Goal: Task Accomplishment & Management: Manage account settings

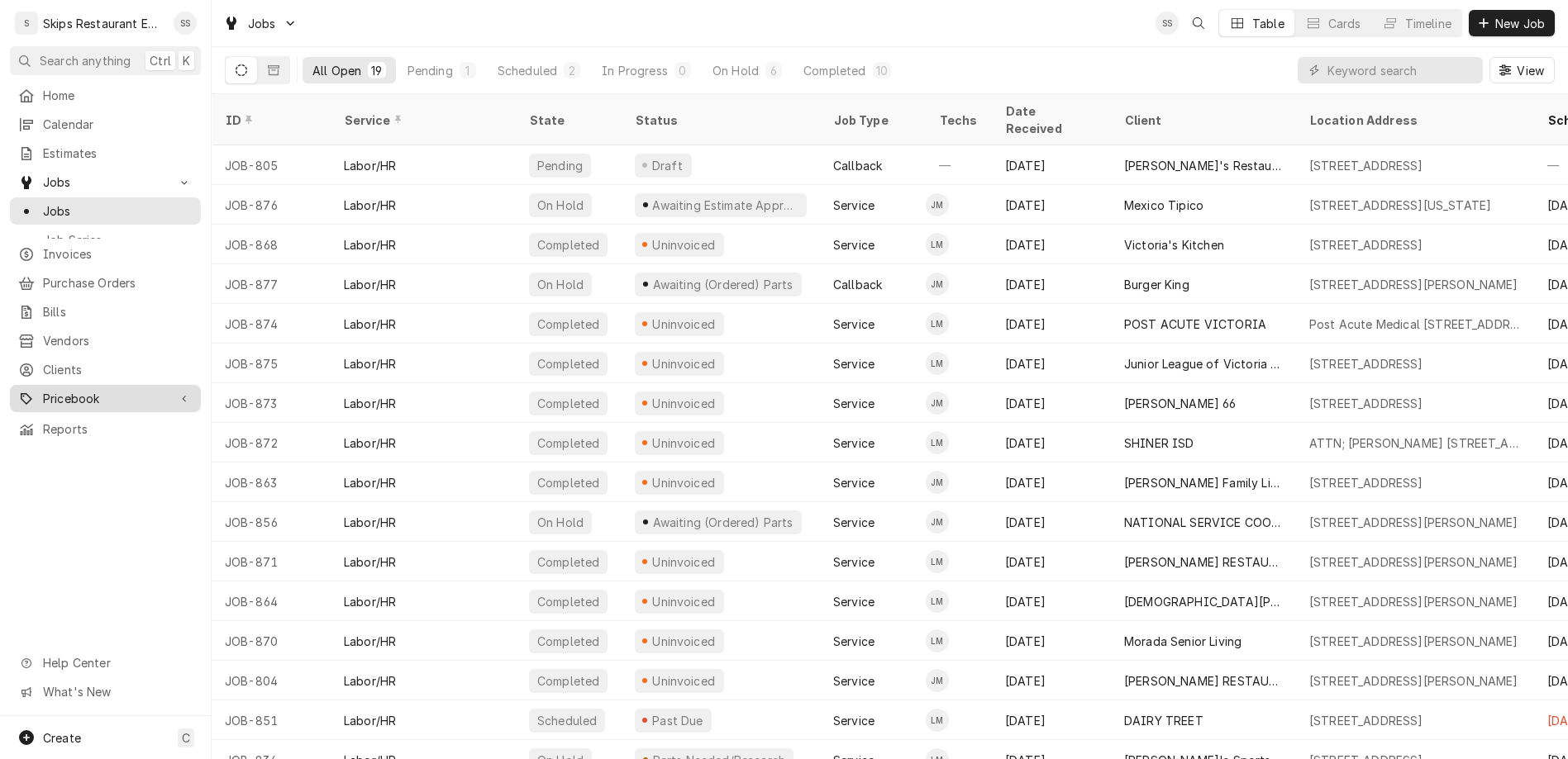
click at [62, 390] on span "Pricebook" at bounding box center [105, 398] width 125 height 17
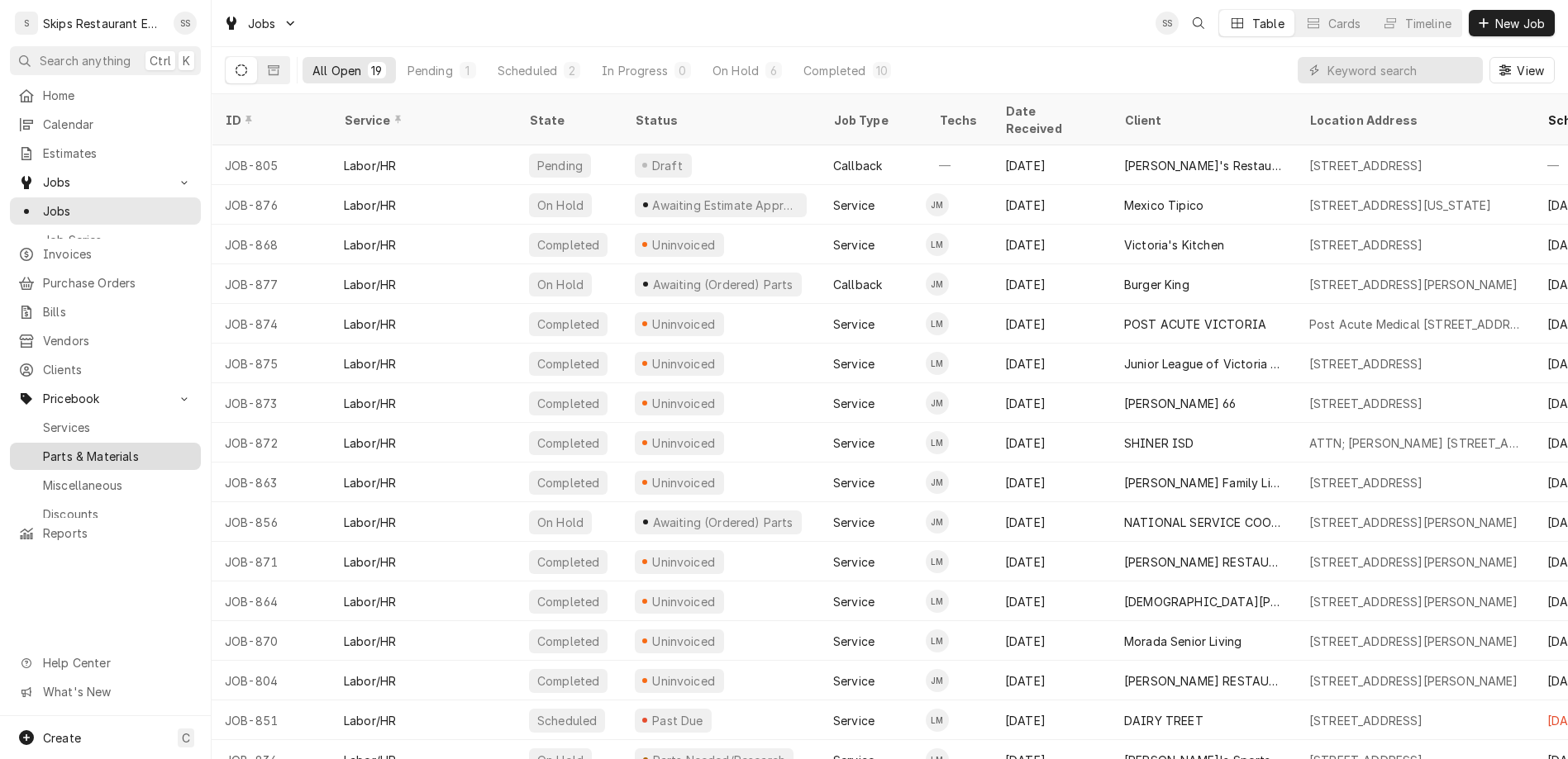
click at [56, 448] on span "Parts & Materials" at bounding box center [117, 456] width 150 height 17
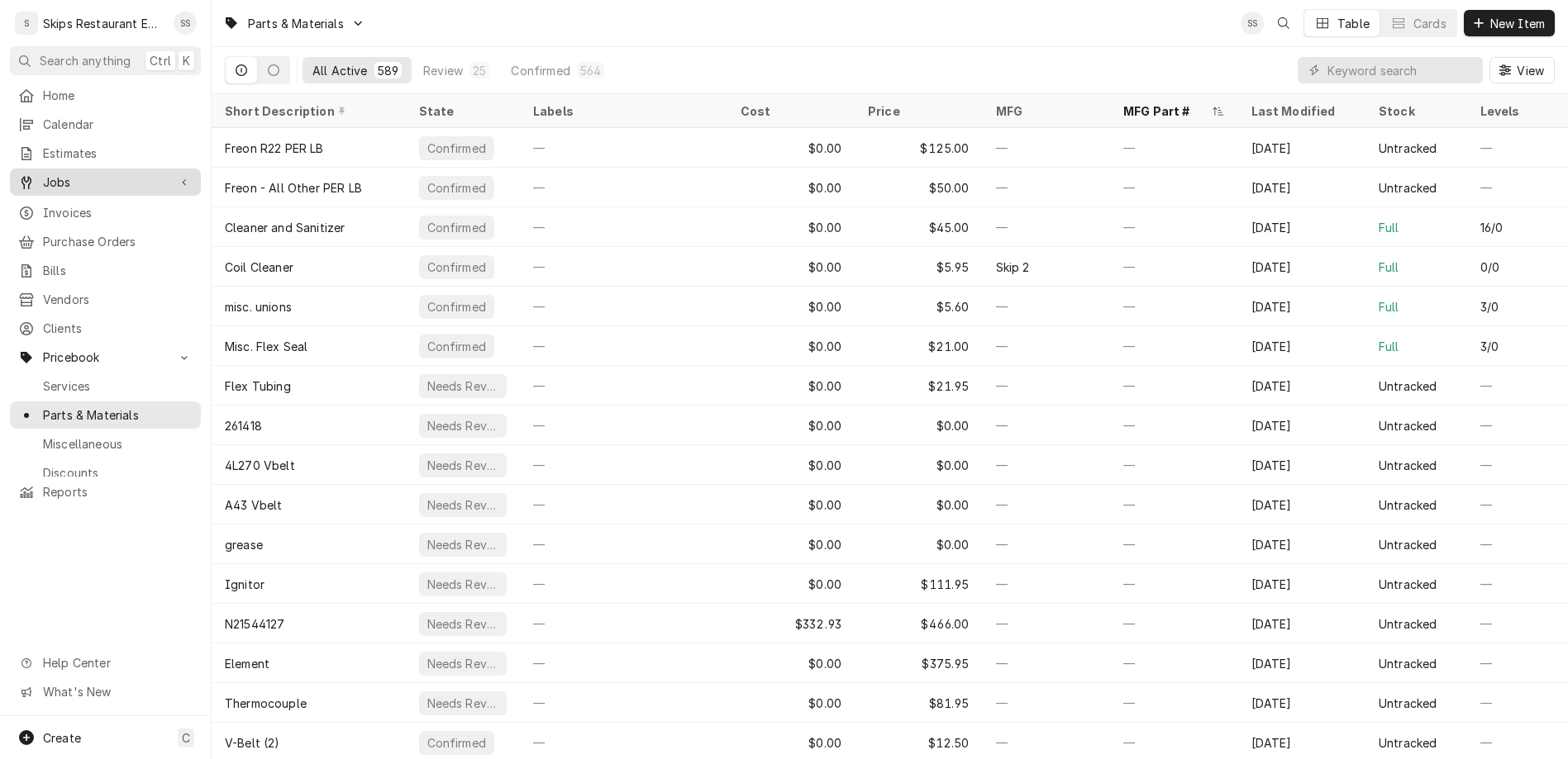
click at [43, 174] on span "Jobs" at bounding box center [105, 182] width 125 height 17
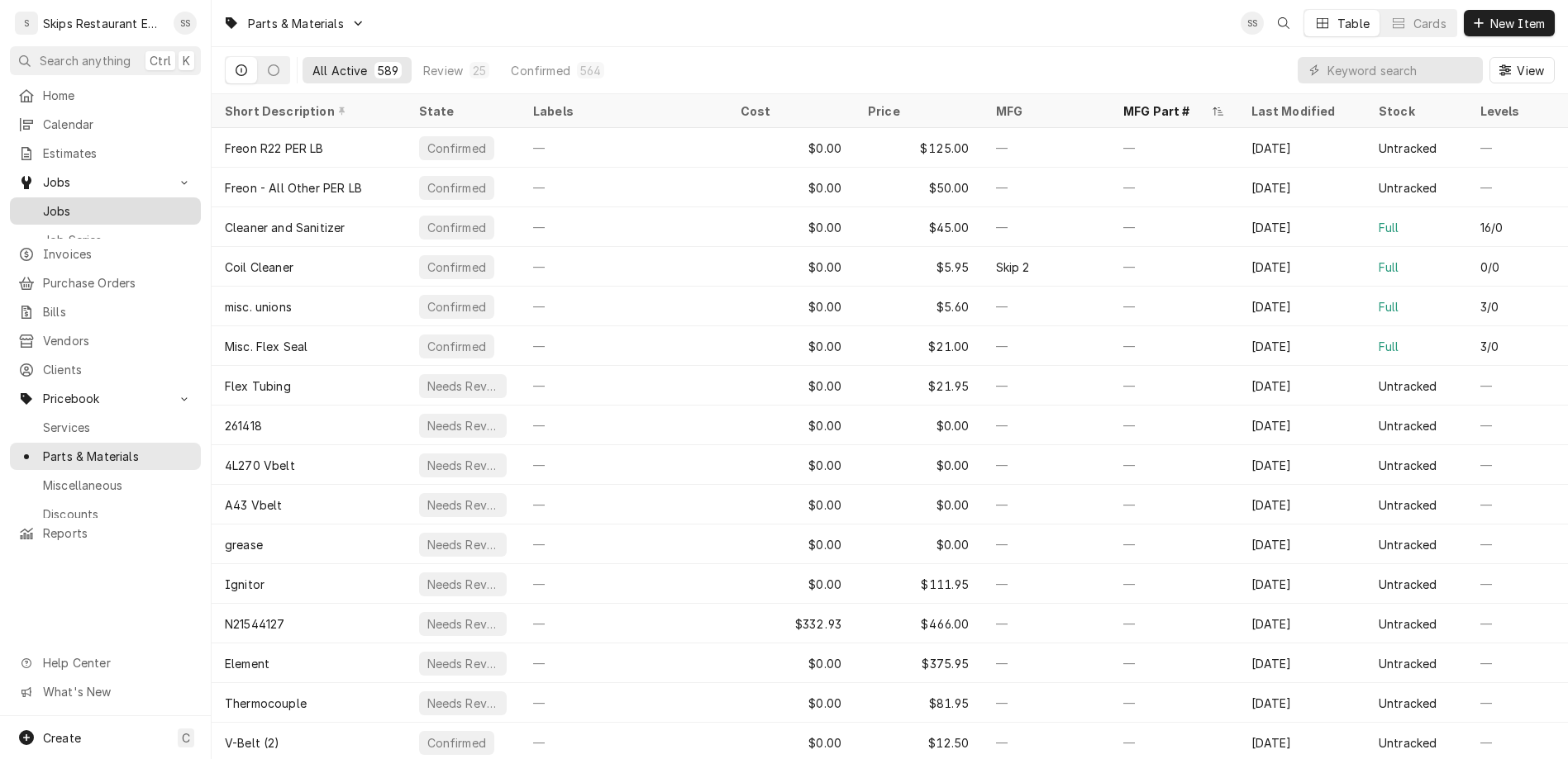
click at [44, 203] on span "Jobs" at bounding box center [117, 211] width 150 height 17
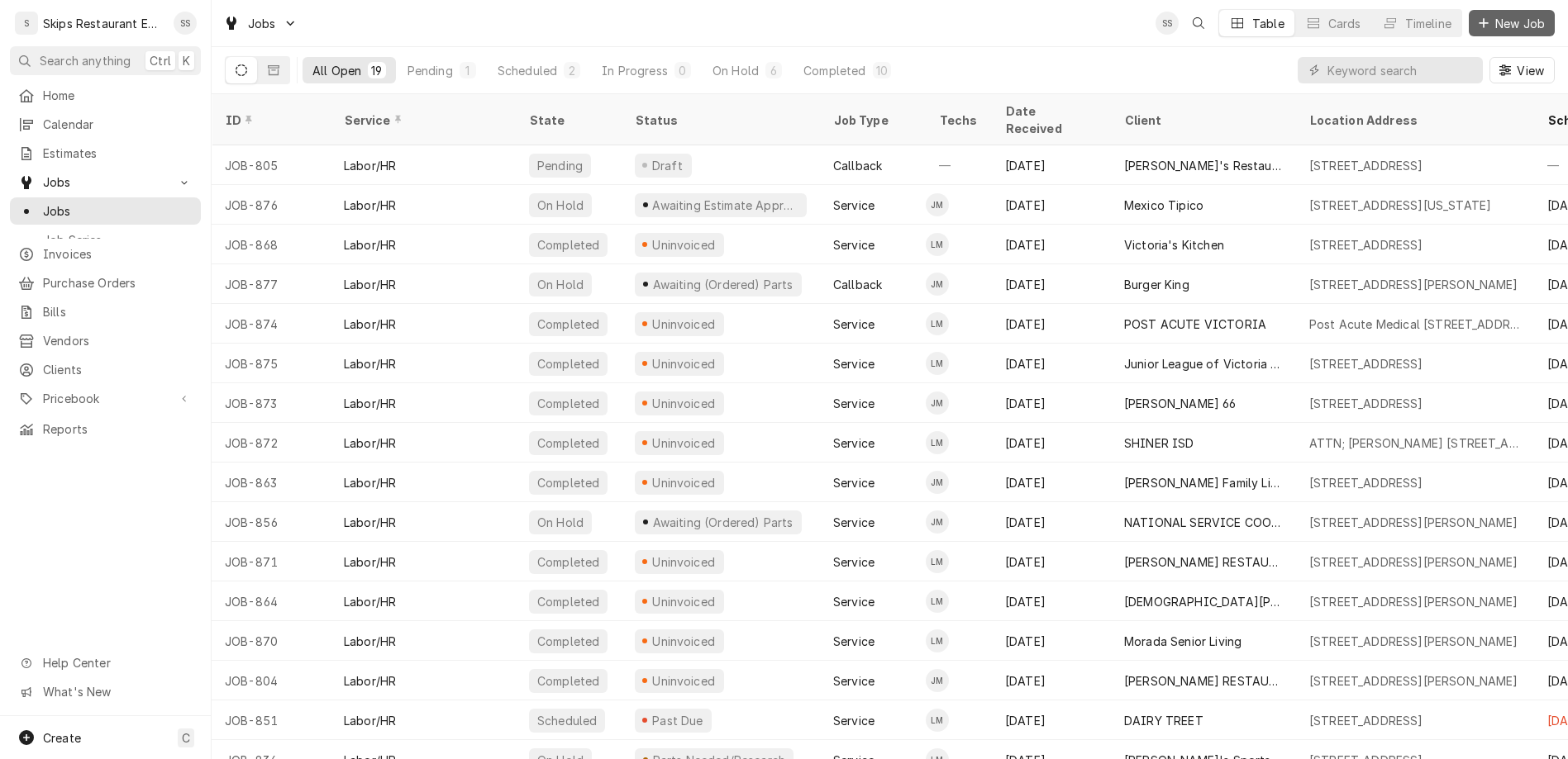
click at [1516, 18] on span "New Job" at bounding box center [1520, 23] width 56 height 17
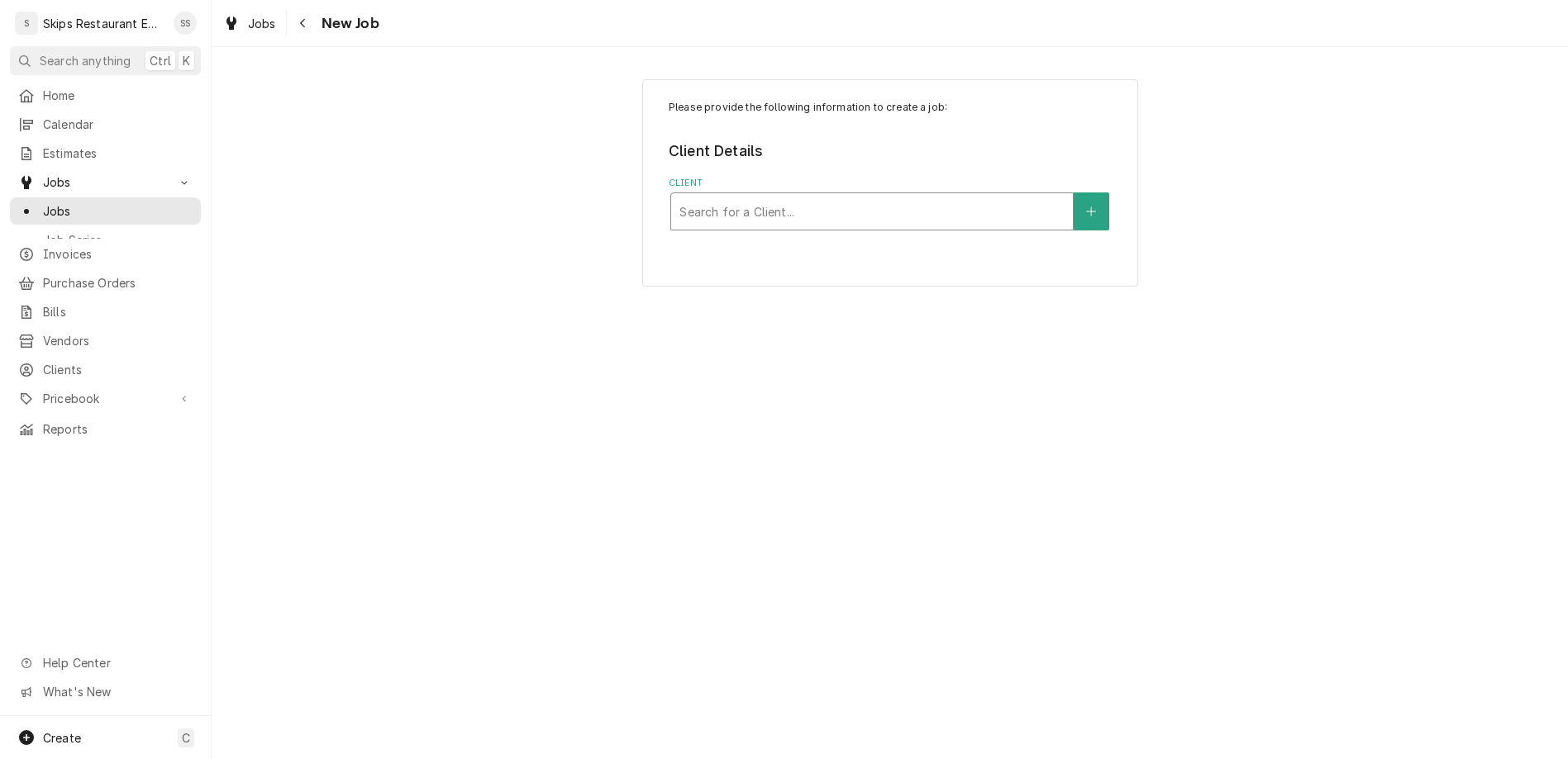
click at [803, 197] on div "Client" at bounding box center [872, 211] width 385 height 30
type input "butler"
drag, startPoint x: 752, startPoint y: 161, endPoint x: 671, endPoint y: 169, distance: 81.4
click at [671, 169] on div "Please provide the following information to create a job: Client Details Client…" at bounding box center [889, 182] width 1356 height 236
type input "Butler,"
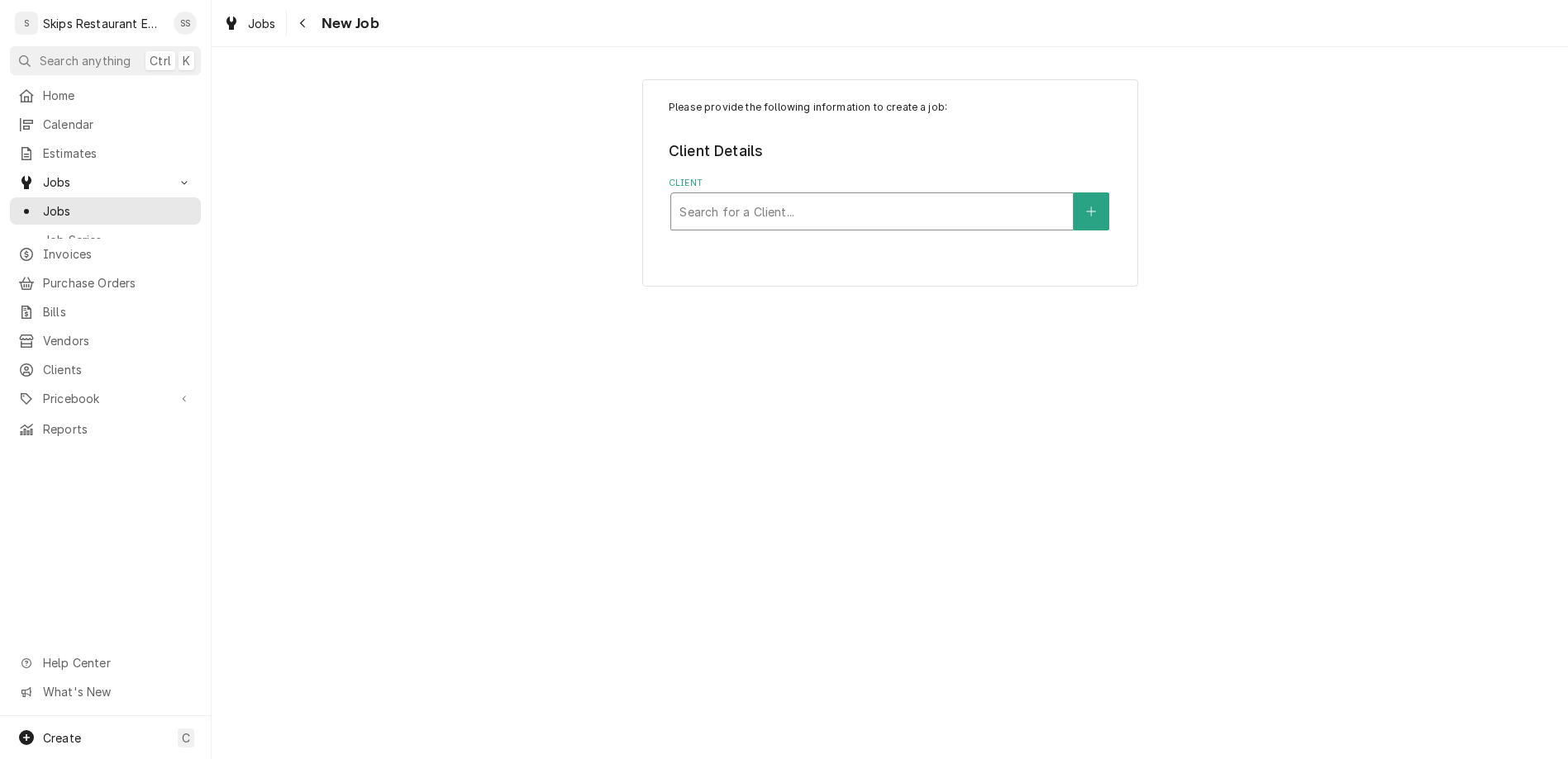
drag, startPoint x: 754, startPoint y: 162, endPoint x: 669, endPoint y: 164, distance: 85.0
click at [669, 164] on div "Please provide the following information to create a job: Client Details Client…" at bounding box center [889, 182] width 1356 height 236
click at [53, 390] on span "Pricebook" at bounding box center [105, 398] width 125 height 17
click at [52, 448] on span "Parts & Materials" at bounding box center [117, 456] width 150 height 17
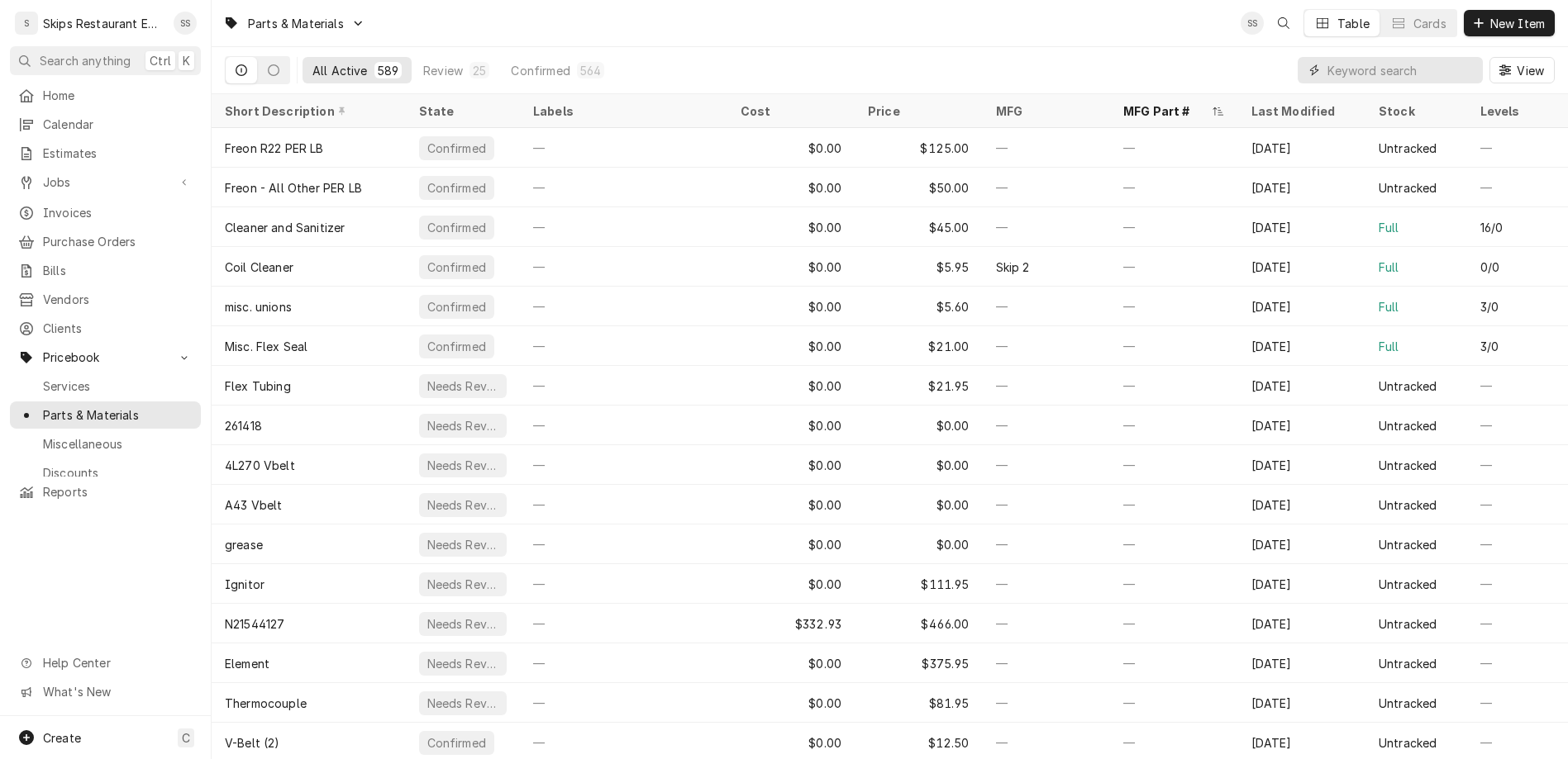
click at [1445, 57] on input "Dynamic Content Wrapper" at bounding box center [1400, 70] width 147 height 26
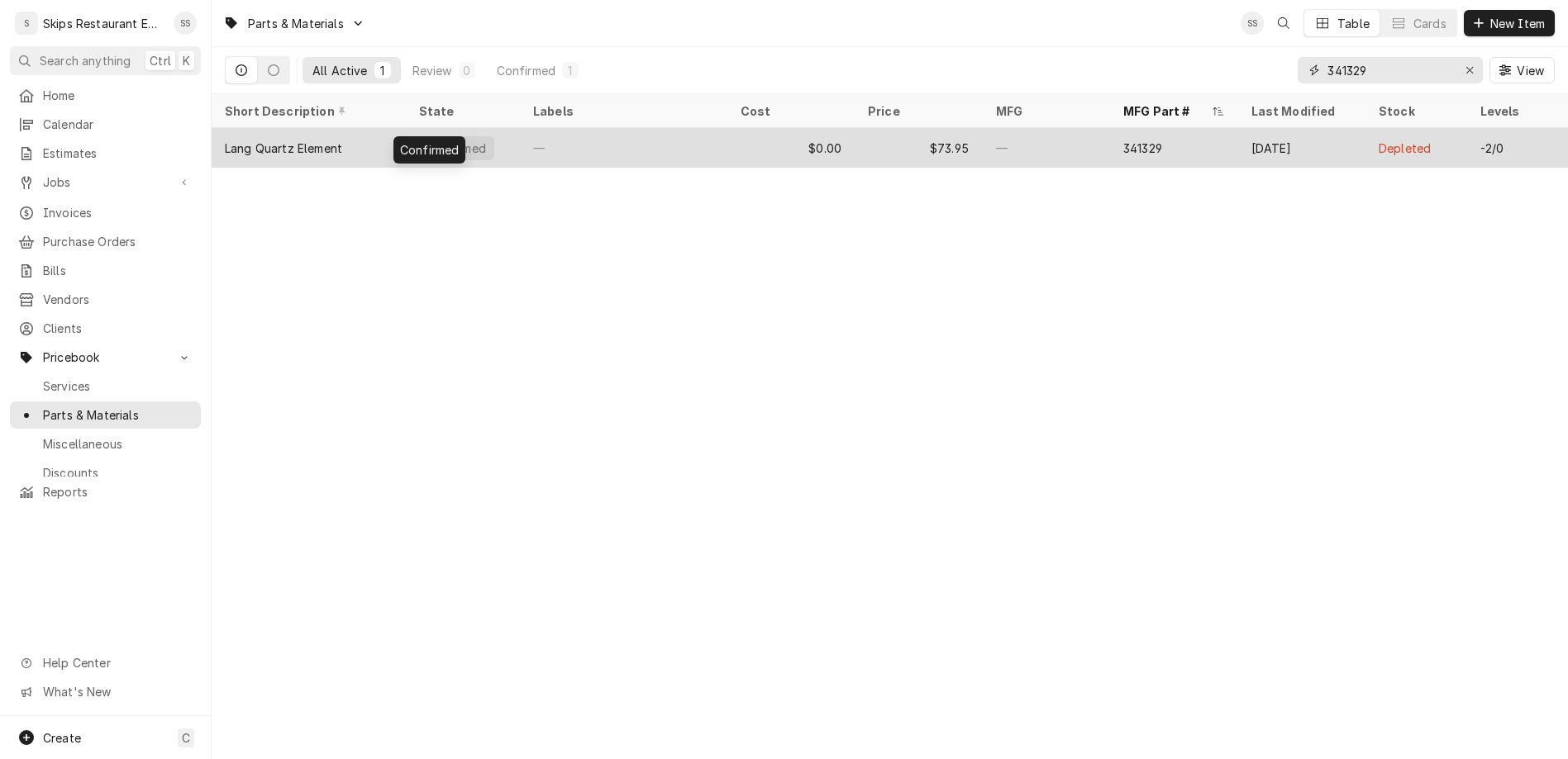
type input "341329"
click at [419, 136] on div "Confirmed" at bounding box center [457, 148] width 75 height 24
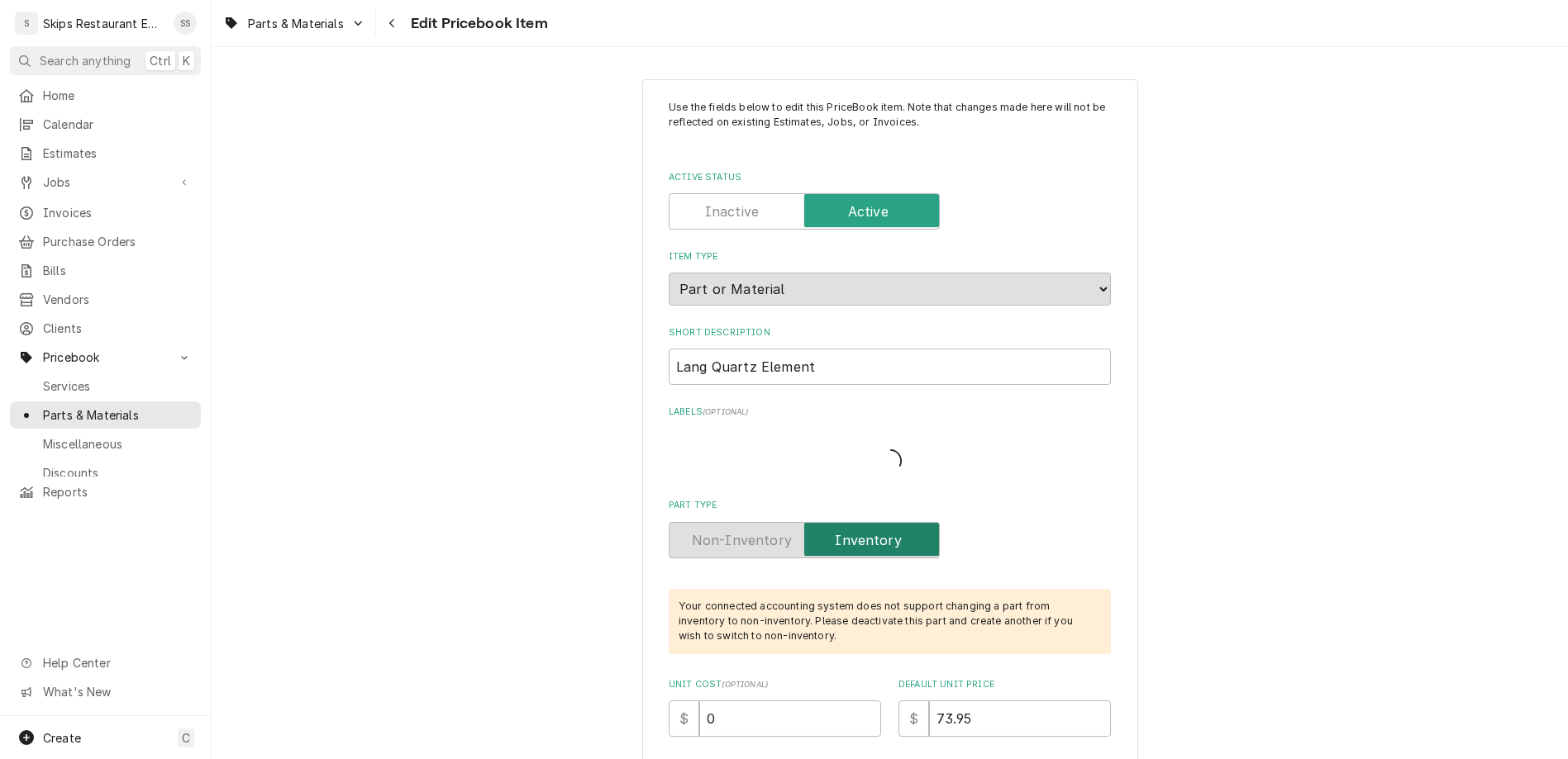
type textarea "x"
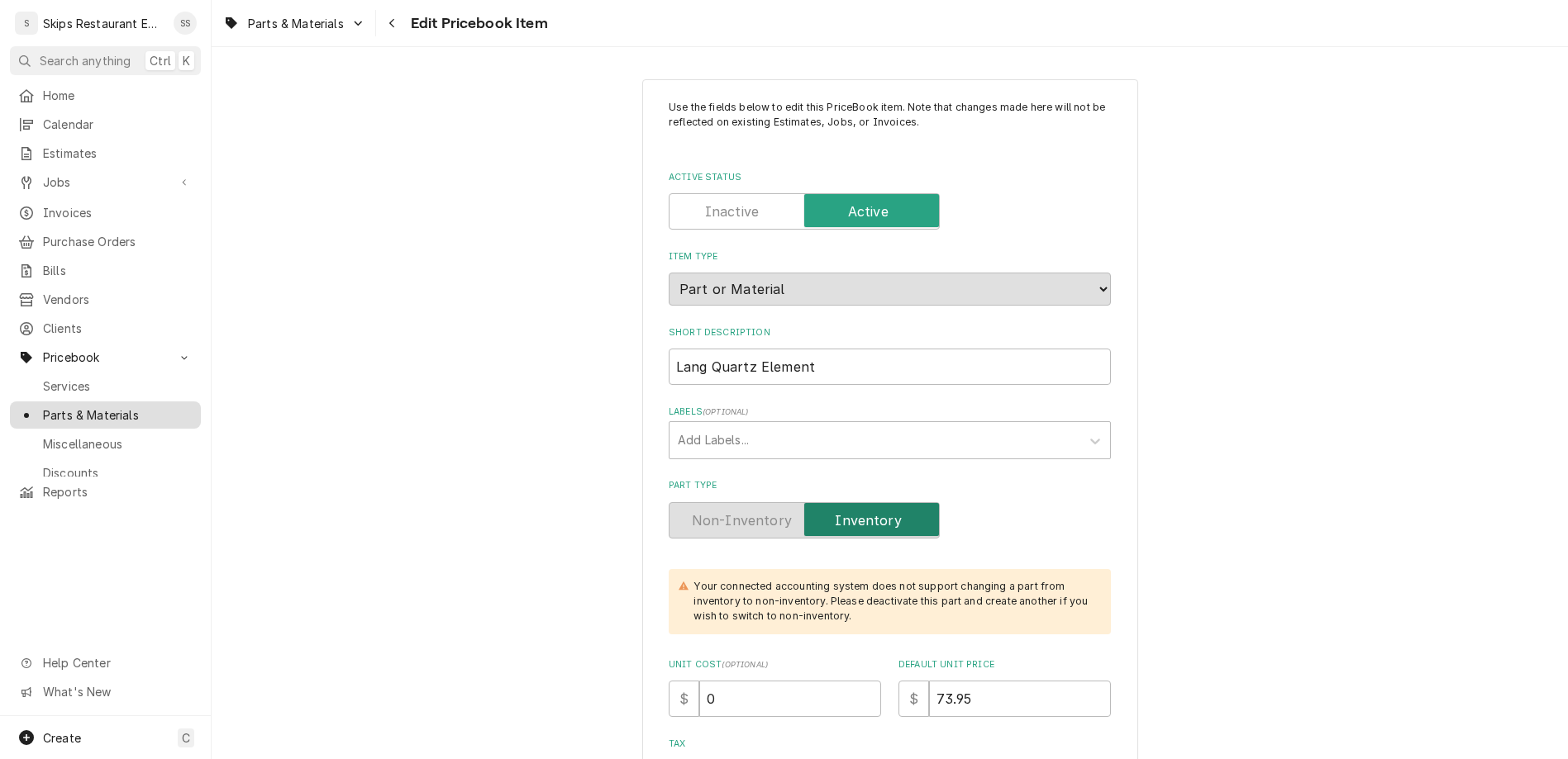
click at [50, 407] on span "Parts & Materials" at bounding box center [117, 415] width 150 height 17
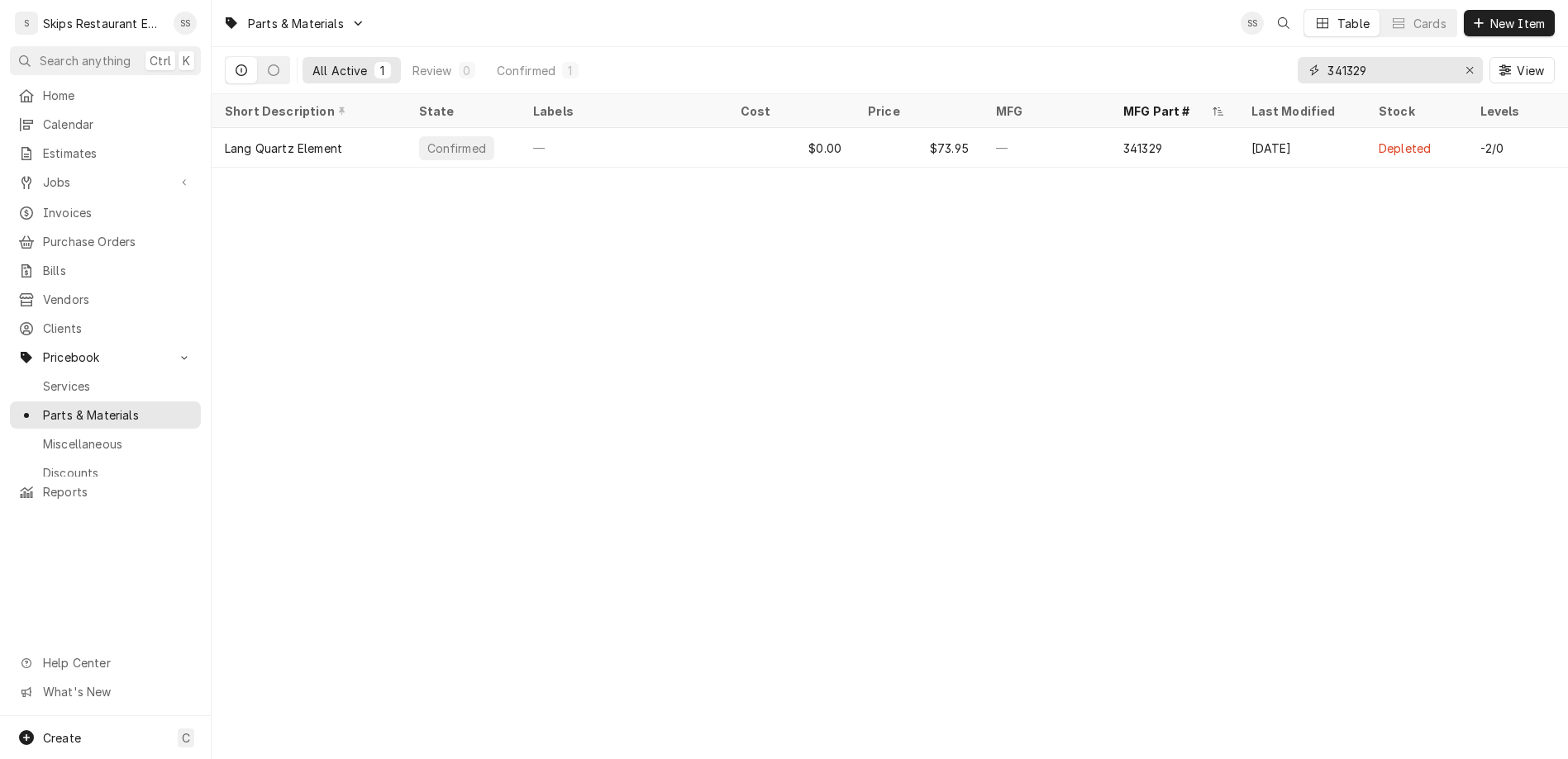
click at [1425, 57] on input "341329" at bounding box center [1388, 70] width 124 height 26
type input "341329- Clear"
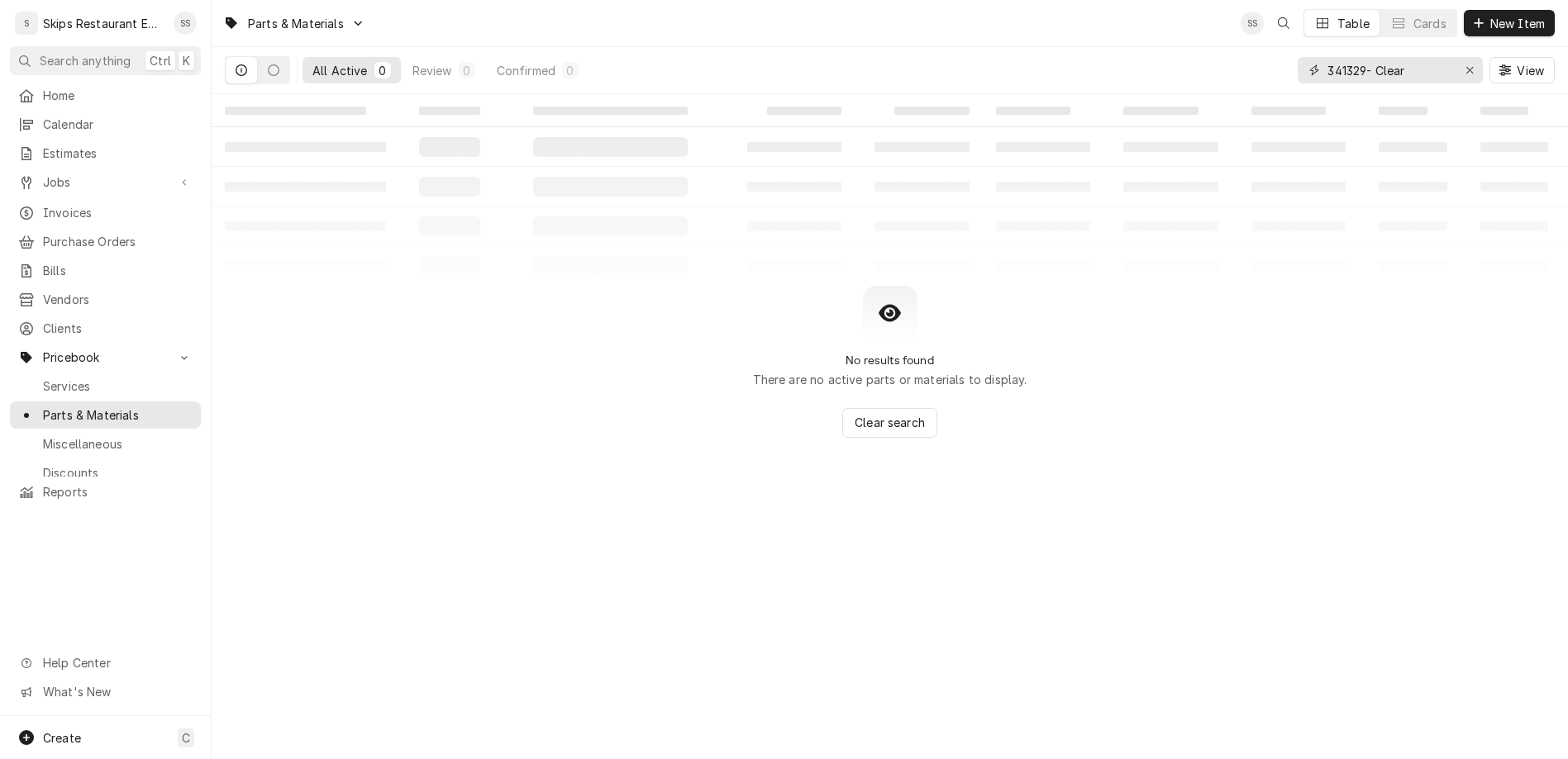
drag, startPoint x: 1459, startPoint y: 53, endPoint x: 1351, endPoint y: 58, distance: 108.1
click at [1351, 58] on input "341329- Clear" at bounding box center [1388, 70] width 124 height 26
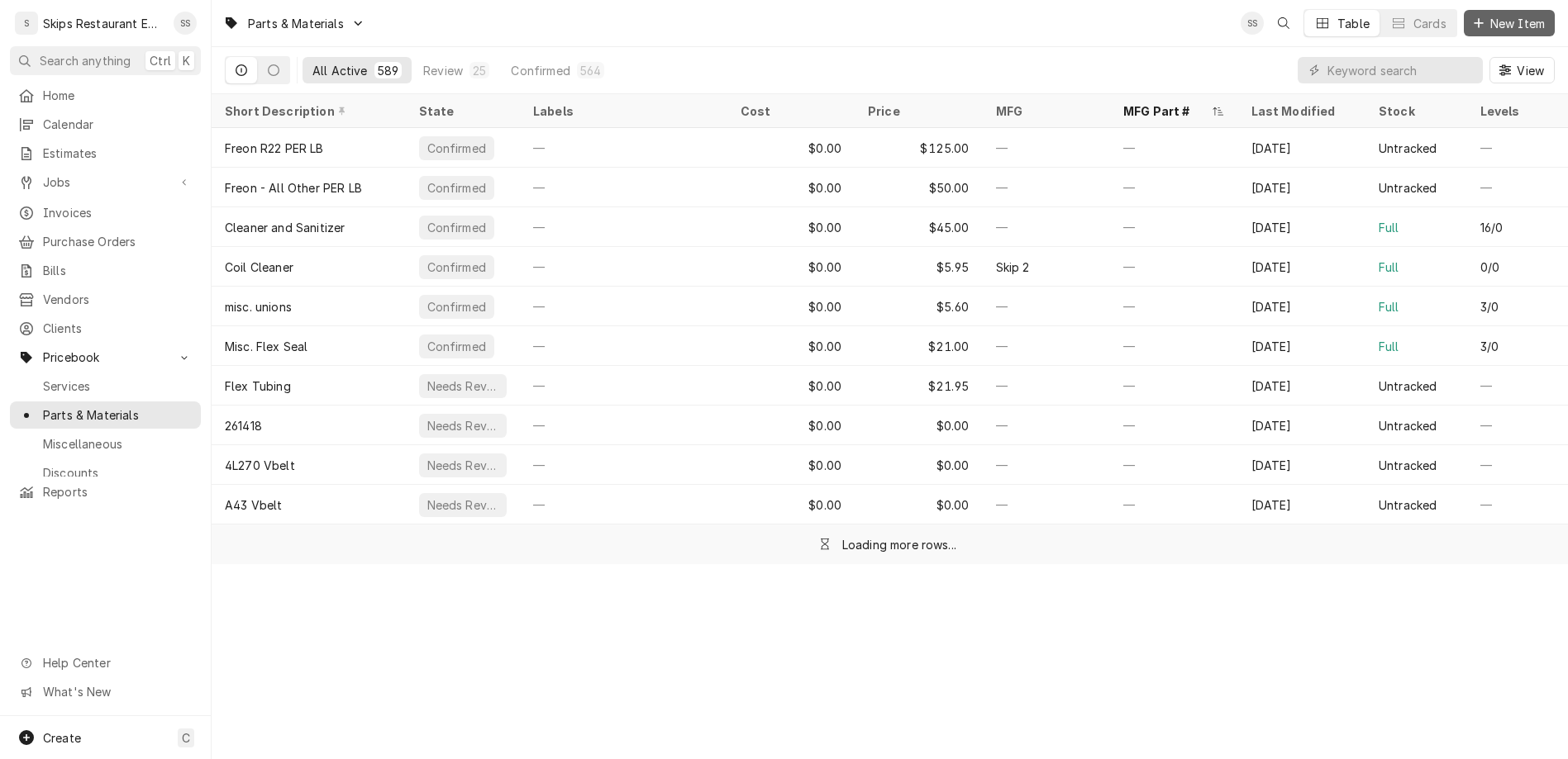
click at [1518, 15] on span "New Item" at bounding box center [1518, 23] width 62 height 17
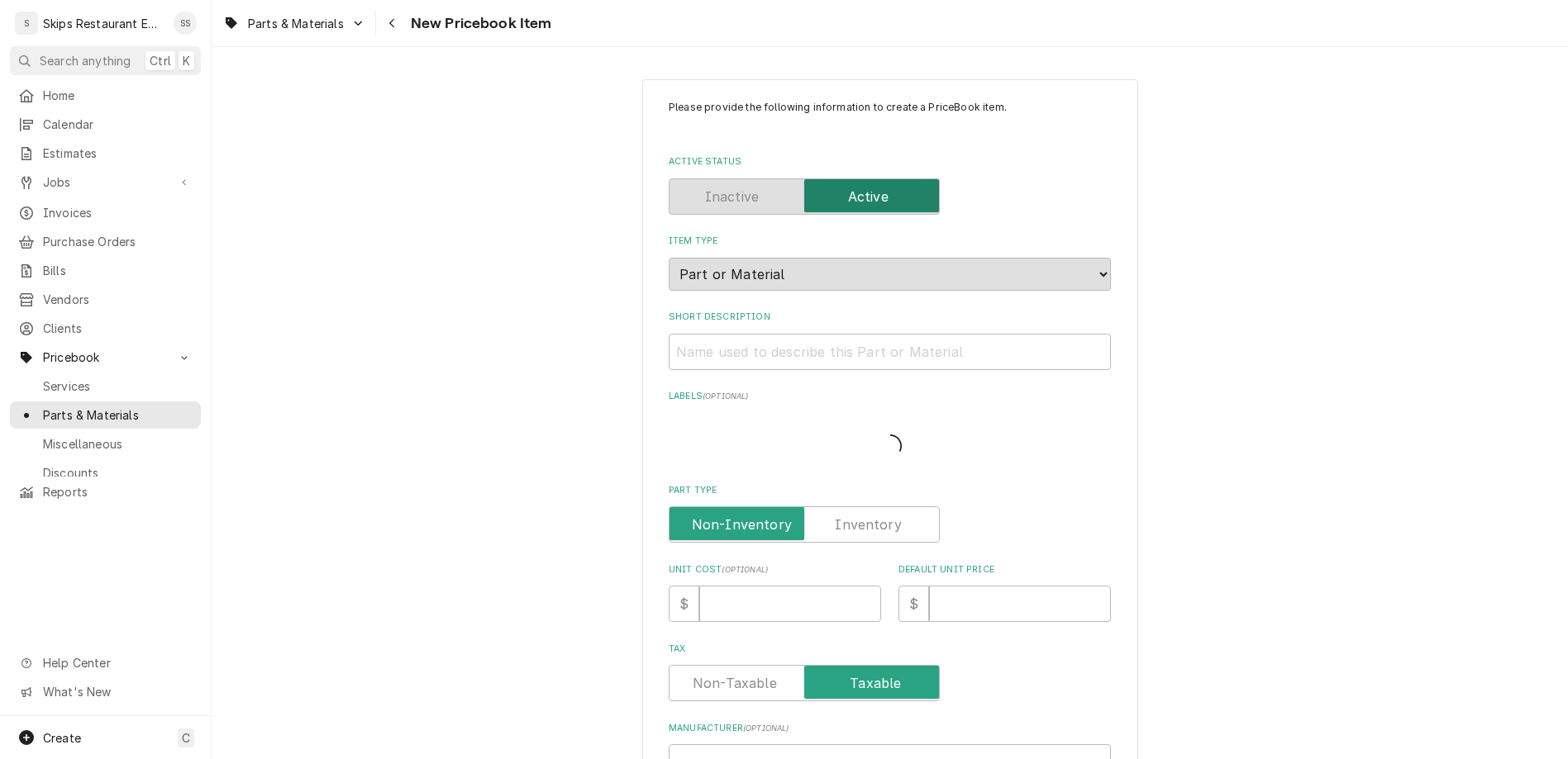
type textarea "x"
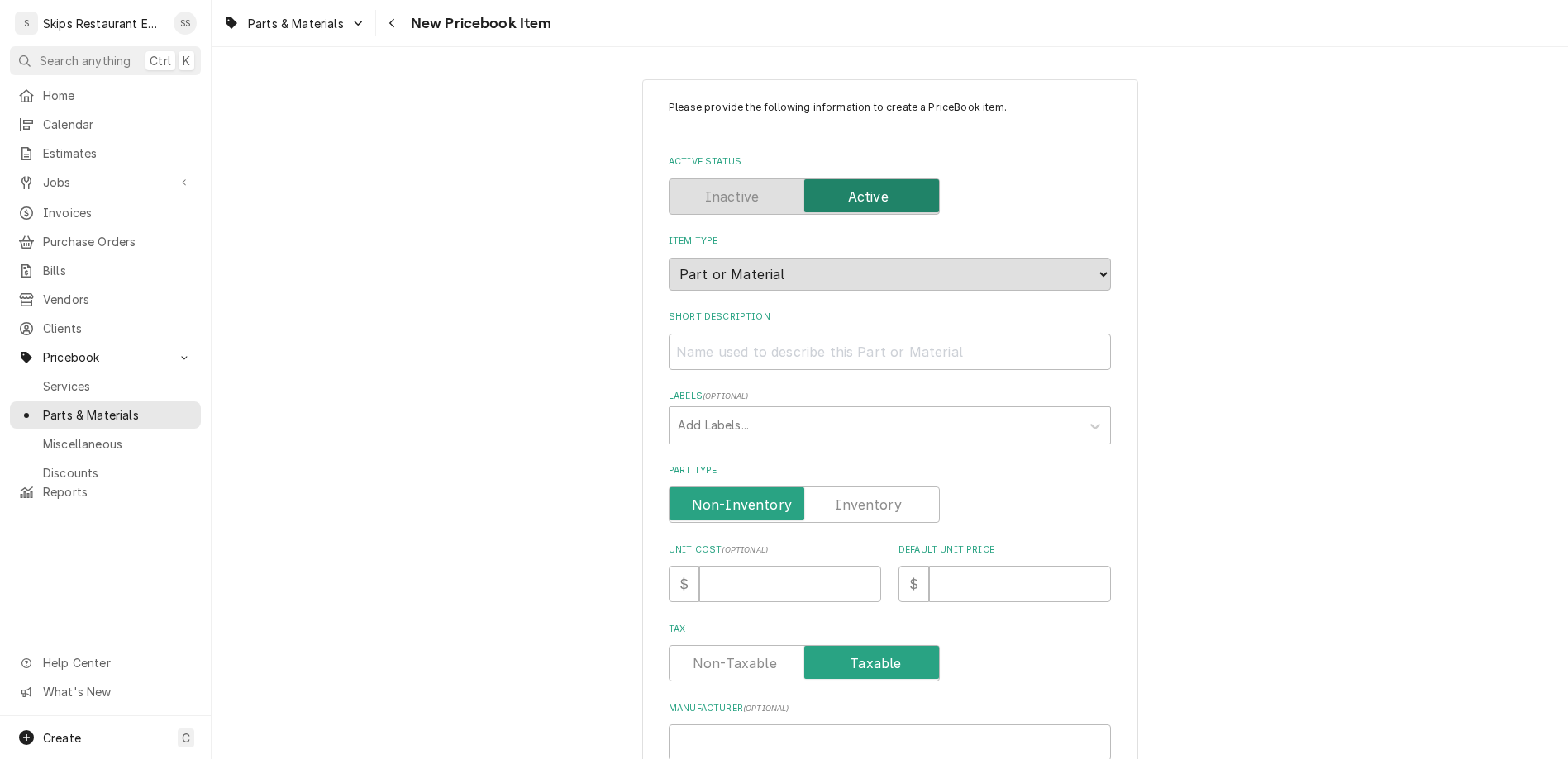
paste input "341329- Clear"
type input "341329- Clear"
type textarea "x"
type input "341329- Clear"
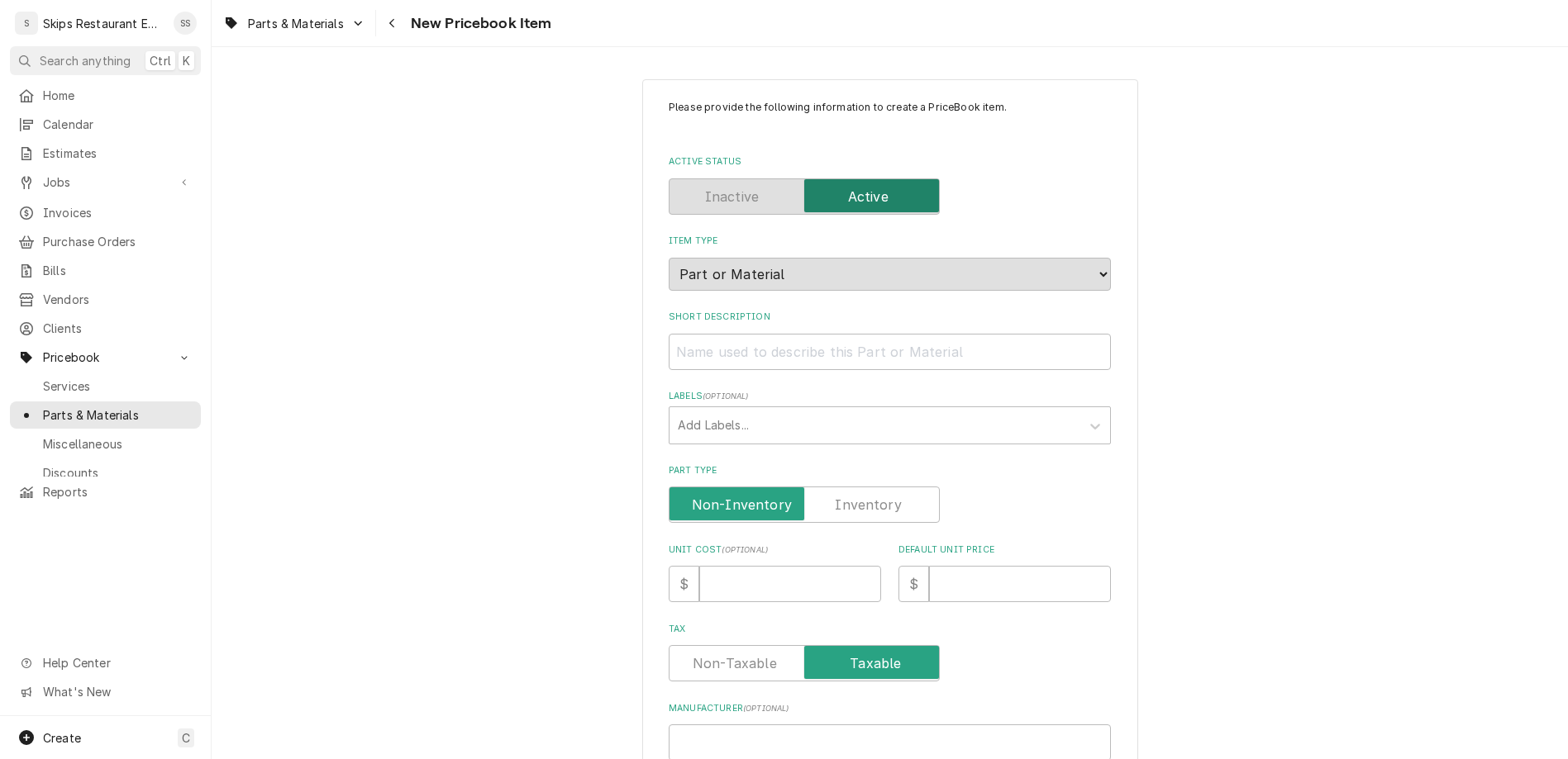
click at [848, 486] on label "Part Type" at bounding box center [804, 504] width 271 height 37
click at [848, 486] on input "Part Type" at bounding box center [805, 504] width 256 height 37
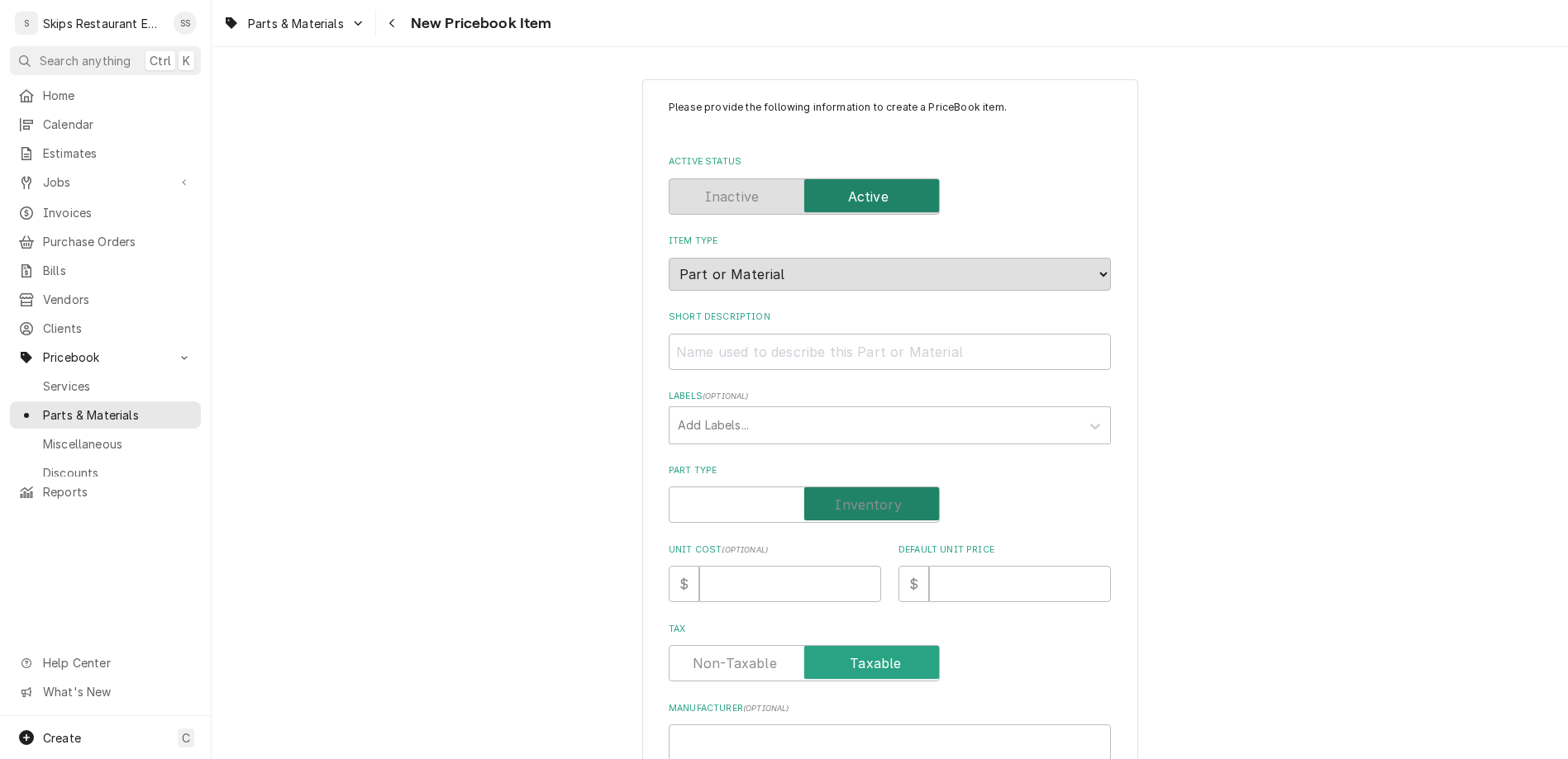
checkbox input "true"
type textarea "x"
click at [939, 566] on input "Default Unit Price" at bounding box center [1020, 584] width 182 height 37
type input "6"
type textarea "x"
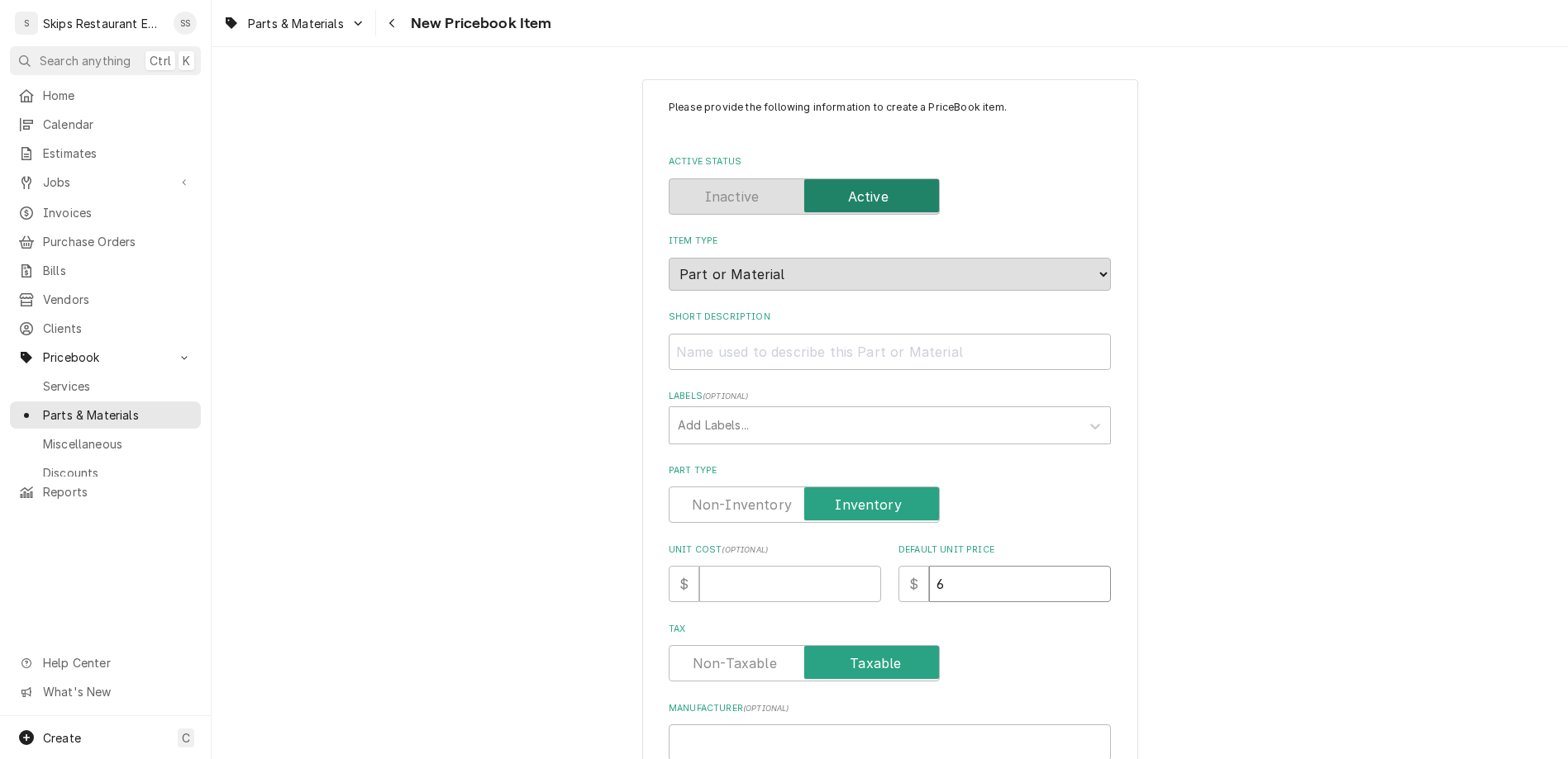
type input "62"
type textarea "x"
type input "62.9"
type textarea "x"
type input "62.95"
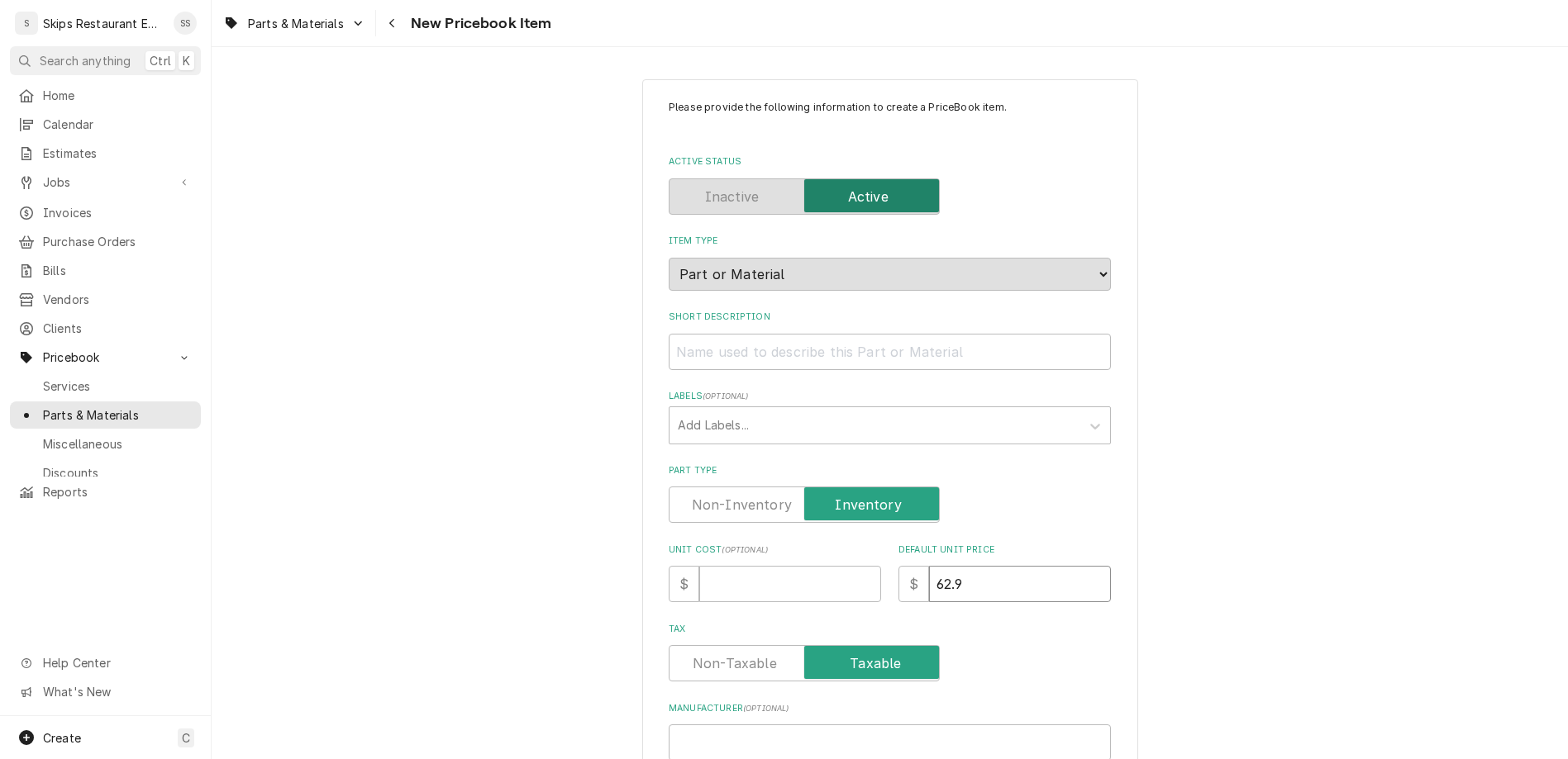
type textarea "x"
type input "62.95"
click at [805, 334] on input "Short Description" at bounding box center [889, 352] width 442 height 37
type input "1"
type textarea "x"
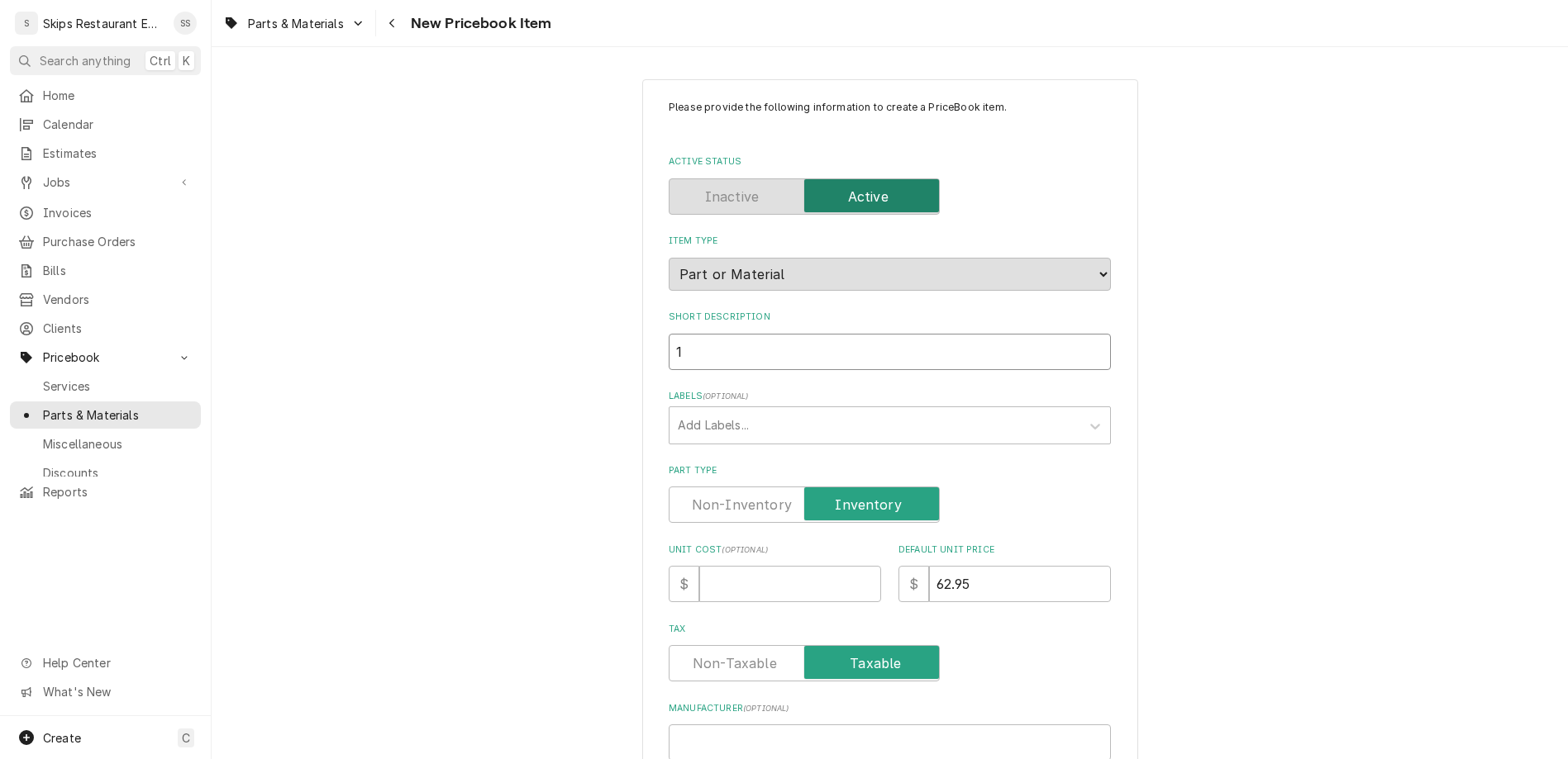
type input "12"
type textarea "x"
type input "120"
type textarea "x"
type input "120V"
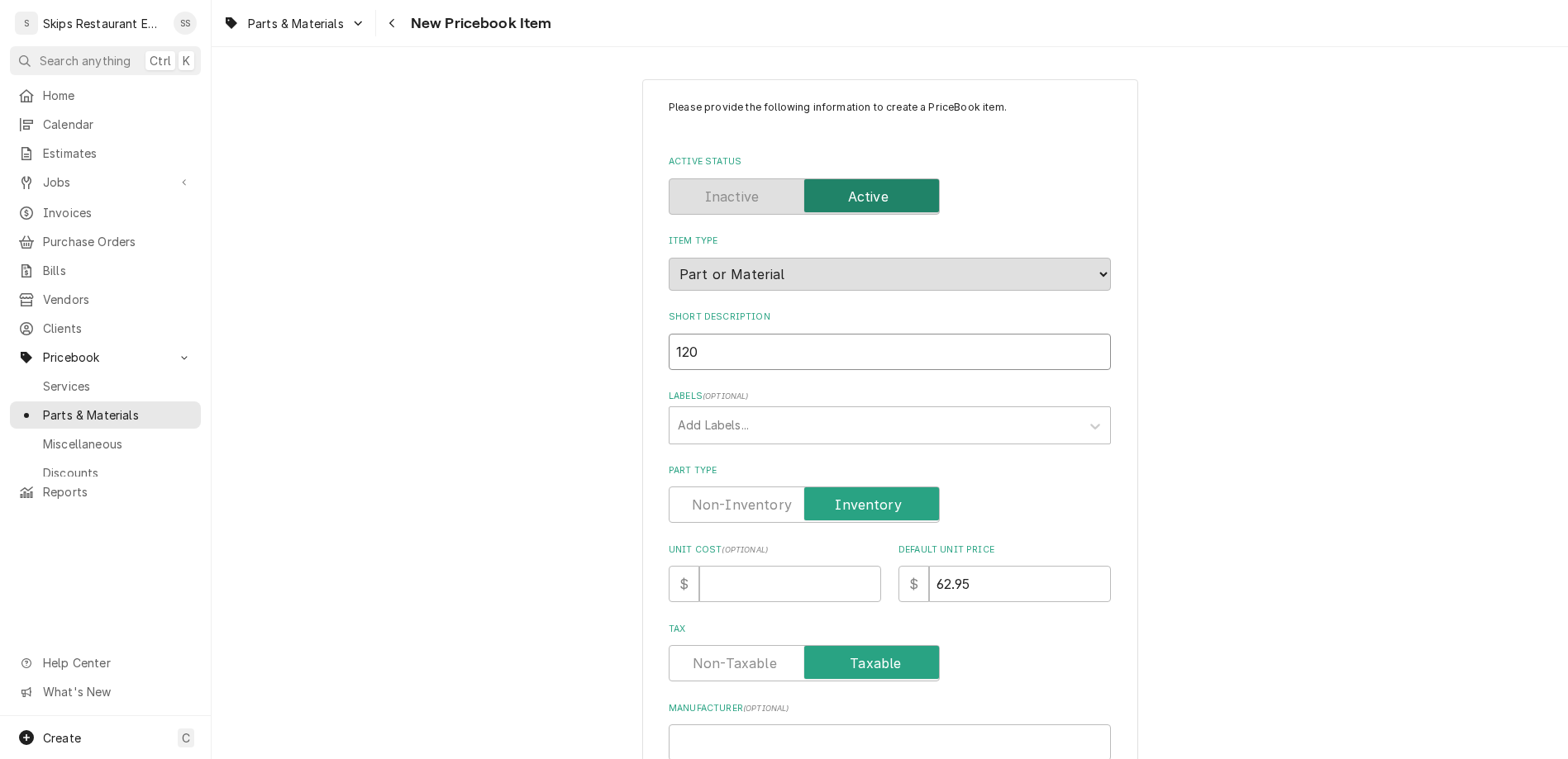
type textarea "x"
type input "120V"
type textarea "x"
type input "120V Q"
type textarea "x"
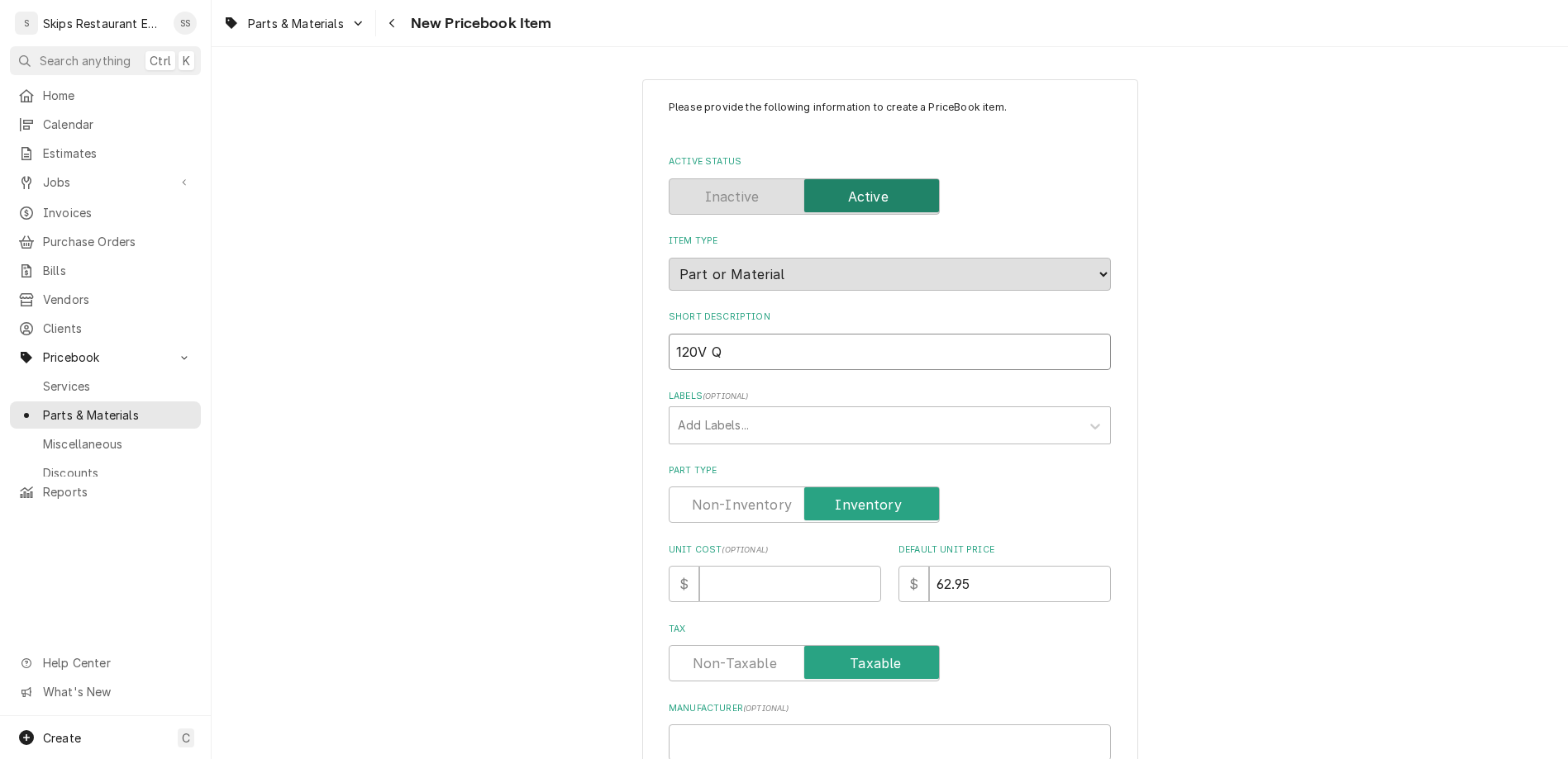
type input "120V Qu"
type textarea "x"
type input "120V Que"
type textarea "x"
type input "120V Qu"
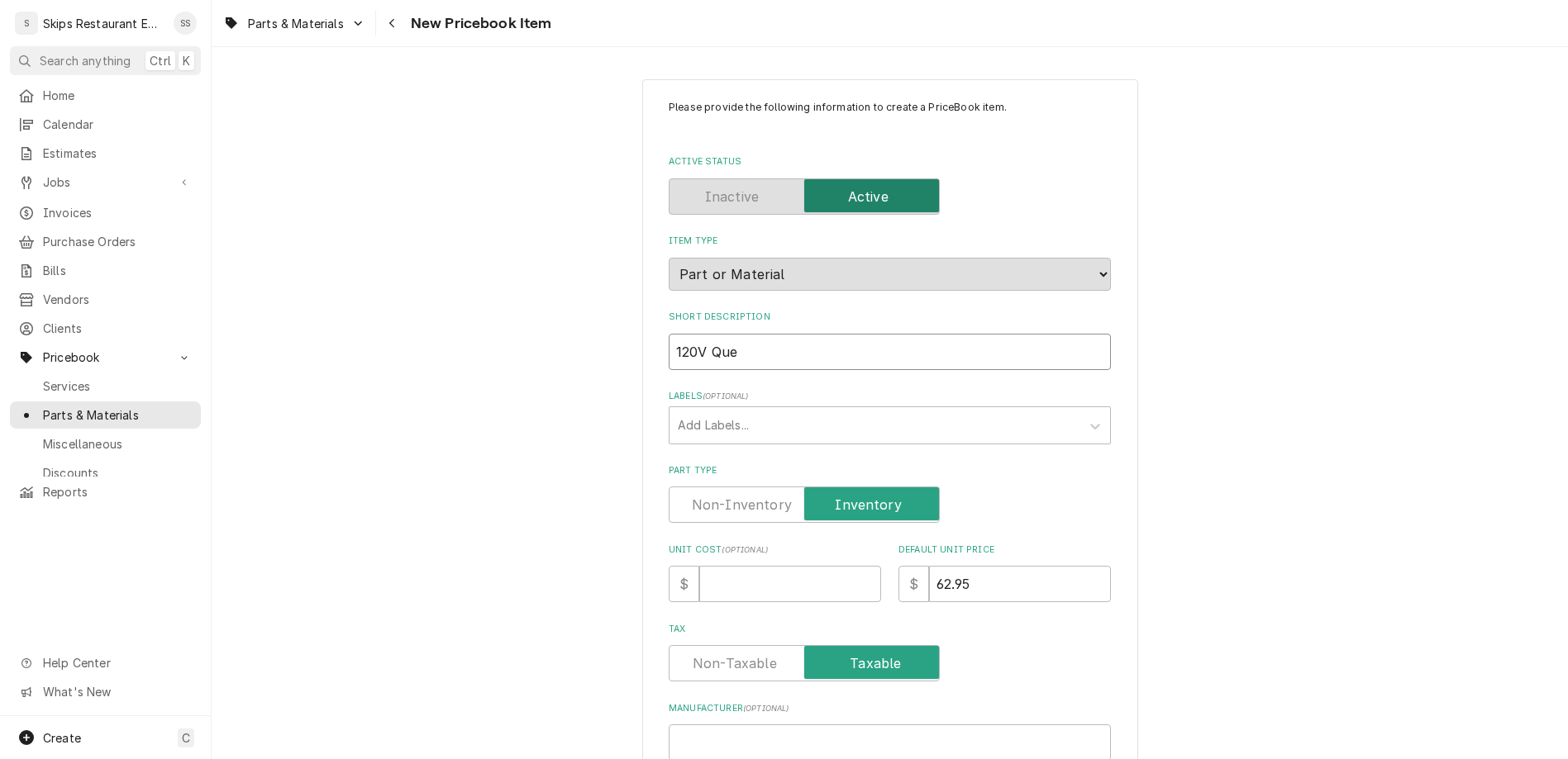
type textarea "x"
type input "120V Qua"
type textarea "x"
type input "120V Quar"
type textarea "x"
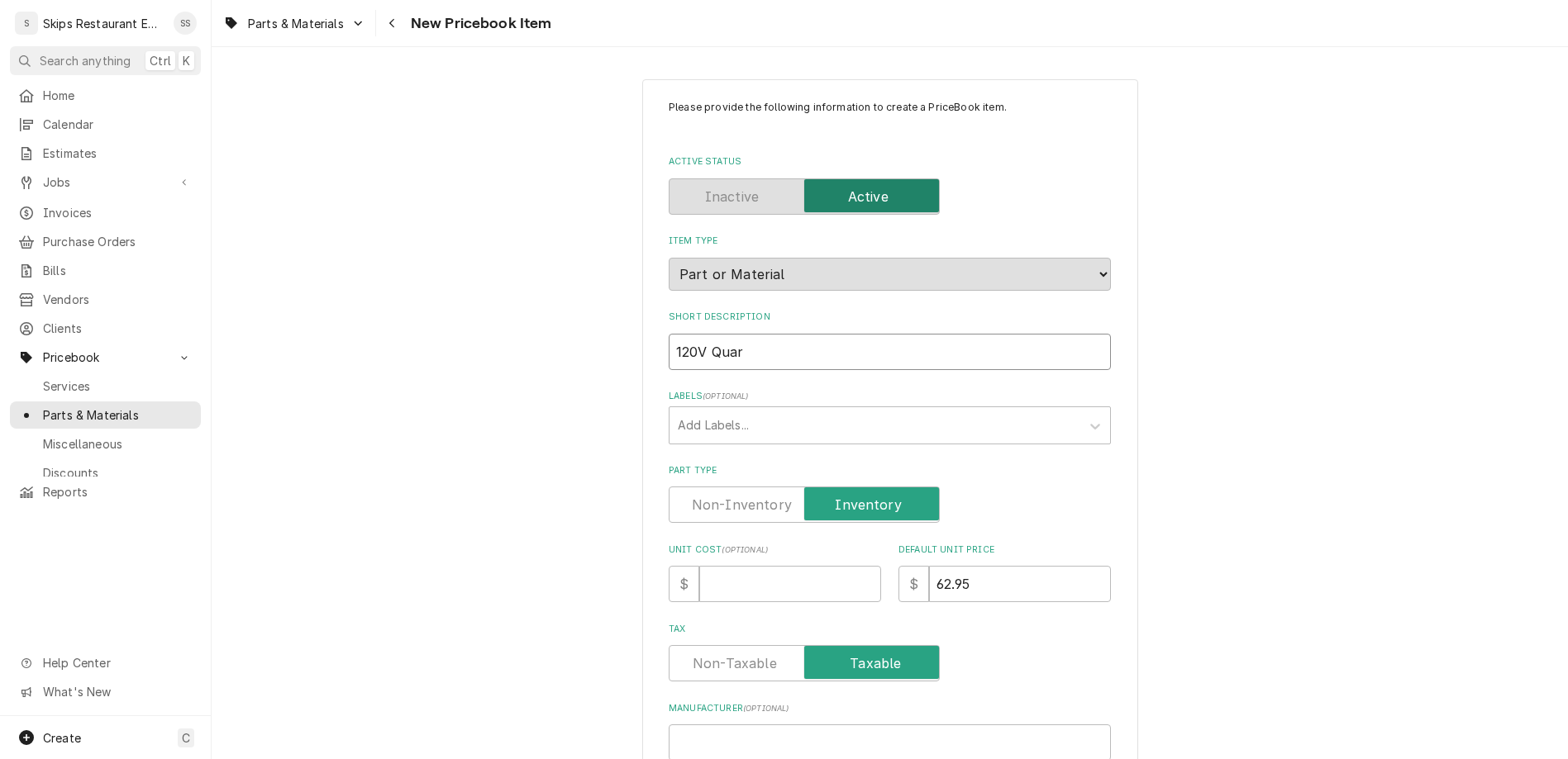
type input "120V Quart"
type textarea "x"
type input "120V Quarts"
type textarea "x"
type input "120V Quart"
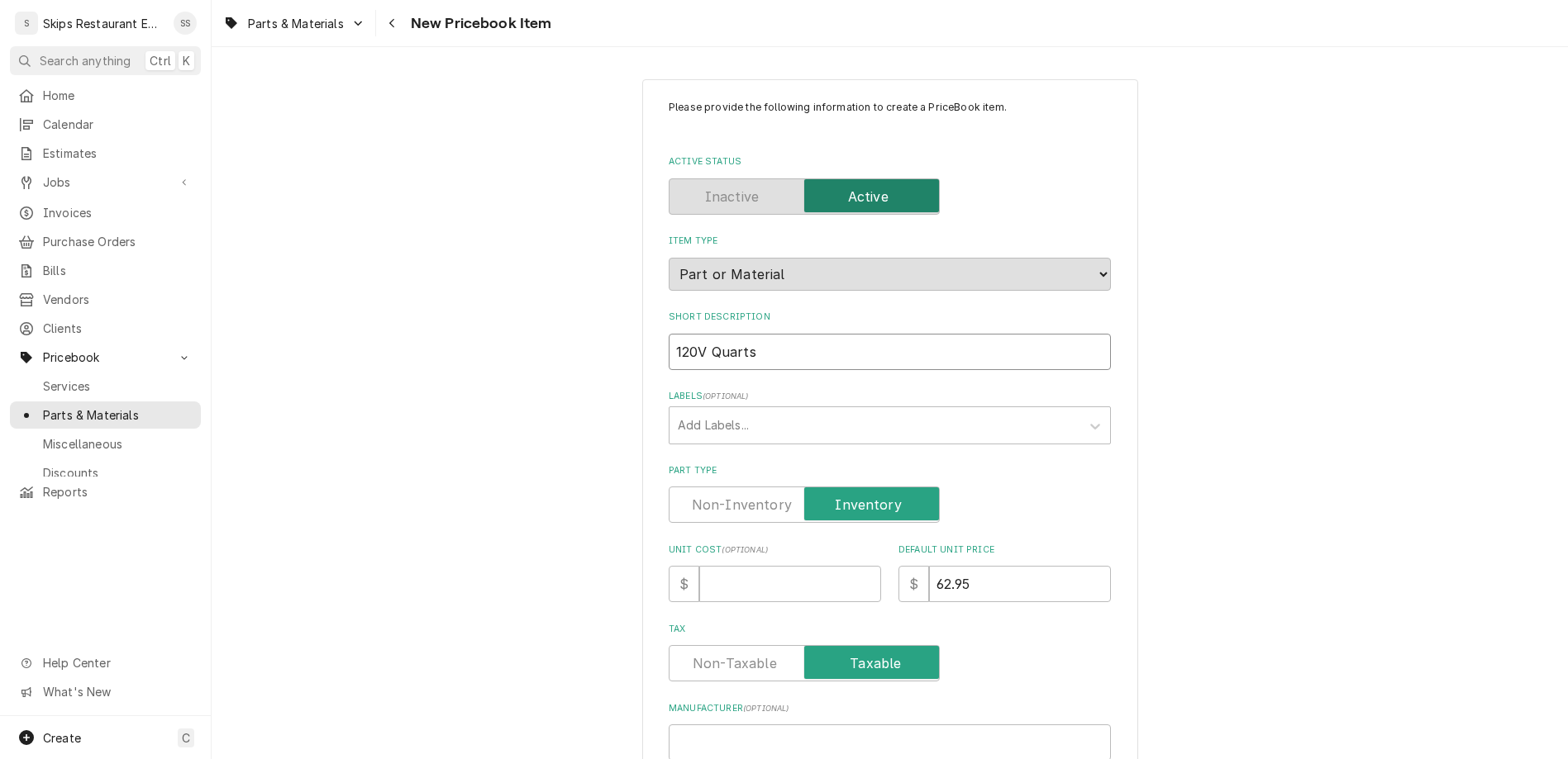
type textarea "x"
type input "120V Quartx"
type textarea "x"
type input "120V Quartx"
type textarea "x"
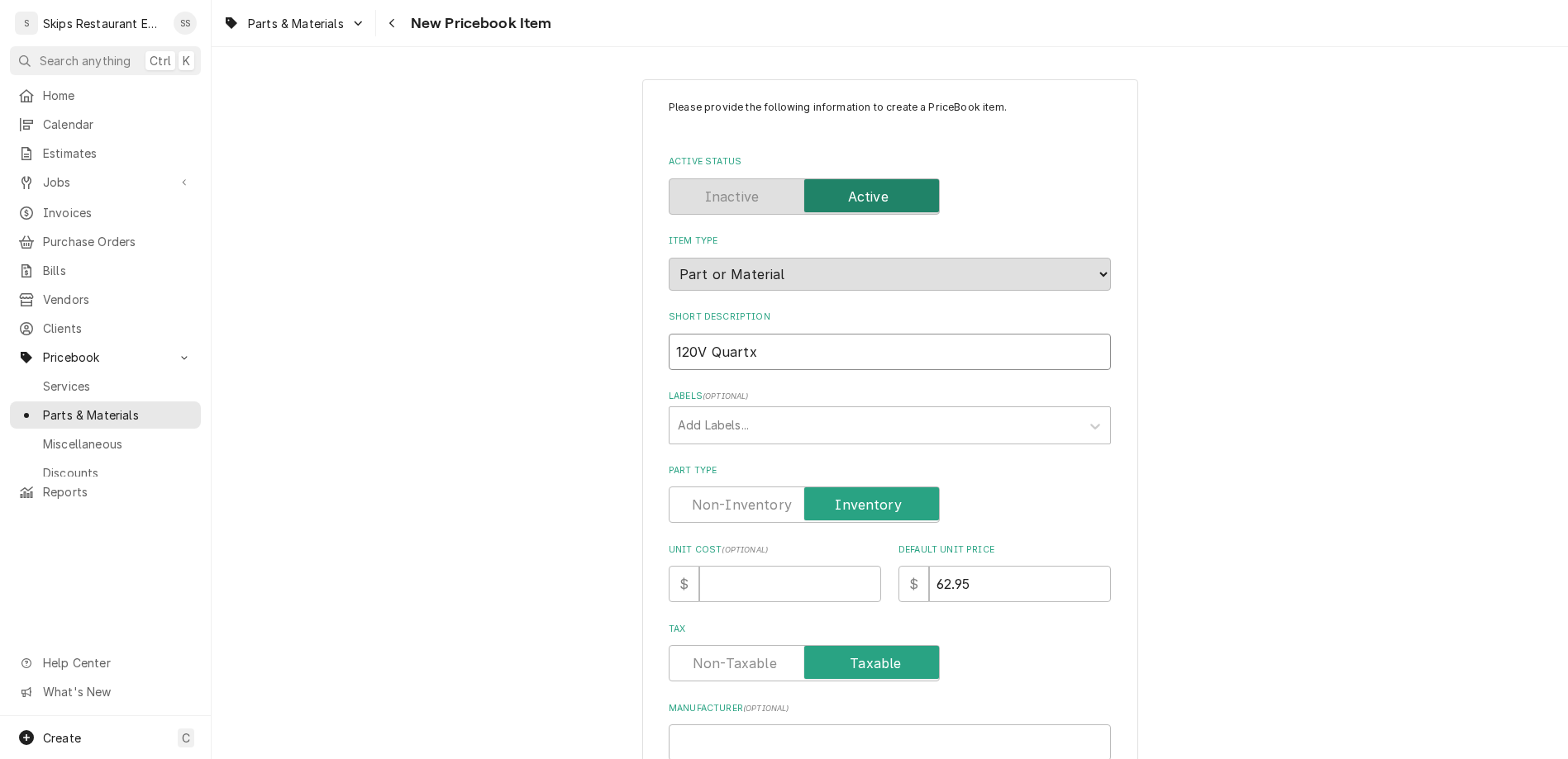
type input "120V Quartx"
type textarea "x"
type input "120V Quart"
type textarea "x"
type input "120V Quartx"
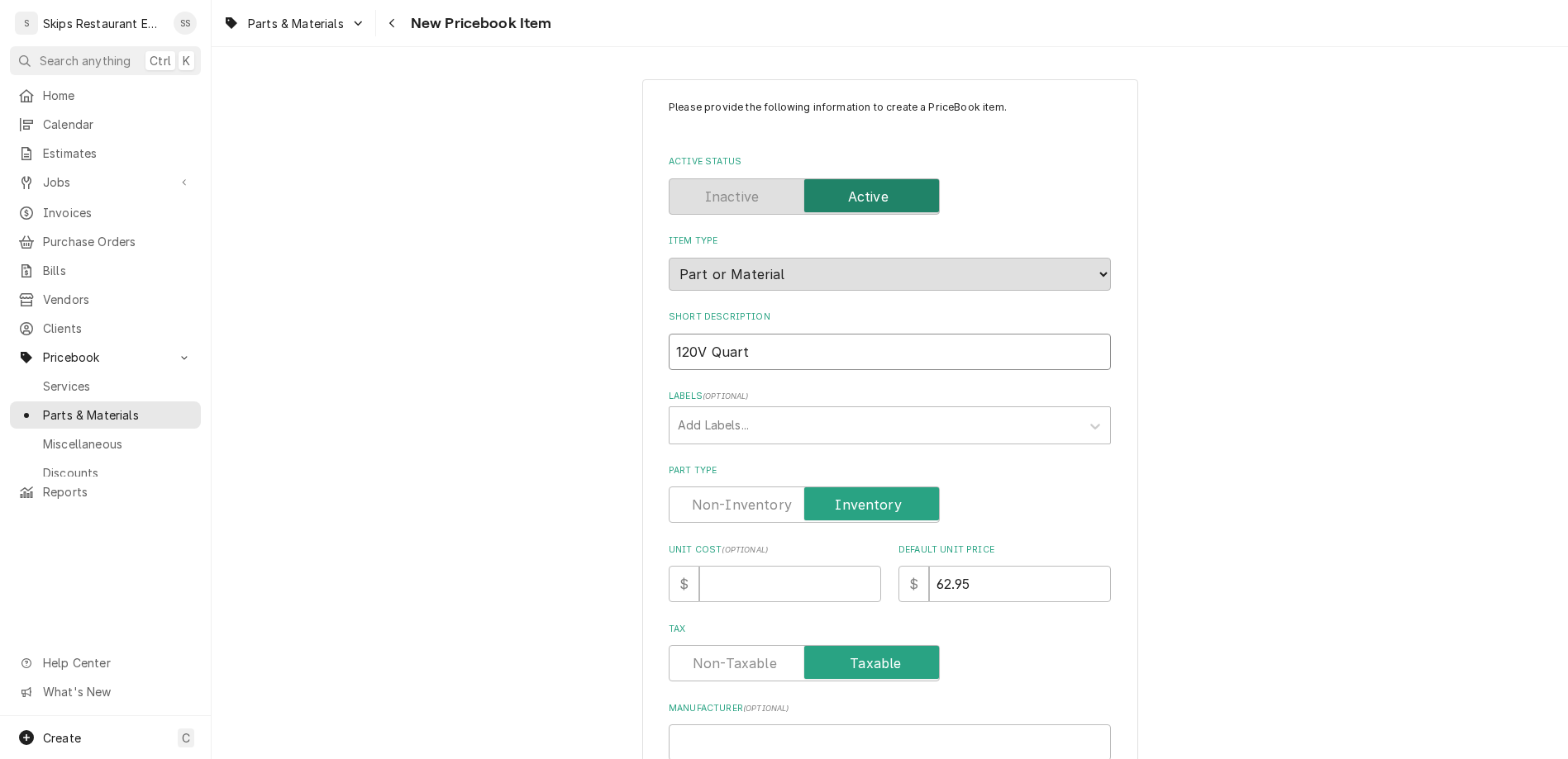
type textarea "x"
type input "120V Quartx"
type textarea "x"
type input "120V Quartx"
type textarea "x"
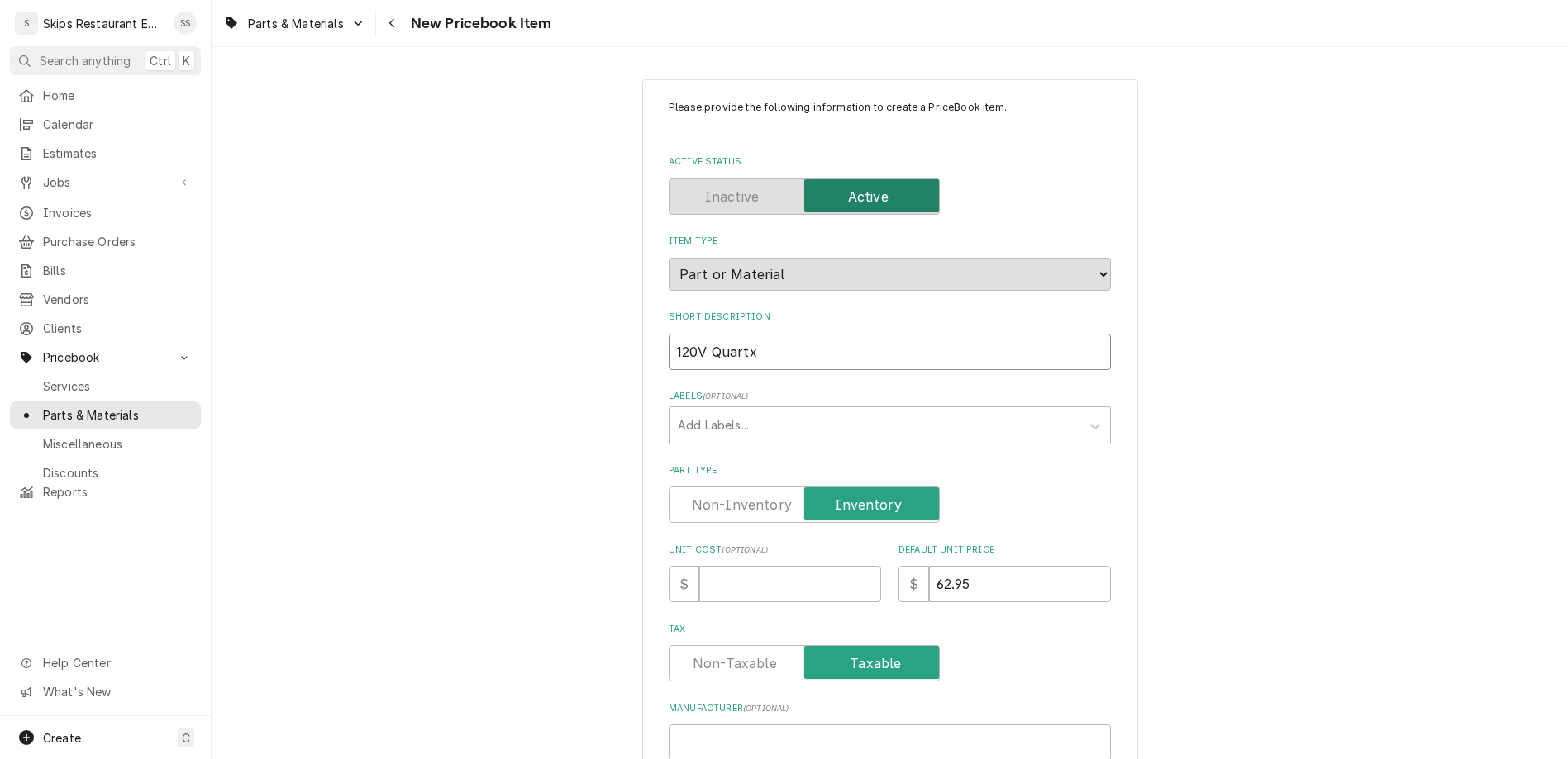
type input "120V Quart"
type textarea "x"
type input "120V Quartz"
type textarea "x"
type input "120V Quartz"
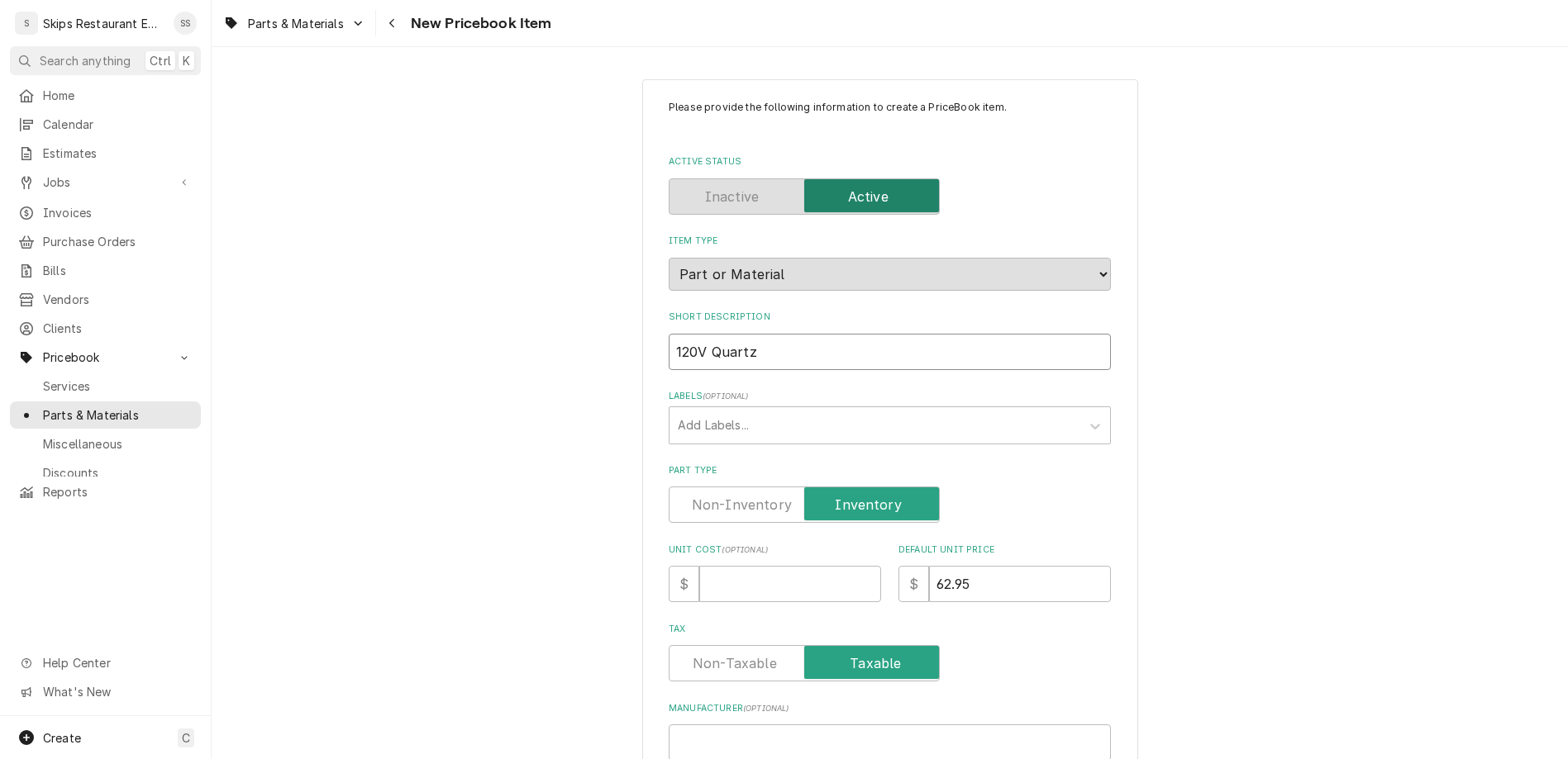
type textarea "x"
type input "120V Quartz E"
type textarea "x"
type input "120V Quartz El"
type textarea "x"
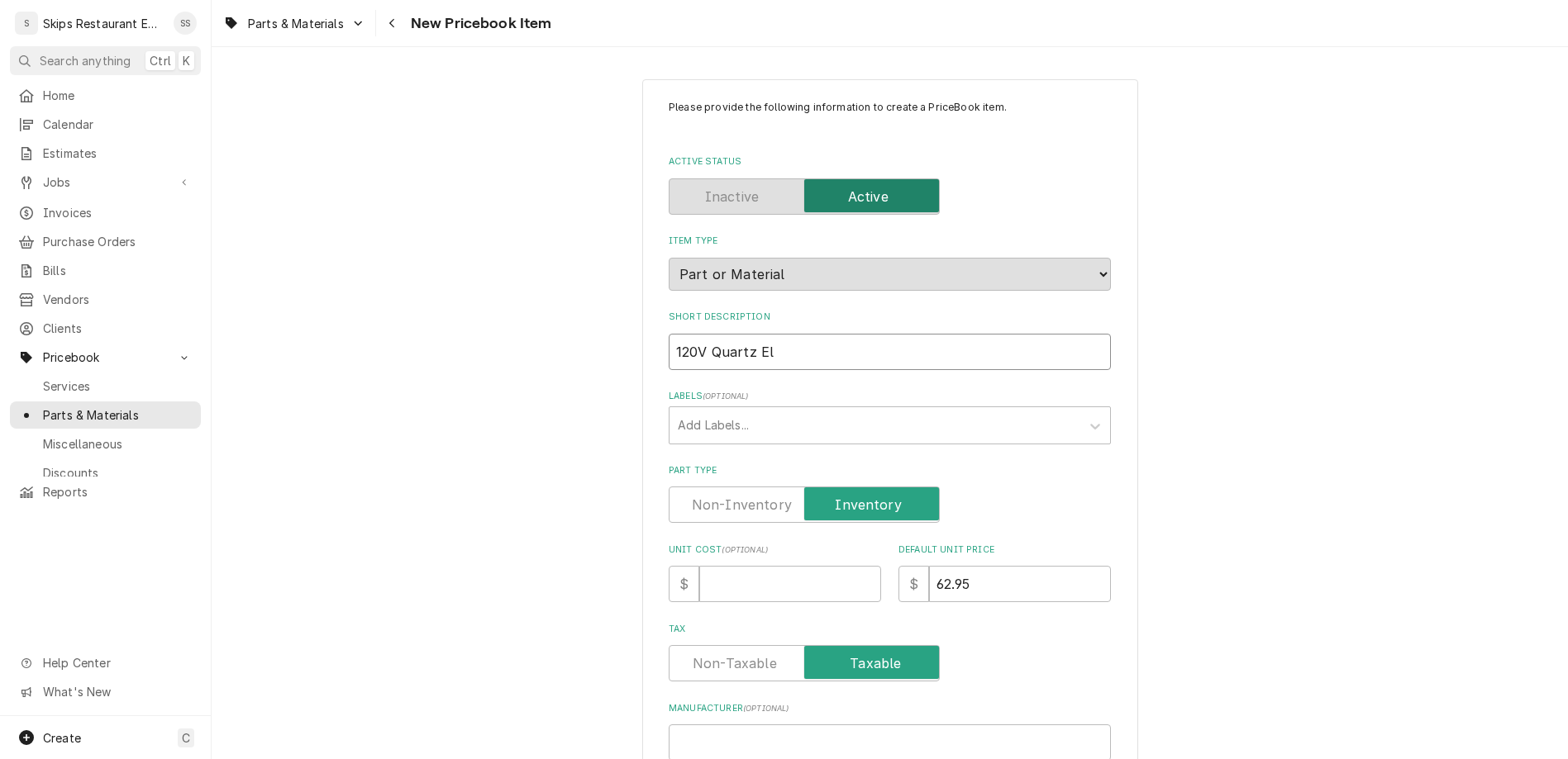
type input "120V Quartz Ele"
type textarea "x"
type input "120V Quartz Elem"
type textarea "x"
type input "120V Quartz Eleme"
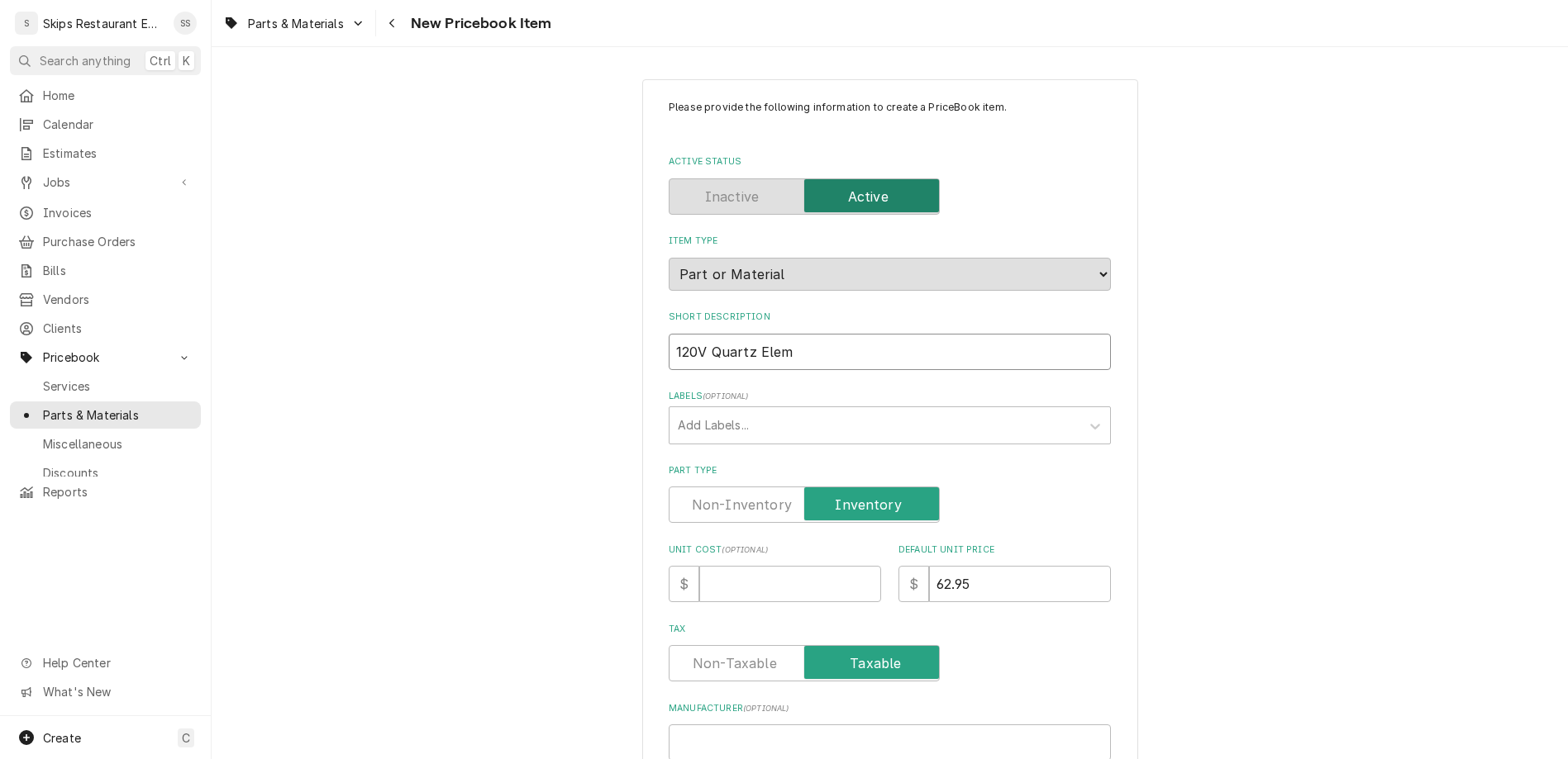
type textarea "x"
type input "120V Quartz Elemen"
type textarea "x"
type input "120V Quartz Element"
type textarea "x"
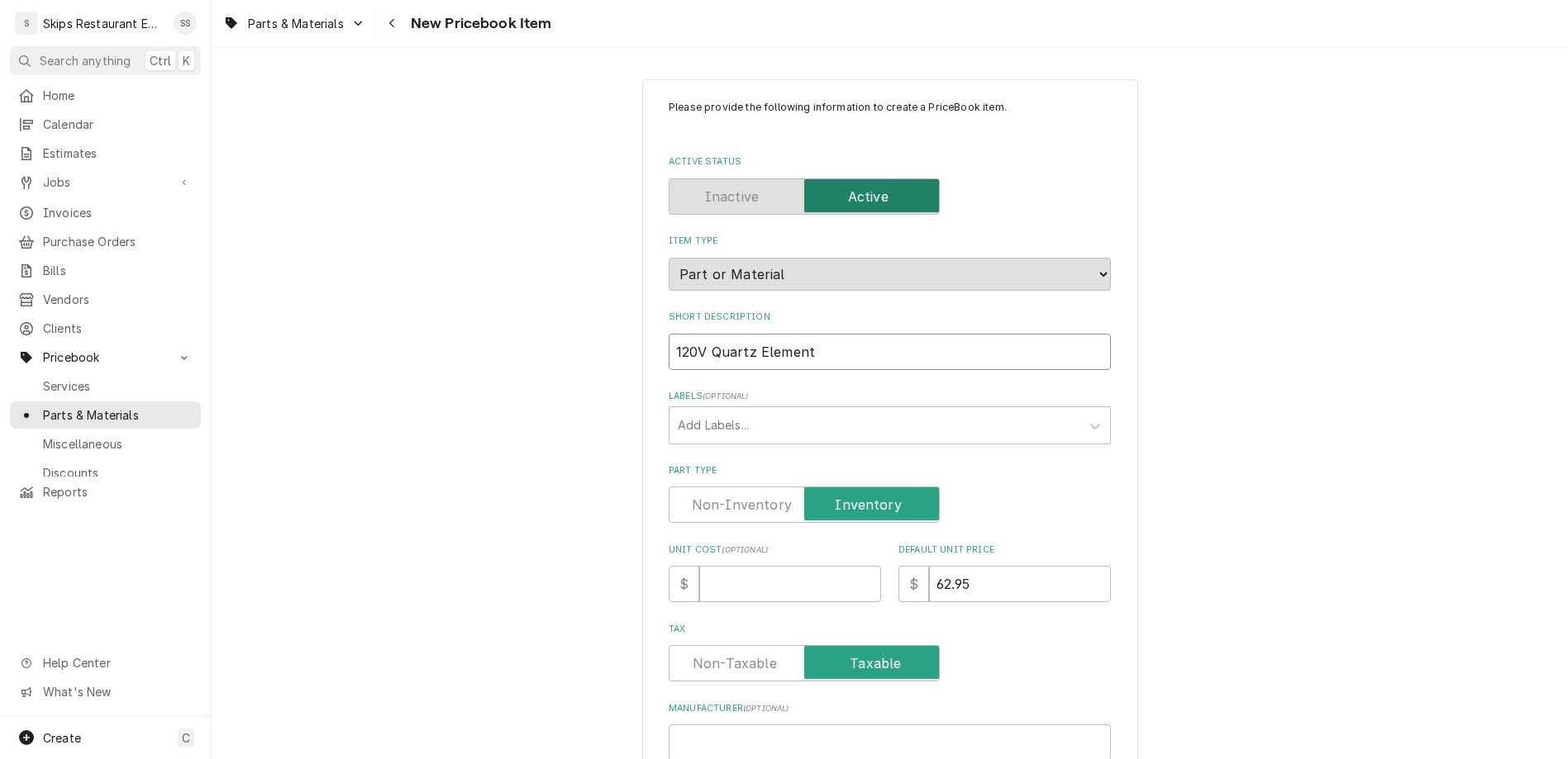
type input "120V Quartz Element"
type textarea "x"
type input "120V Quartz Element -"
type textarea "x"
type input "120V Quartz Element -"
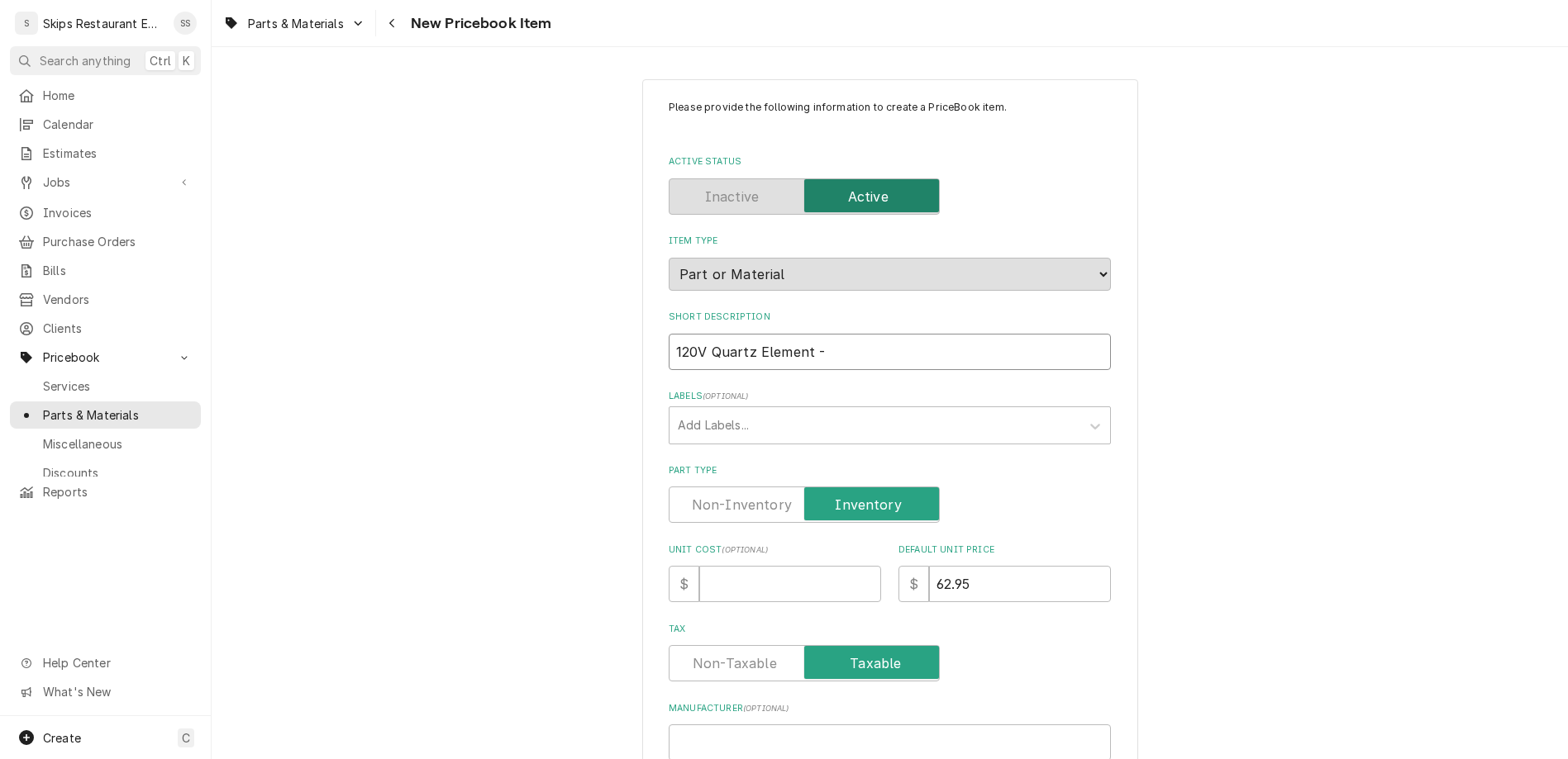
type textarea "x"
type input "120V Quartz Element - L"
type textarea "x"
type input "120V Quartz Element - La"
type textarea "x"
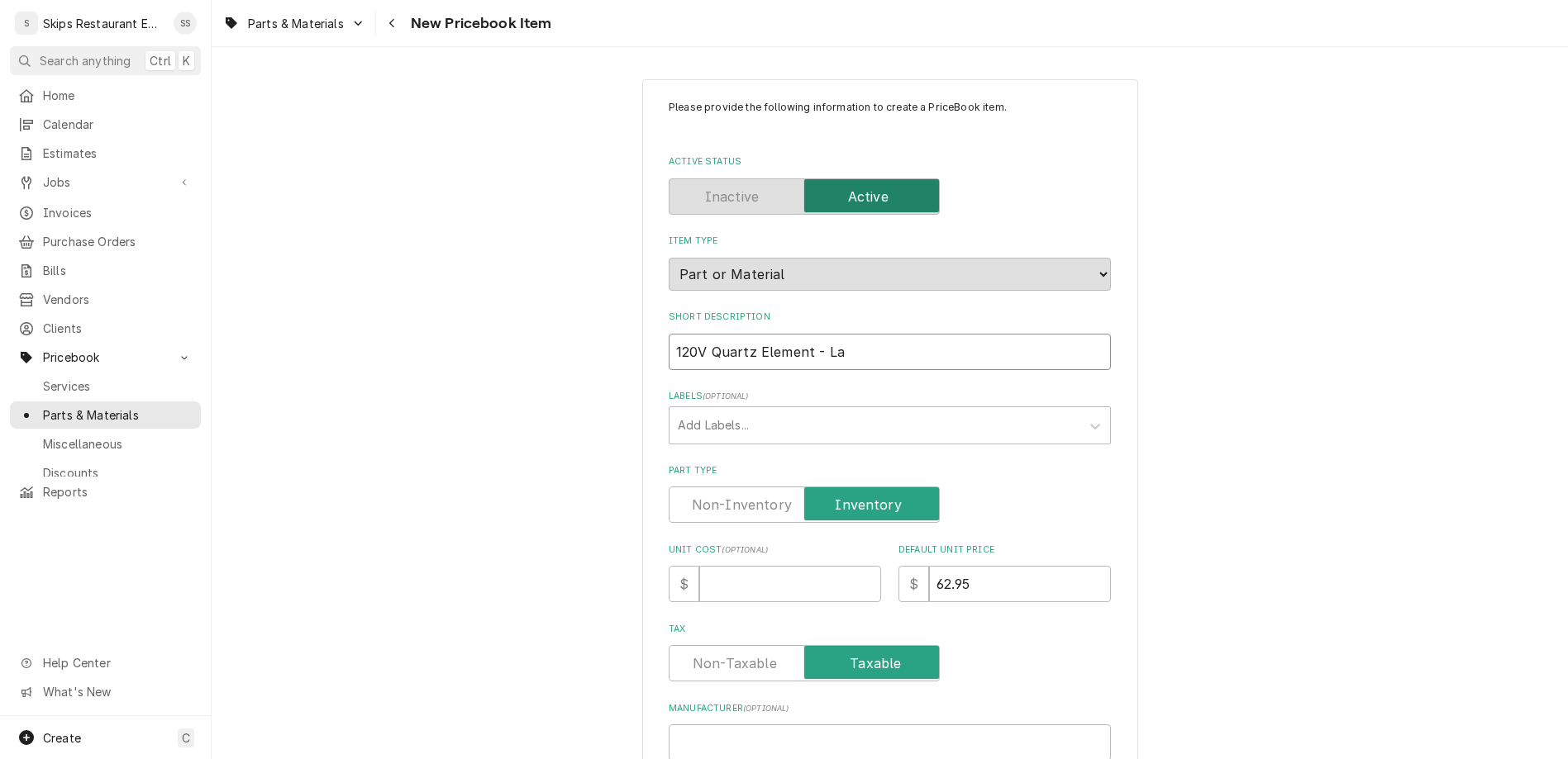
type input "120V Quartz Element - Lan"
type textarea "x"
type input "120V Quartz Element - Lang"
type textarea "x"
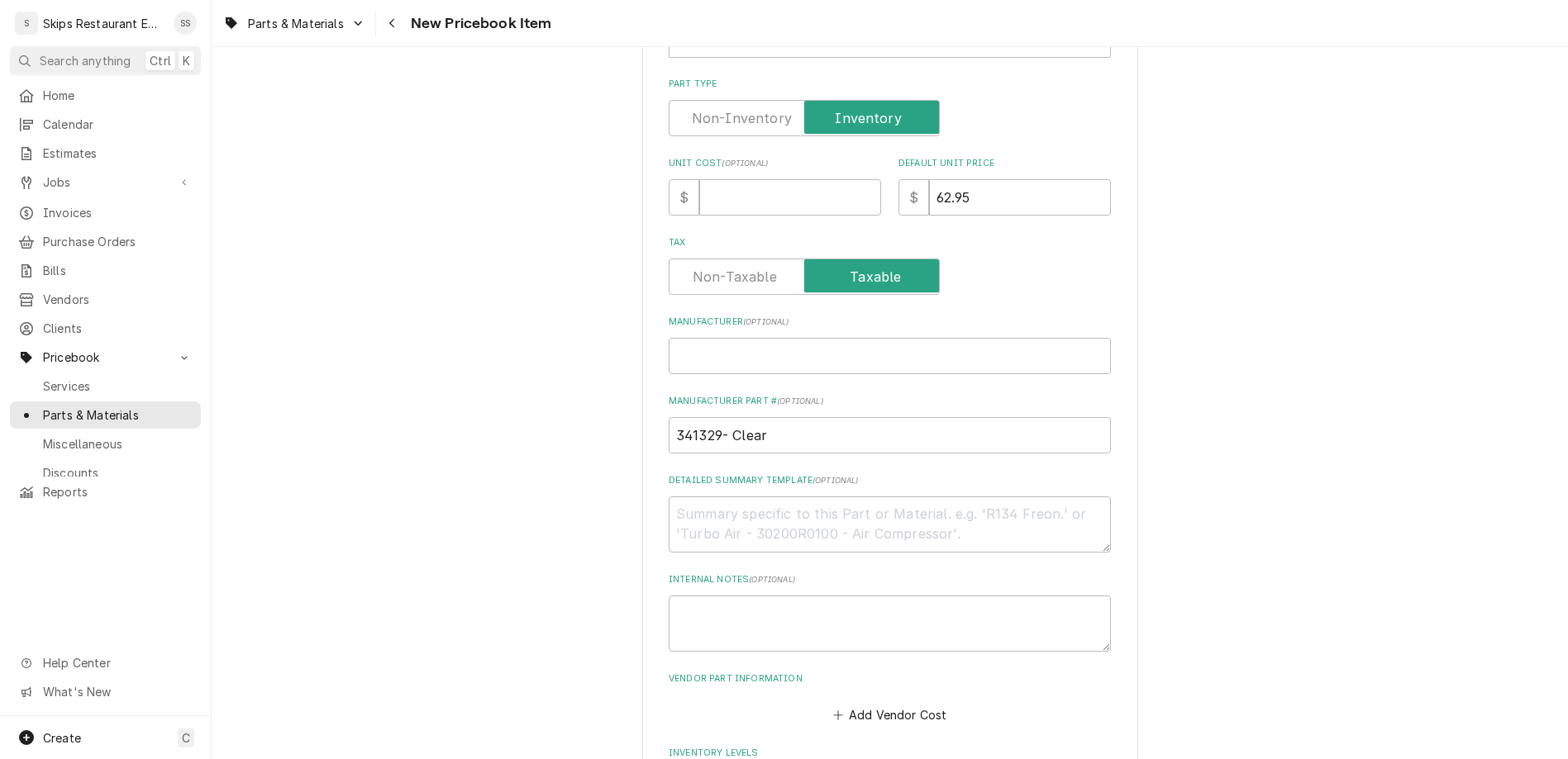
scroll to position [515, 0]
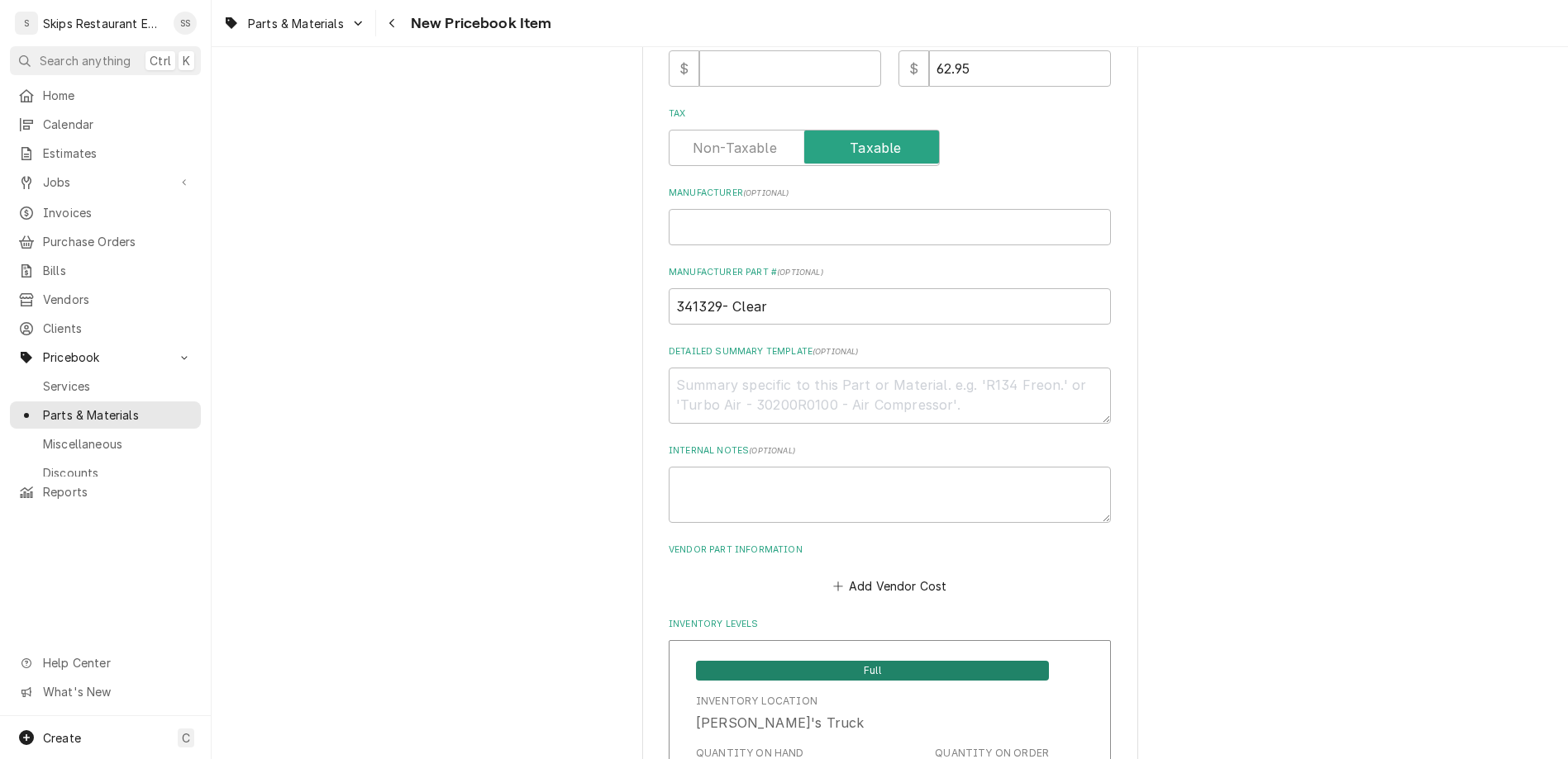
type input "120V Quartz Element - Lang"
drag, startPoint x: 762, startPoint y: 674, endPoint x: 729, endPoint y: 678, distance: 33.2
type input "1"
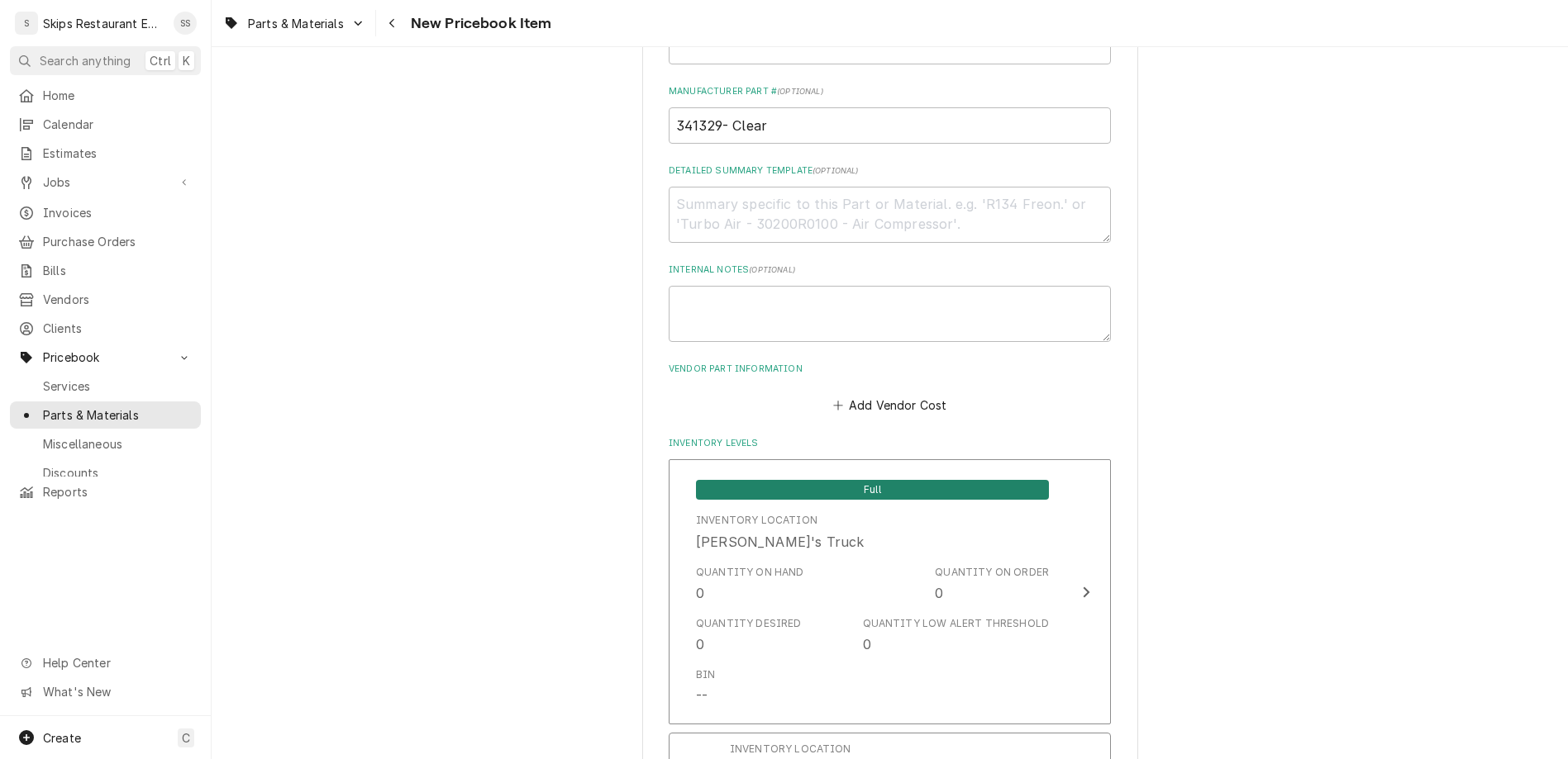
scroll to position [774, 0]
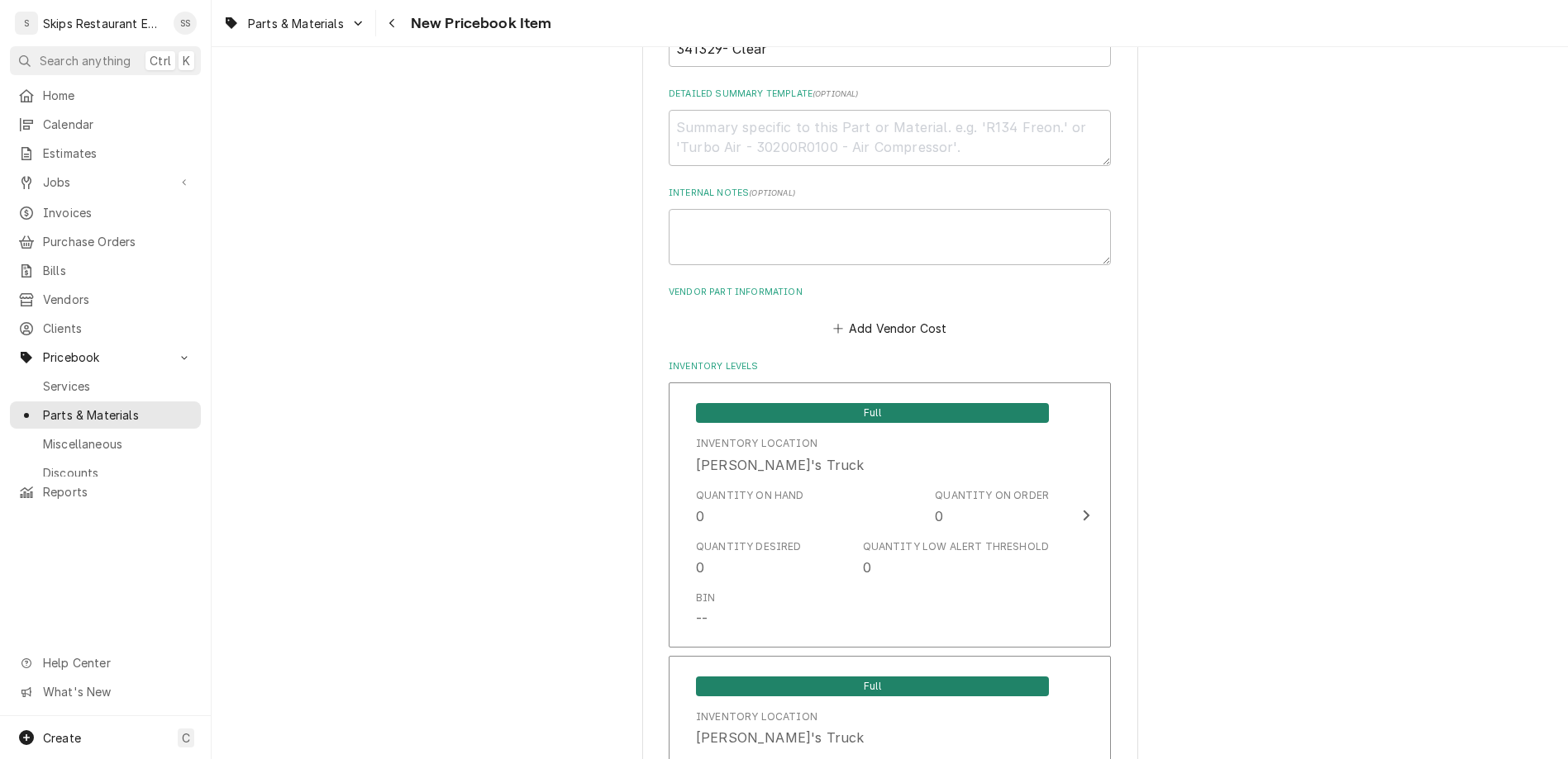
scroll to position [830, 0]
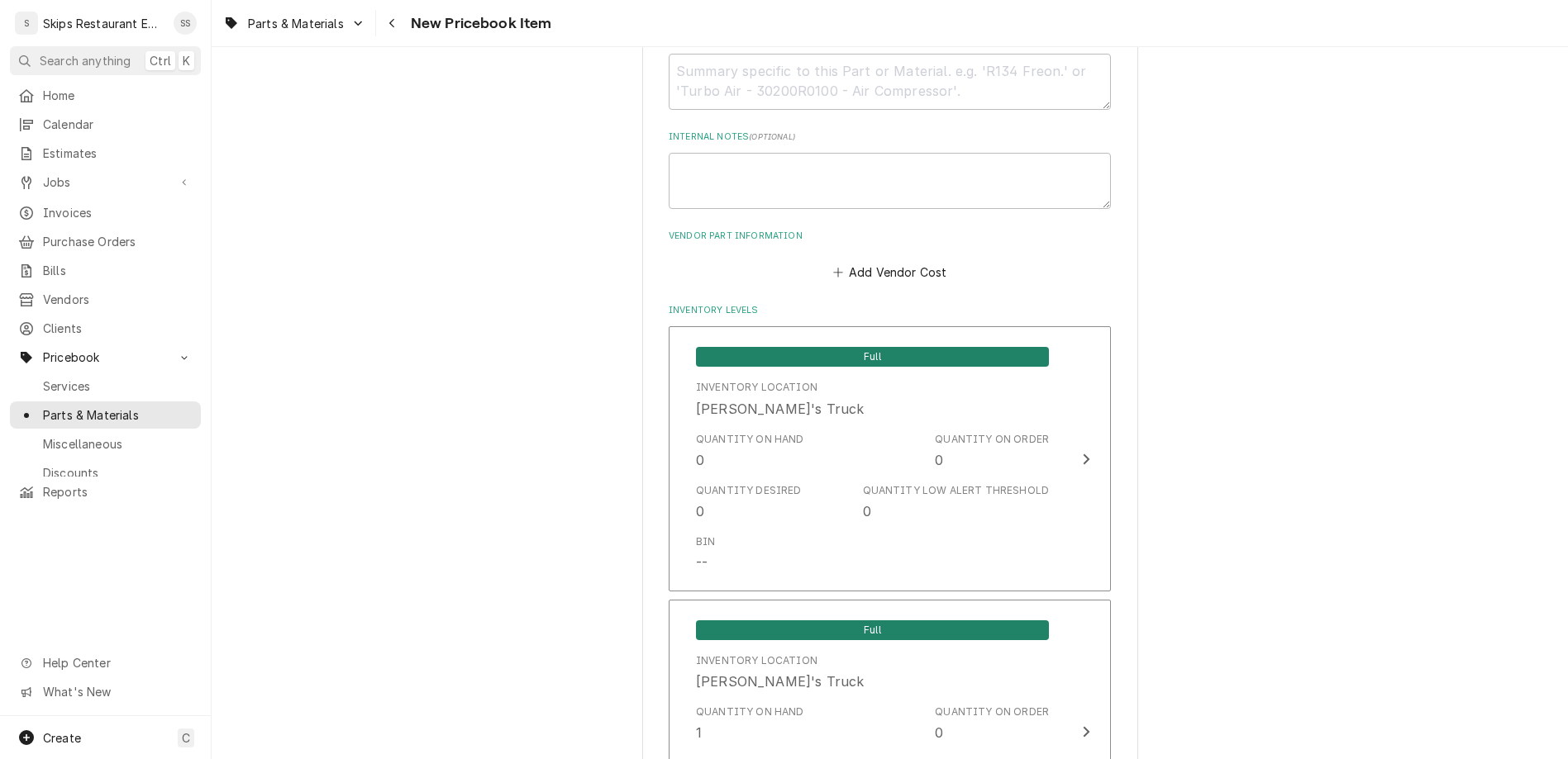
type textarea "x"
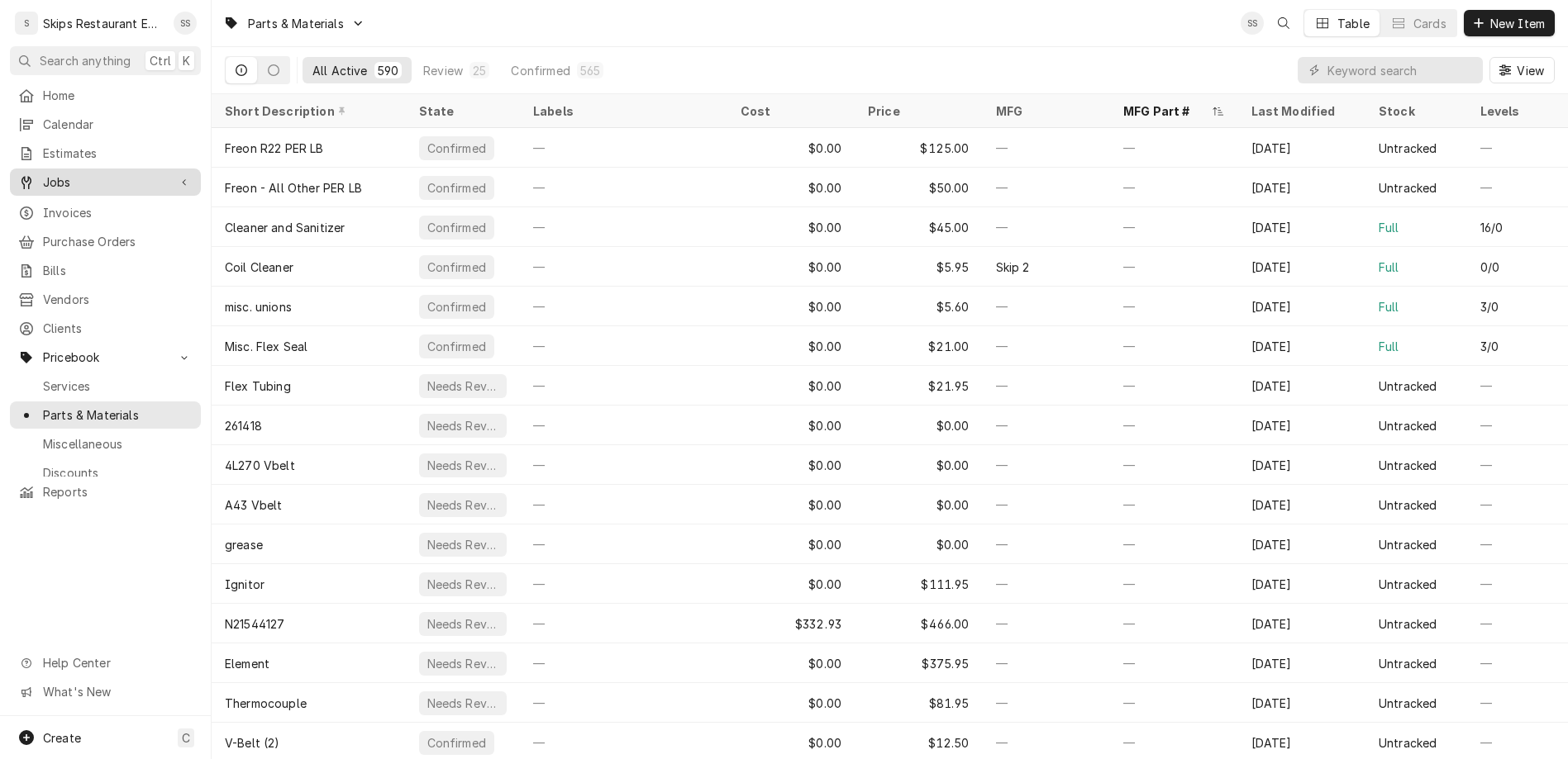
click at [50, 174] on span "Jobs" at bounding box center [105, 182] width 125 height 17
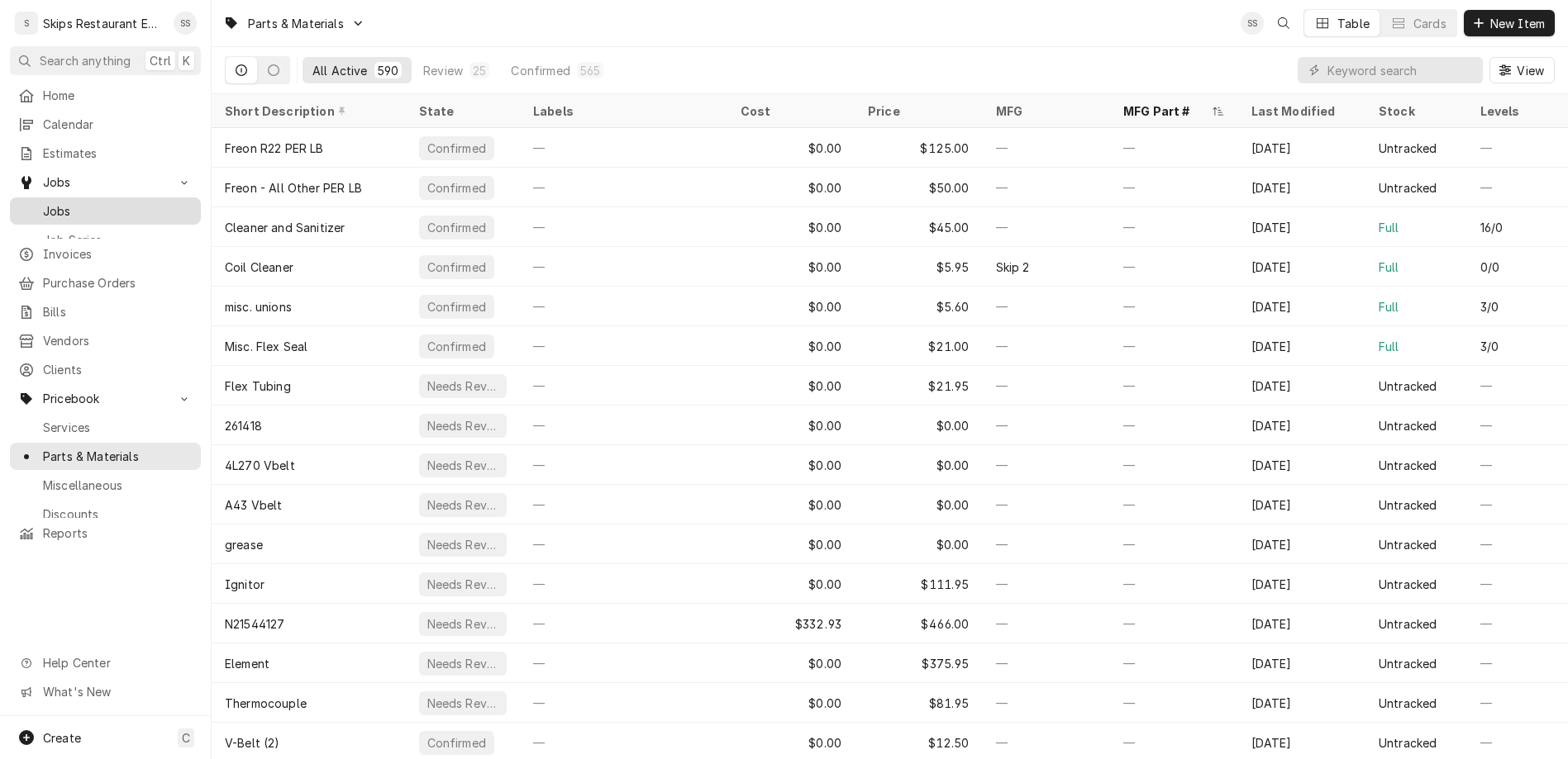
click at [43, 203] on span "Jobs" at bounding box center [117, 211] width 150 height 17
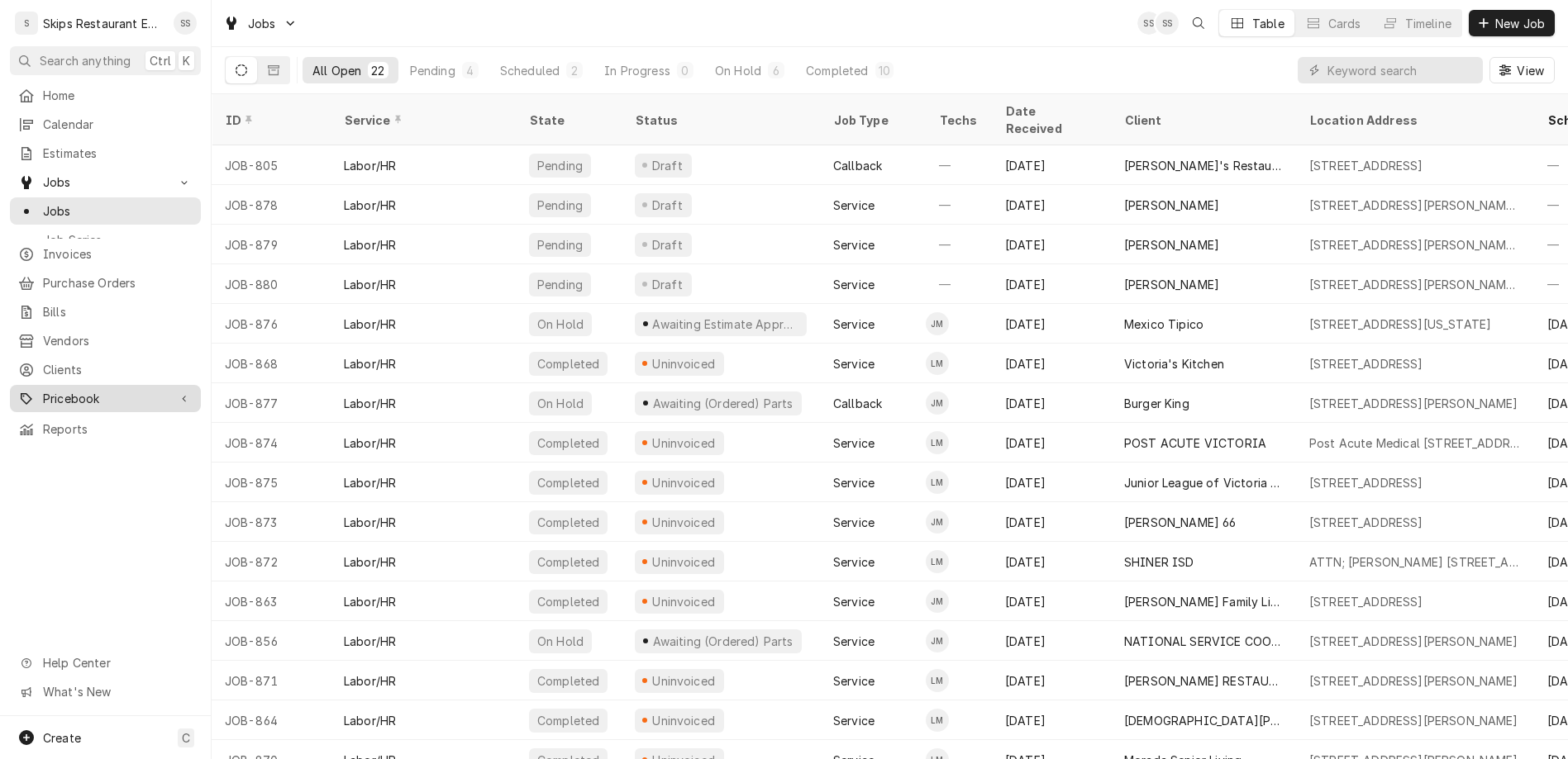
click at [61, 390] on span "Pricebook" at bounding box center [105, 398] width 125 height 17
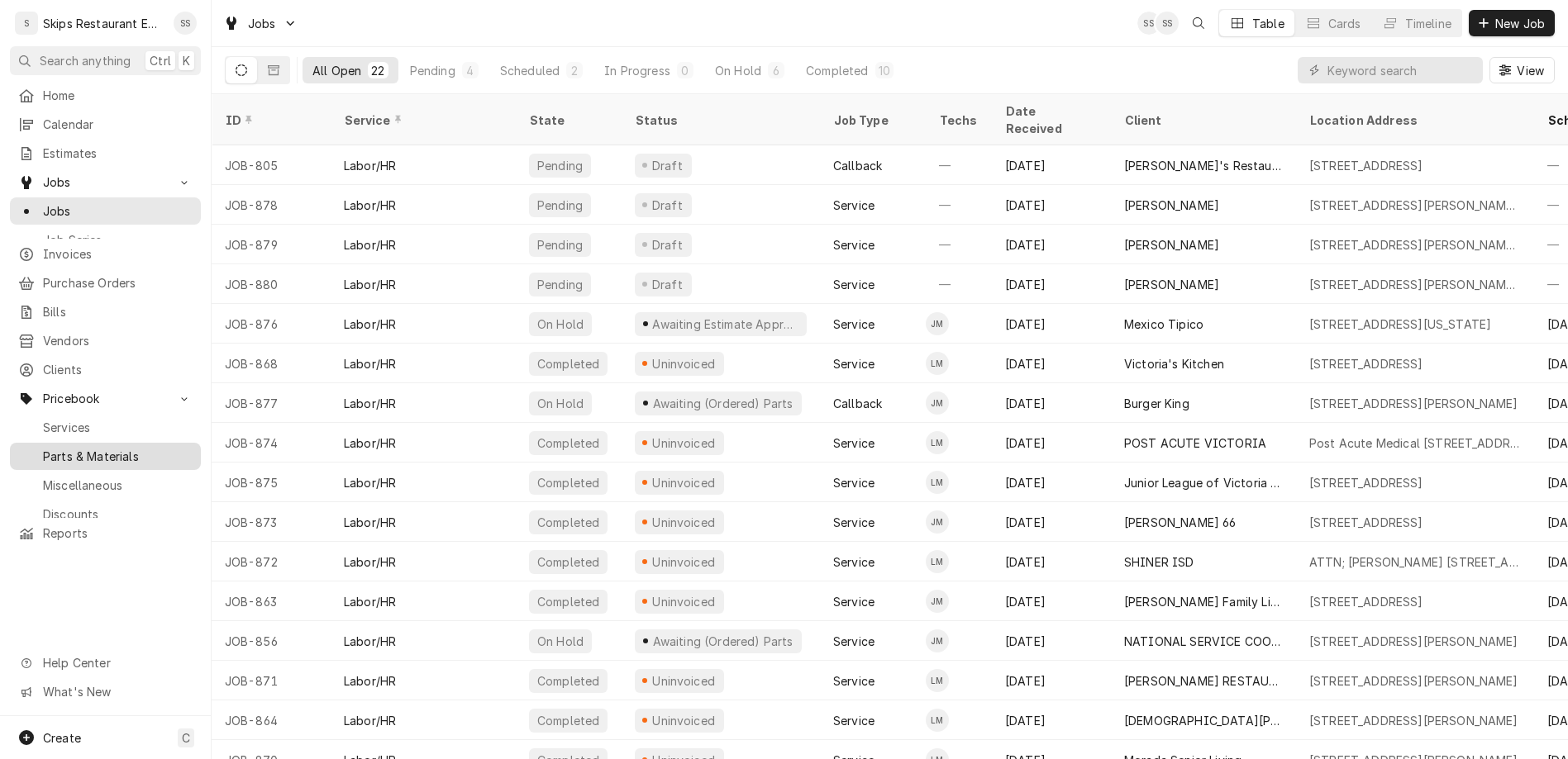
click at [55, 448] on span "Parts & Materials" at bounding box center [117, 456] width 150 height 17
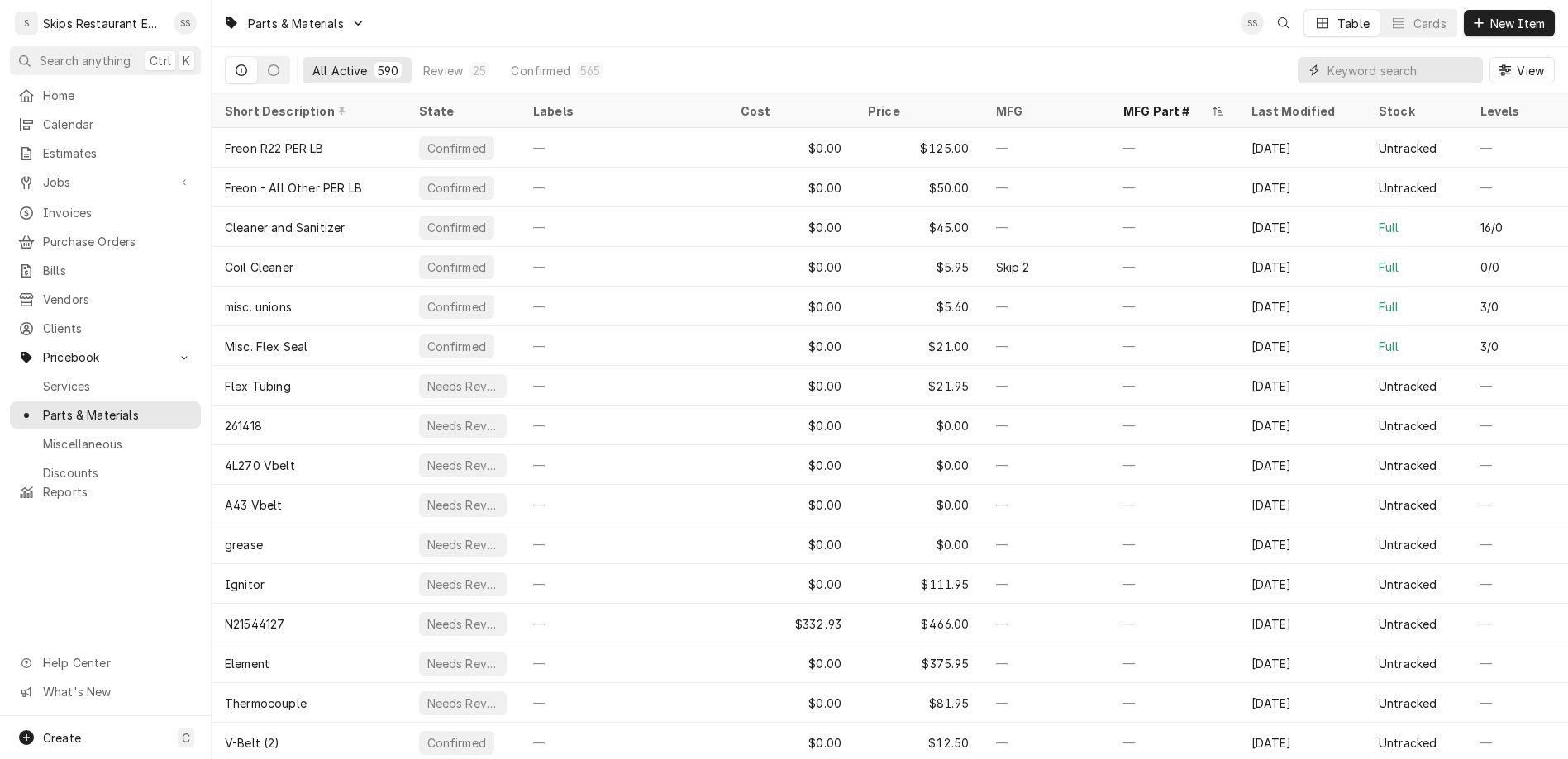
click at [1411, 57] on input "Dynamic Content Wrapper" at bounding box center [1400, 70] width 147 height 26
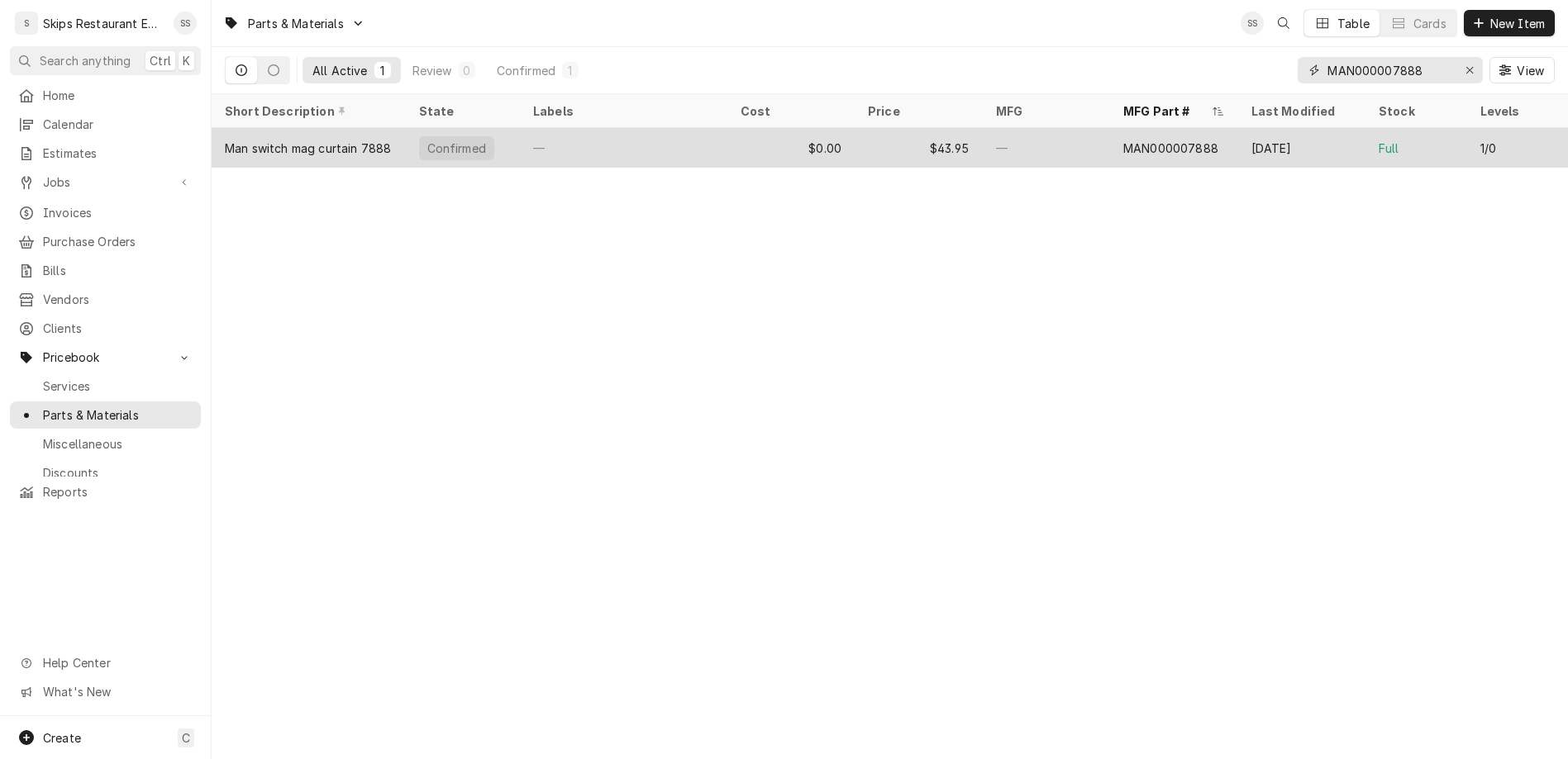
type input "MAN000007888"
click at [797, 128] on div "$0.00" at bounding box center [792, 148] width 128 height 39
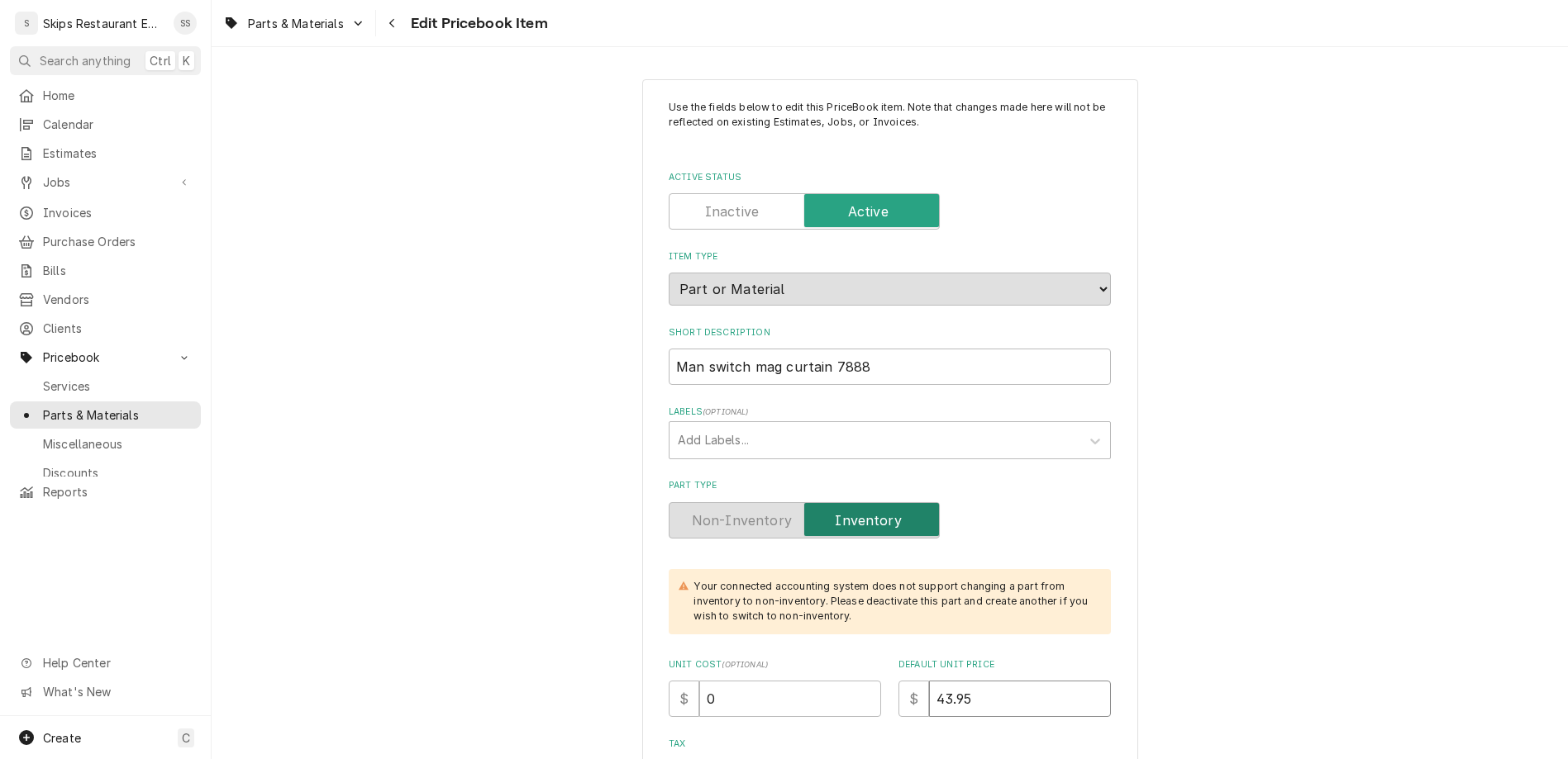
click at [929, 681] on input "43.95" at bounding box center [1020, 699] width 182 height 37
drag, startPoint x: 929, startPoint y: 532, endPoint x: 844, endPoint y: 532, distance: 85.0
click at [929, 681] on input "43.95" at bounding box center [1020, 699] width 182 height 37
type input "5"
type textarea "x"
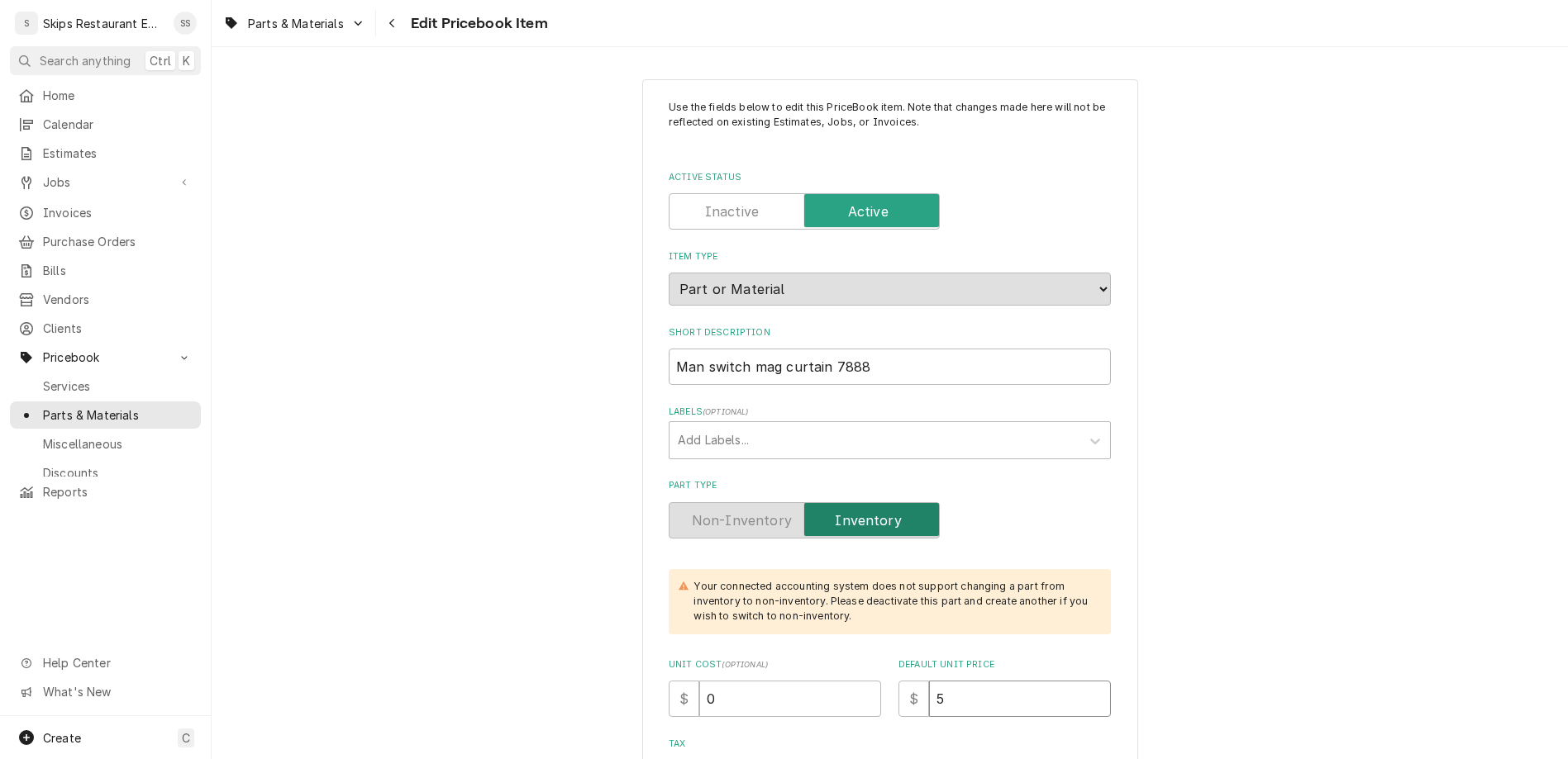
type input "56"
type textarea "x"
type input "56.9"
type textarea "x"
type input "56.95"
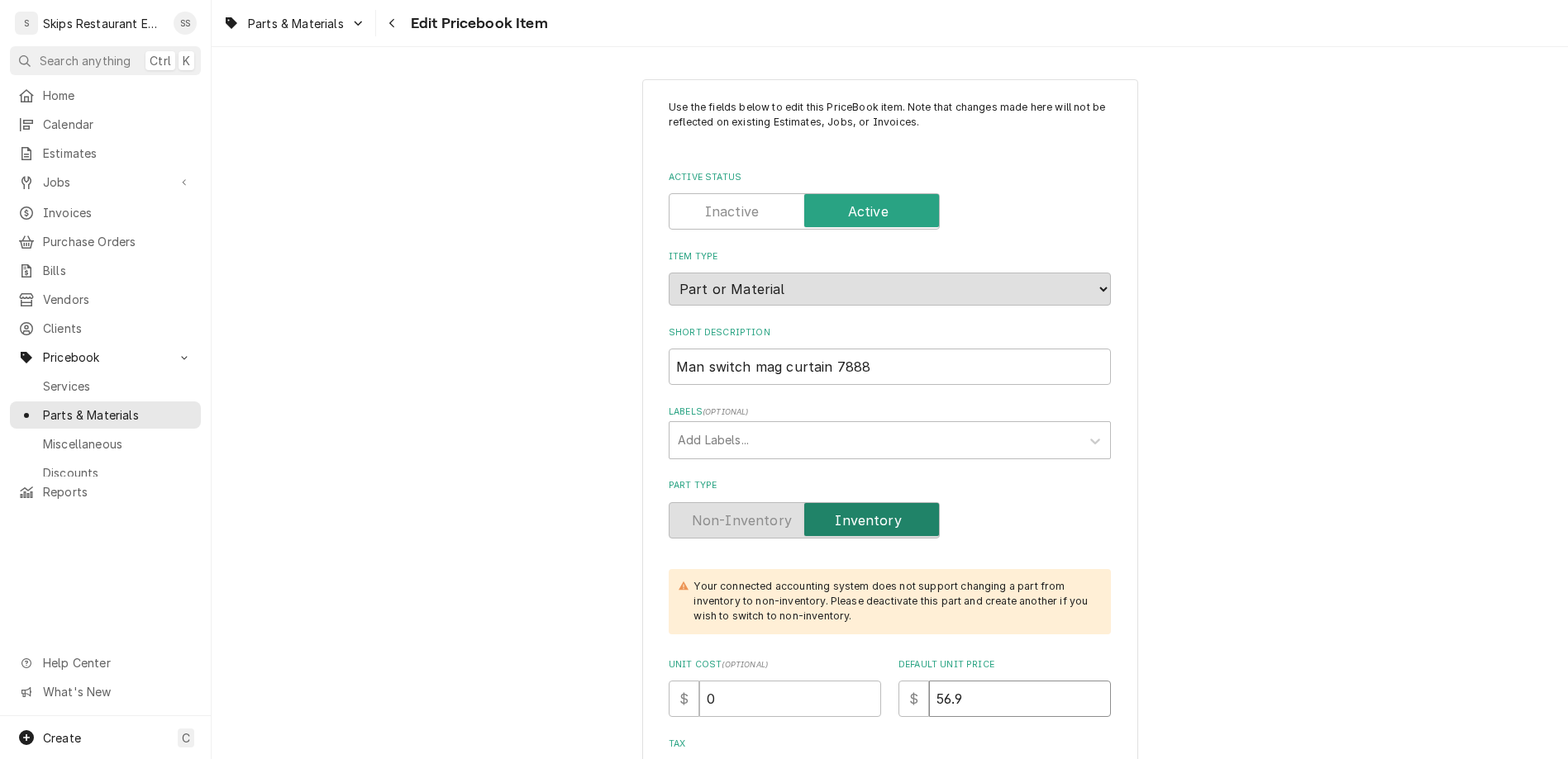
type textarea "x"
type input "56.95"
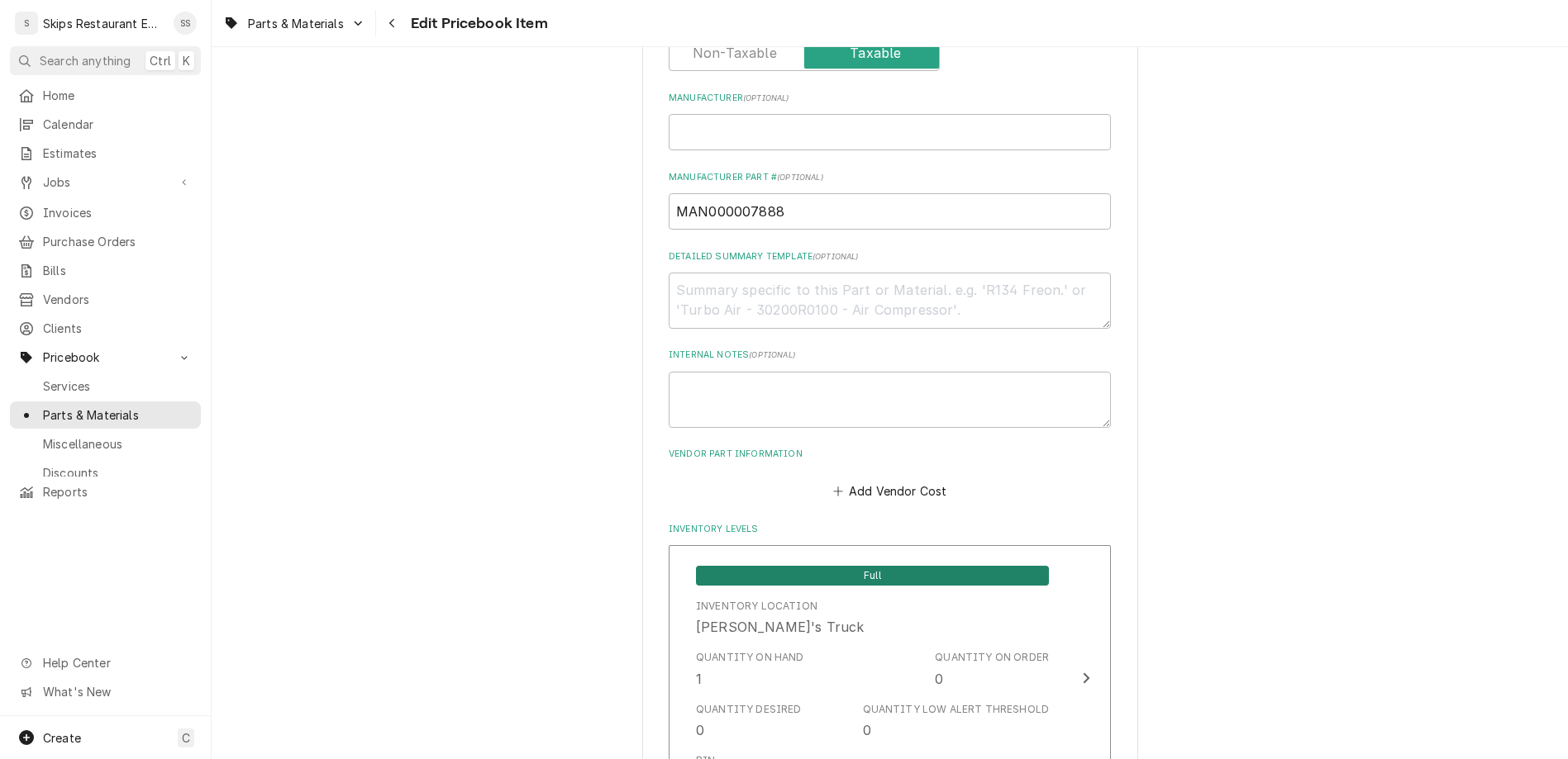
scroll to position [774, 0]
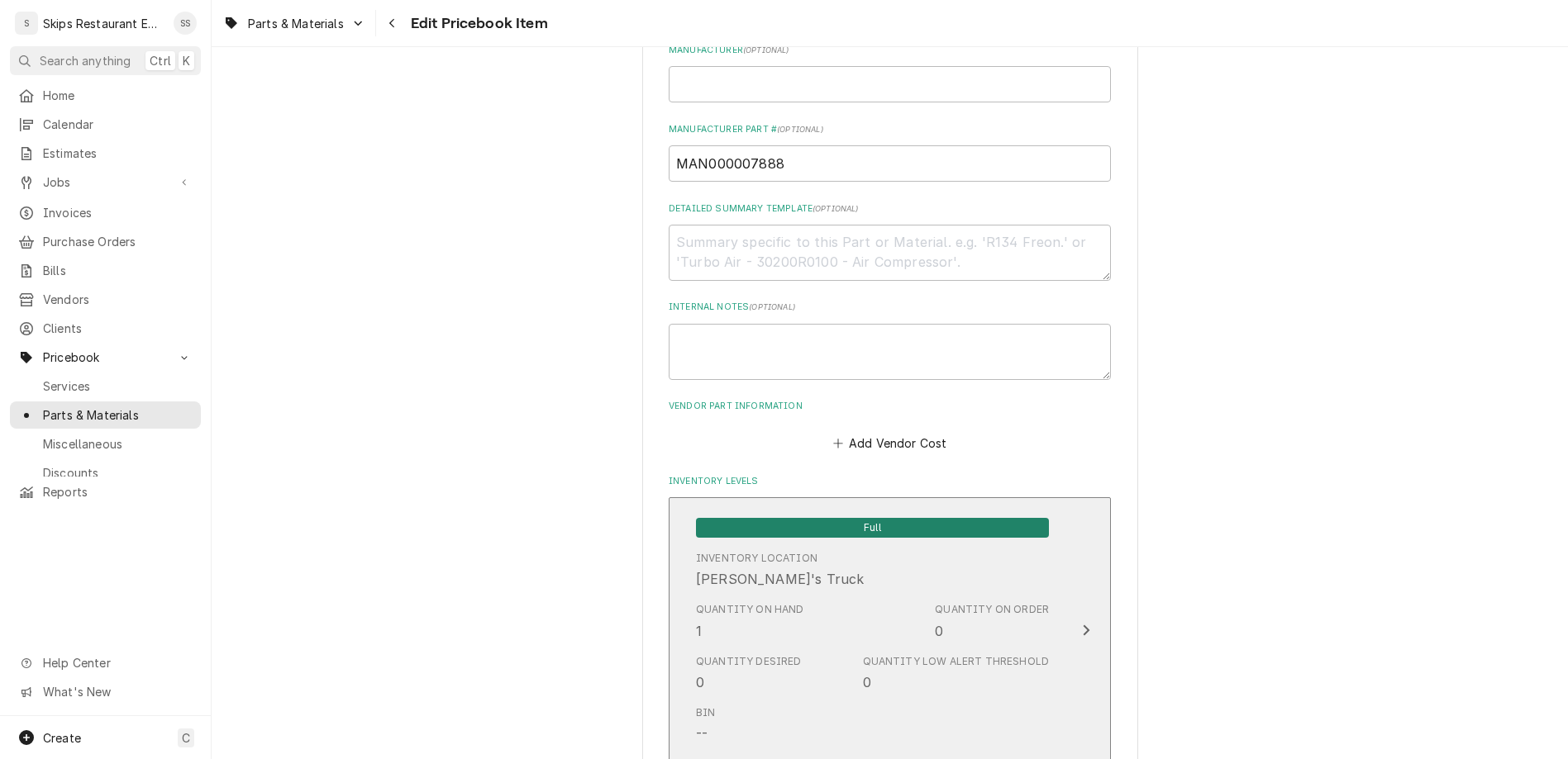
click at [821, 518] on span "Full" at bounding box center [872, 527] width 353 height 20
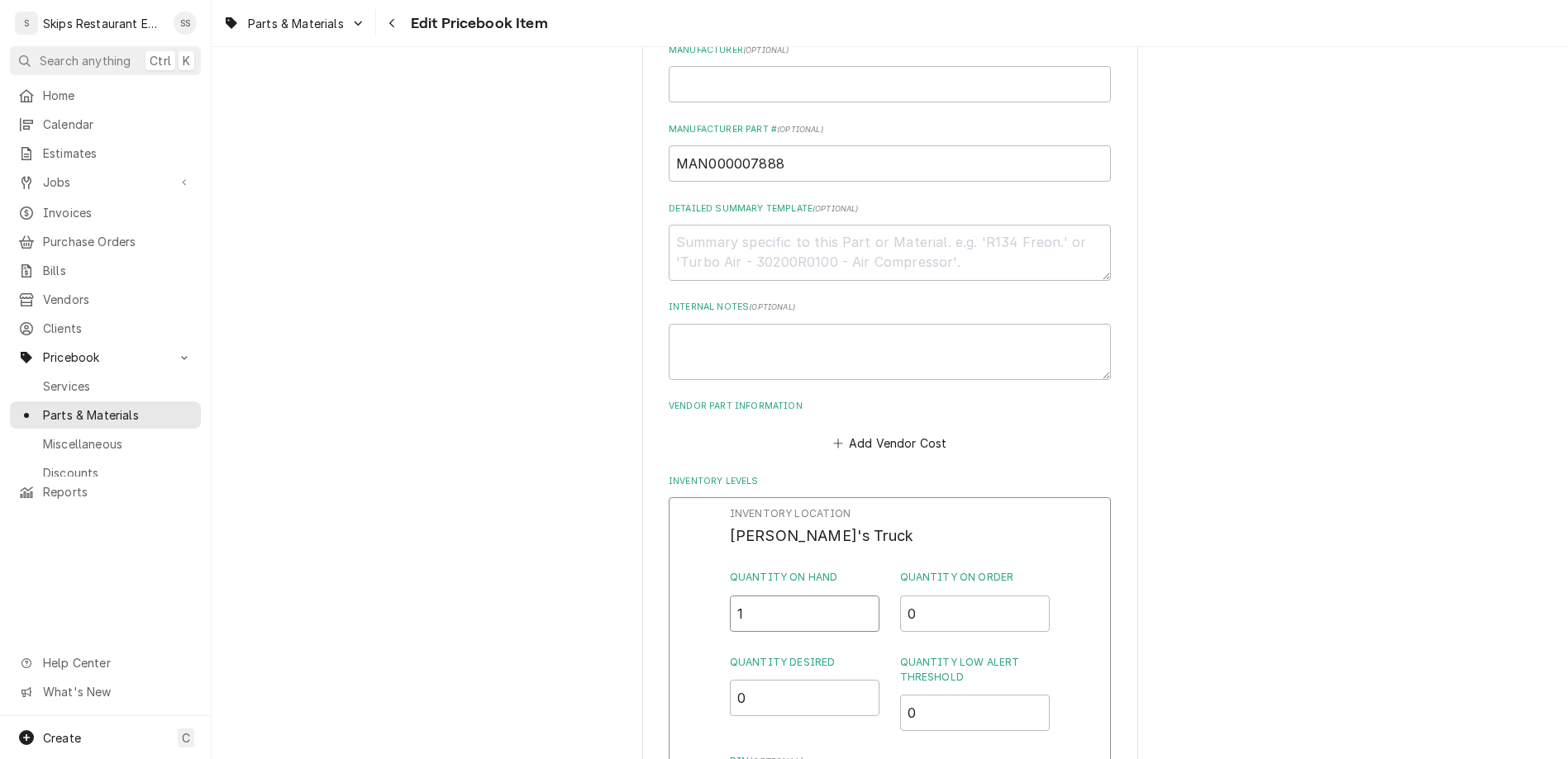
drag, startPoint x: 762, startPoint y: 299, endPoint x: 685, endPoint y: 315, distance: 78.6
click at [730, 596] on input "1" at bounding box center [805, 614] width 150 height 37
type input "2"
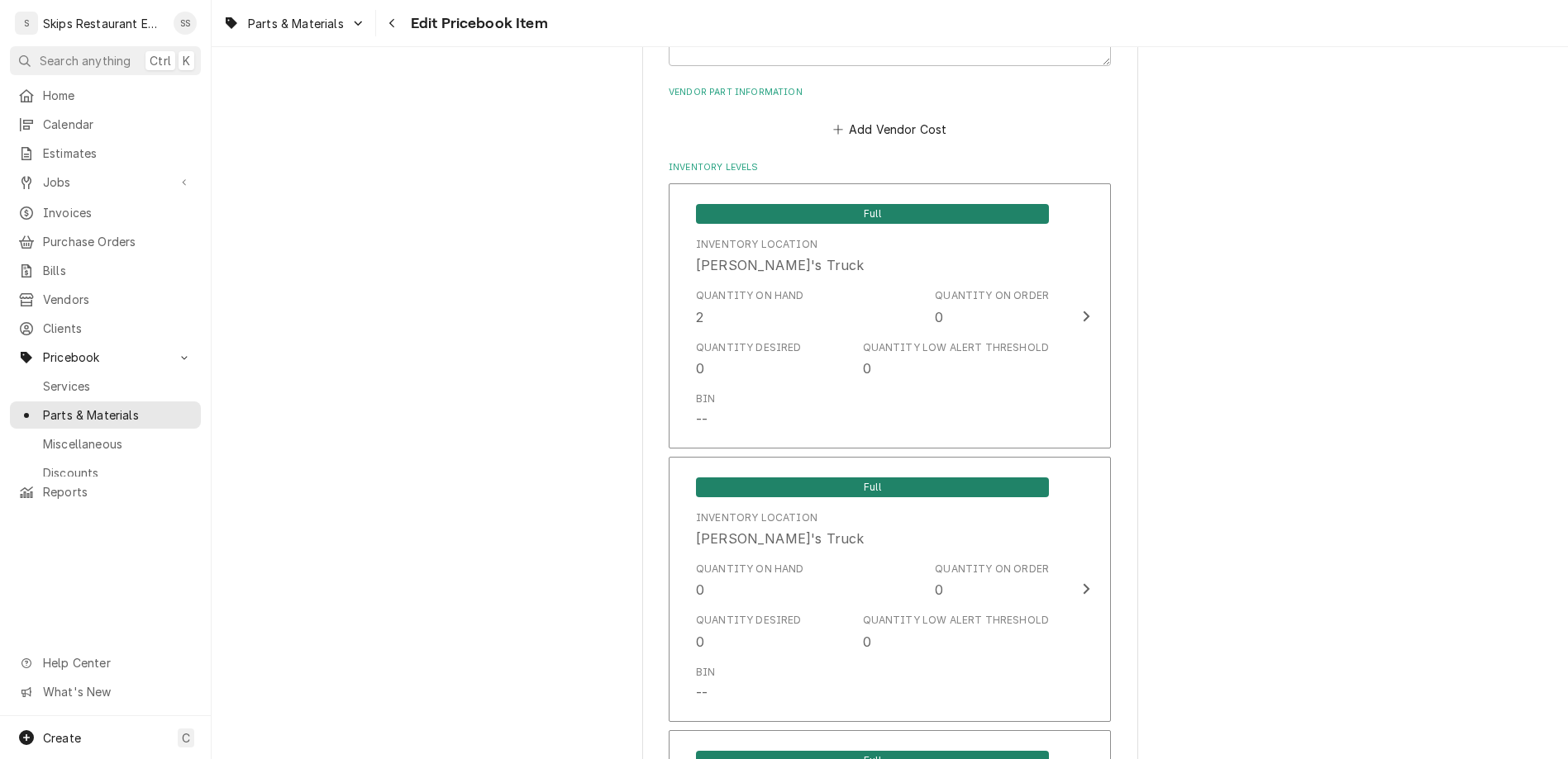
scroll to position [1096, 0]
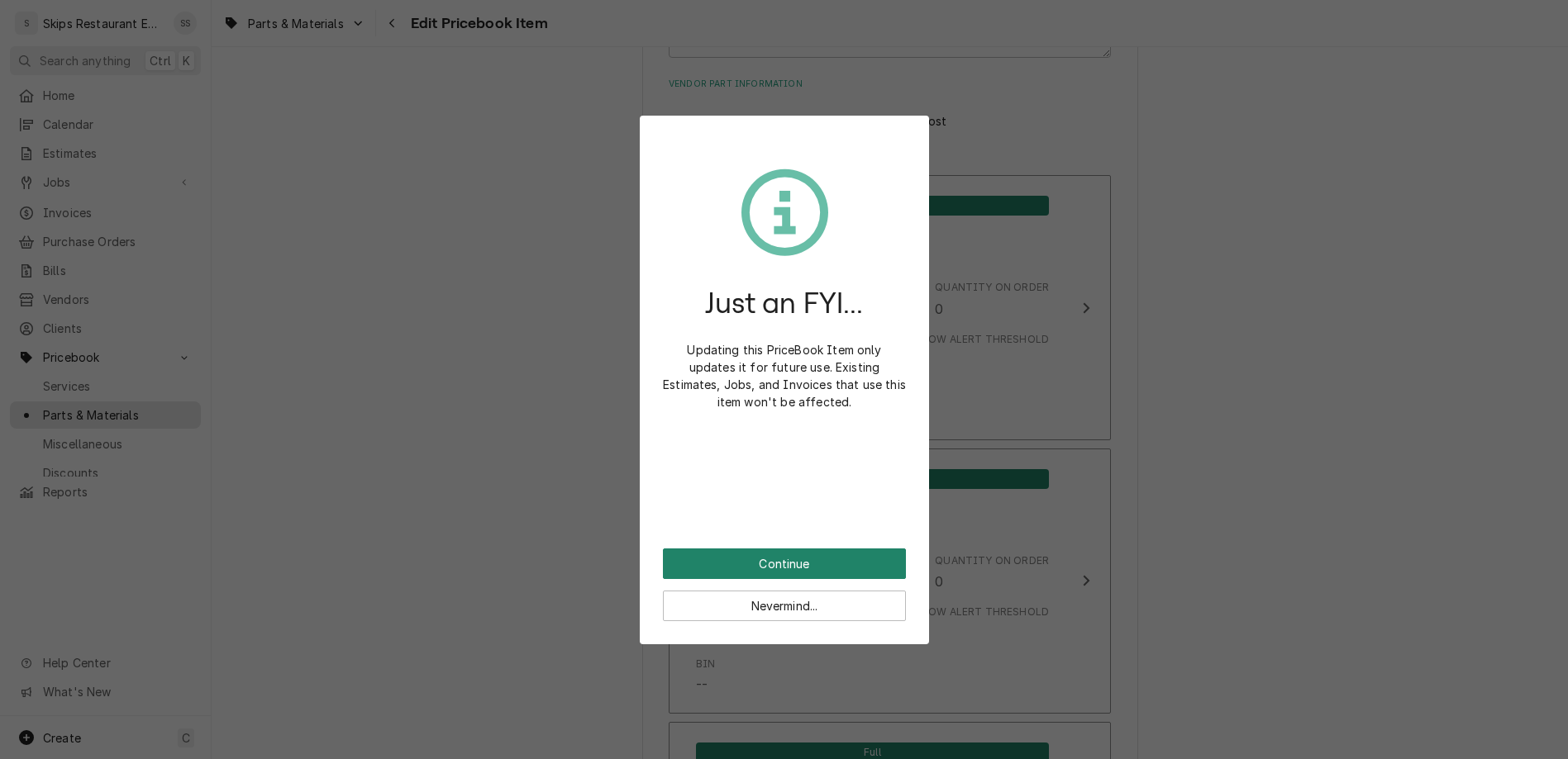
click at [781, 549] on button "Continue" at bounding box center [784, 564] width 243 height 31
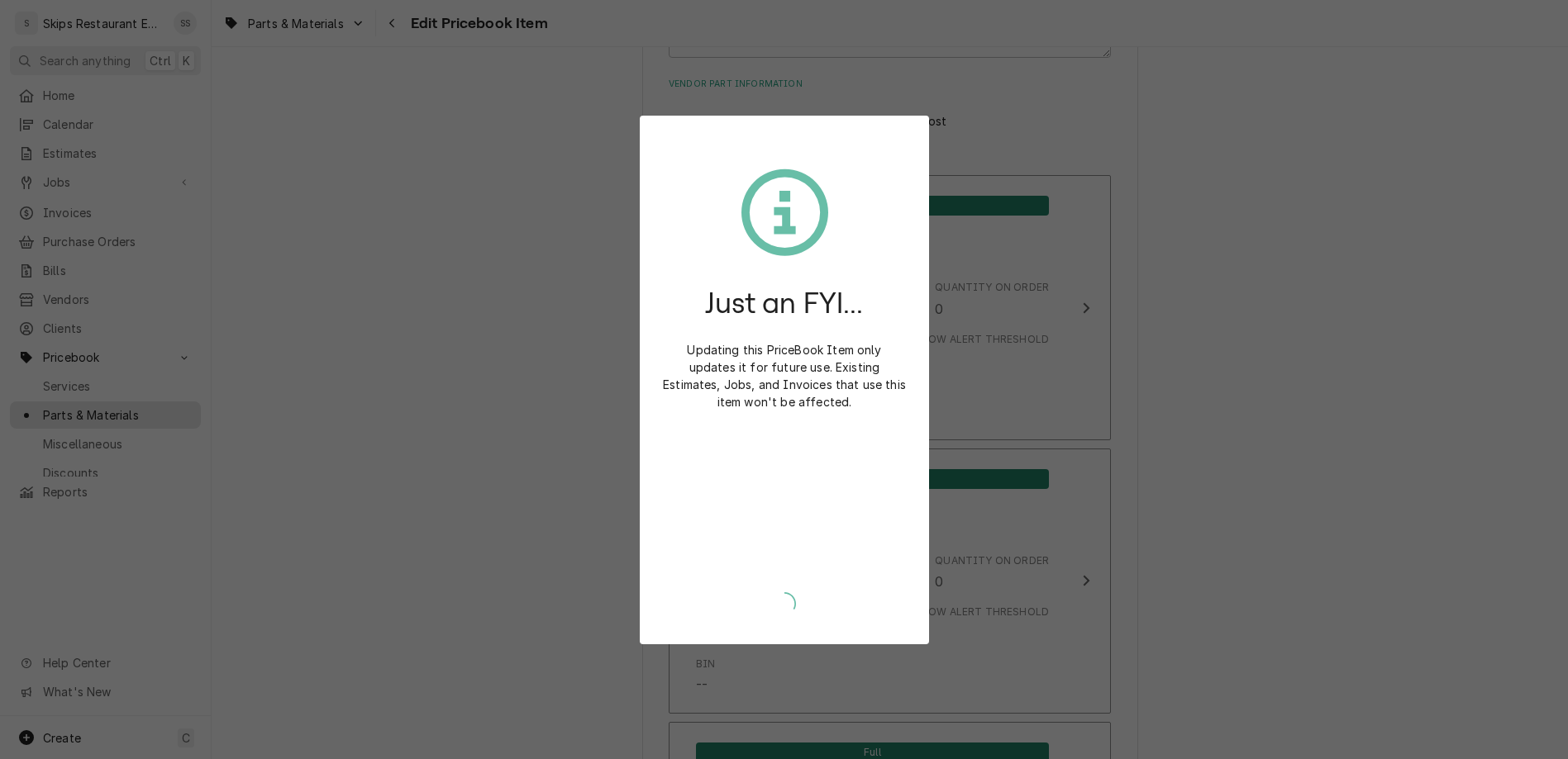
type textarea "x"
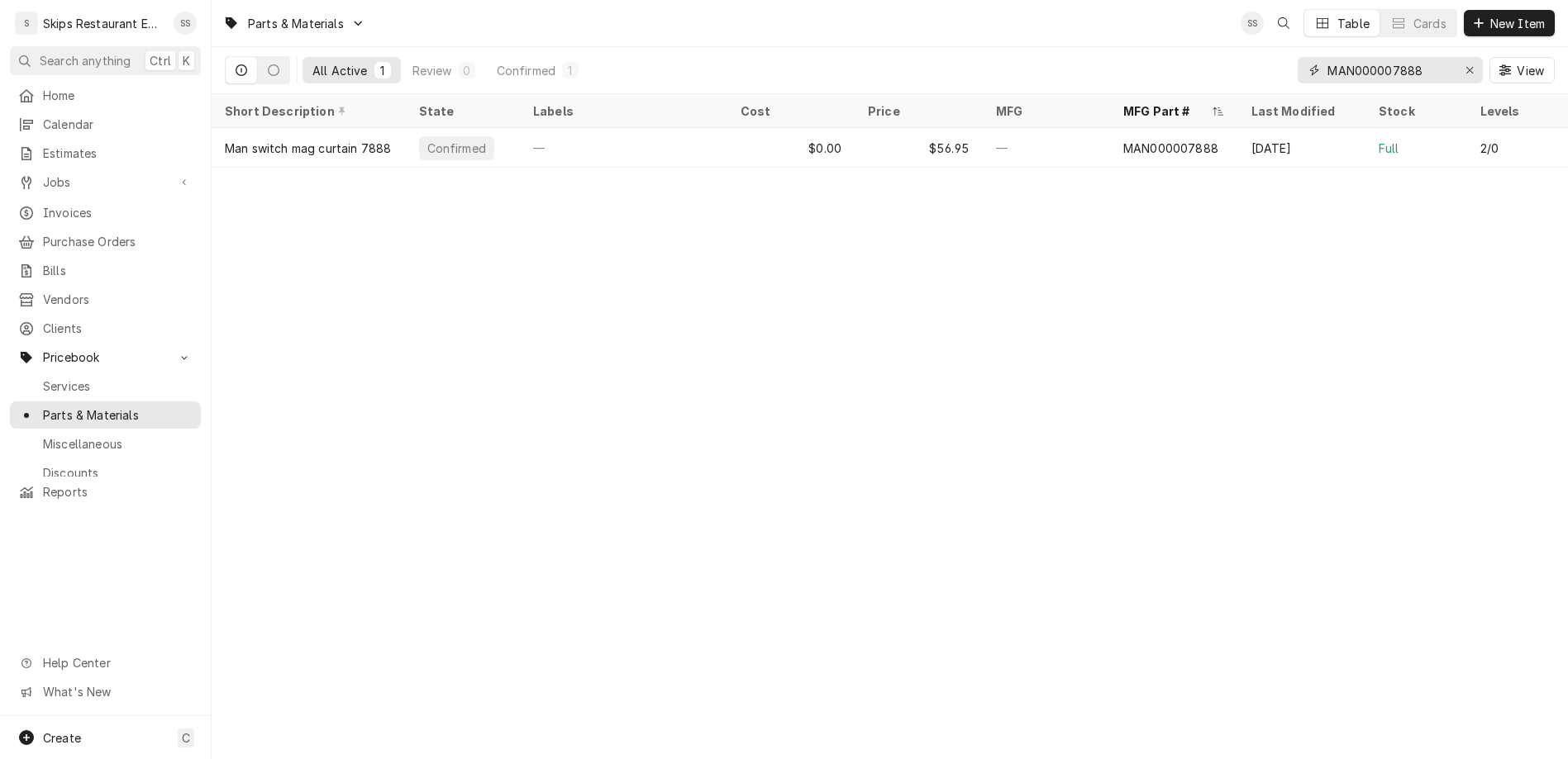
drag, startPoint x: 1477, startPoint y: 59, endPoint x: 1276, endPoint y: 53, distance: 201.1
click at [1327, 57] on input "MAN000007888" at bounding box center [1388, 70] width 124 height 26
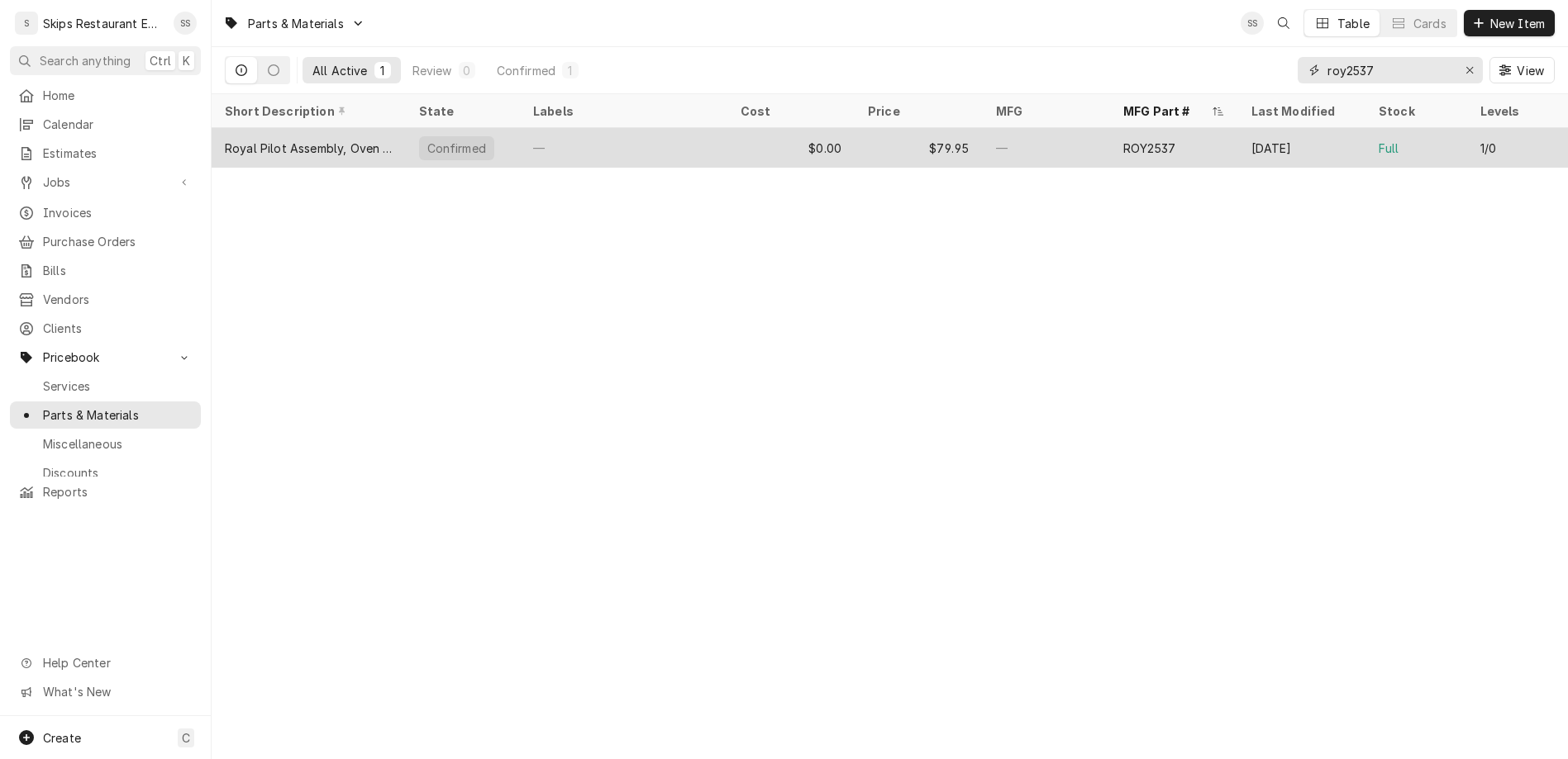
type input "roy2537"
click at [809, 128] on div "$0.00" at bounding box center [792, 148] width 128 height 39
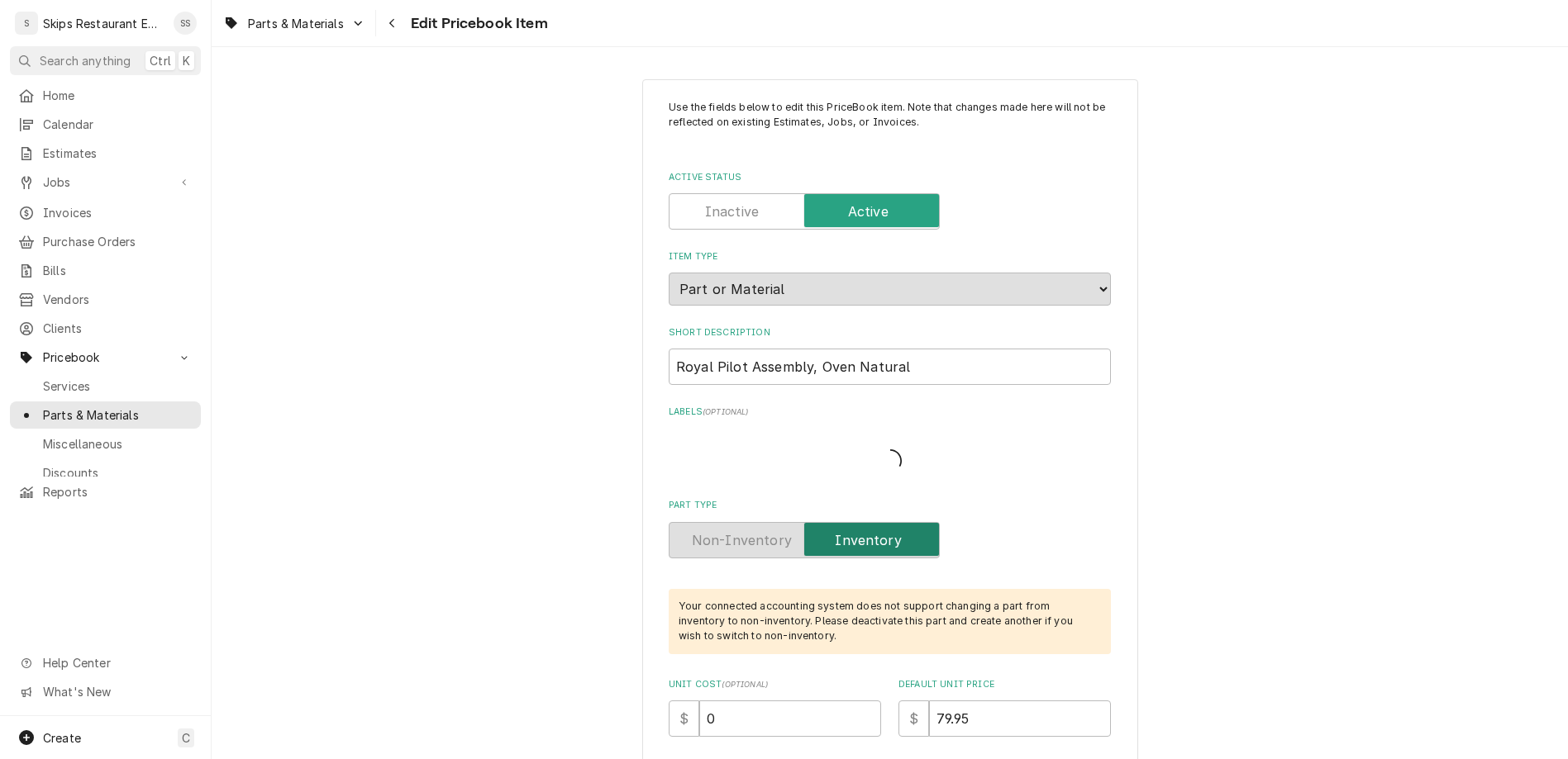
type textarea "x"
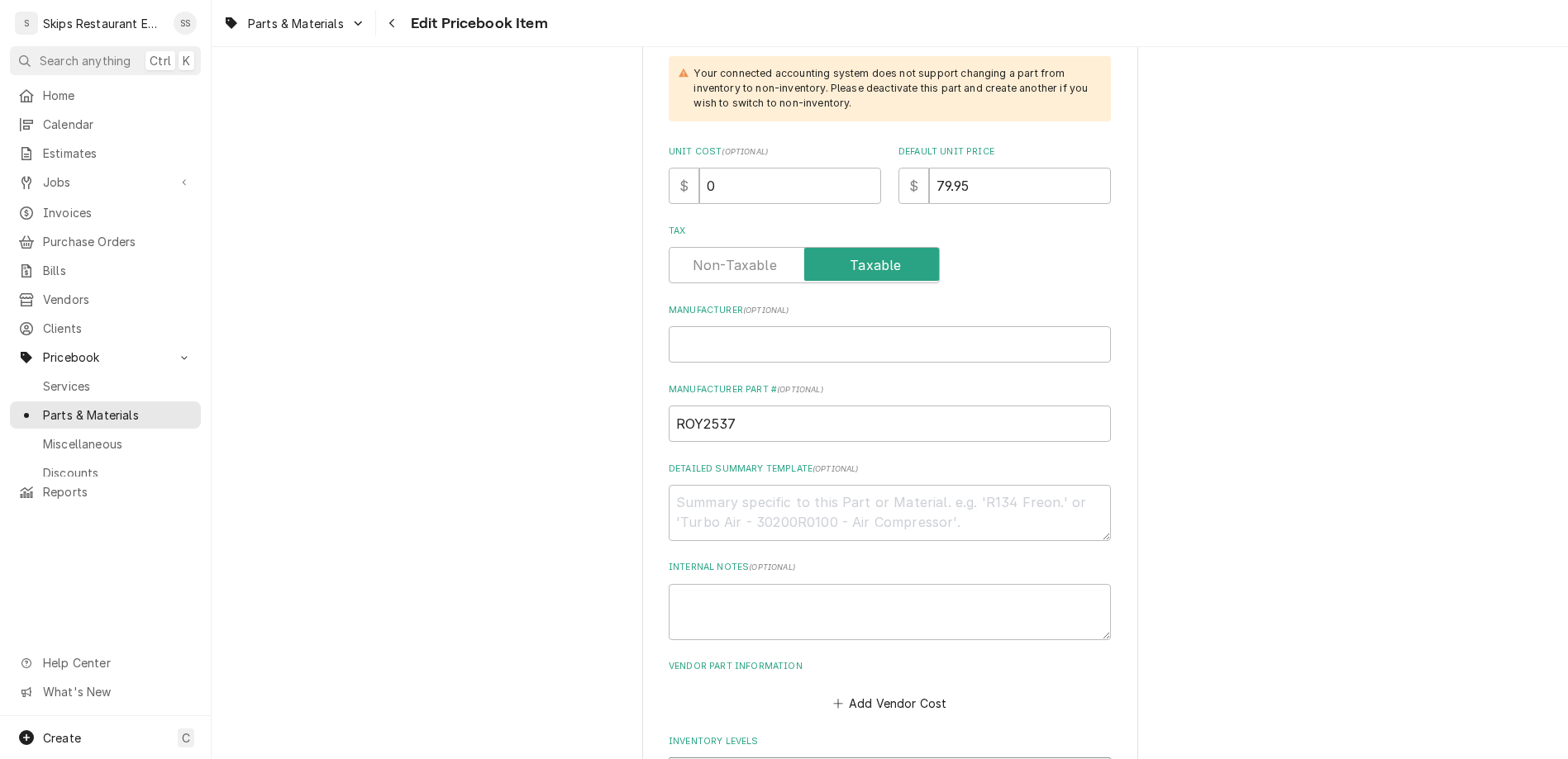
scroll to position [515, 0]
drag, startPoint x: 763, startPoint y: 559, endPoint x: 673, endPoint y: 560, distance: 90.0
type input "2"
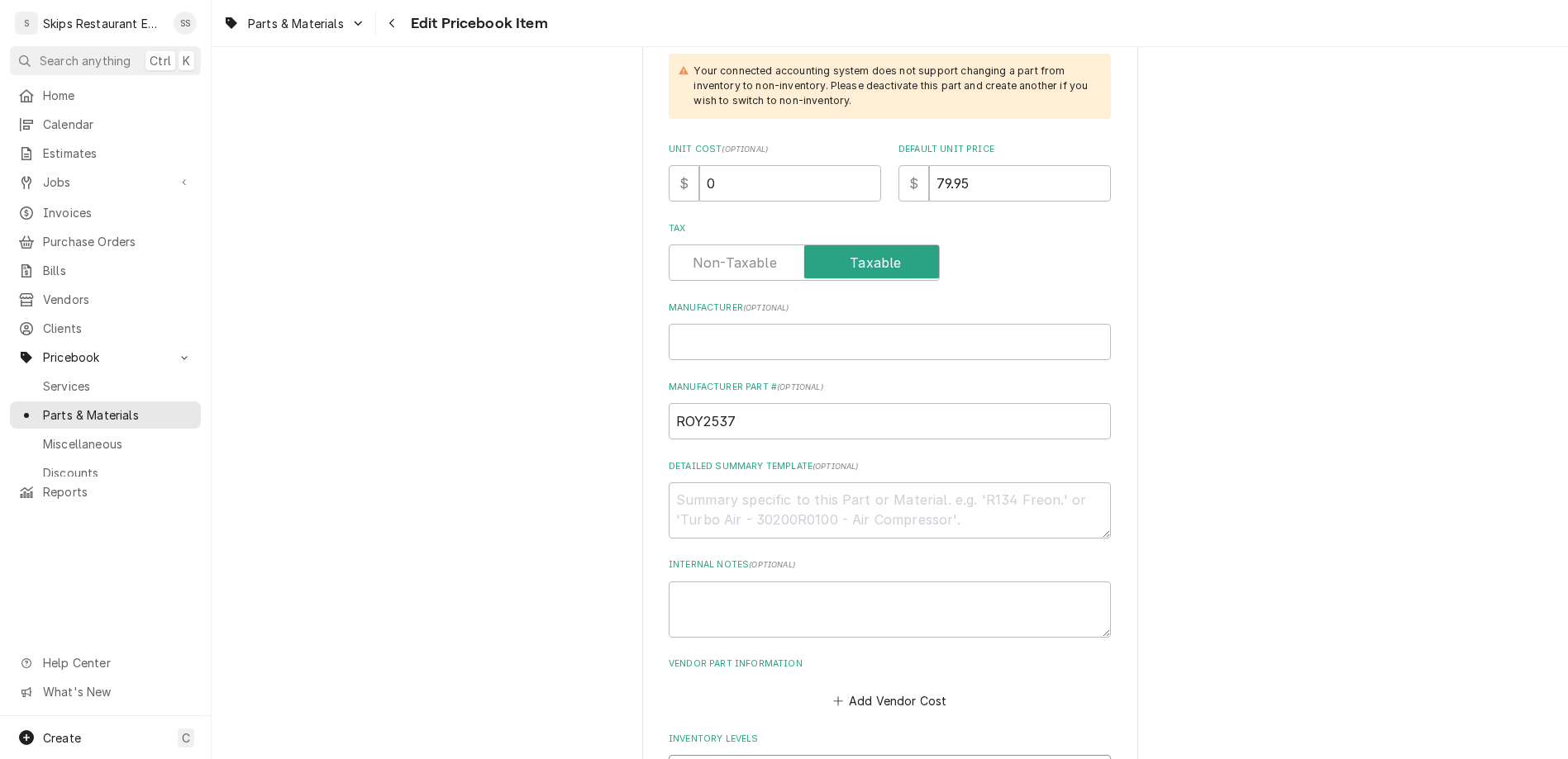
type textarea "x"
click at [43, 172] on div "Jobs" at bounding box center [105, 182] width 185 height 21
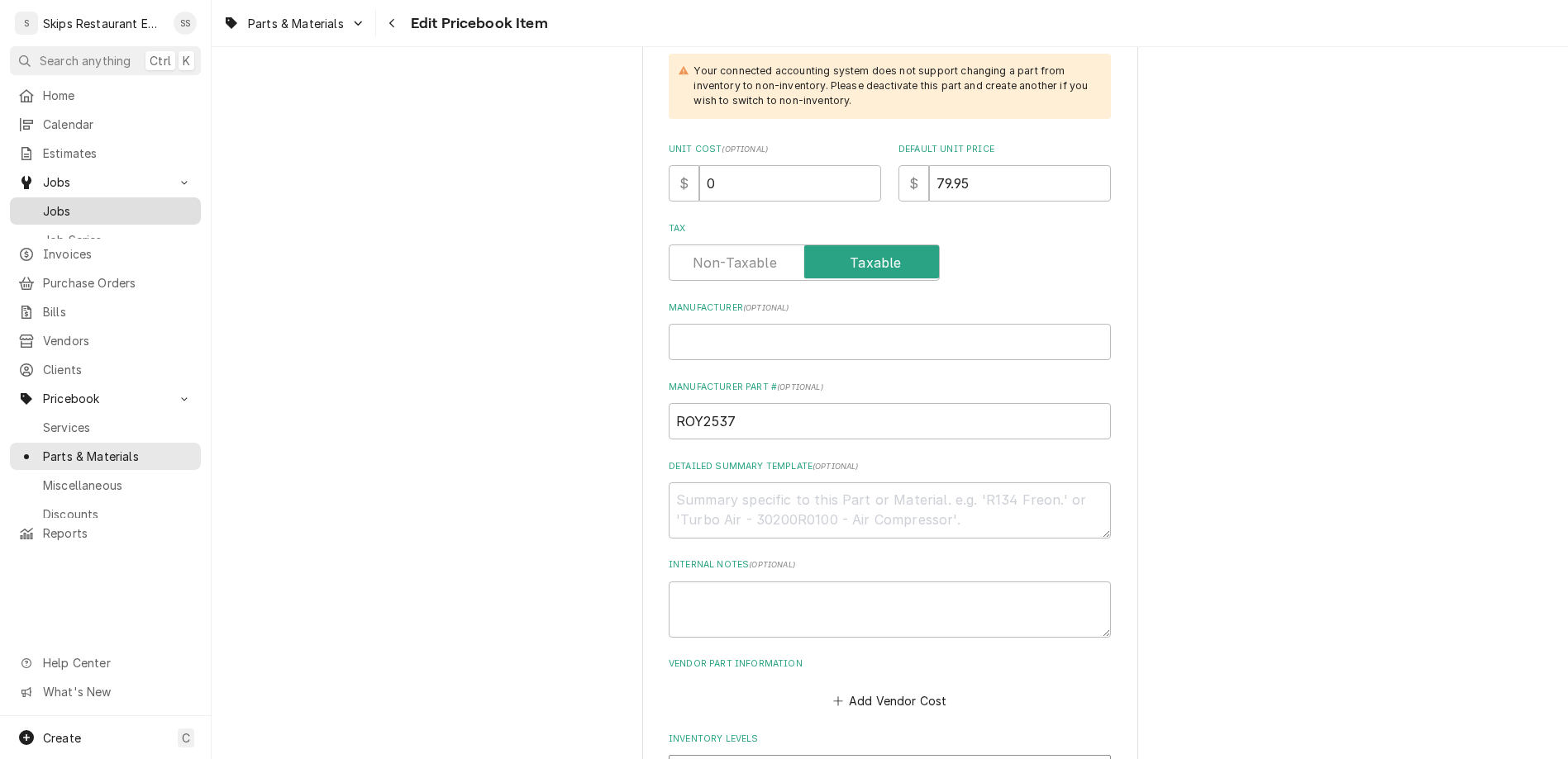
click at [43, 203] on span "Jobs" at bounding box center [117, 211] width 150 height 17
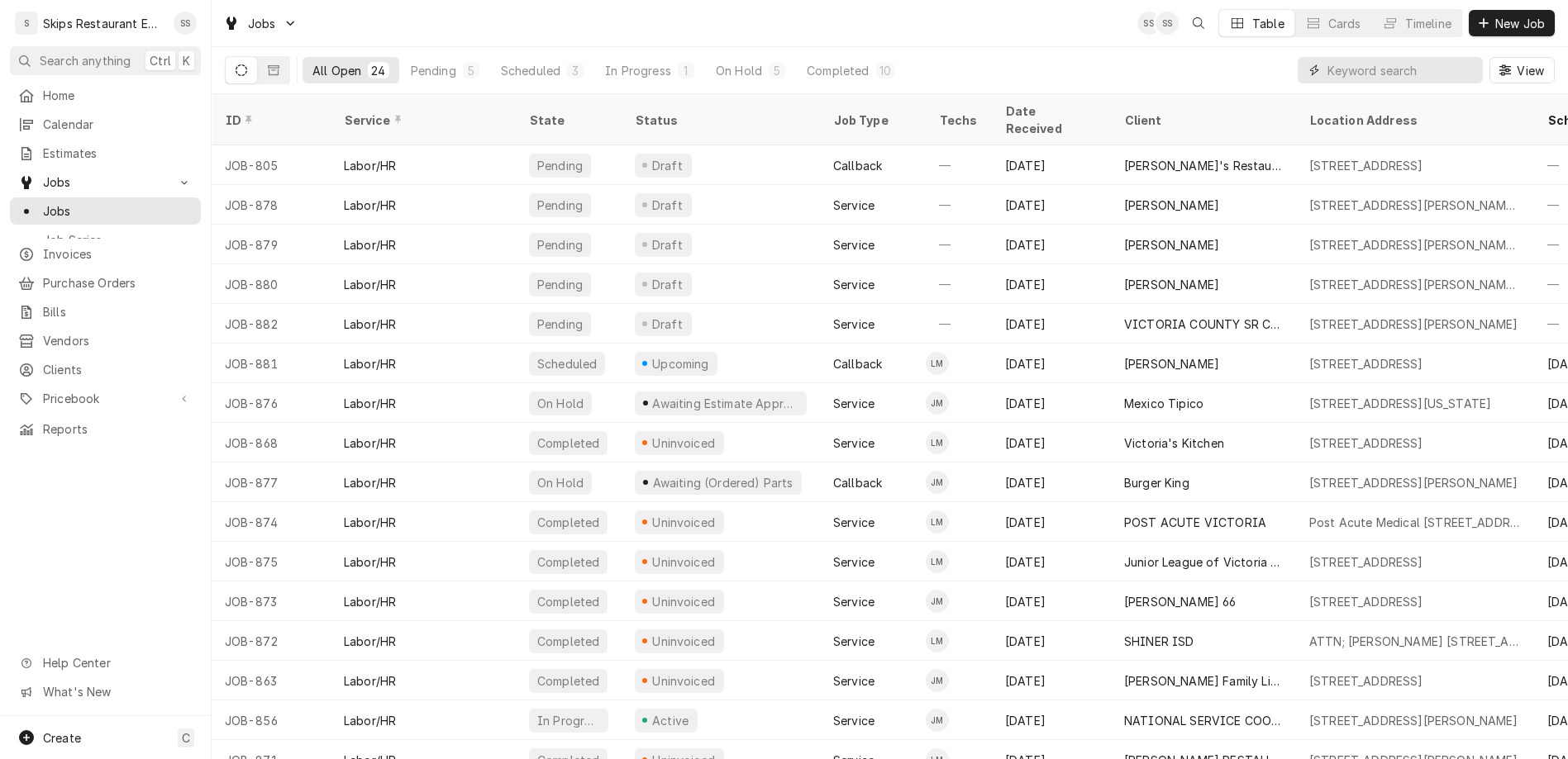
click at [1402, 57] on input "Dynamic Content Wrapper" at bounding box center [1400, 70] width 147 height 26
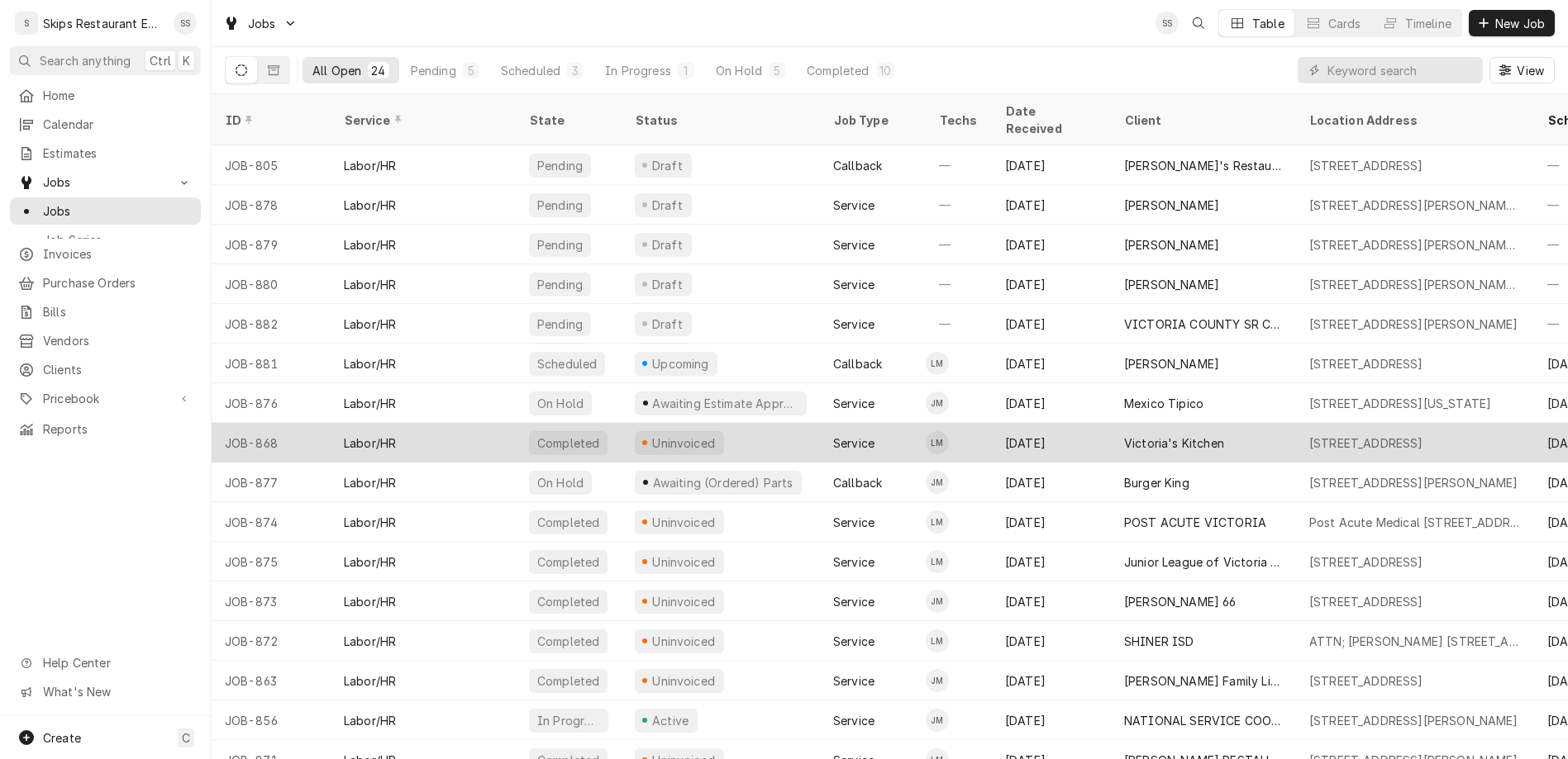
click at [651, 434] on div "Uninvoiced" at bounding box center [684, 443] width 67 height 17
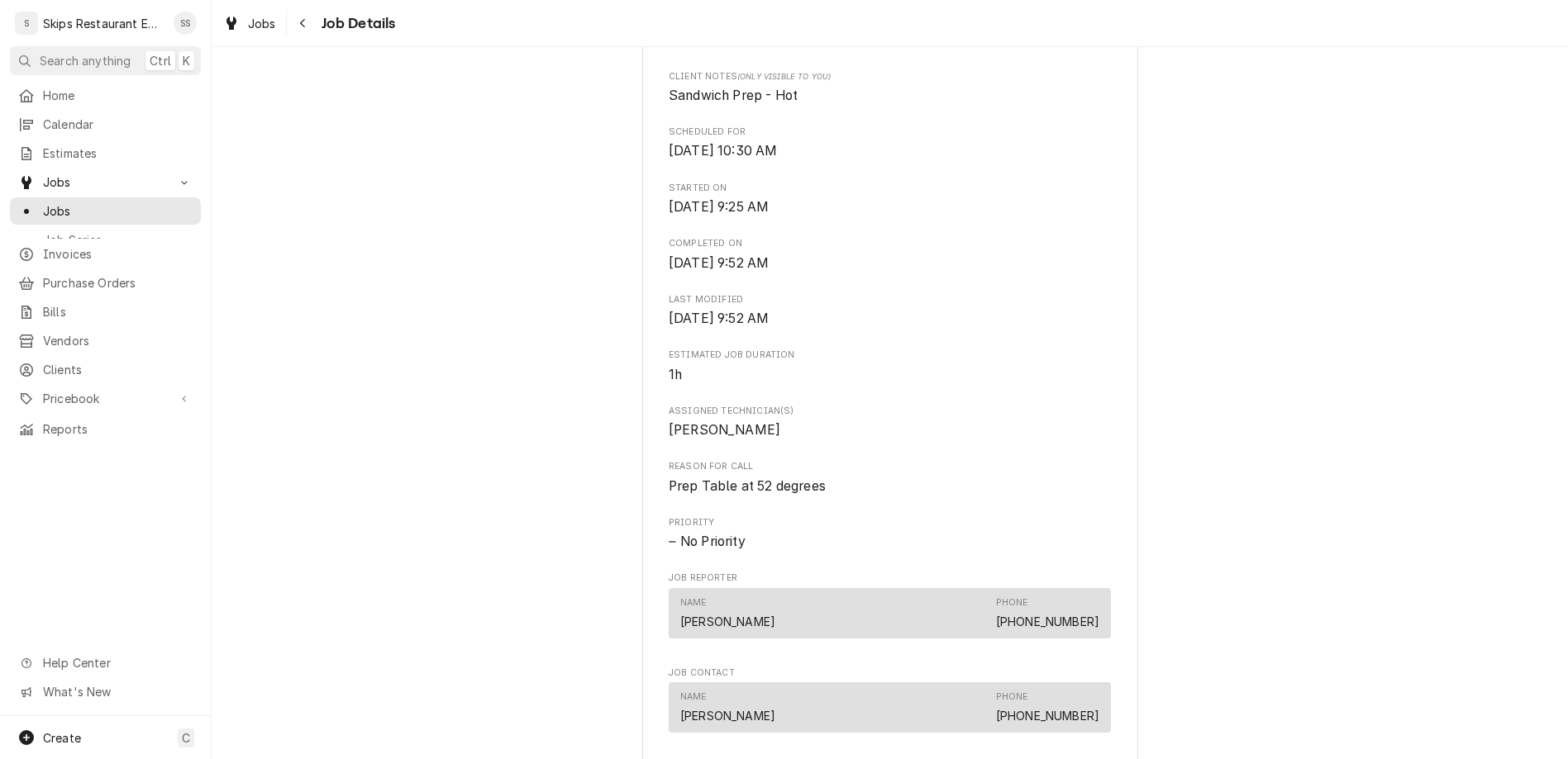
scroll to position [580, 0]
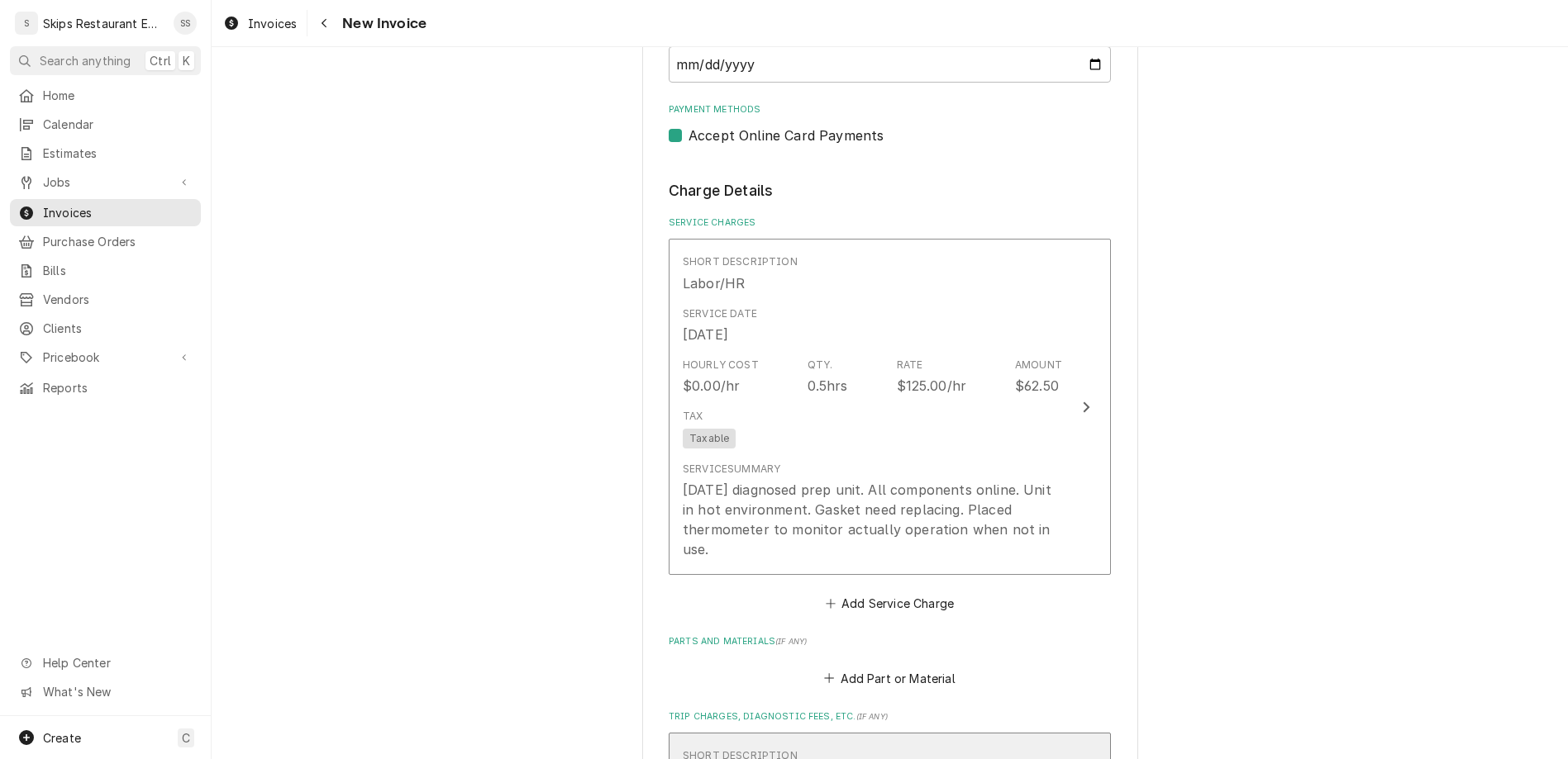
scroll to position [1031, 0]
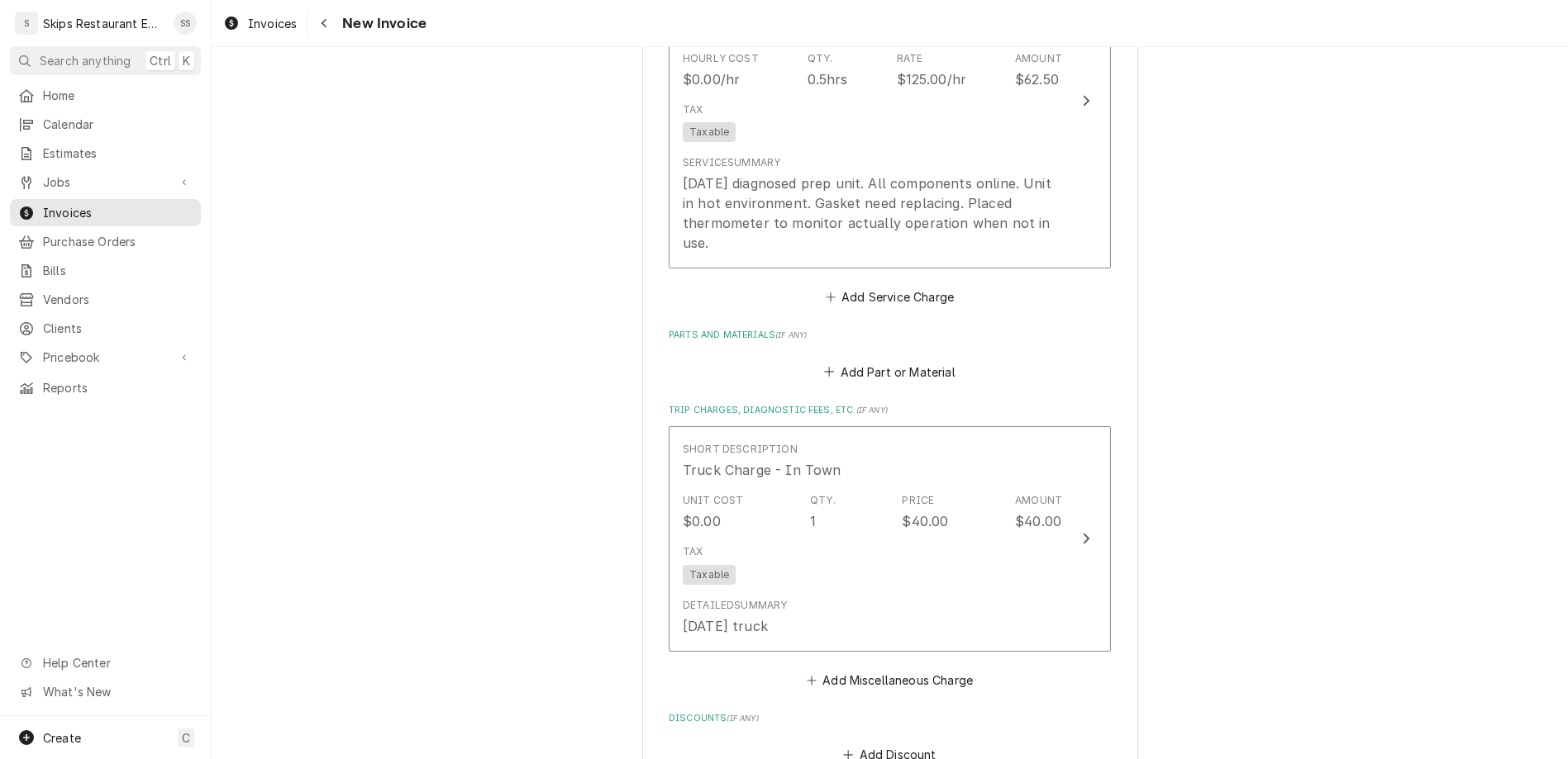
type textarea "x"
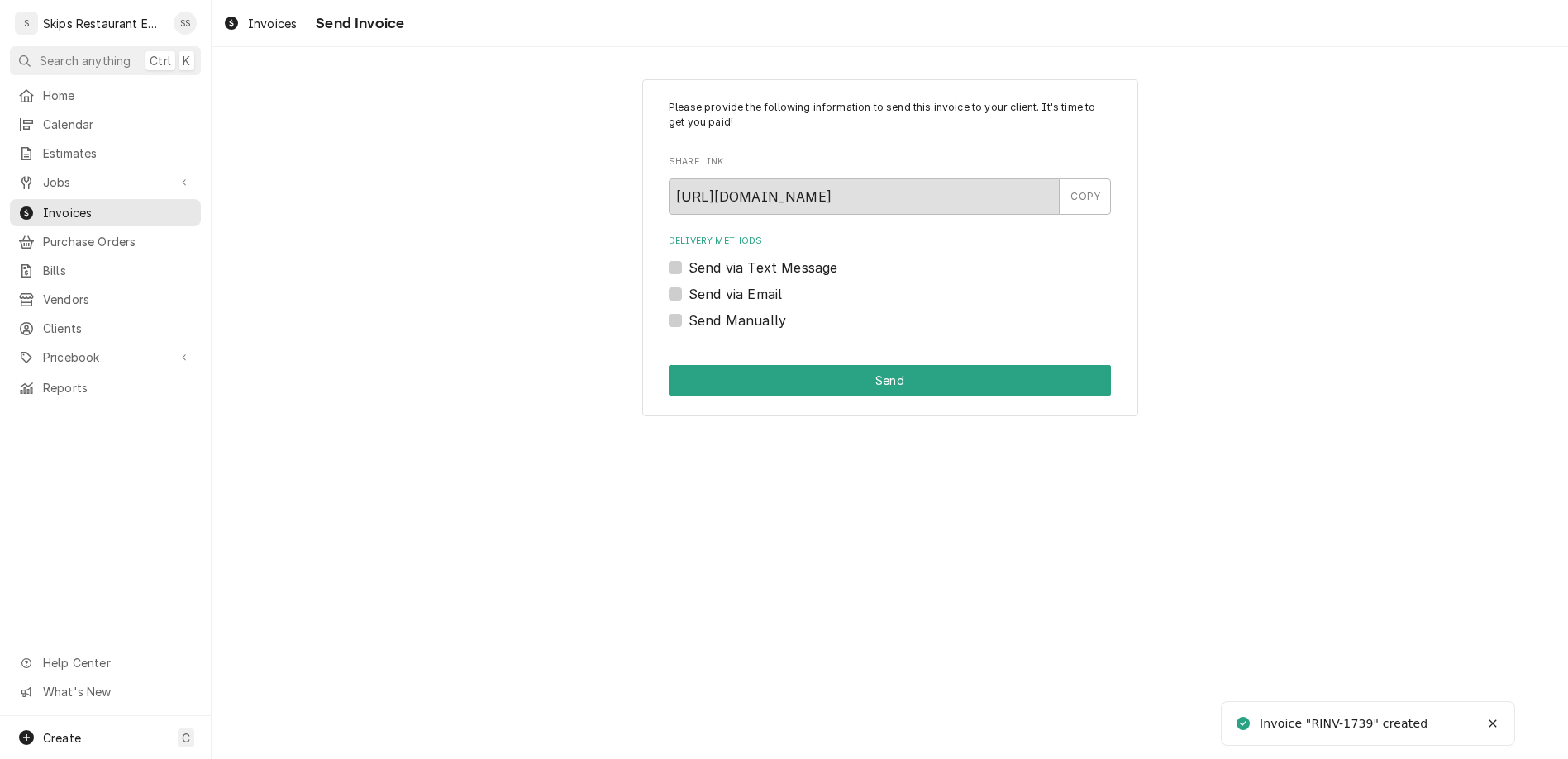
click at [702, 310] on label "Send Manually" at bounding box center [737, 320] width 97 height 20
click at [702, 310] on input "Send Manually" at bounding box center [909, 328] width 442 height 37
checkbox input "true"
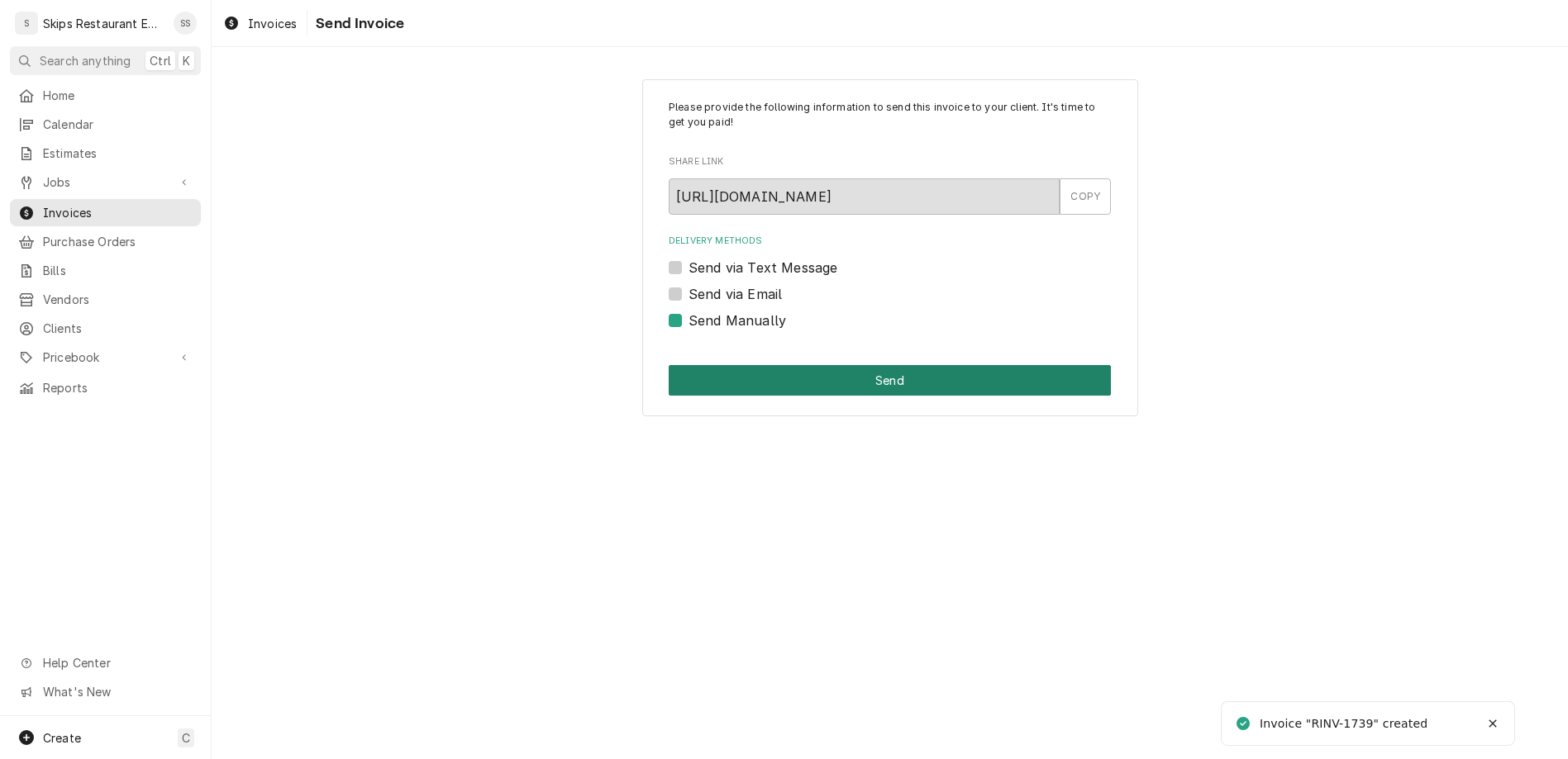
click at [834, 365] on button "Send" at bounding box center [889, 380] width 442 height 31
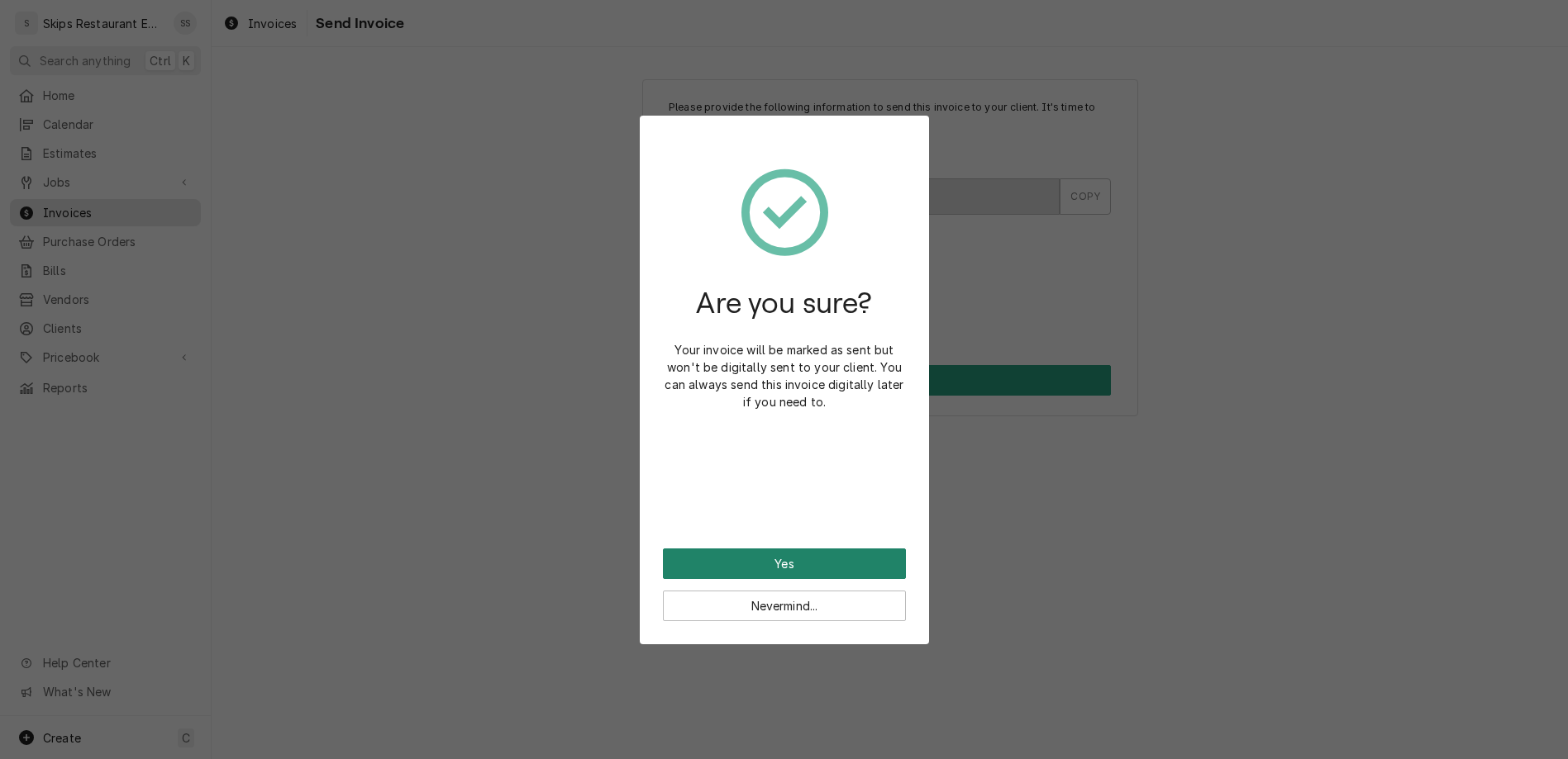
click at [767, 549] on button "Yes" at bounding box center [784, 564] width 243 height 31
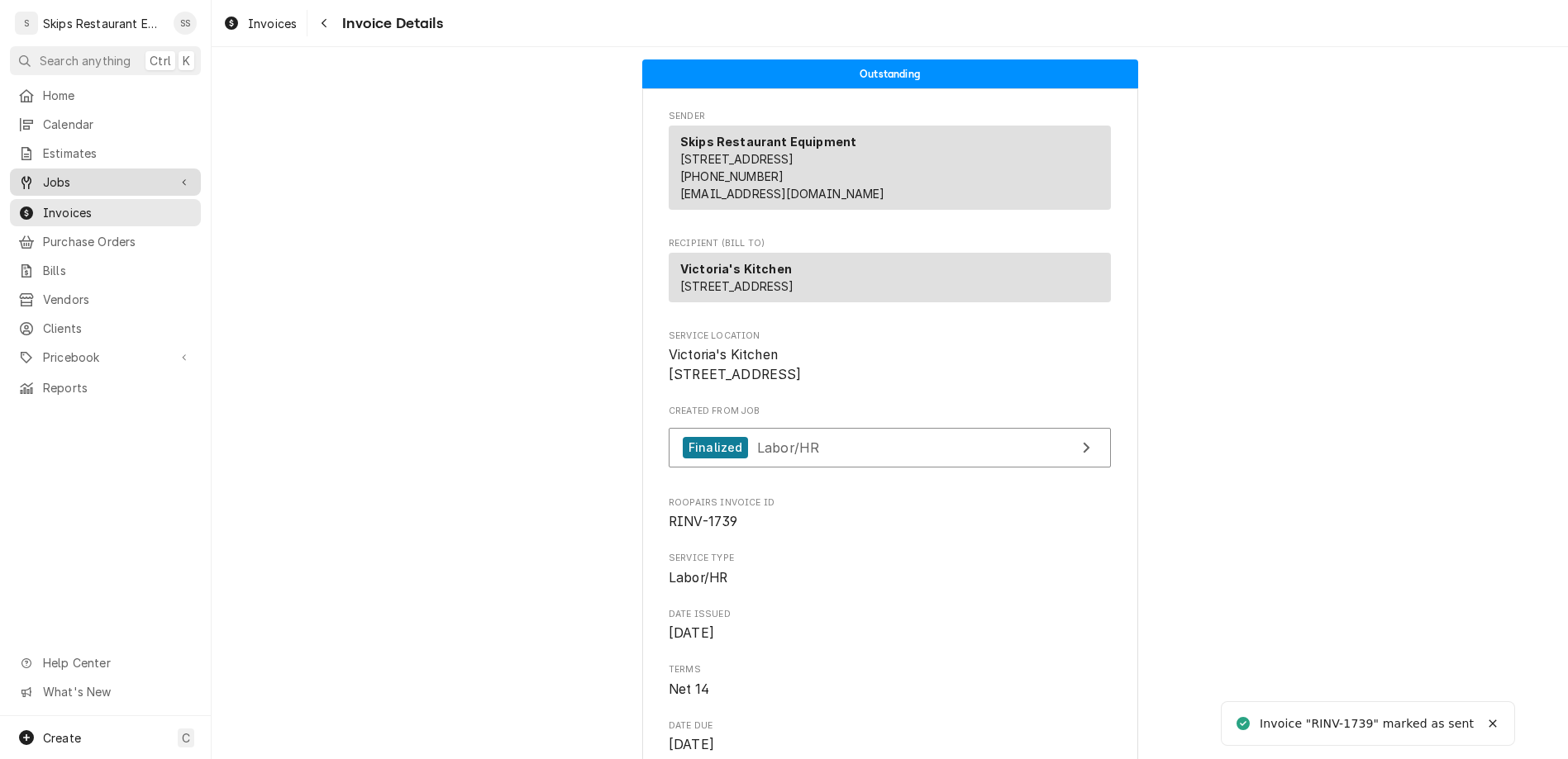
click at [48, 174] on span "Jobs" at bounding box center [105, 182] width 125 height 17
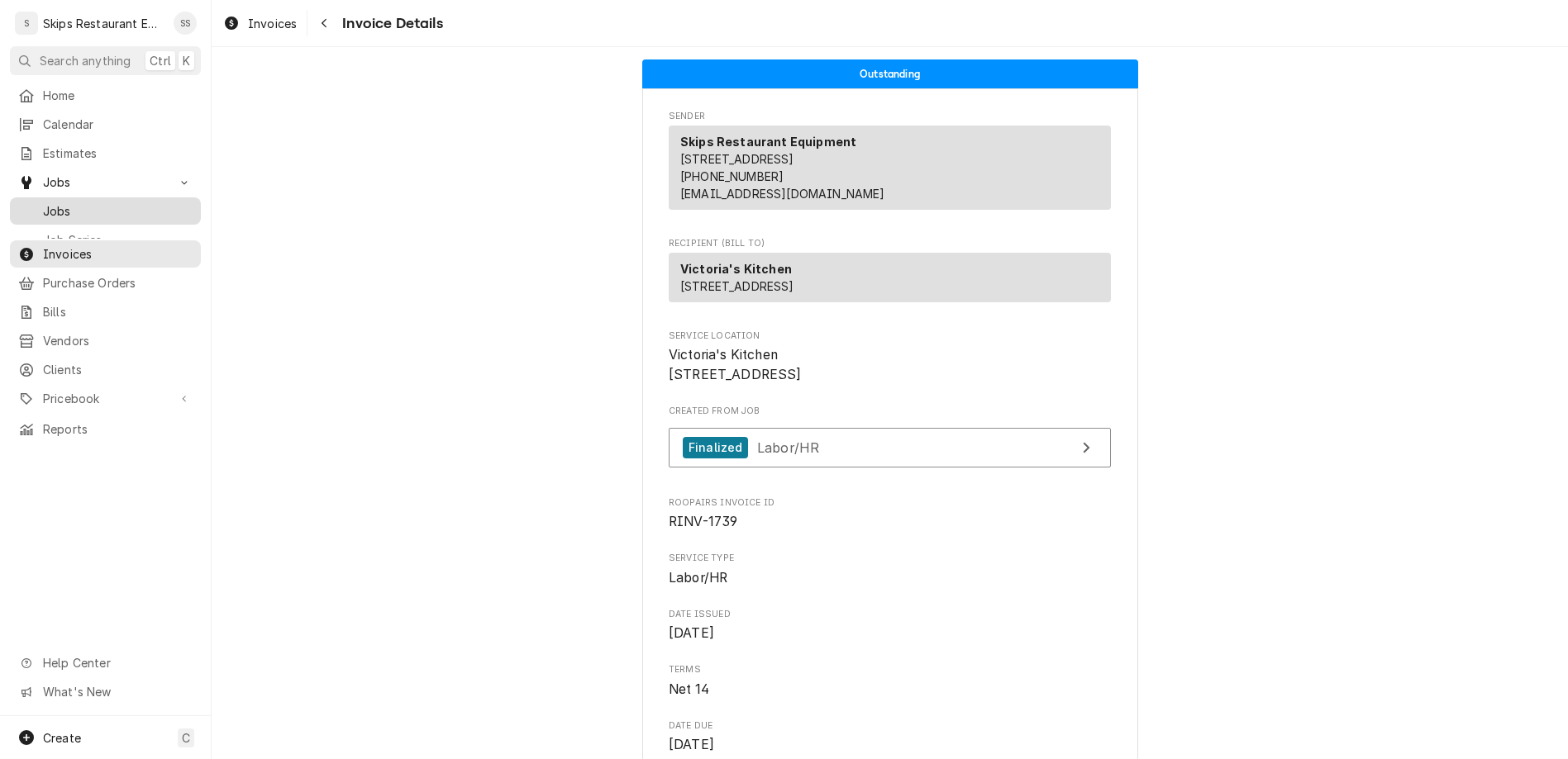
click at [43, 203] on span "Jobs" at bounding box center [117, 211] width 150 height 17
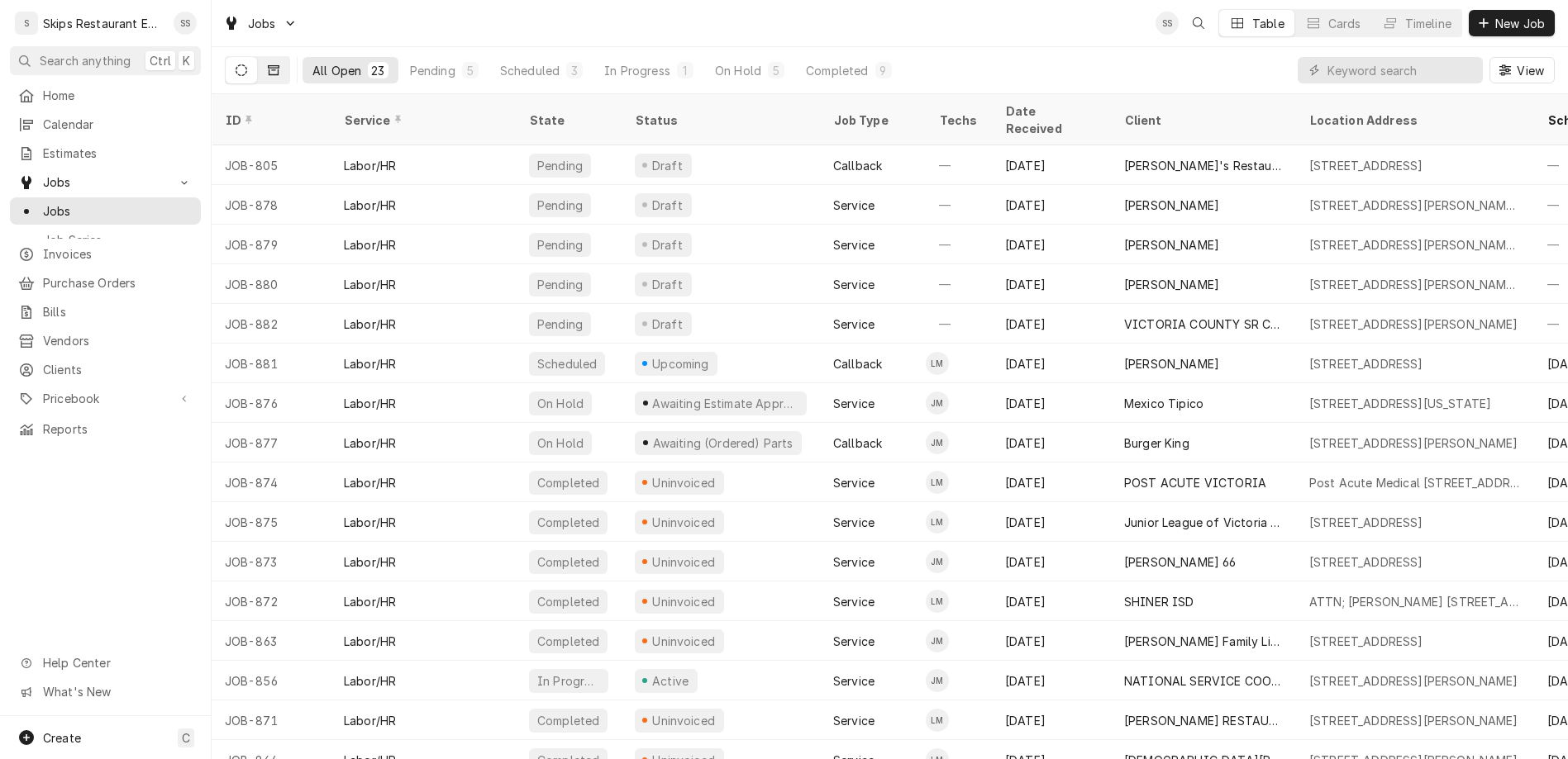
click at [258, 57] on button "Dynamic Content Wrapper" at bounding box center [274, 70] width 32 height 26
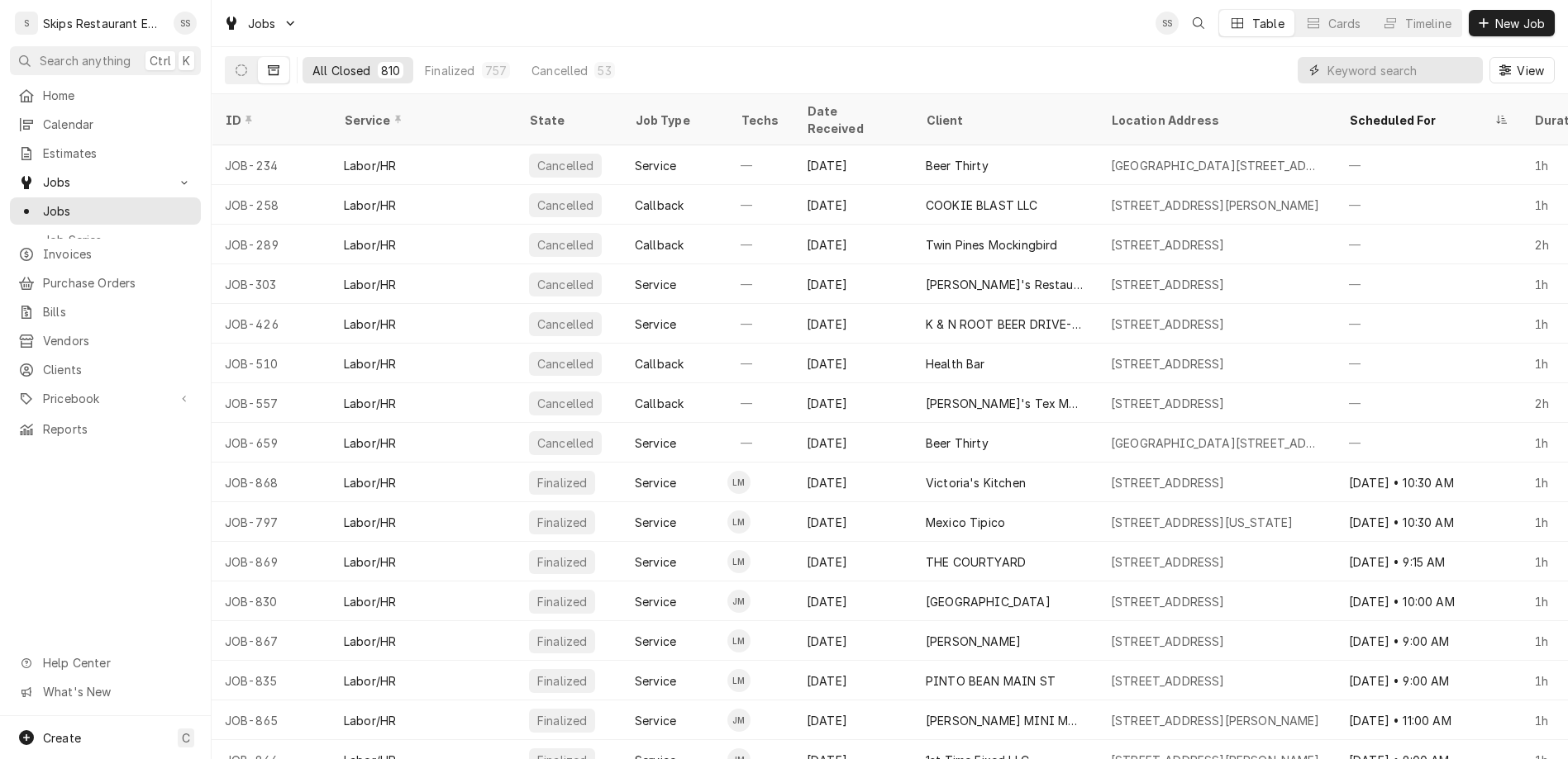
click at [1391, 57] on input "Dynamic Content Wrapper" at bounding box center [1400, 70] width 147 height 26
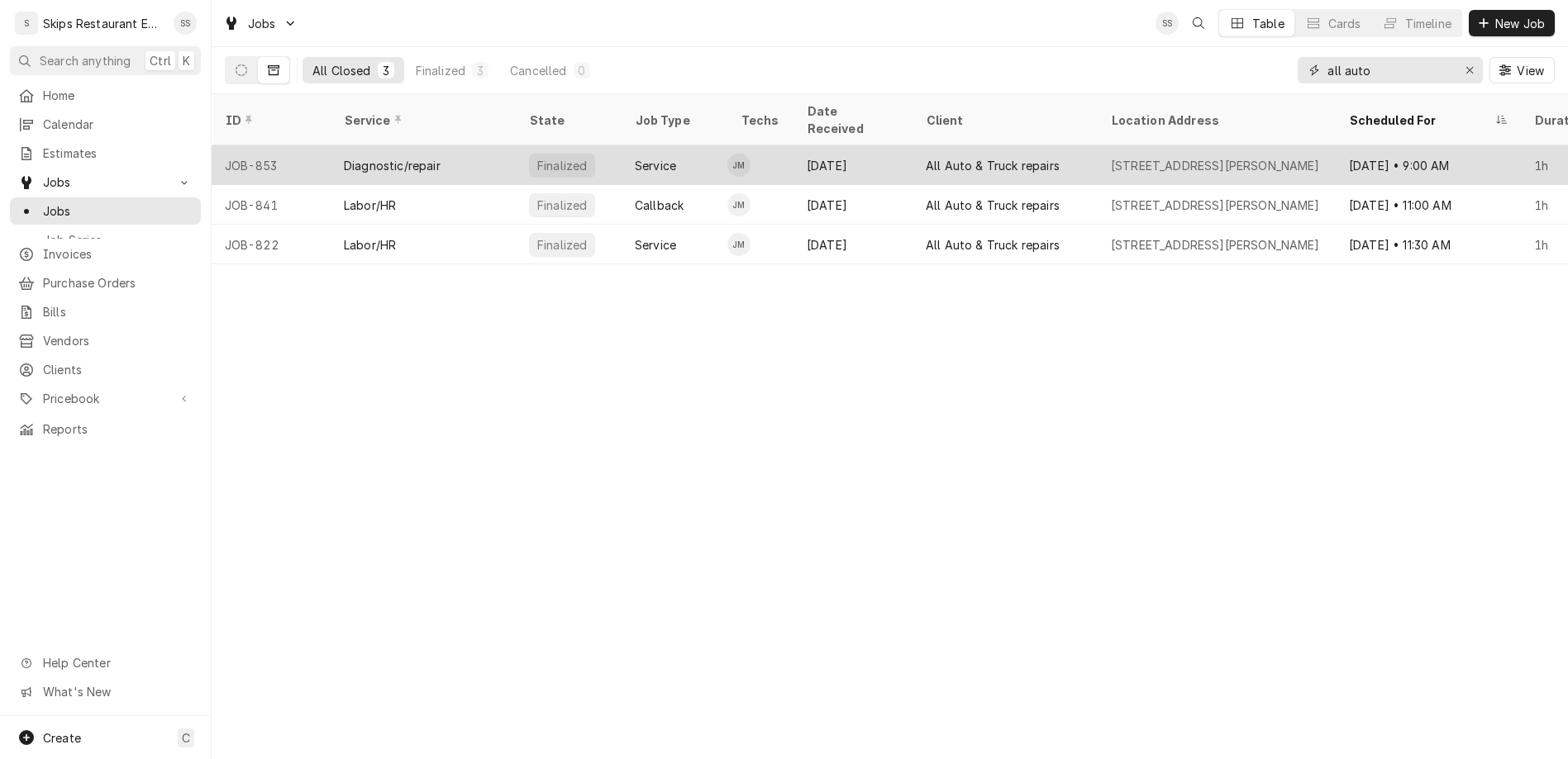
type input "all auto"
click at [927, 157] on div "All Auto & Truck repairs" at bounding box center [993, 166] width 134 height 17
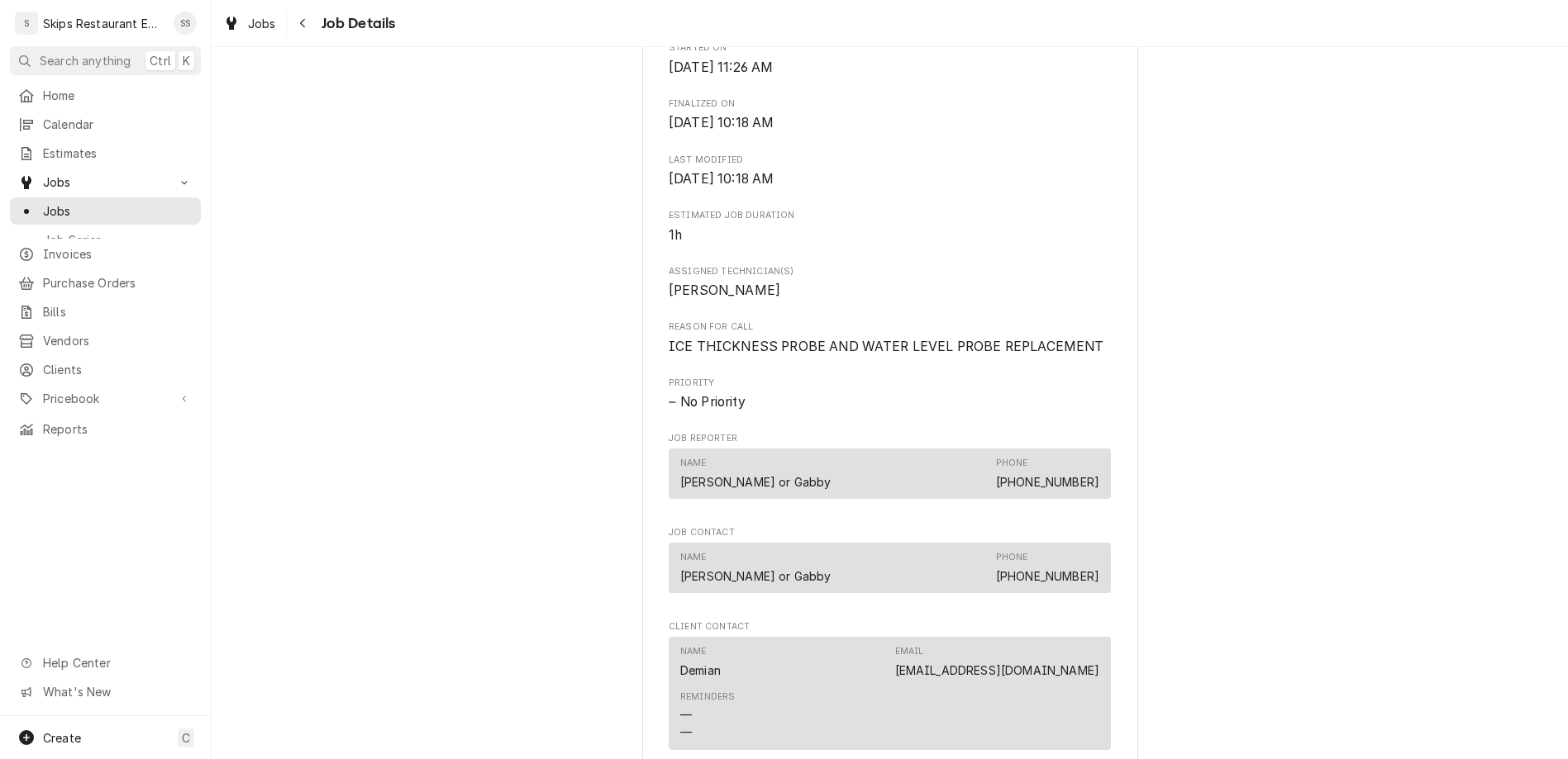
scroll to position [565, 0]
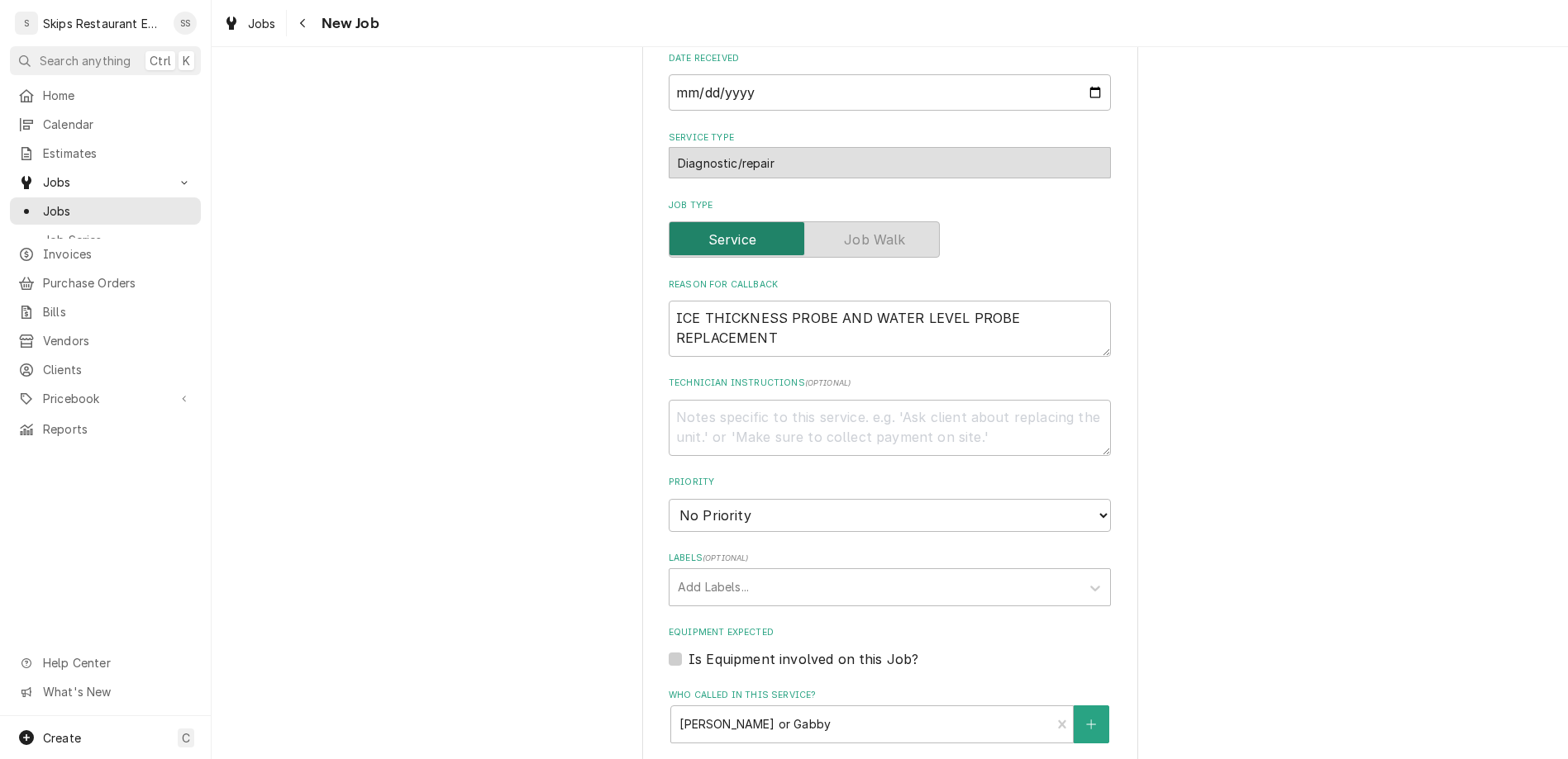
scroll to position [526, 0]
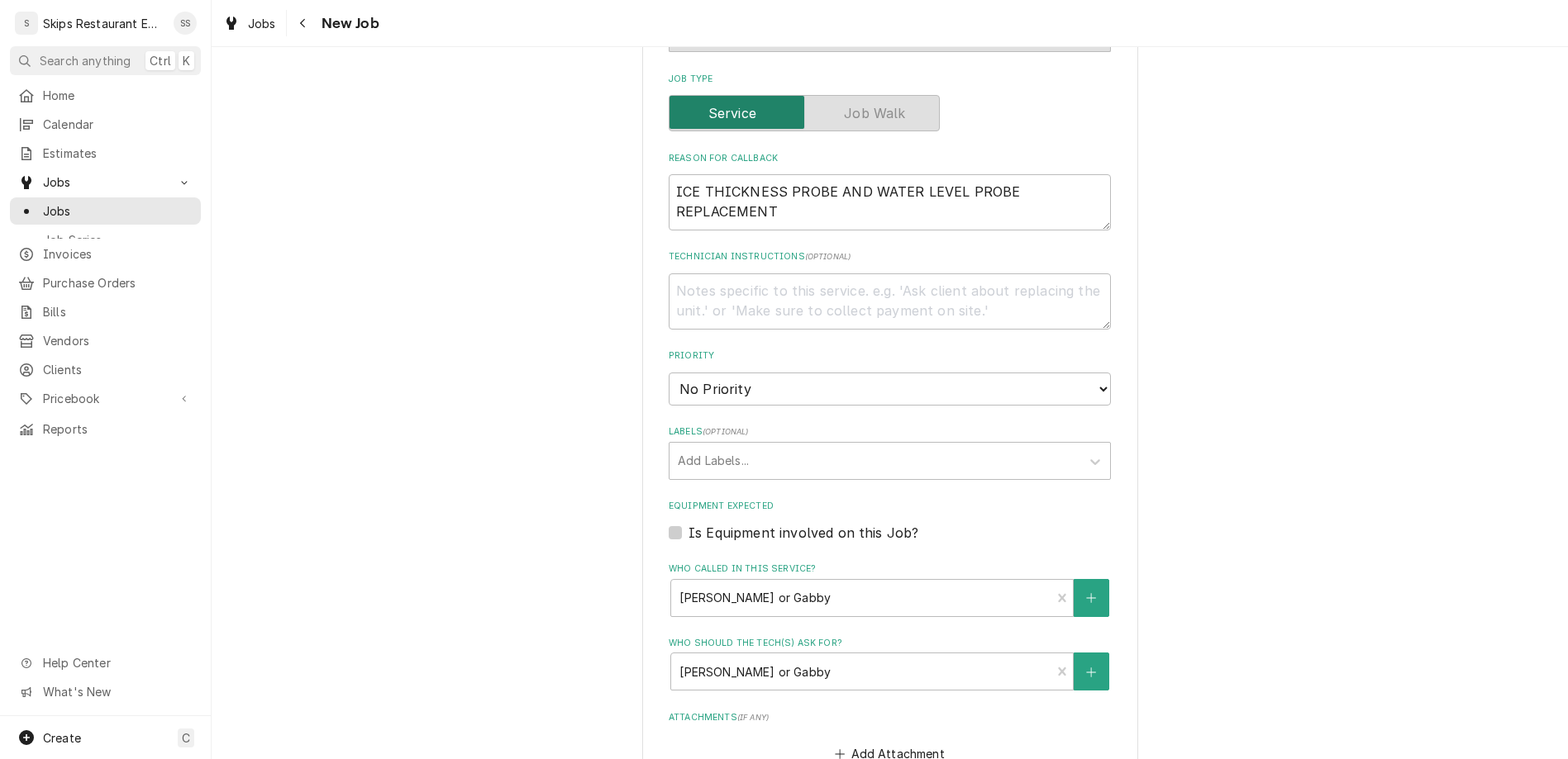
type textarea "x"
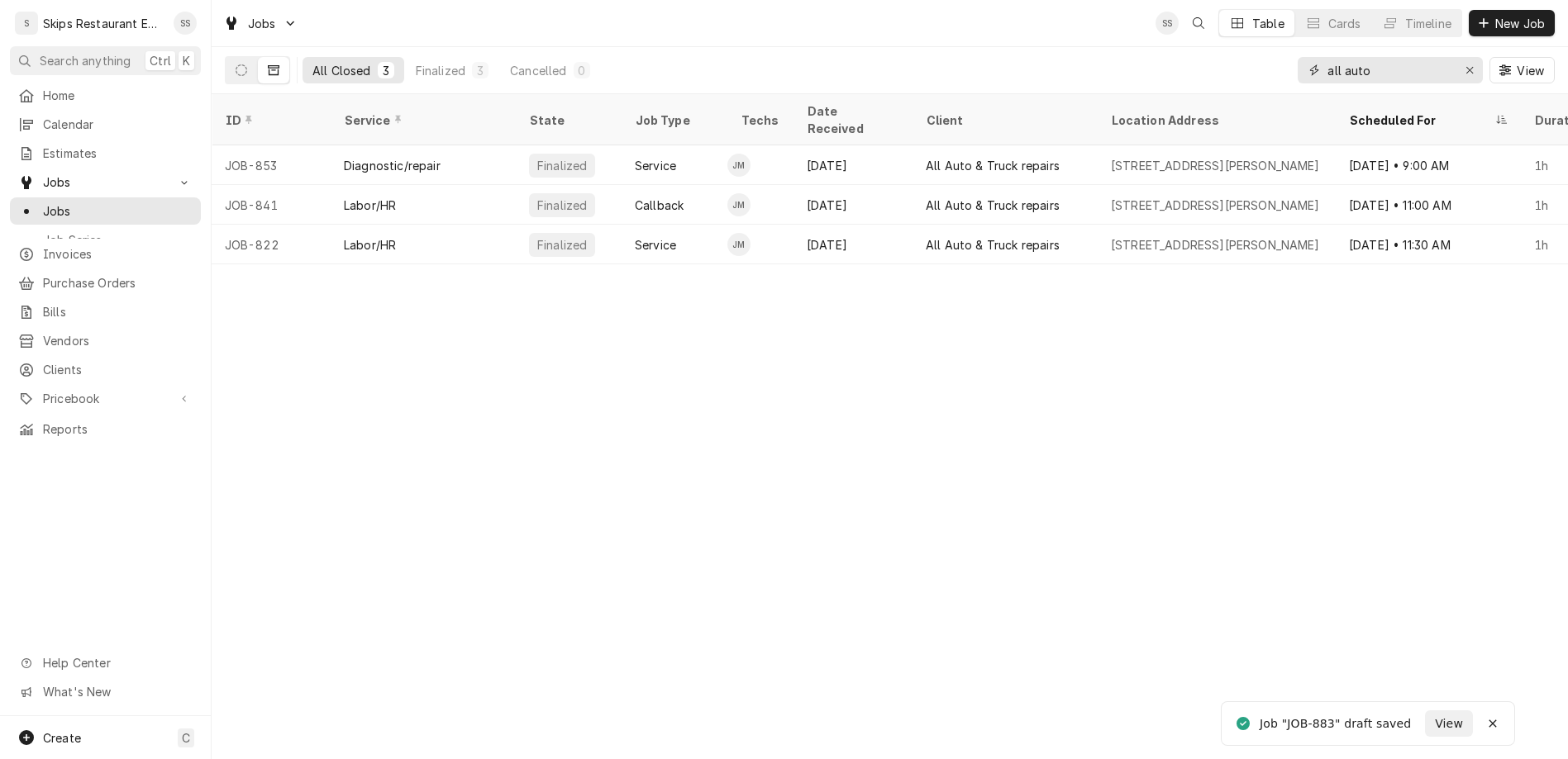
drag, startPoint x: 1428, startPoint y: 50, endPoint x: 1274, endPoint y: 50, distance: 154.0
click at [1327, 57] on input "all auto" at bounding box center [1388, 70] width 124 height 26
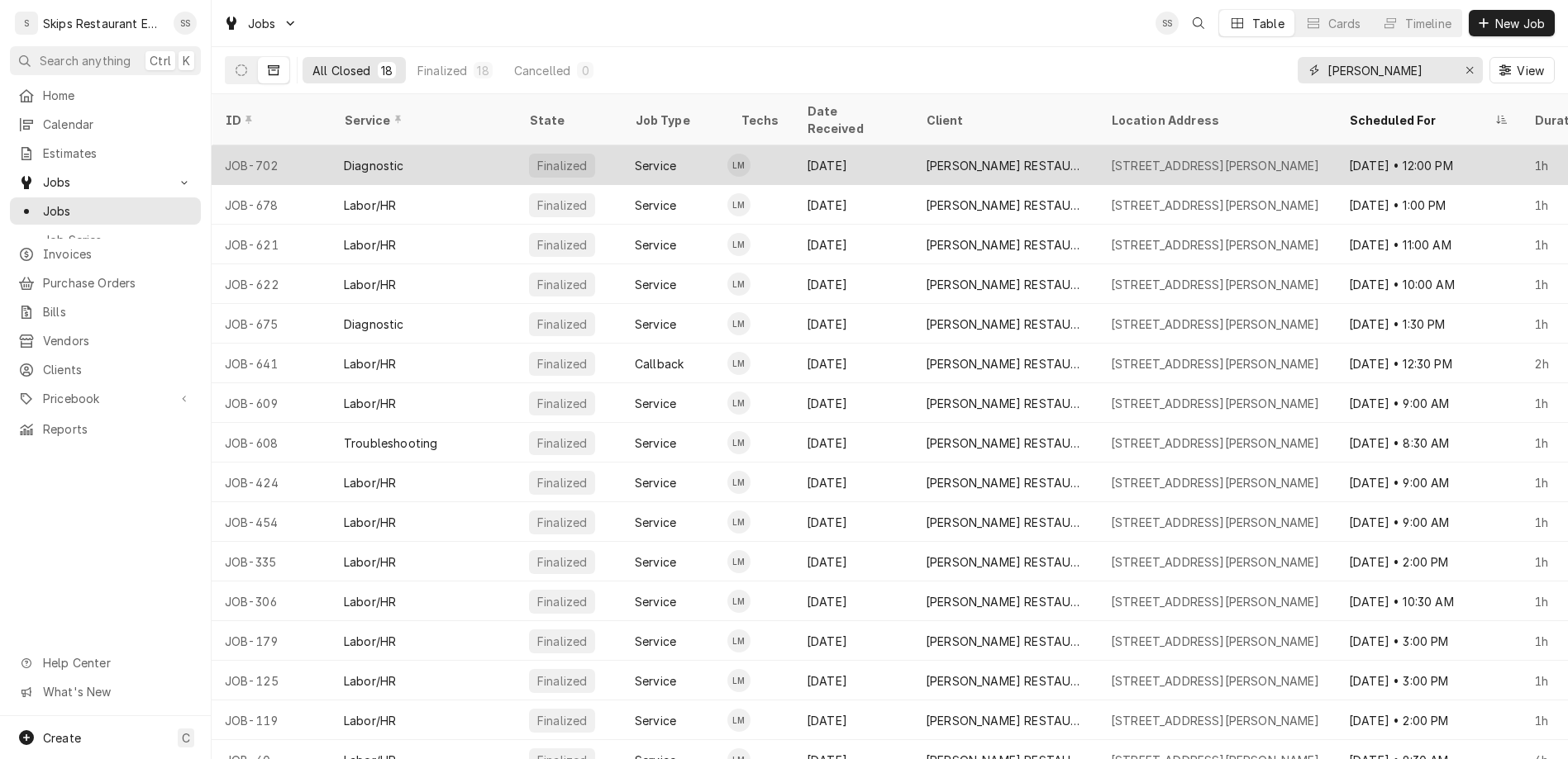
type input "ramse"
click at [793, 145] on div "Jun 11" at bounding box center [852, 165] width 119 height 39
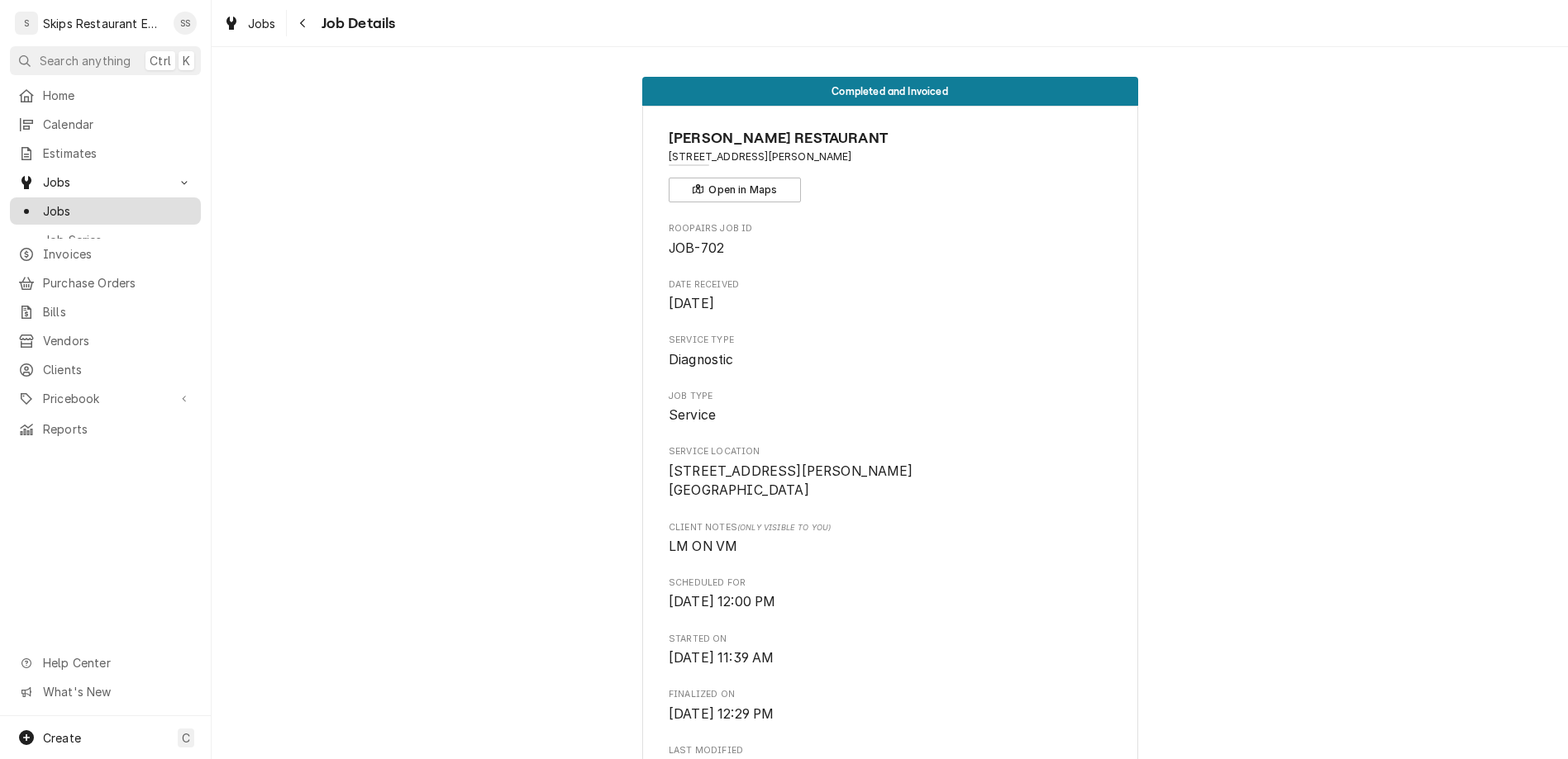
click at [44, 203] on span "Jobs" at bounding box center [117, 211] width 150 height 17
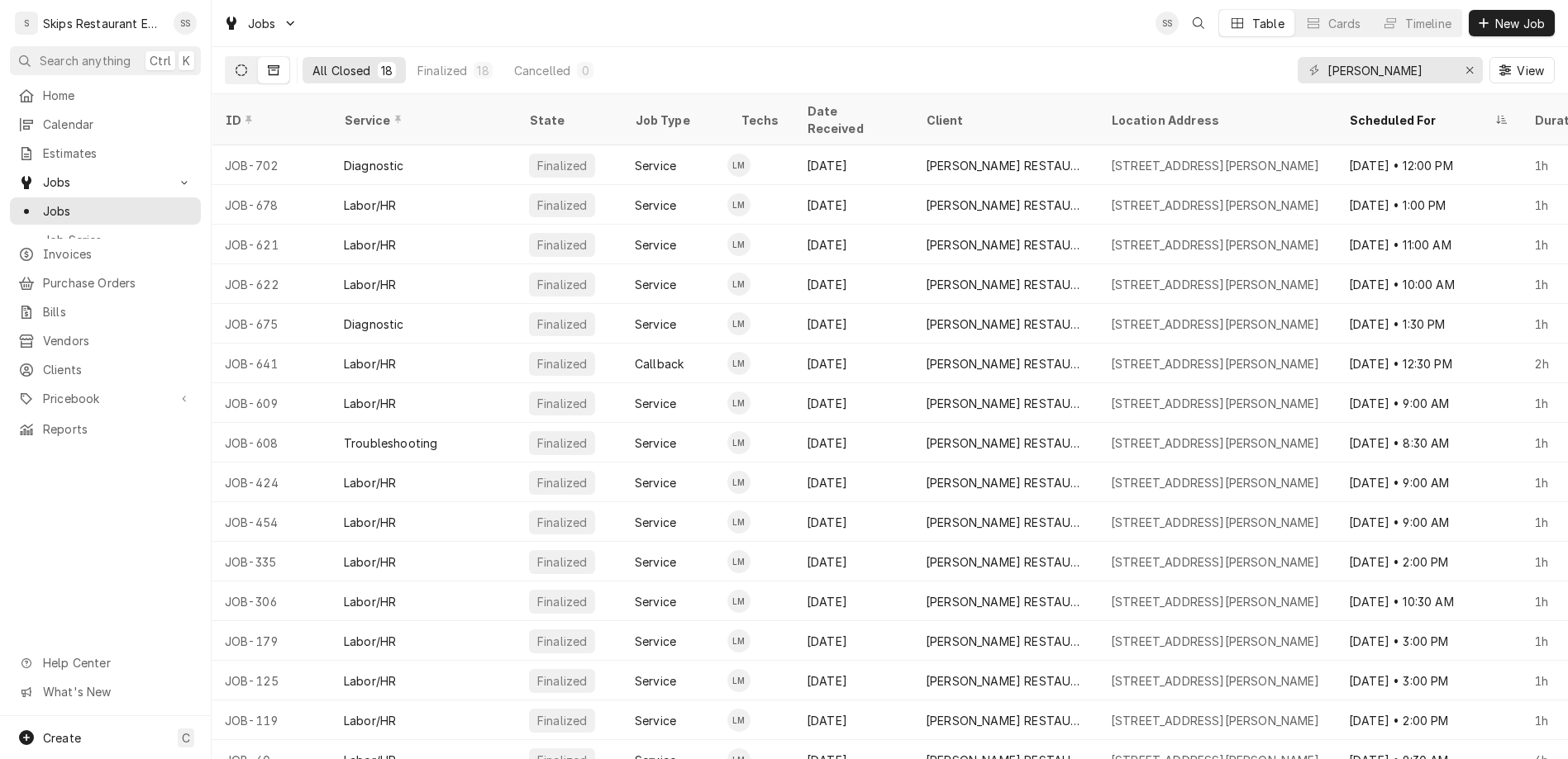
click at [235, 64] on icon "Dynamic Content Wrapper" at bounding box center [241, 70] width 12 height 12
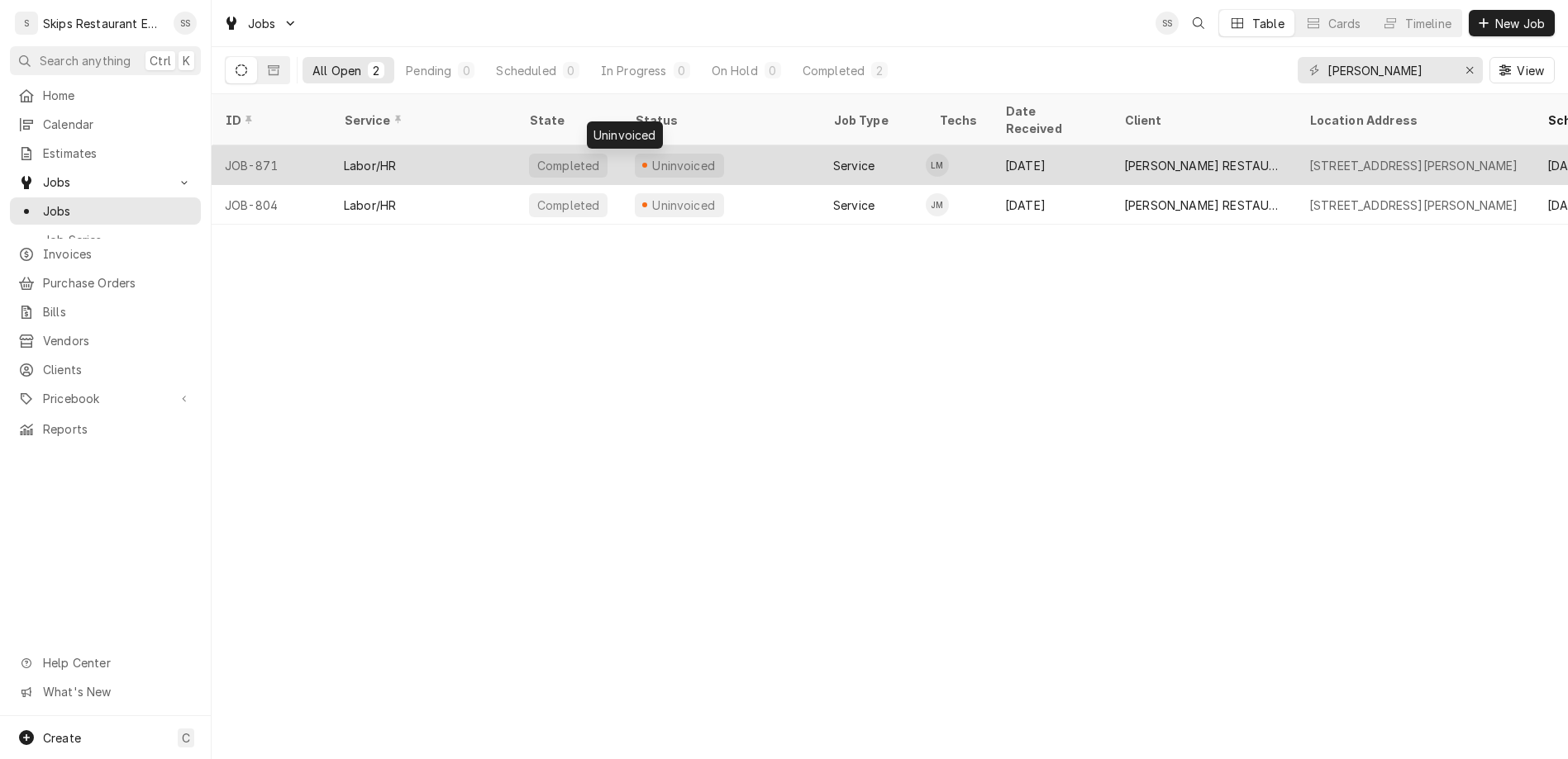
click at [651, 157] on div "Uninvoiced" at bounding box center [684, 166] width 67 height 17
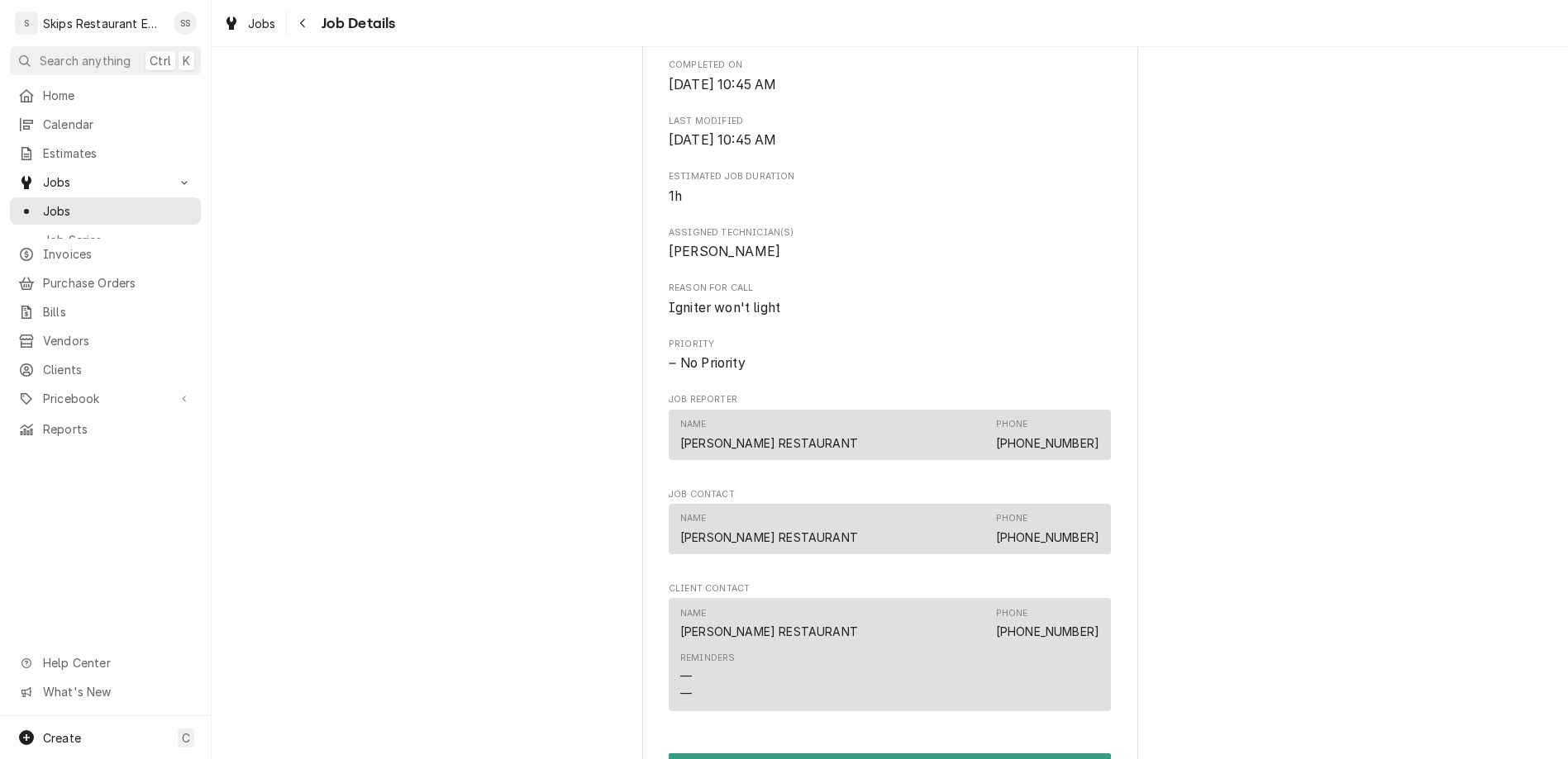
scroll to position [709, 0]
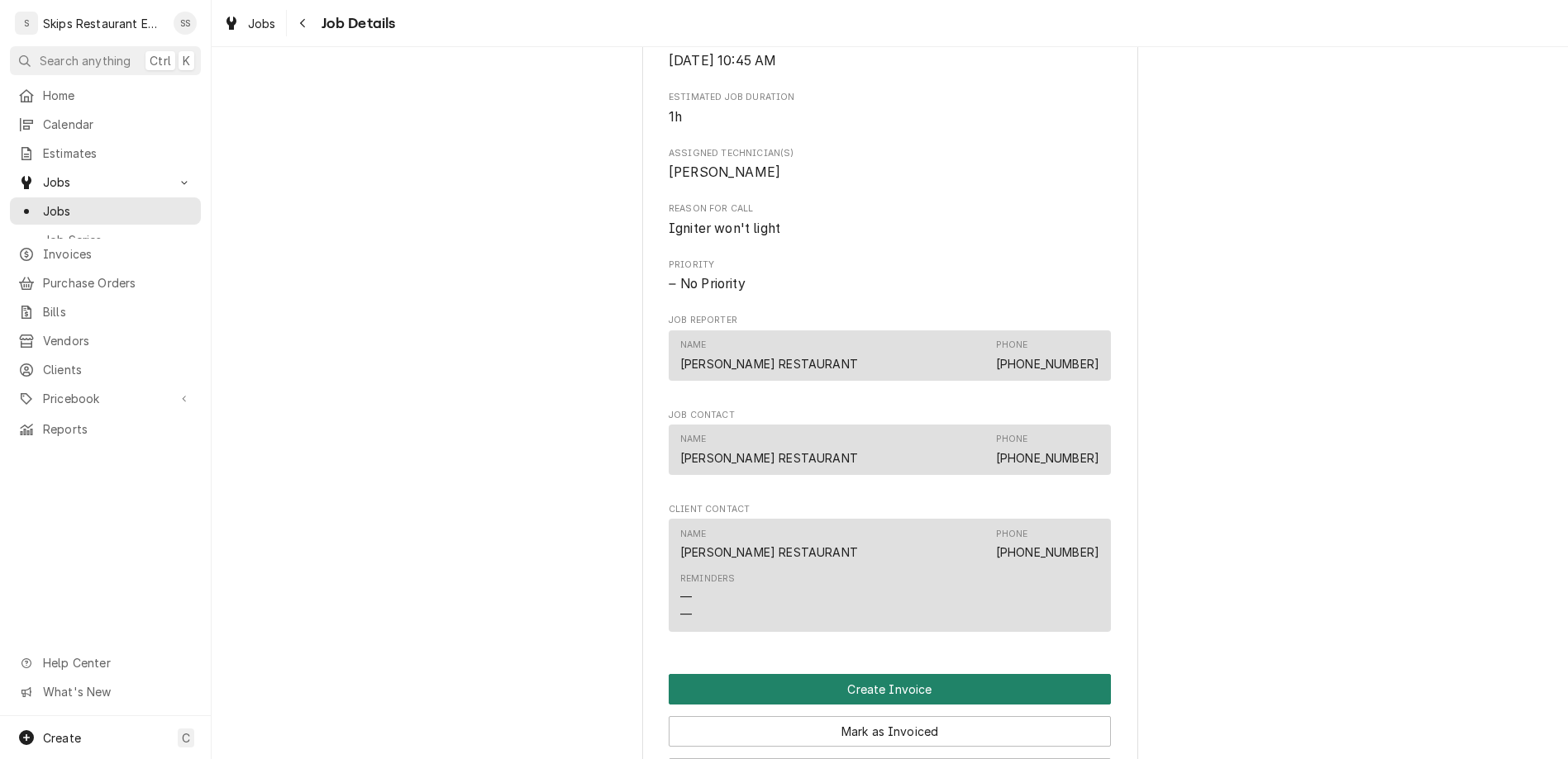
click at [851, 674] on button "Create Invoice" at bounding box center [889, 690] width 442 height 31
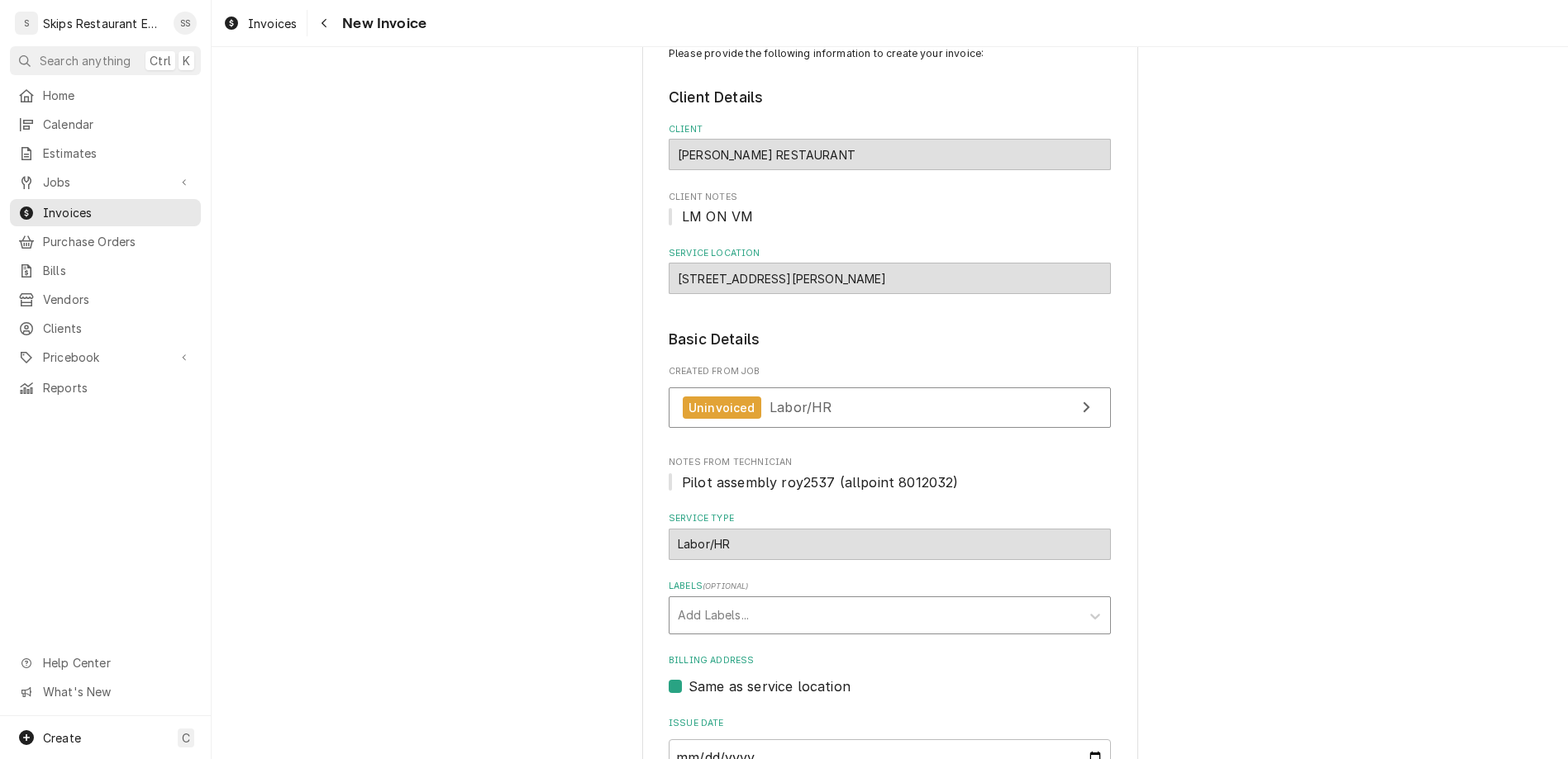
scroll to position [86, 0]
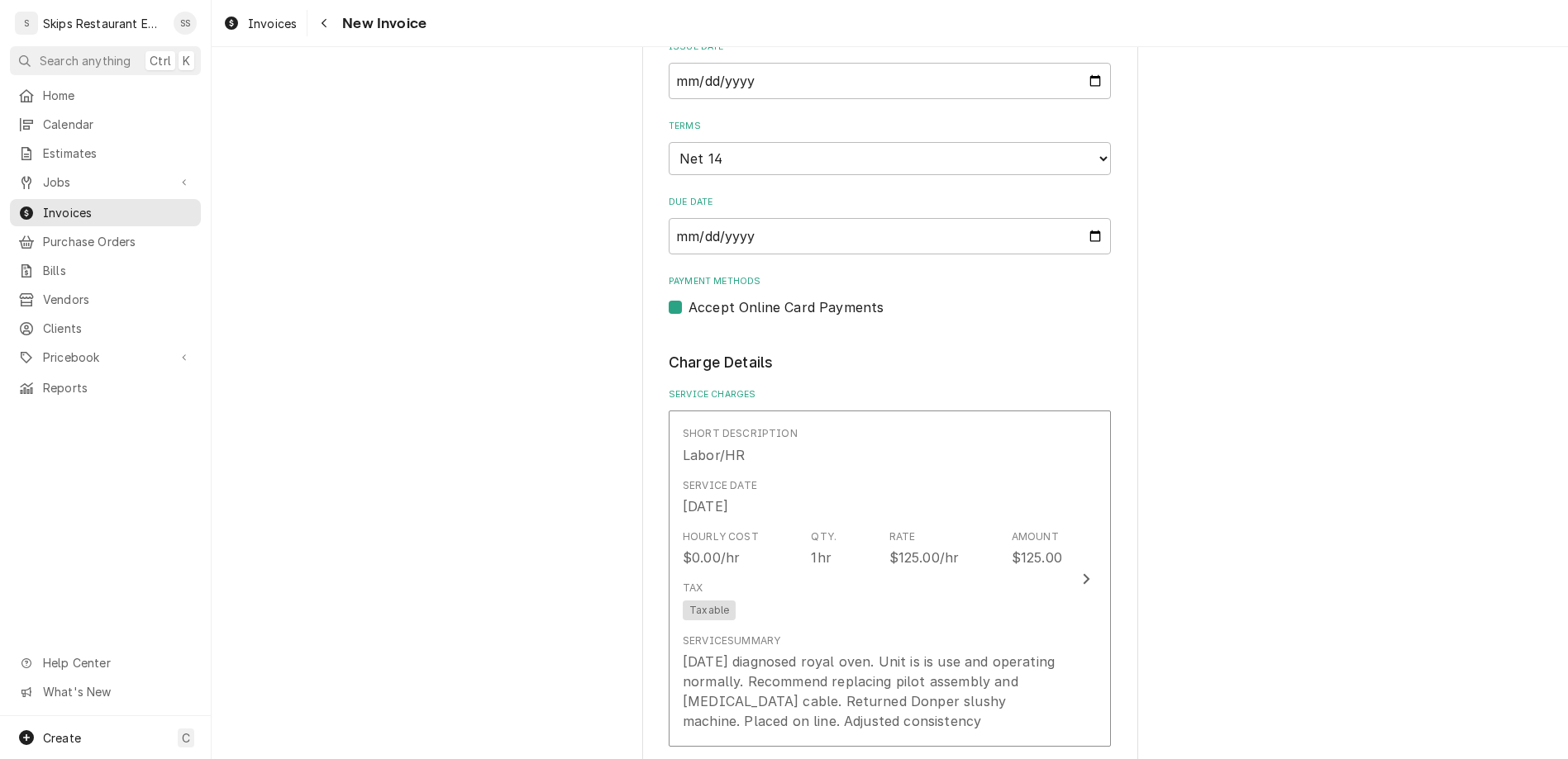
scroll to position [988, 0]
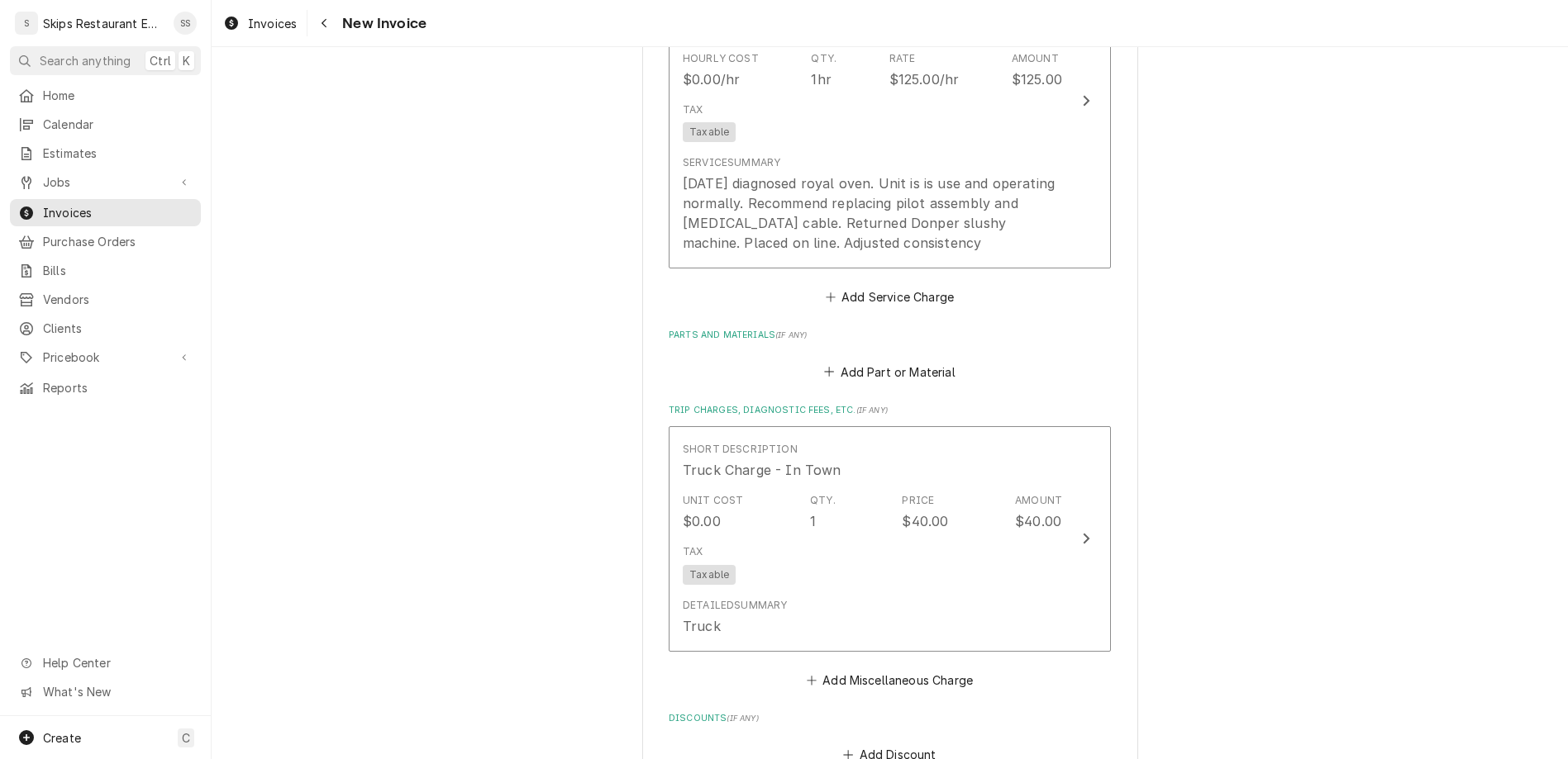
type textarea "x"
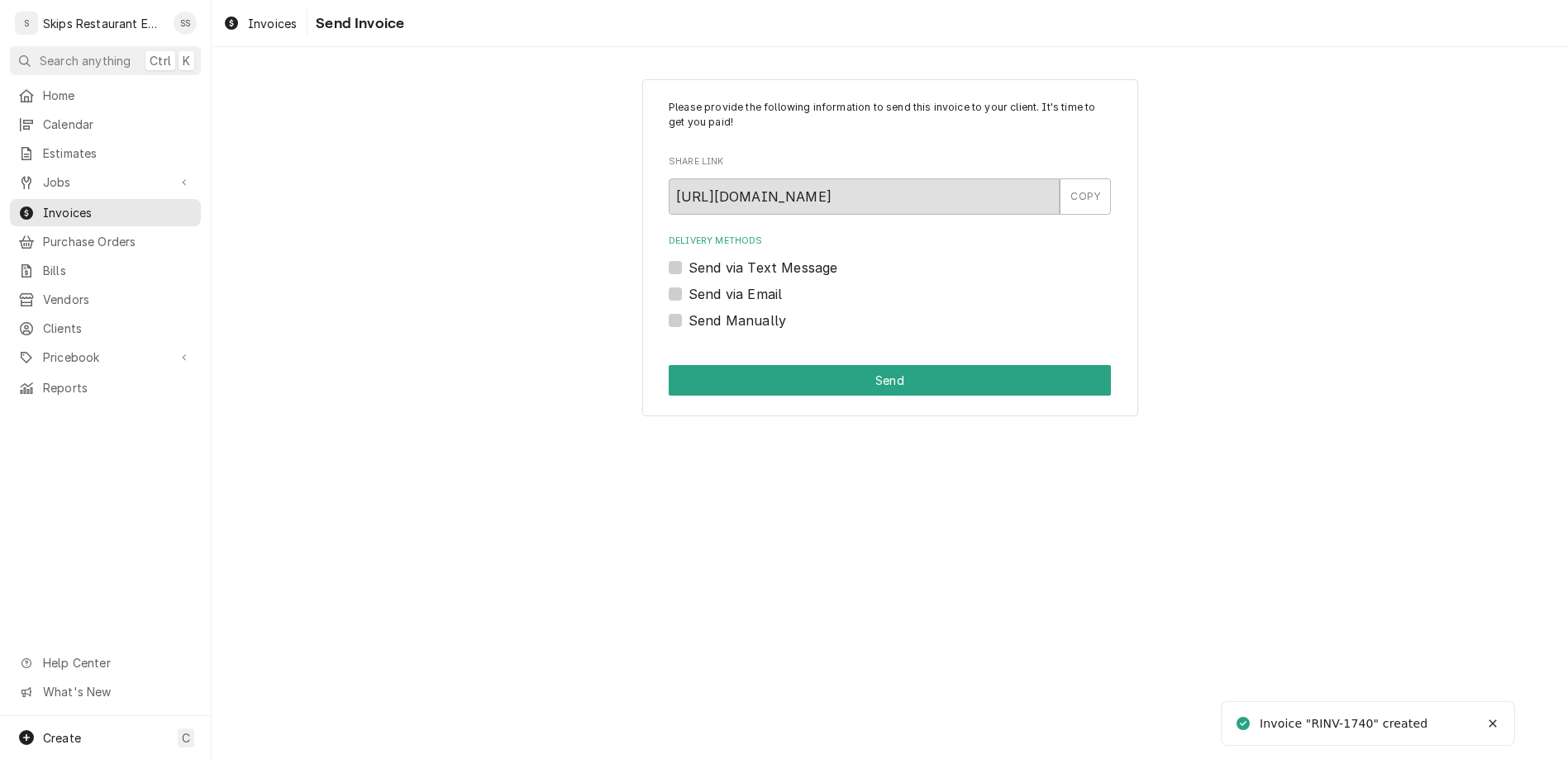
click at [700, 310] on label "Send Manually" at bounding box center [737, 320] width 97 height 20
click at [700, 310] on input "Send Manually" at bounding box center [909, 328] width 442 height 37
checkbox input "true"
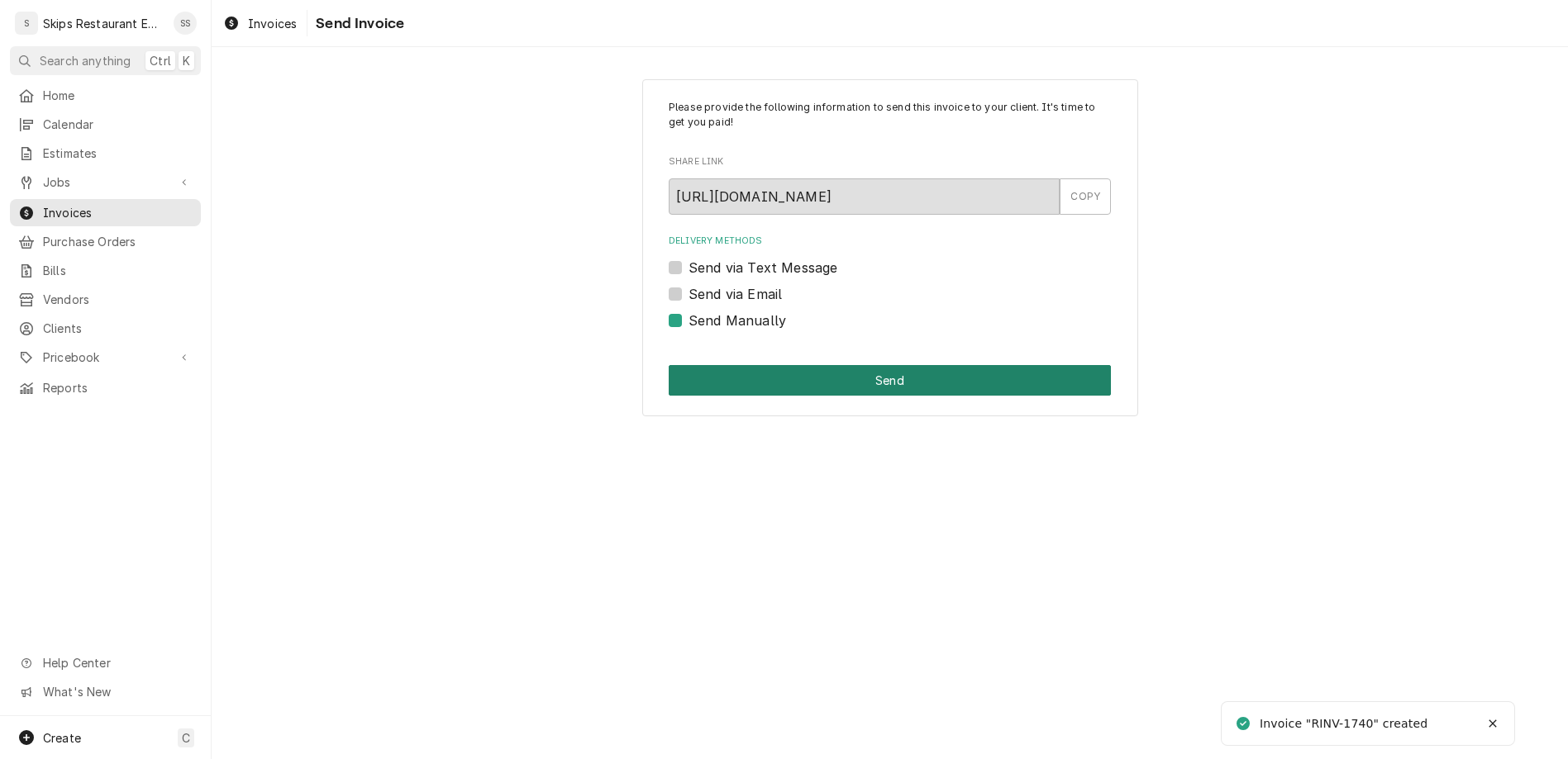
click at [771, 365] on button "Send" at bounding box center [889, 380] width 442 height 31
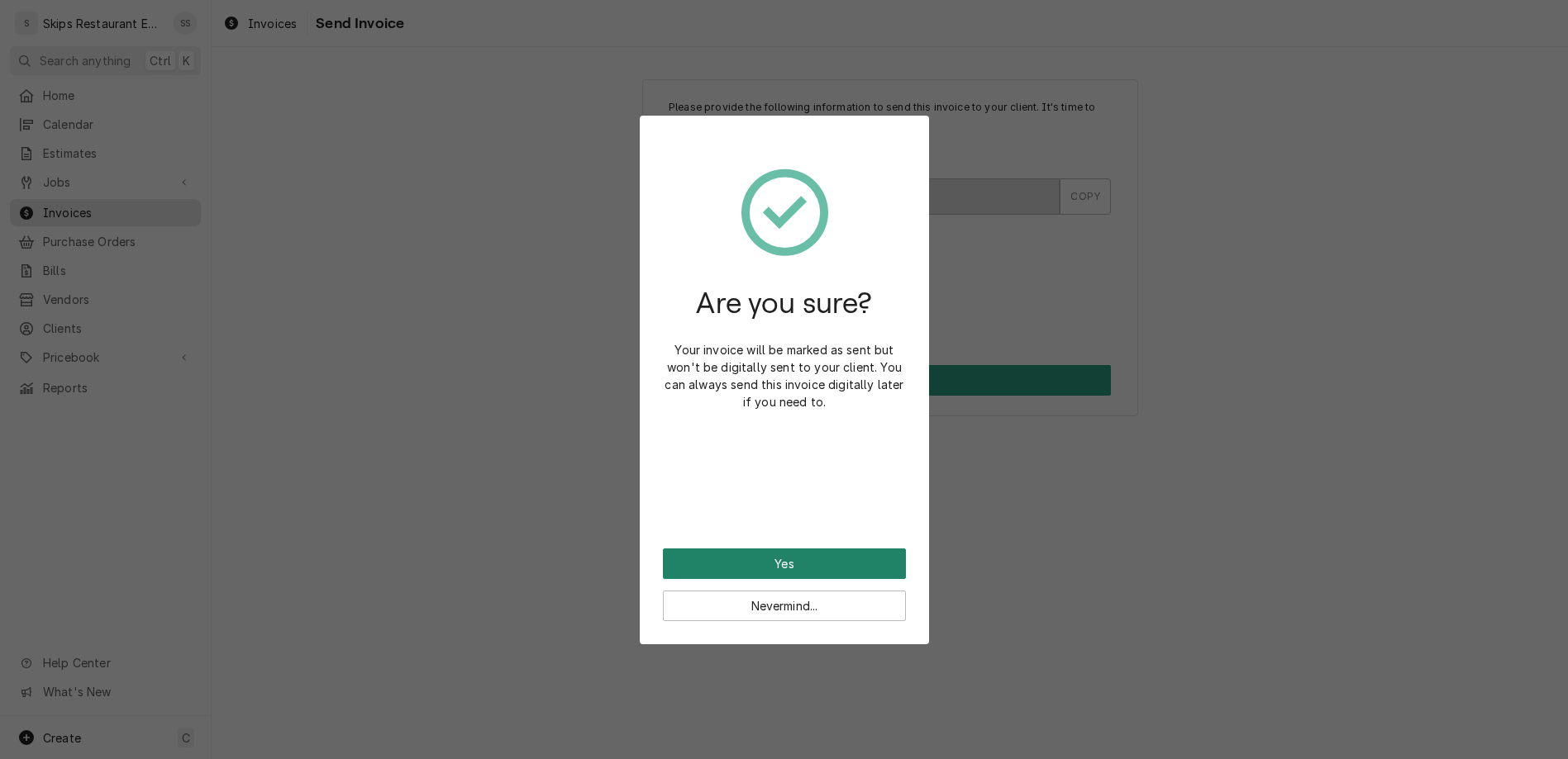
click at [769, 549] on button "Yes" at bounding box center [784, 564] width 243 height 31
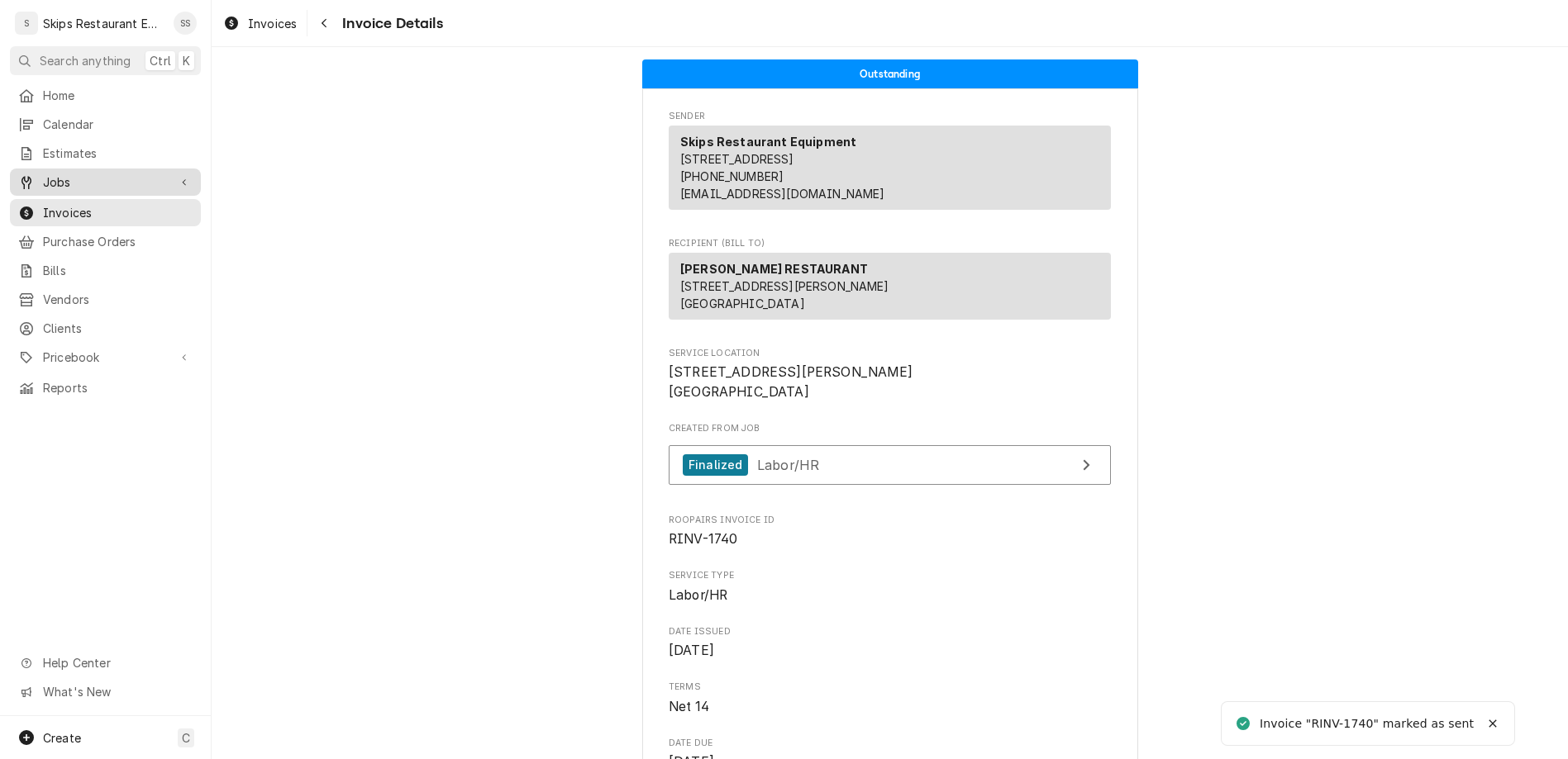
click at [43, 174] on span "Jobs" at bounding box center [105, 182] width 125 height 17
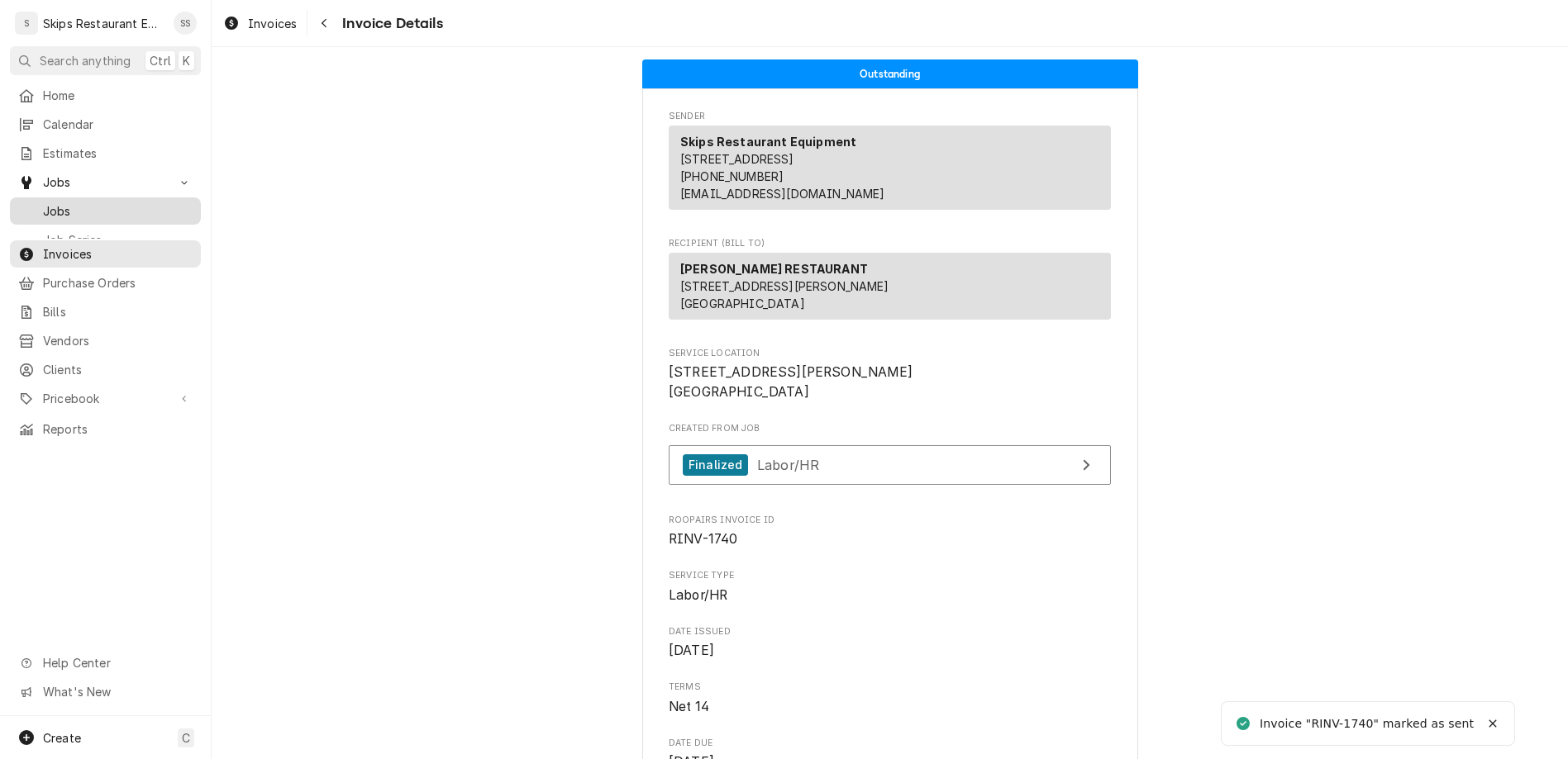
click at [43, 203] on span "Jobs" at bounding box center [117, 211] width 150 height 17
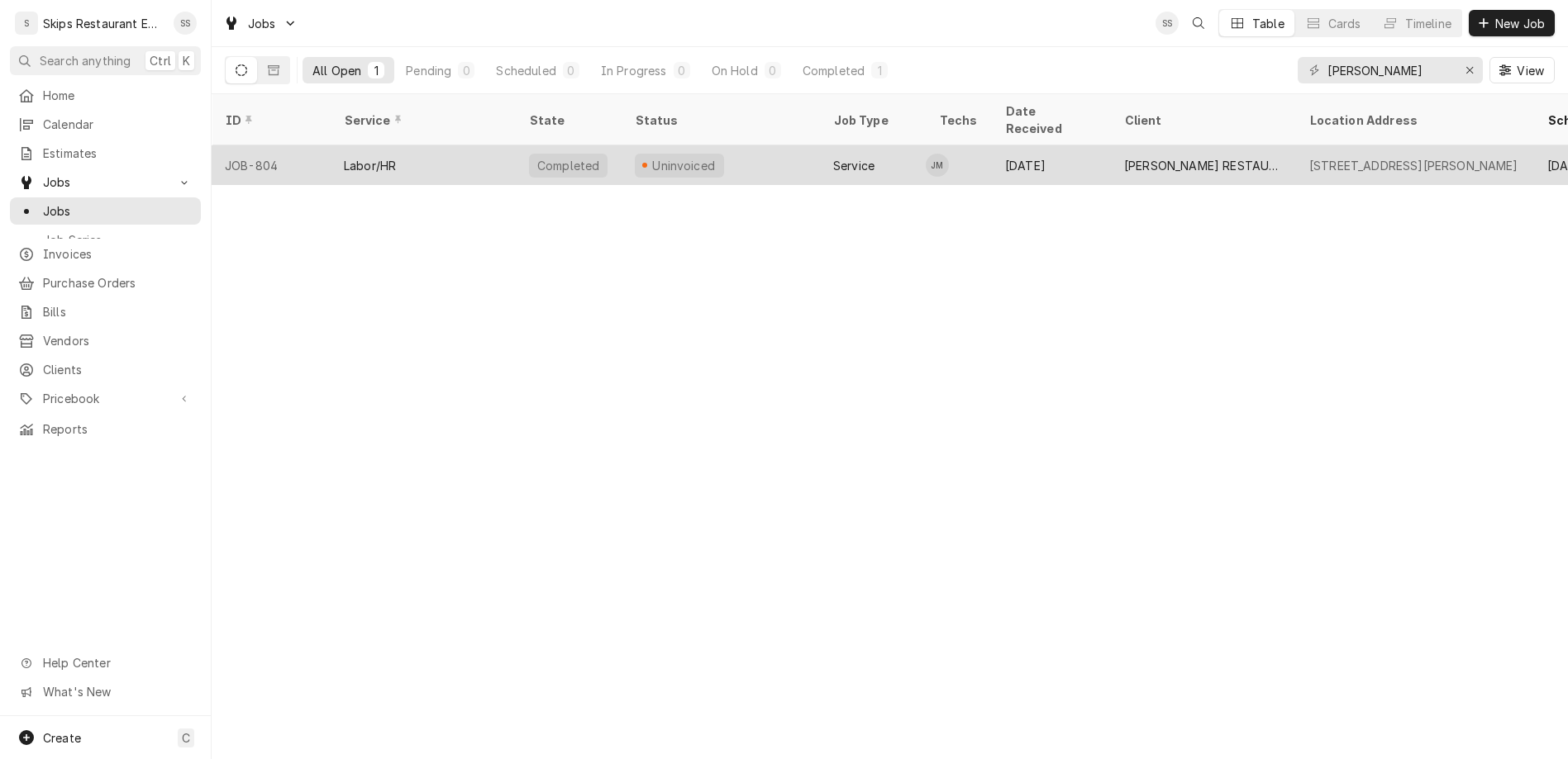
click at [651, 157] on div "Uninvoiced" at bounding box center [684, 166] width 67 height 17
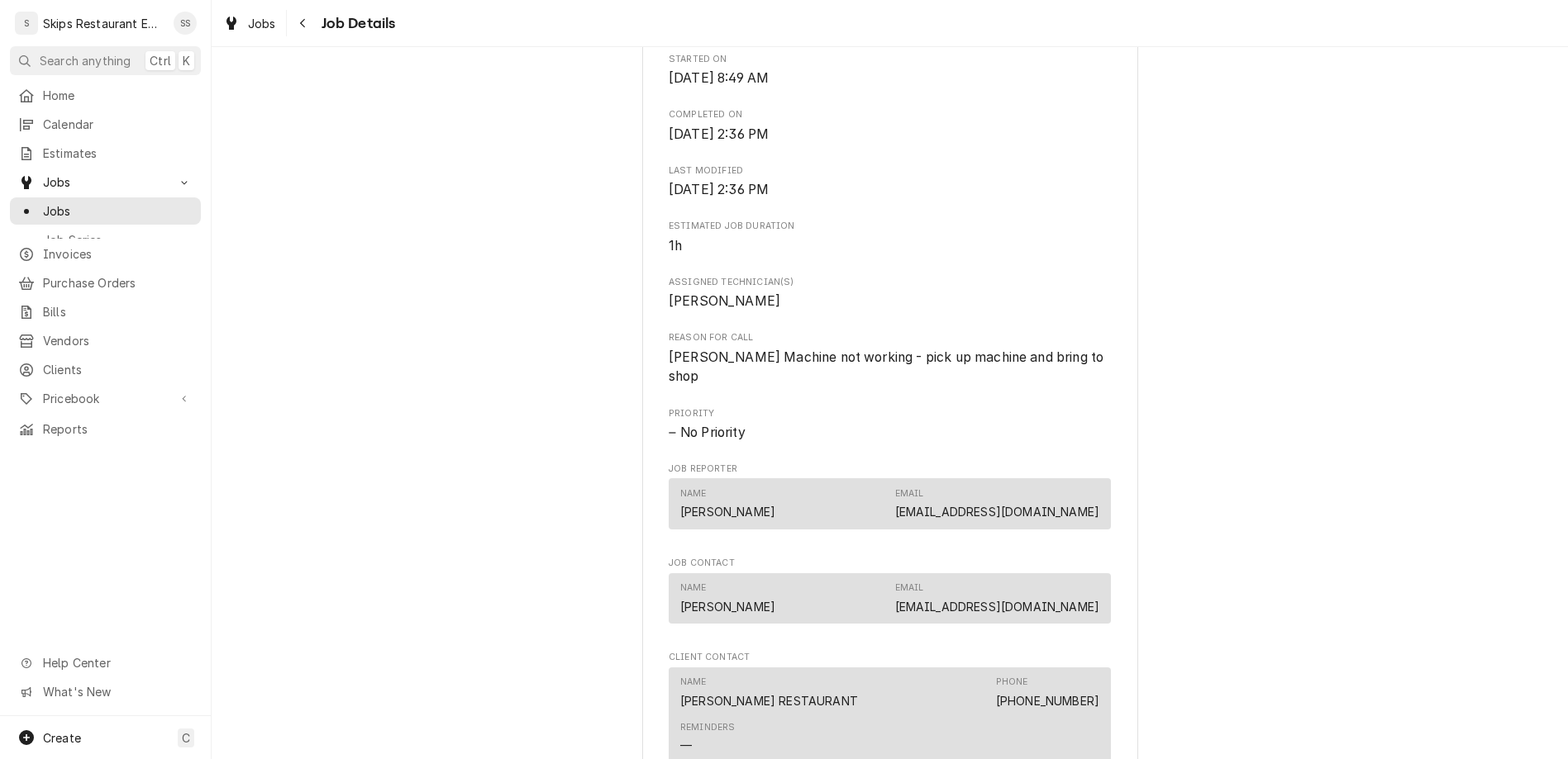
scroll to position [644, 0]
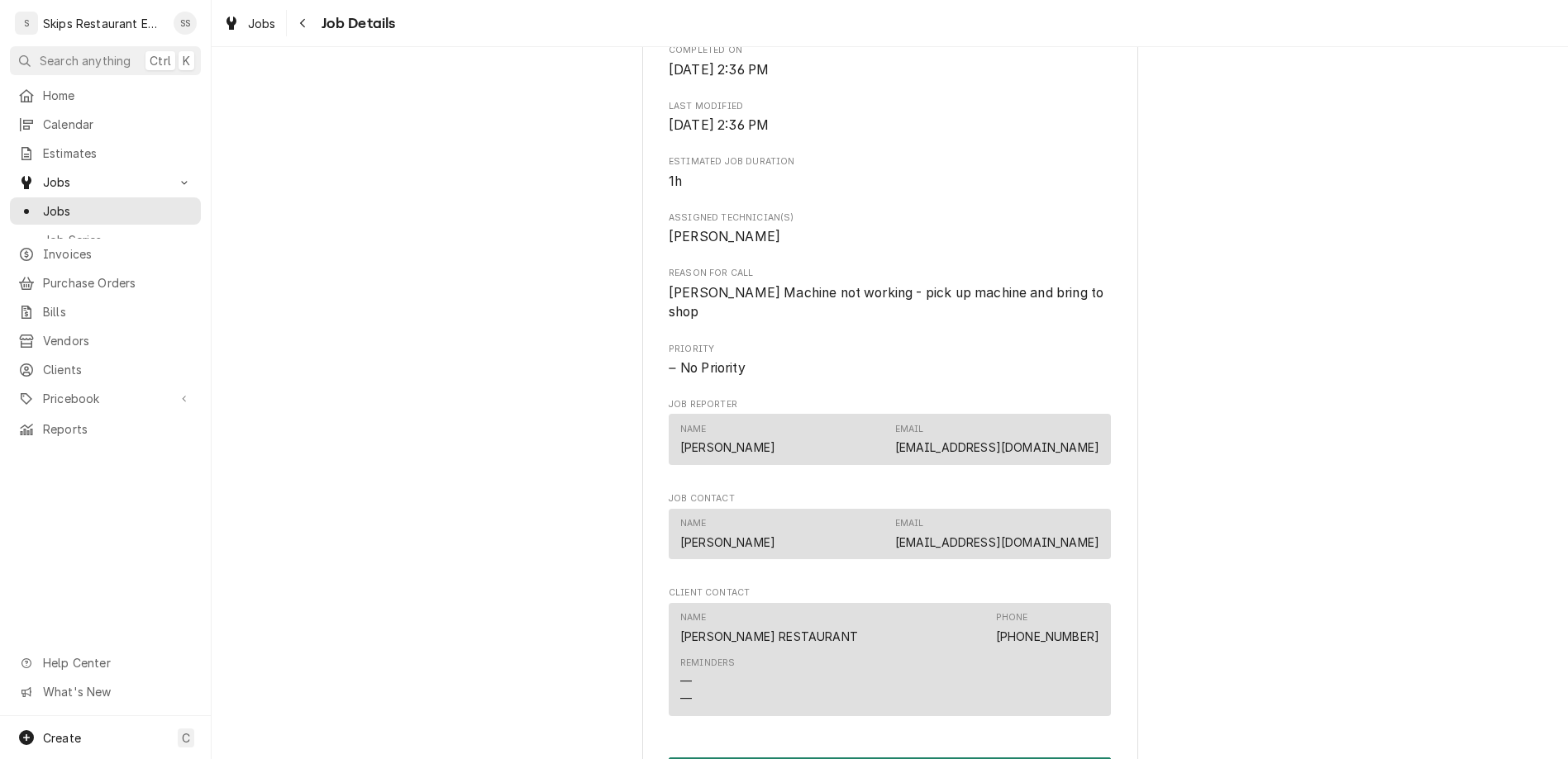
click at [828, 757] on button "Create Invoice" at bounding box center [889, 773] width 442 height 31
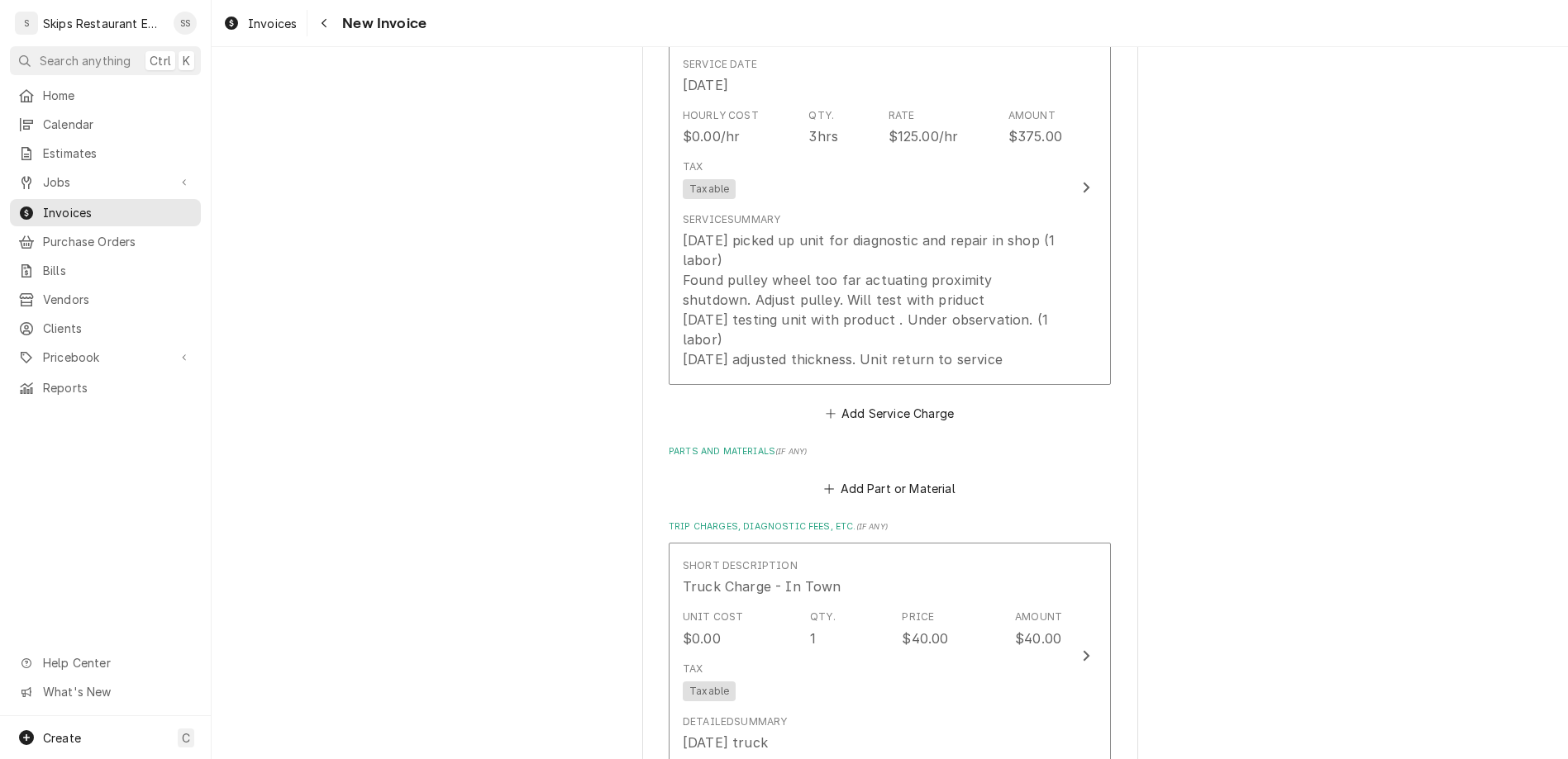
scroll to position [1198, 0]
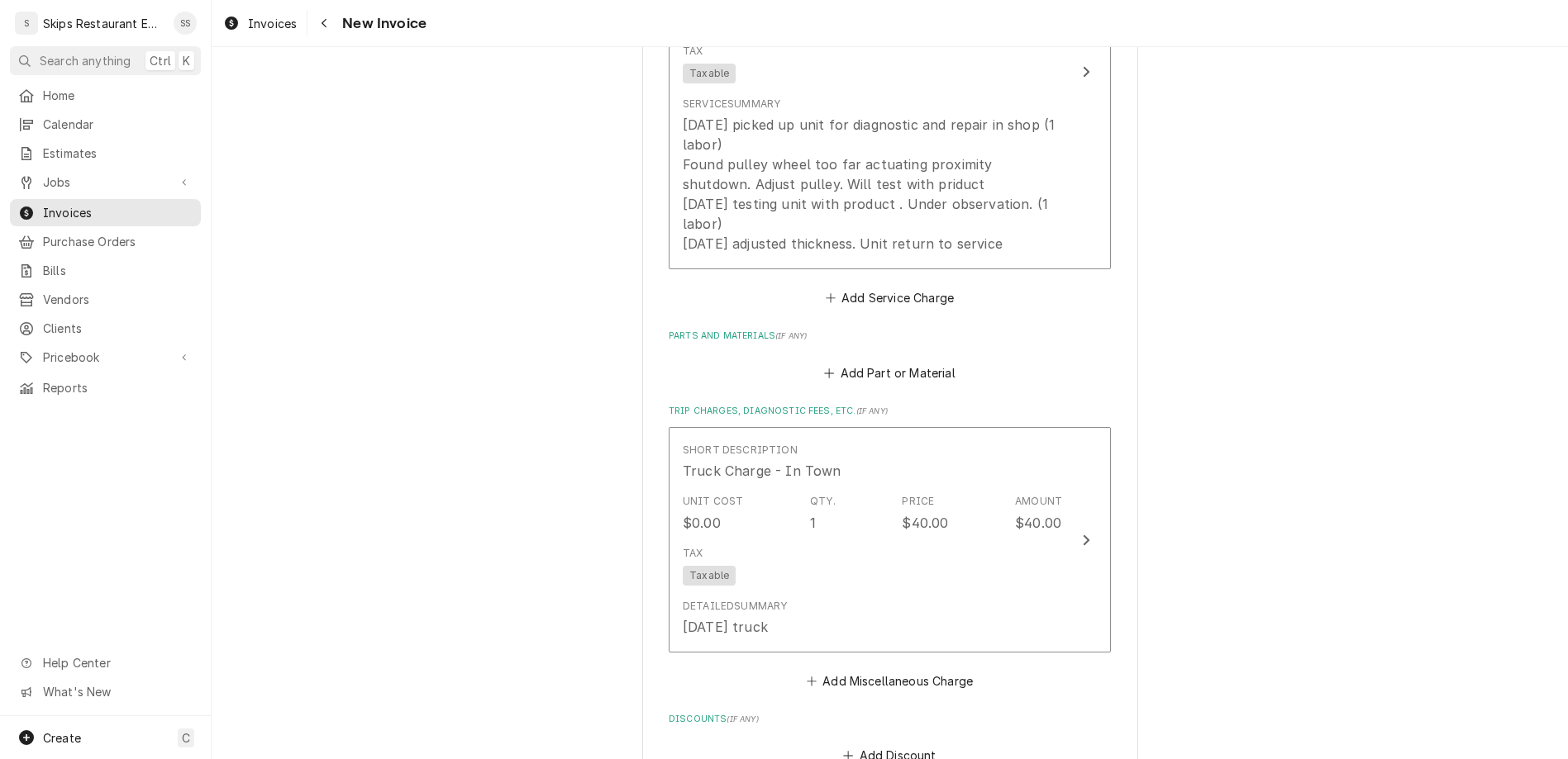
type textarea "x"
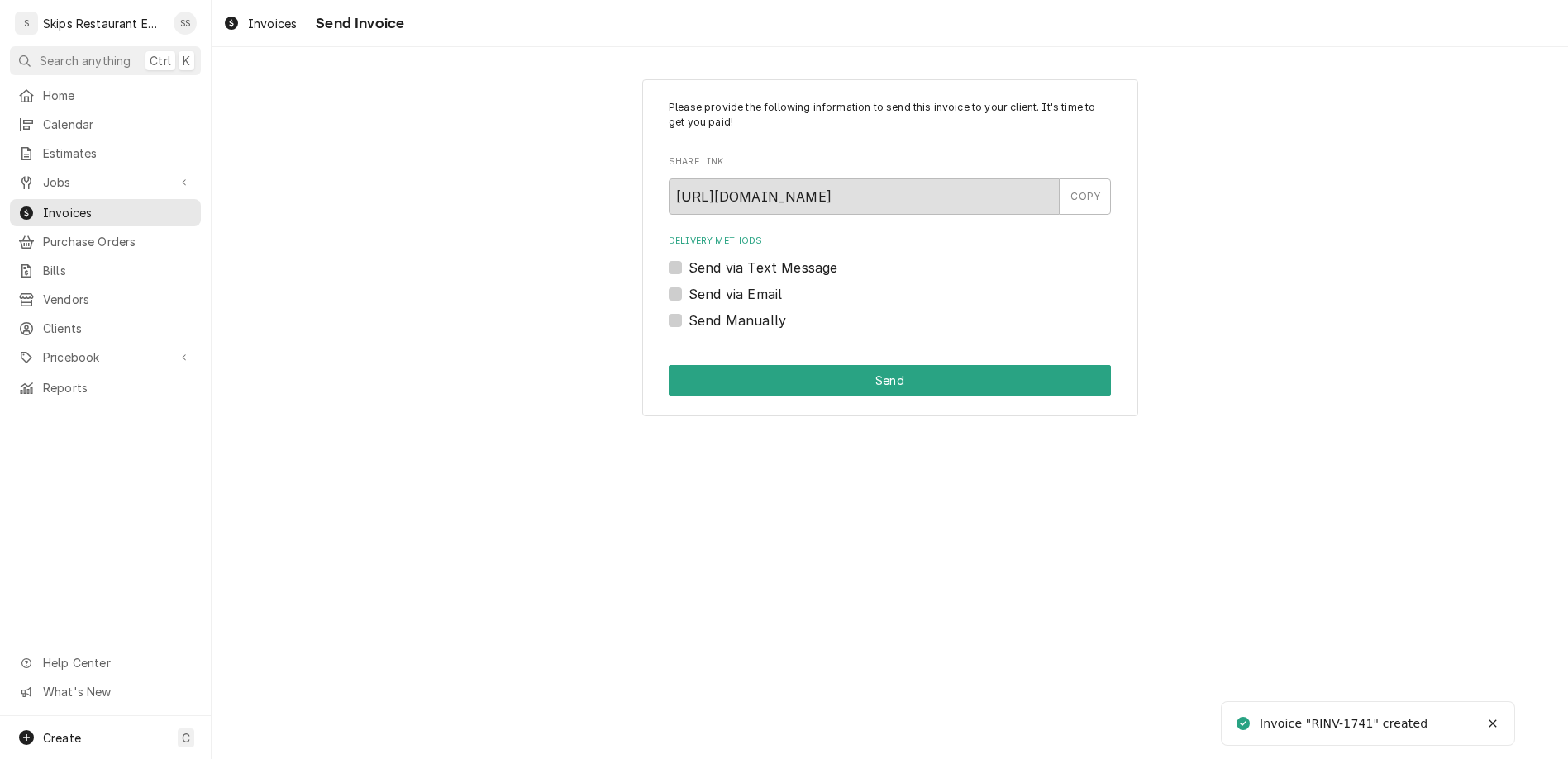
click at [706, 310] on label "Send Manually" at bounding box center [737, 320] width 97 height 20
click at [706, 310] on input "Send Manually" at bounding box center [909, 328] width 442 height 37
checkbox input "true"
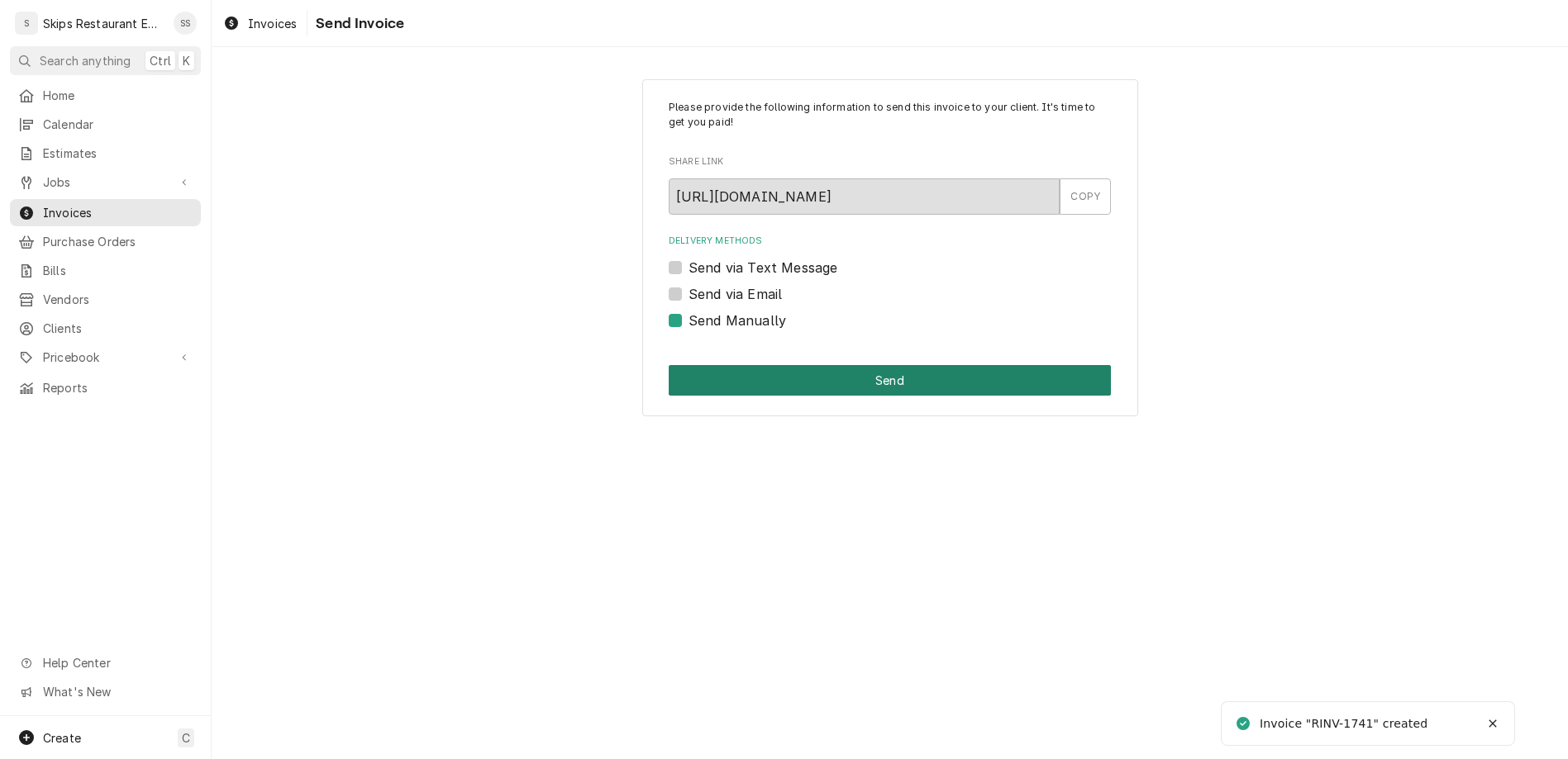
click at [787, 365] on button "Send" at bounding box center [889, 380] width 442 height 31
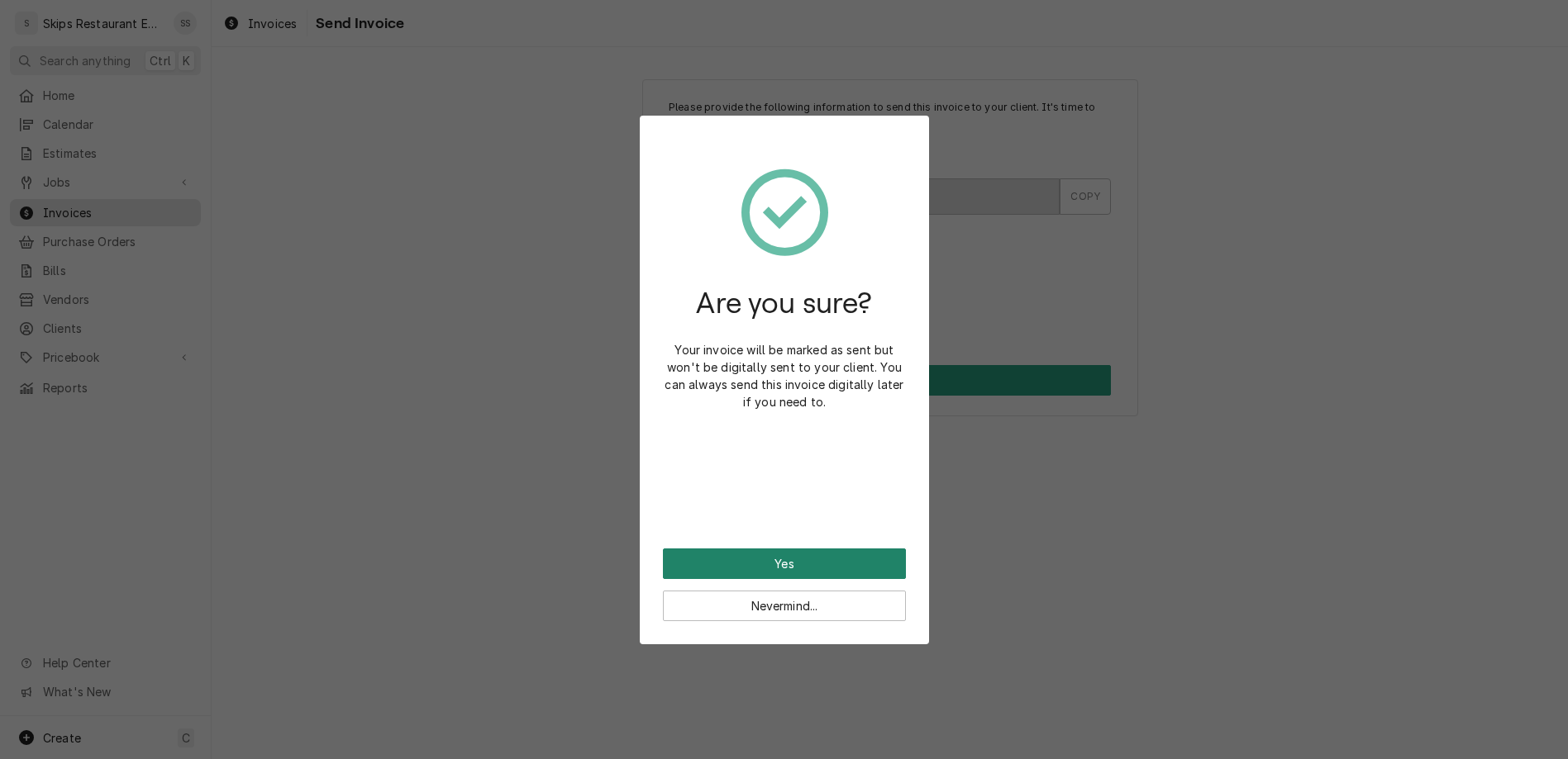
click at [769, 549] on button "Yes" at bounding box center [784, 564] width 243 height 31
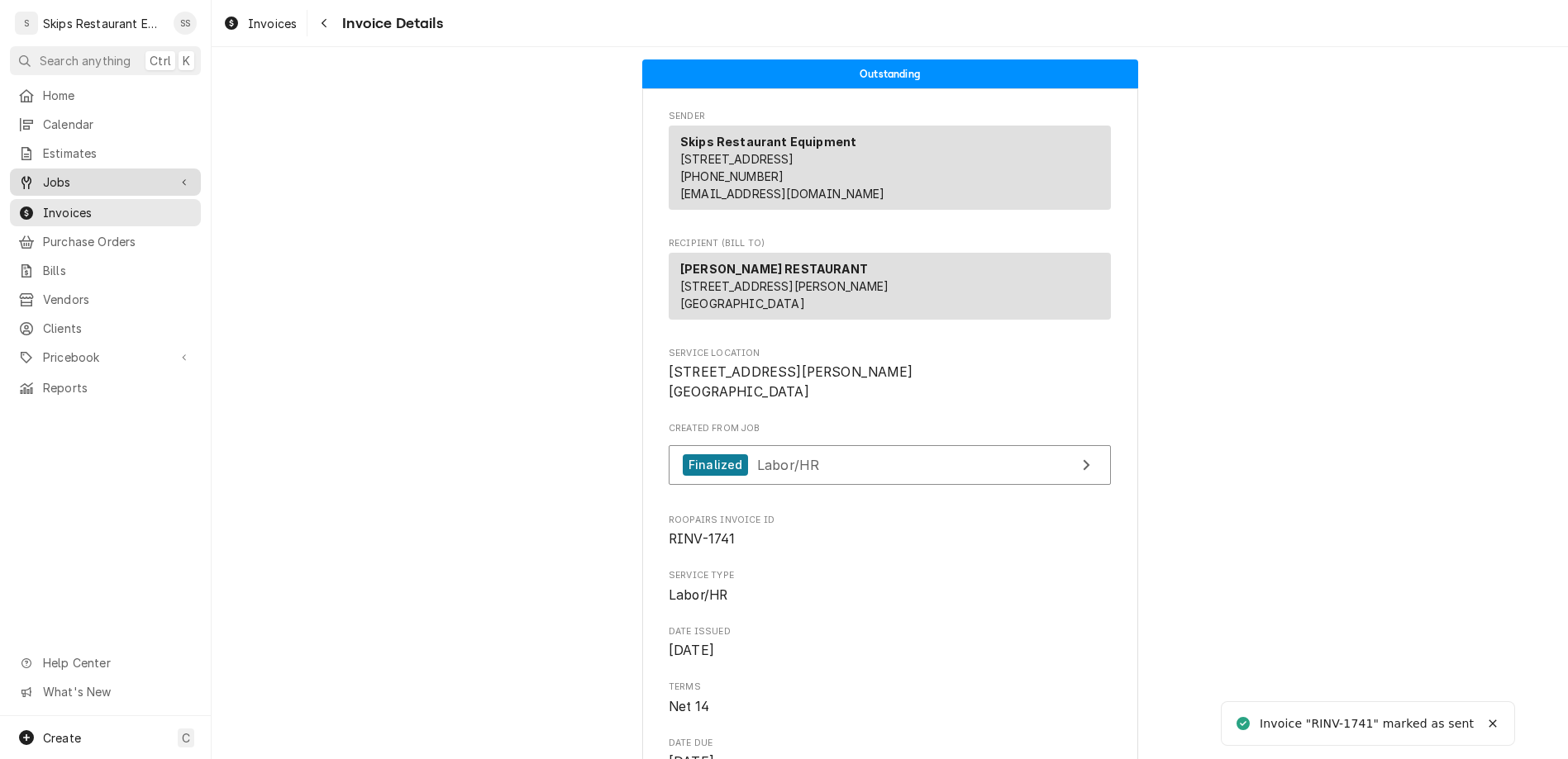
click at [56, 174] on span "Jobs" at bounding box center [105, 182] width 125 height 17
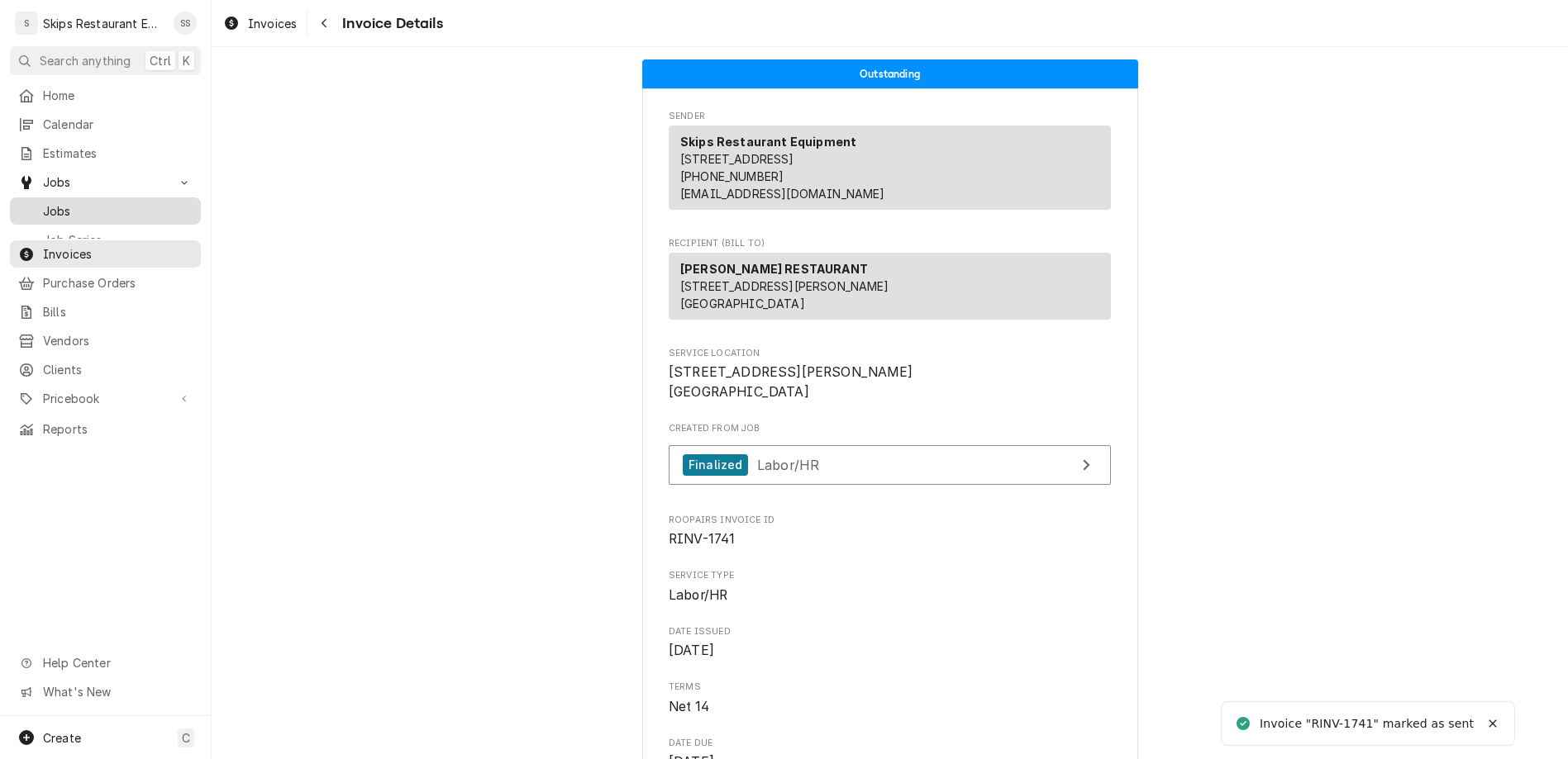
click at [52, 203] on span "Jobs" at bounding box center [117, 211] width 150 height 17
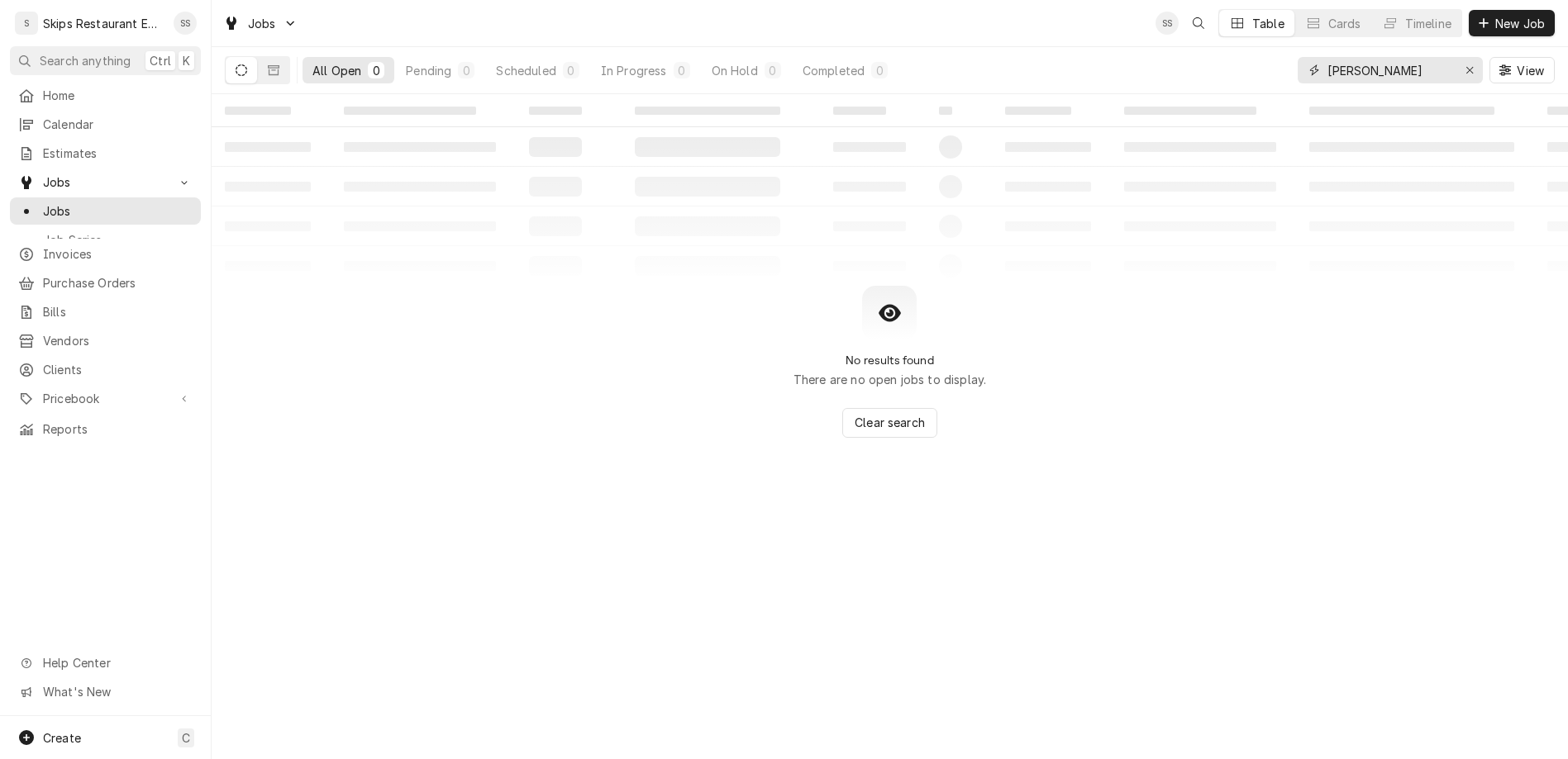
drag, startPoint x: 1419, startPoint y: 56, endPoint x: 1317, endPoint y: 64, distance: 102.3
click at [1327, 64] on input "[PERSON_NAME]" at bounding box center [1388, 70] width 124 height 26
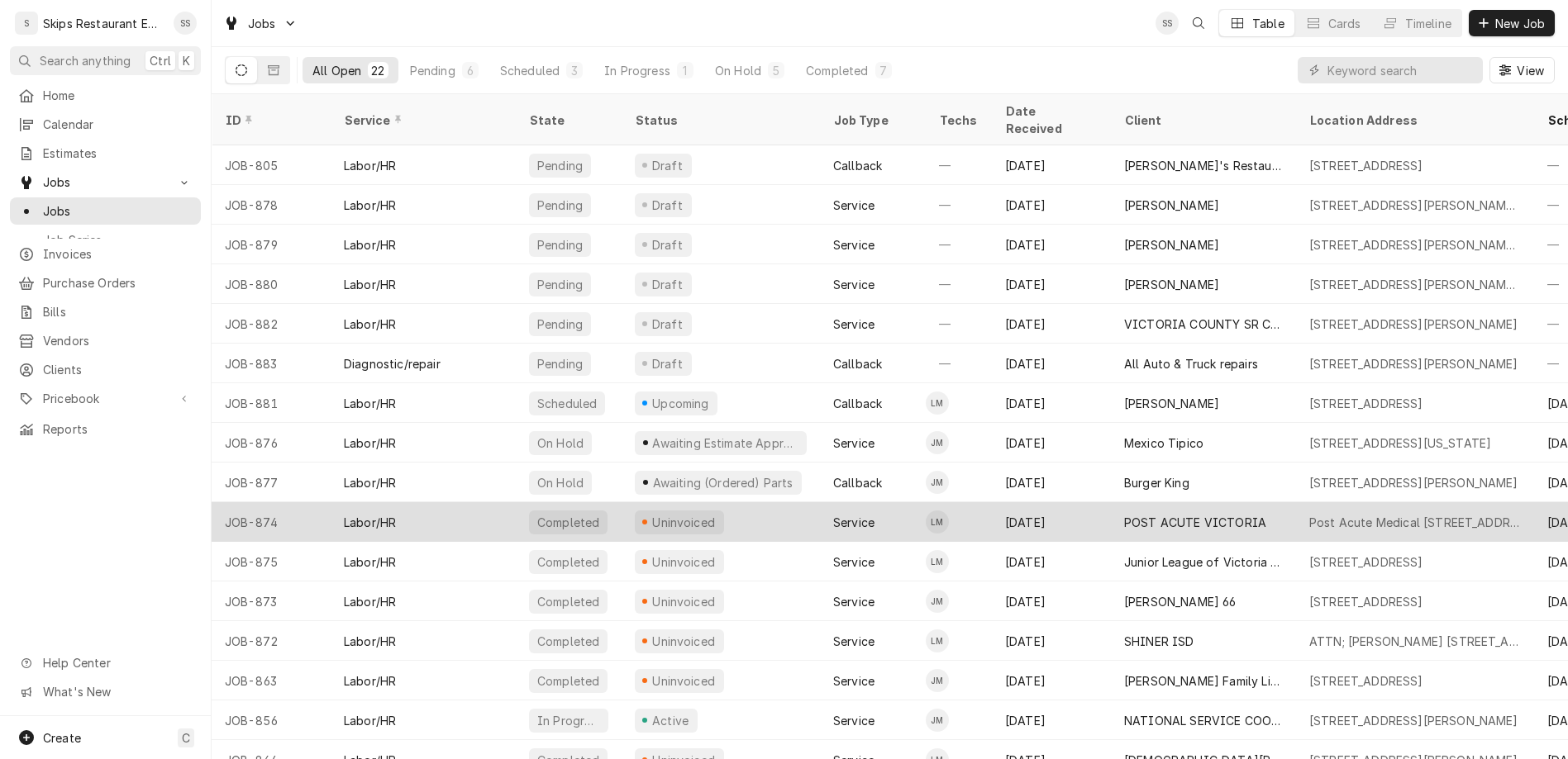
click at [651, 514] on div "Uninvoiced" at bounding box center [684, 522] width 67 height 17
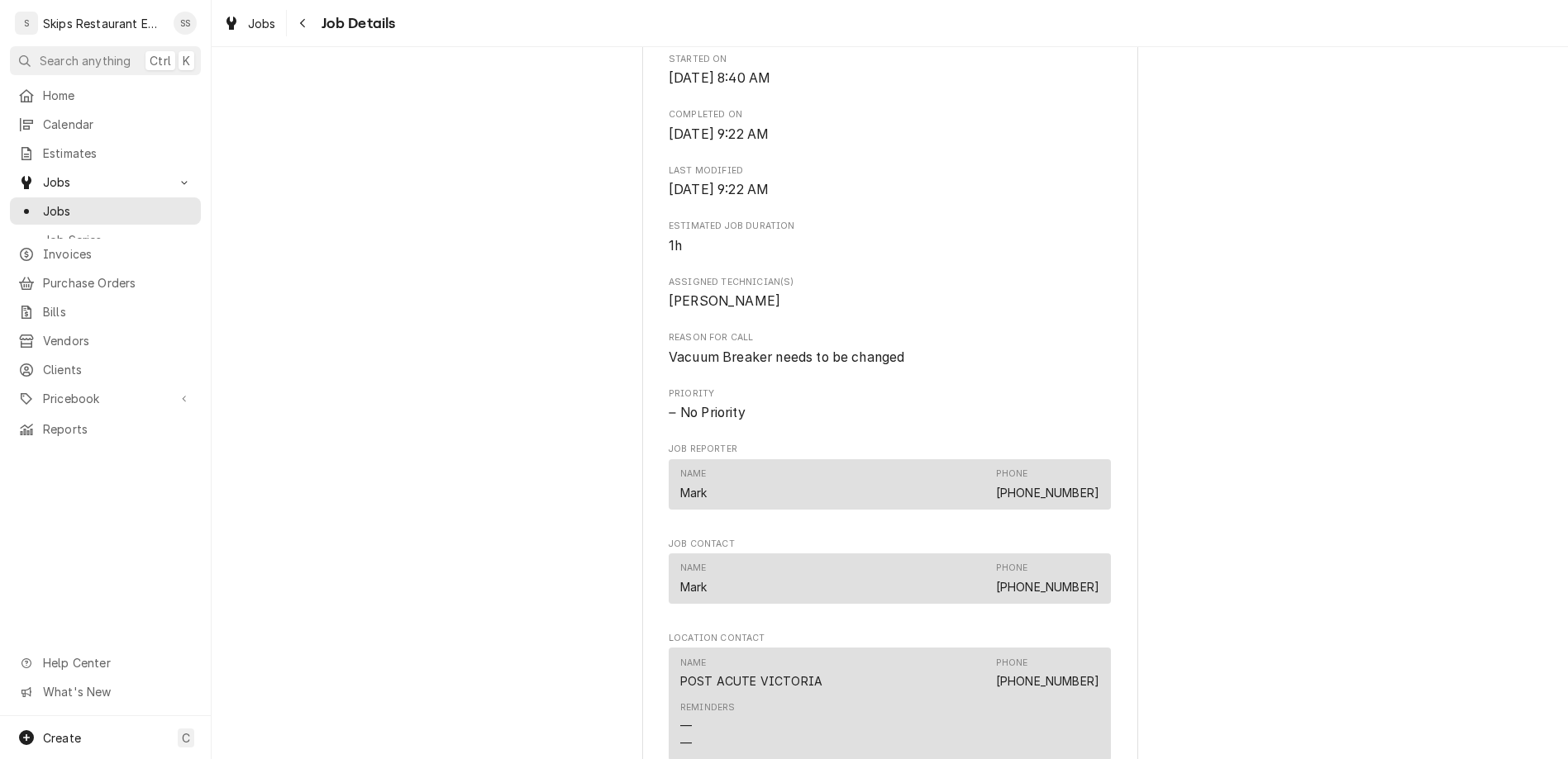
scroll to position [709, 0]
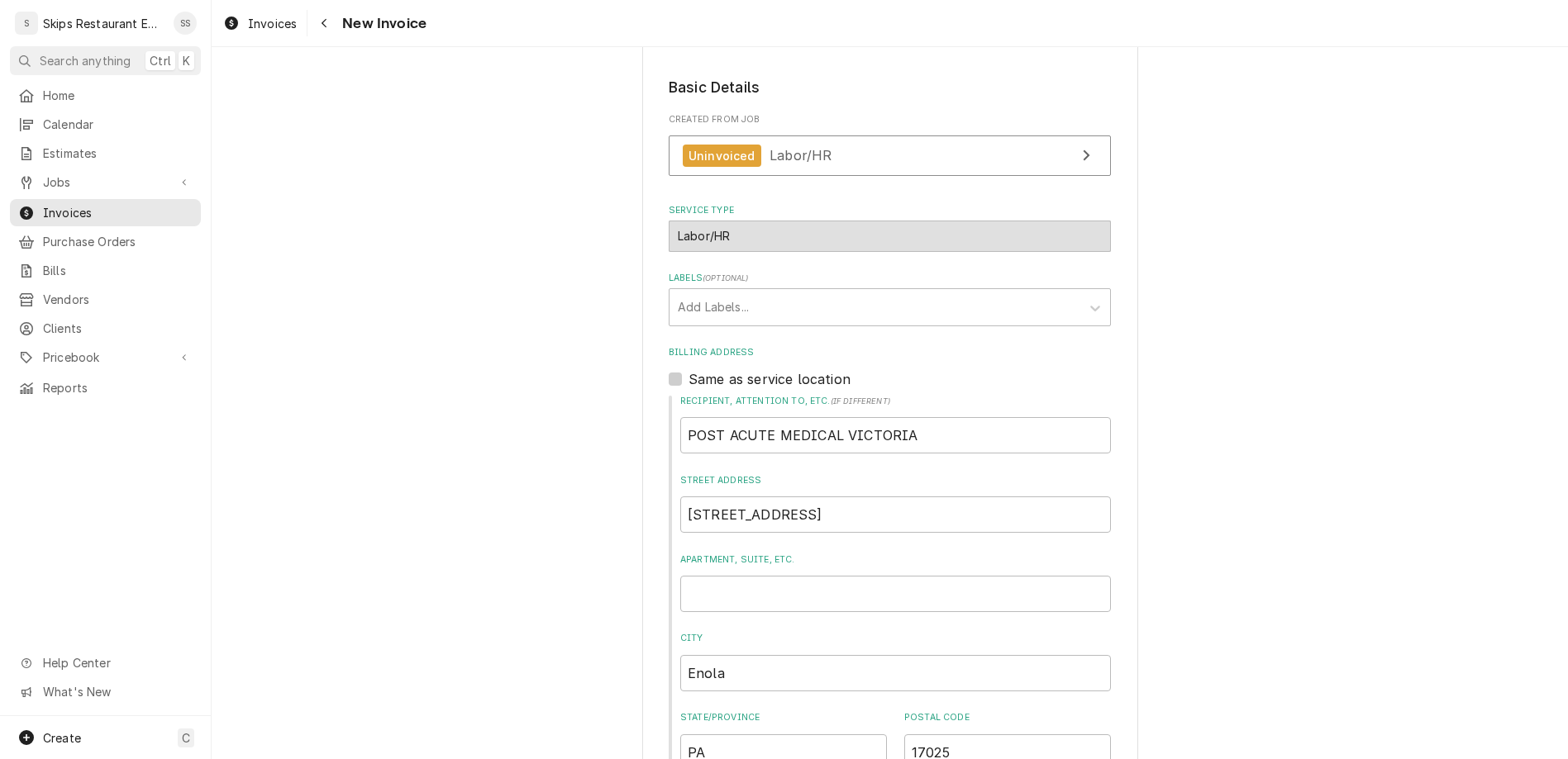
scroll to position [331, 0]
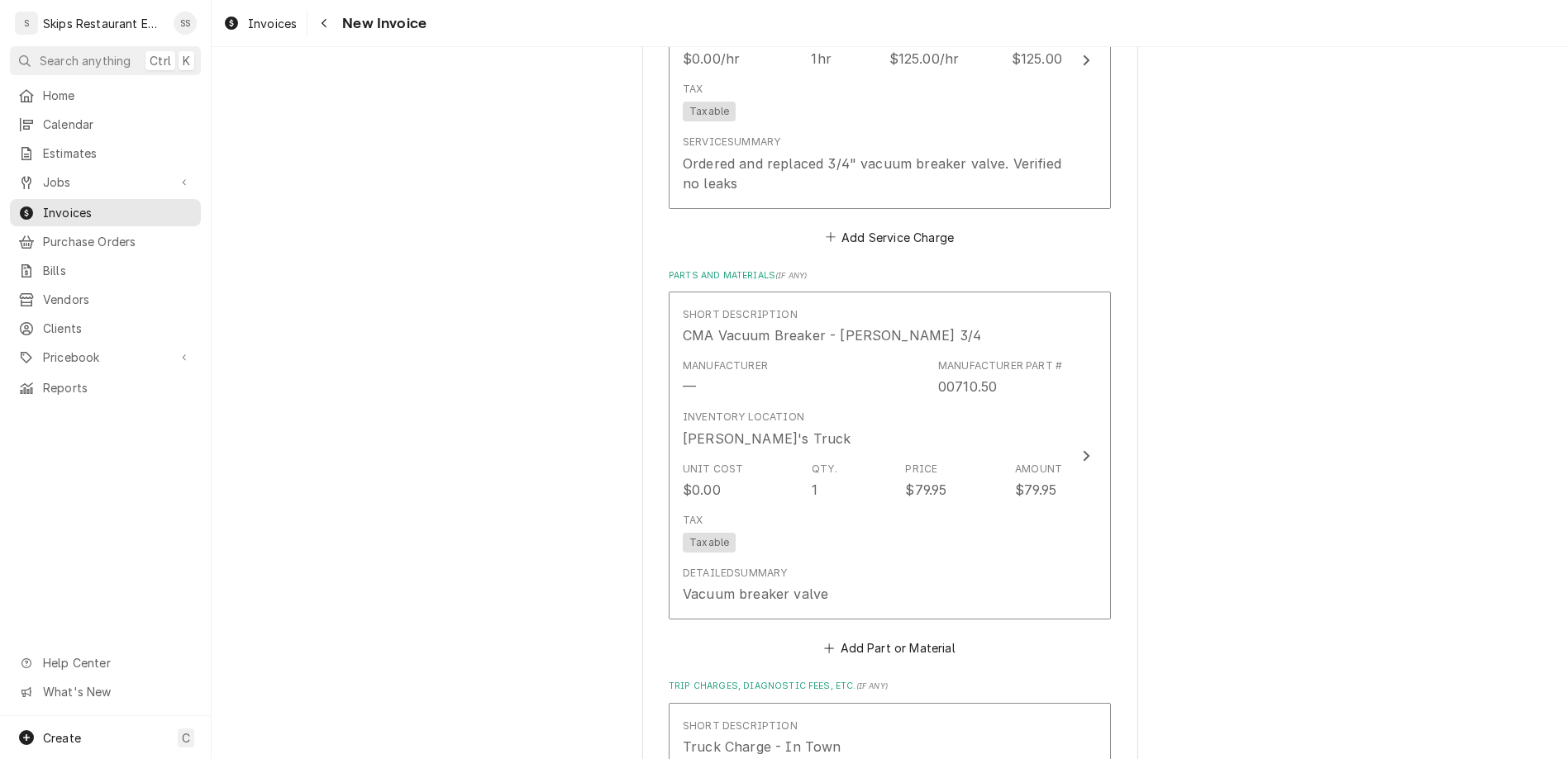
scroll to position [1813, 0]
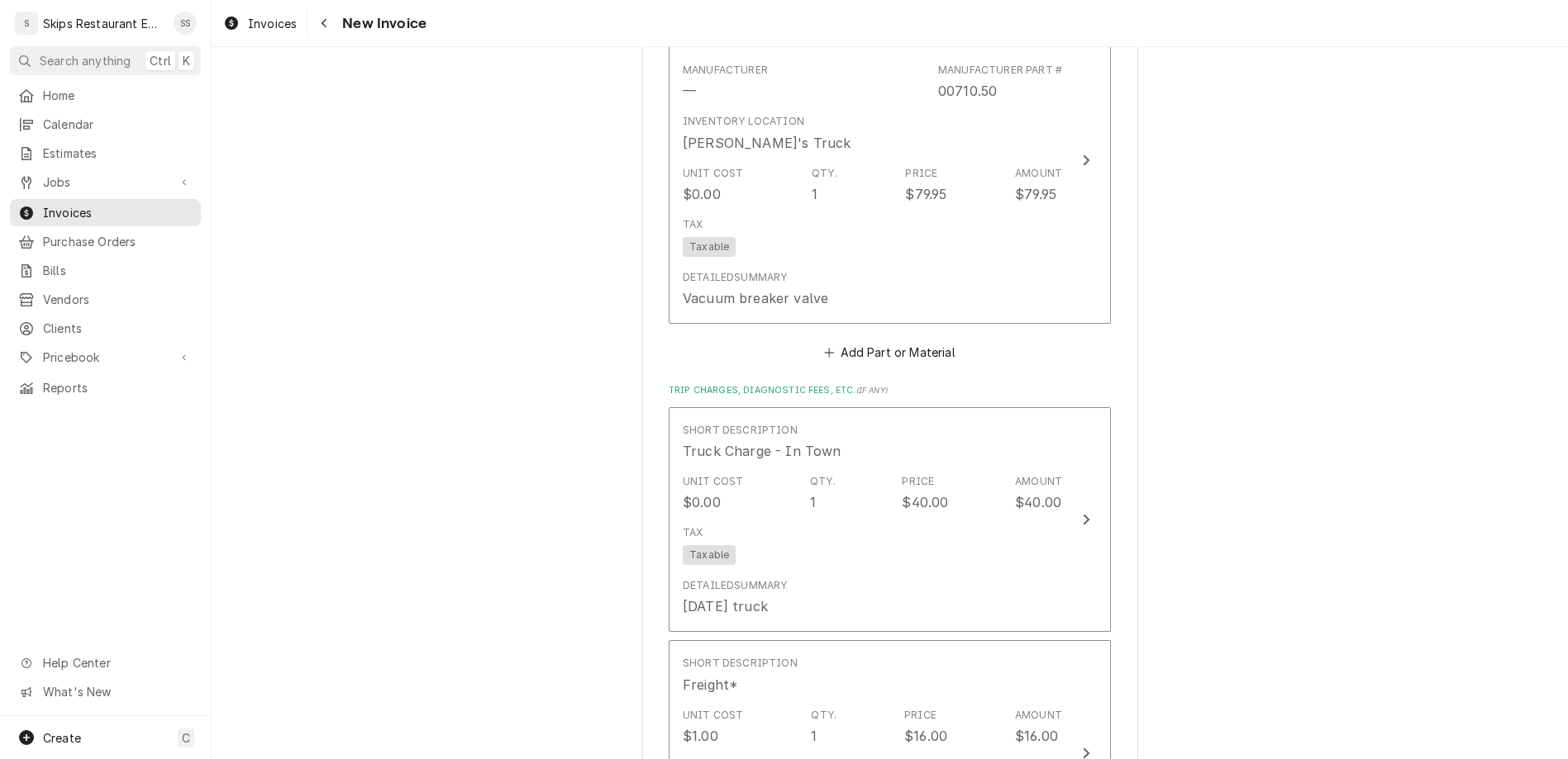
type textarea "x"
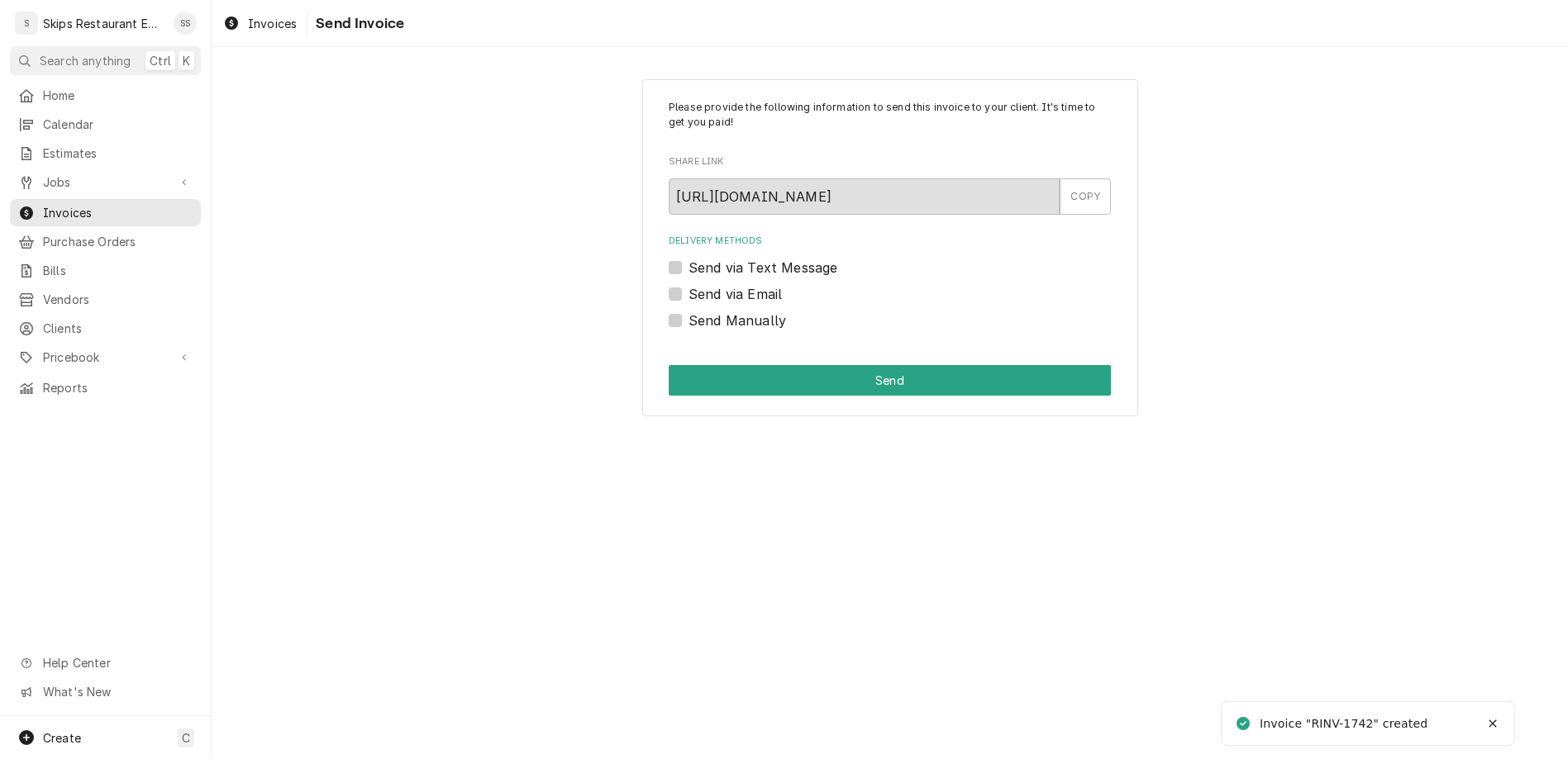
click at [705, 310] on label "Send Manually" at bounding box center [737, 320] width 97 height 20
click at [705, 310] on input "Send Manually" at bounding box center [909, 328] width 442 height 37
checkbox input "true"
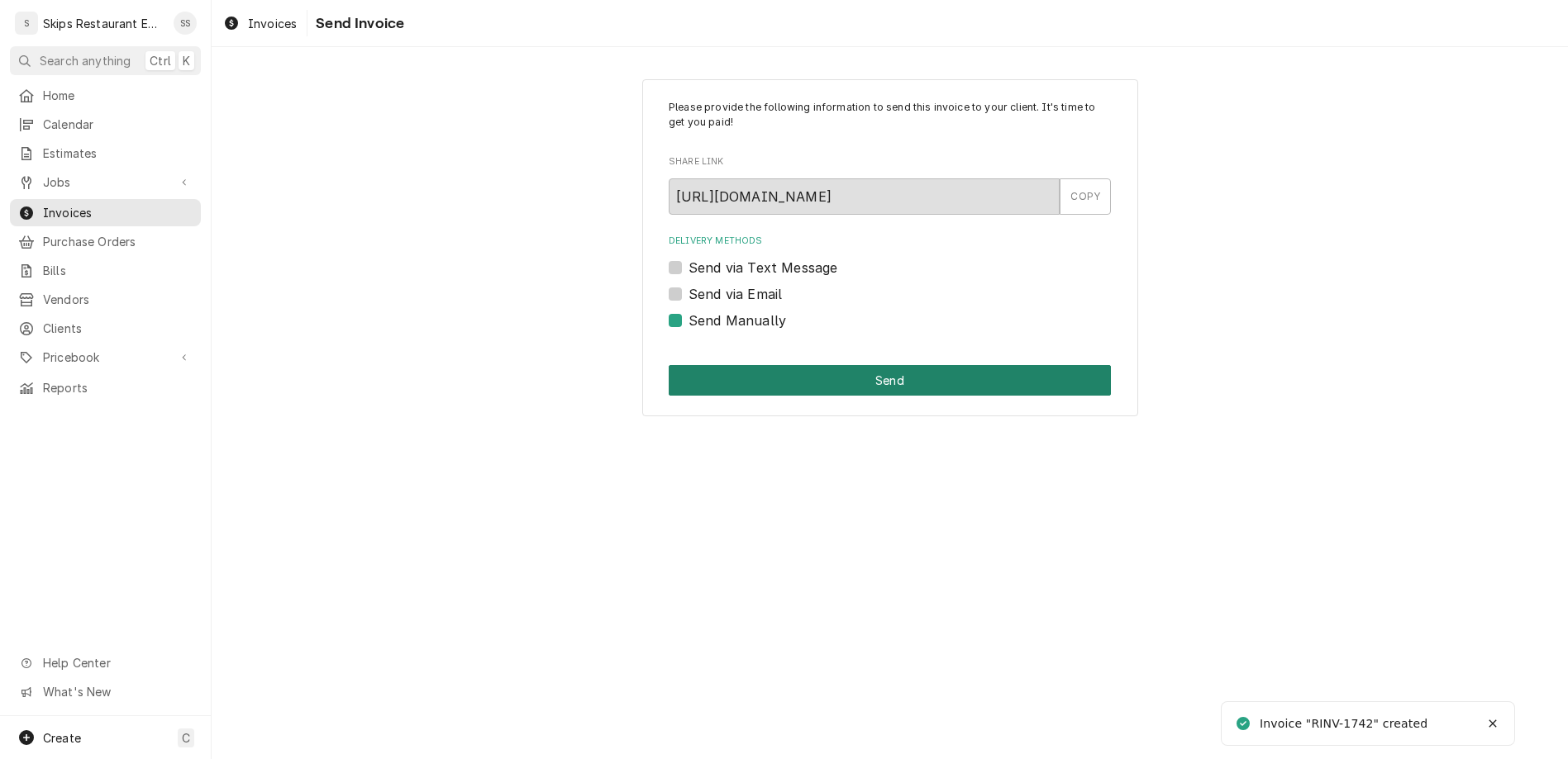
click at [812, 365] on button "Send" at bounding box center [889, 380] width 442 height 31
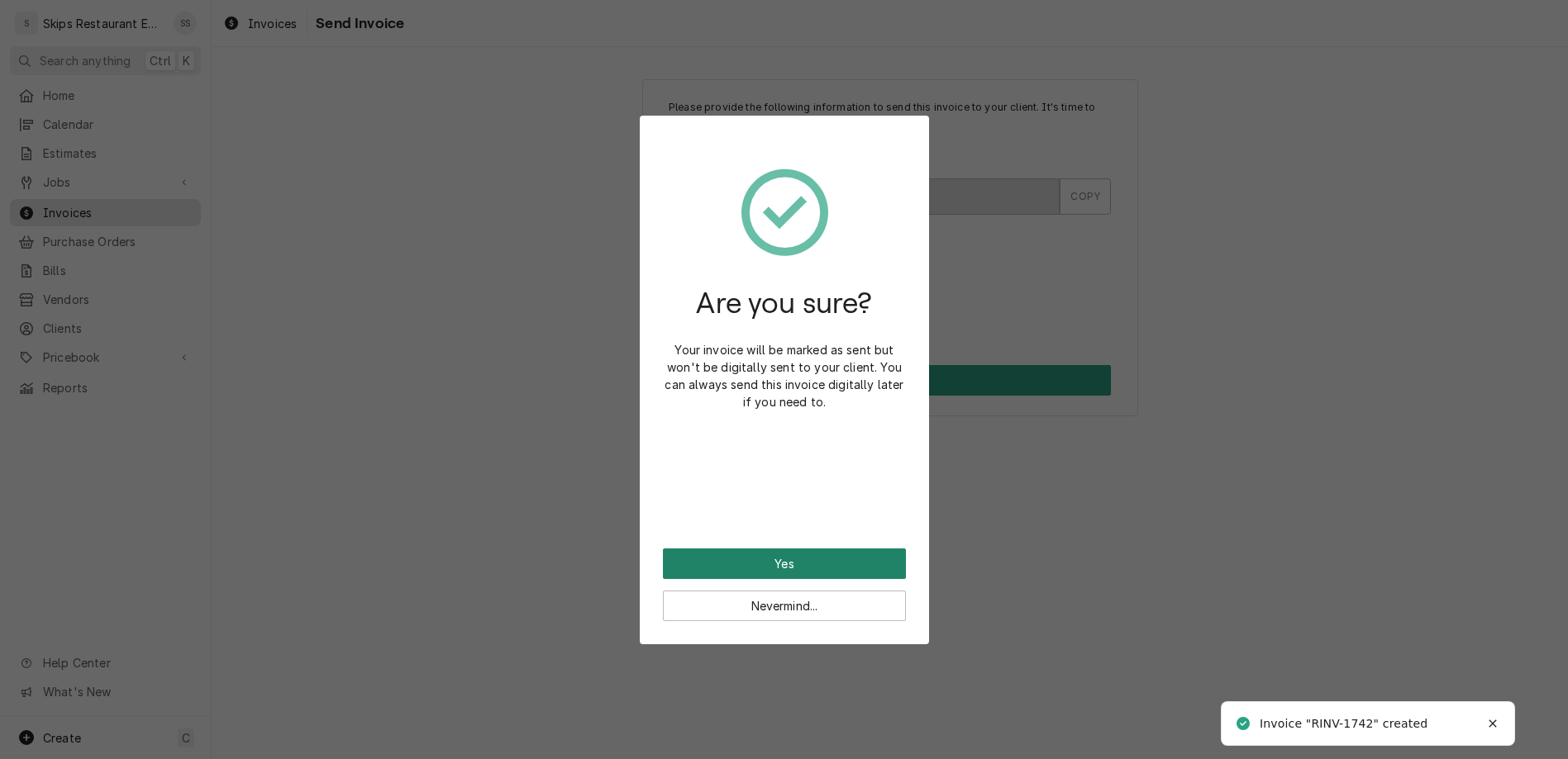
click at [777, 549] on button "Yes" at bounding box center [784, 564] width 243 height 31
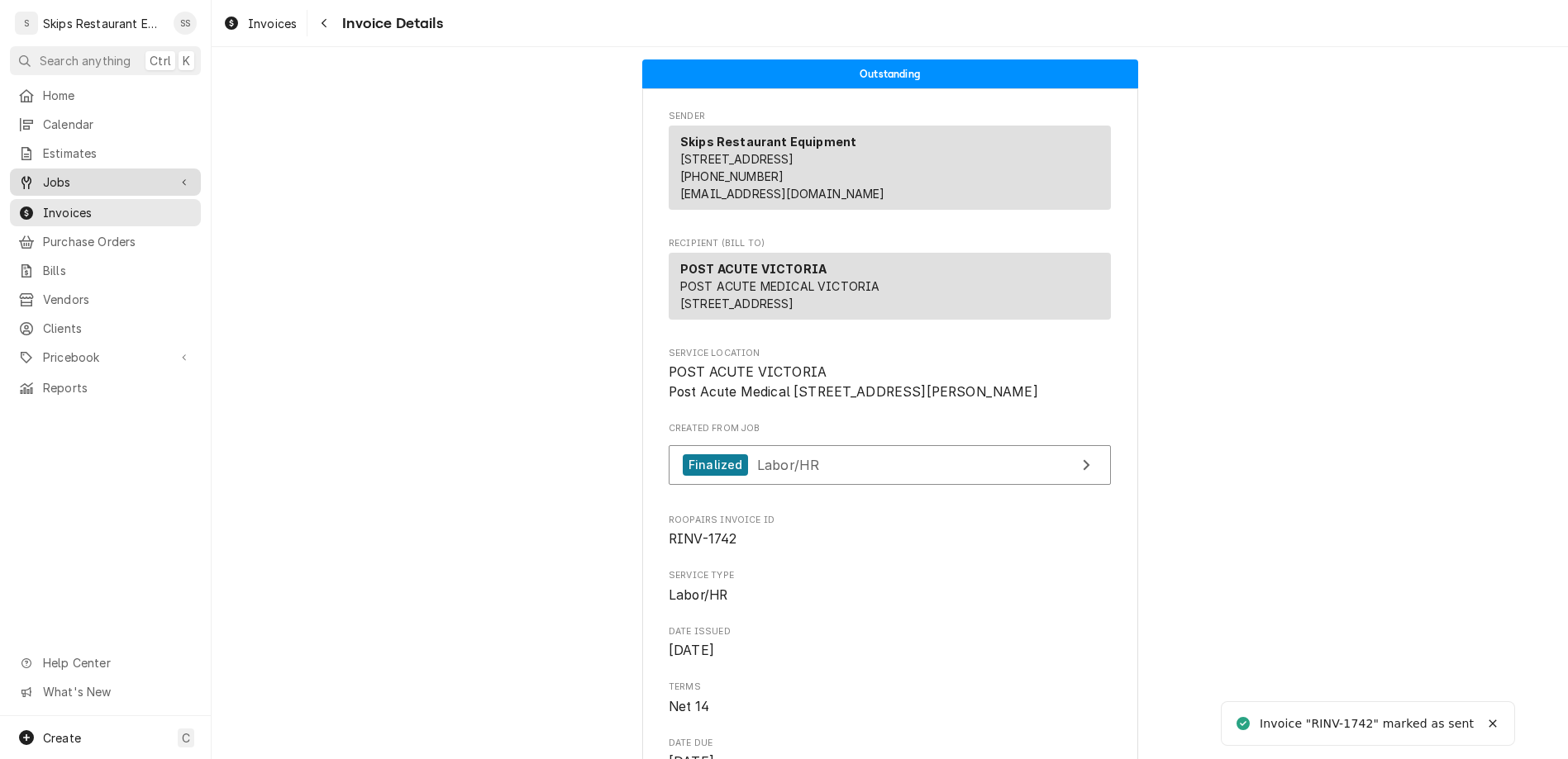
click at [43, 174] on span "Jobs" at bounding box center [105, 182] width 125 height 17
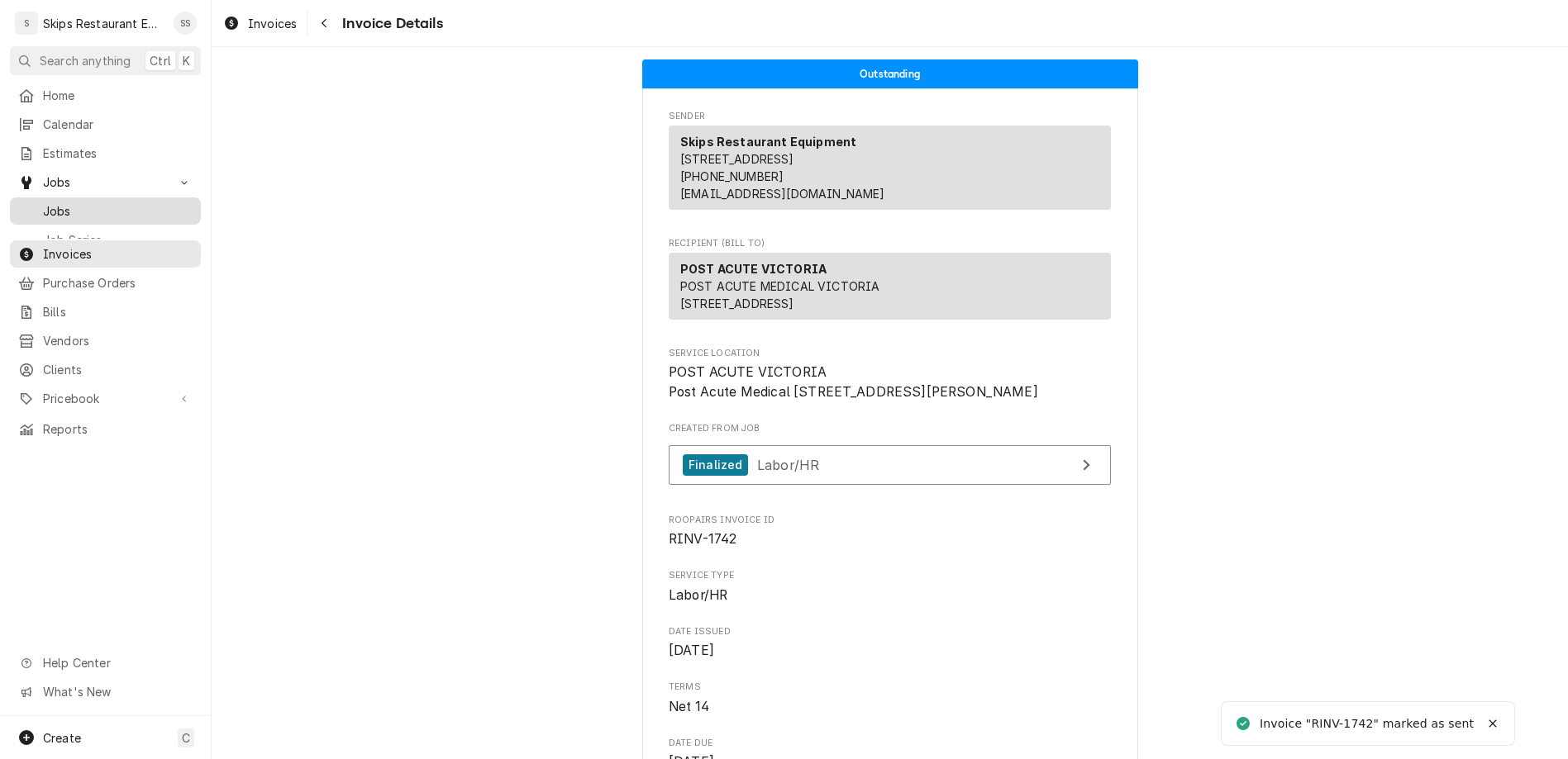
click at [43, 203] on span "Jobs" at bounding box center [117, 211] width 150 height 17
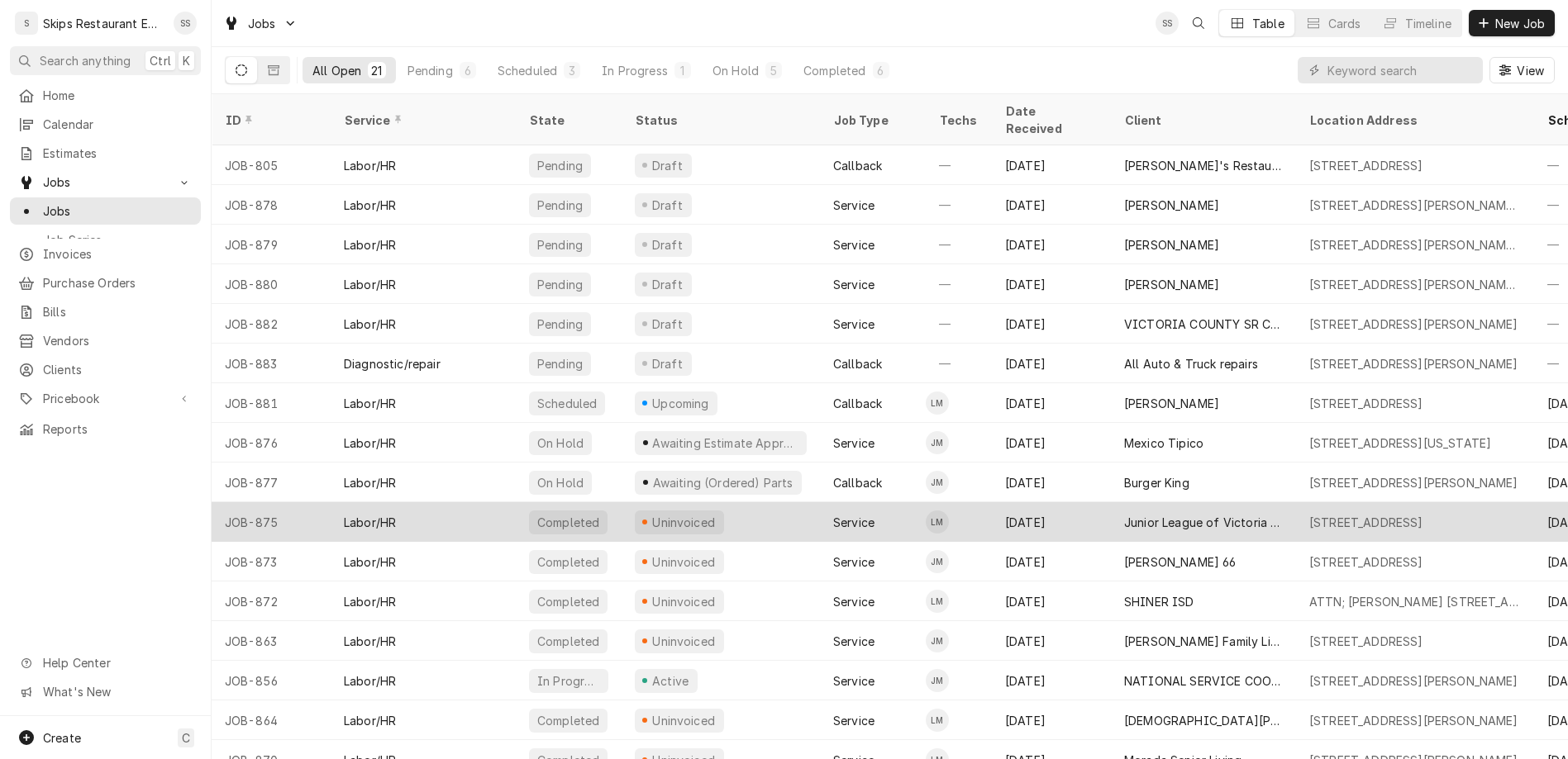
click at [651, 514] on div "Uninvoiced" at bounding box center [684, 522] width 67 height 17
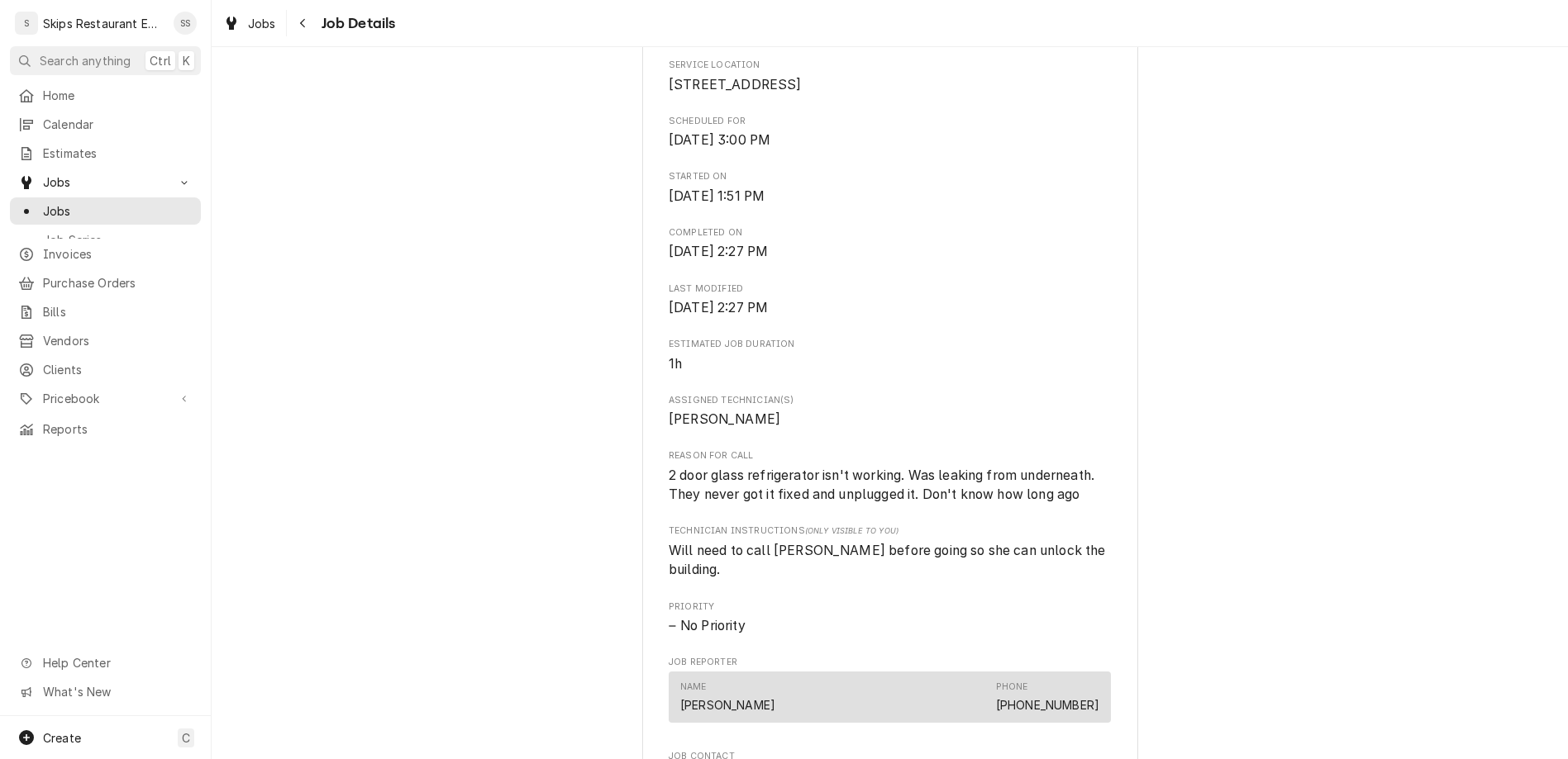
scroll to position [515, 0]
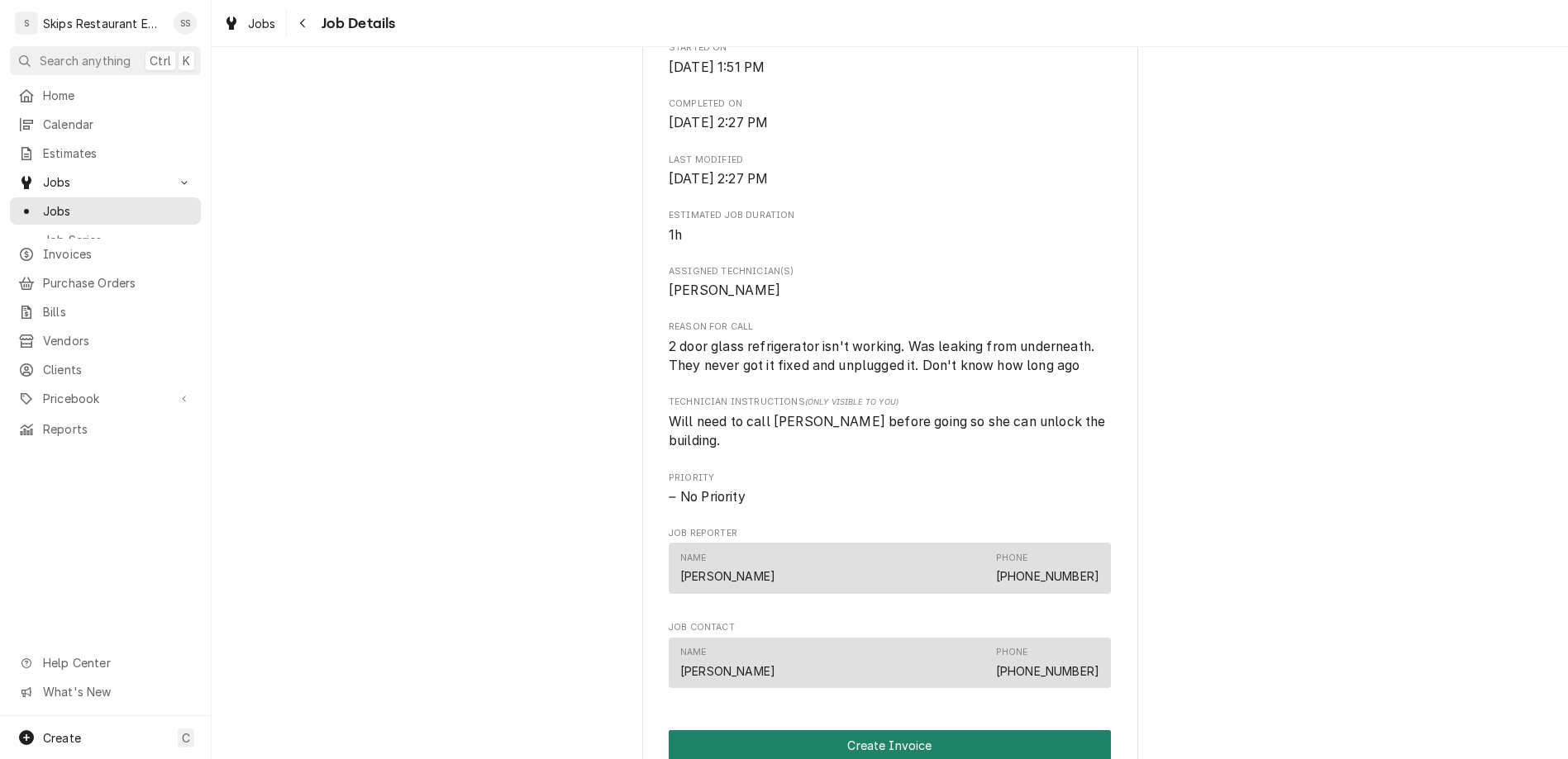
click at [824, 731] on button "Create Invoice" at bounding box center [889, 746] width 442 height 31
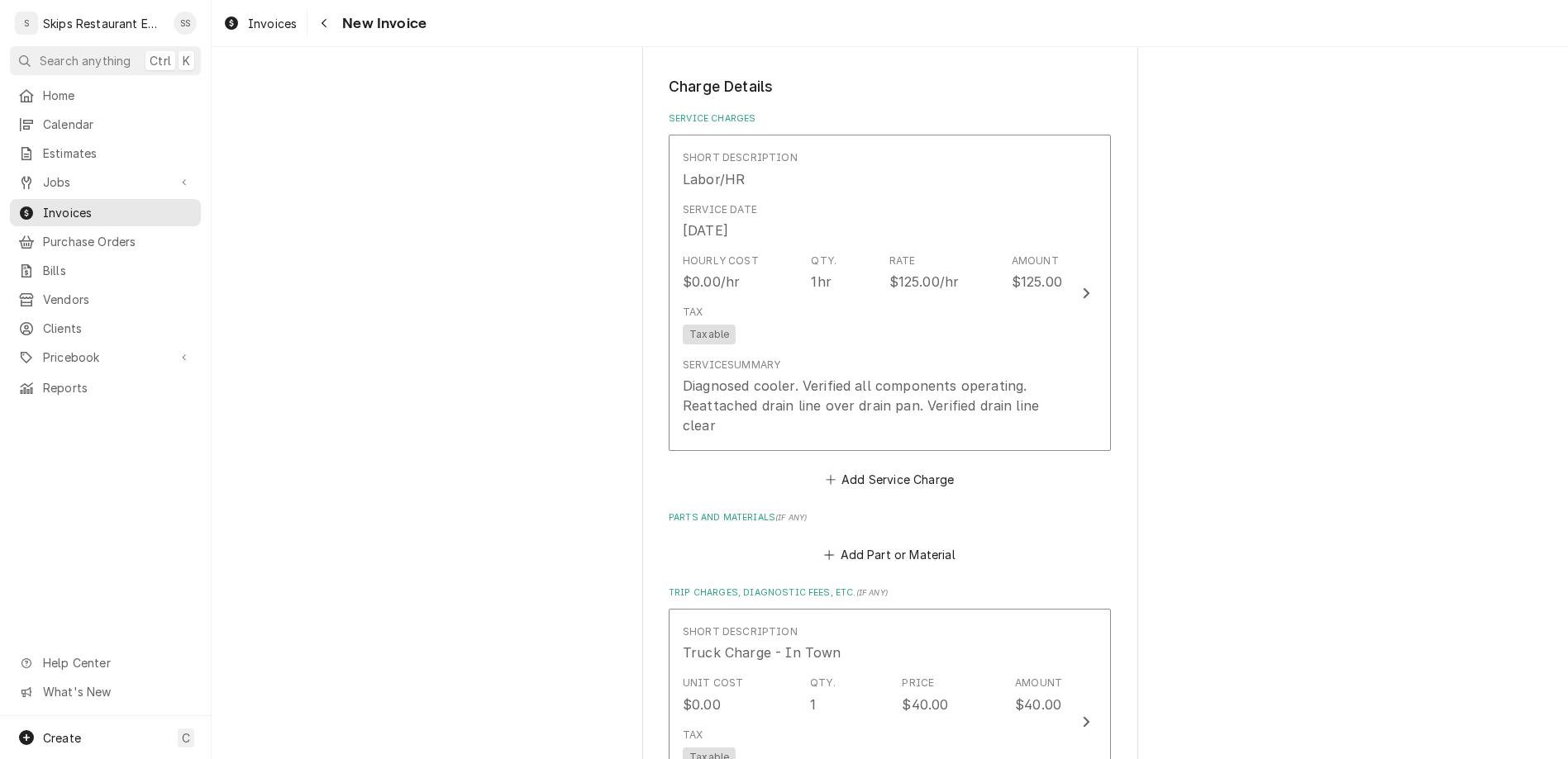
scroll to position [903, 0]
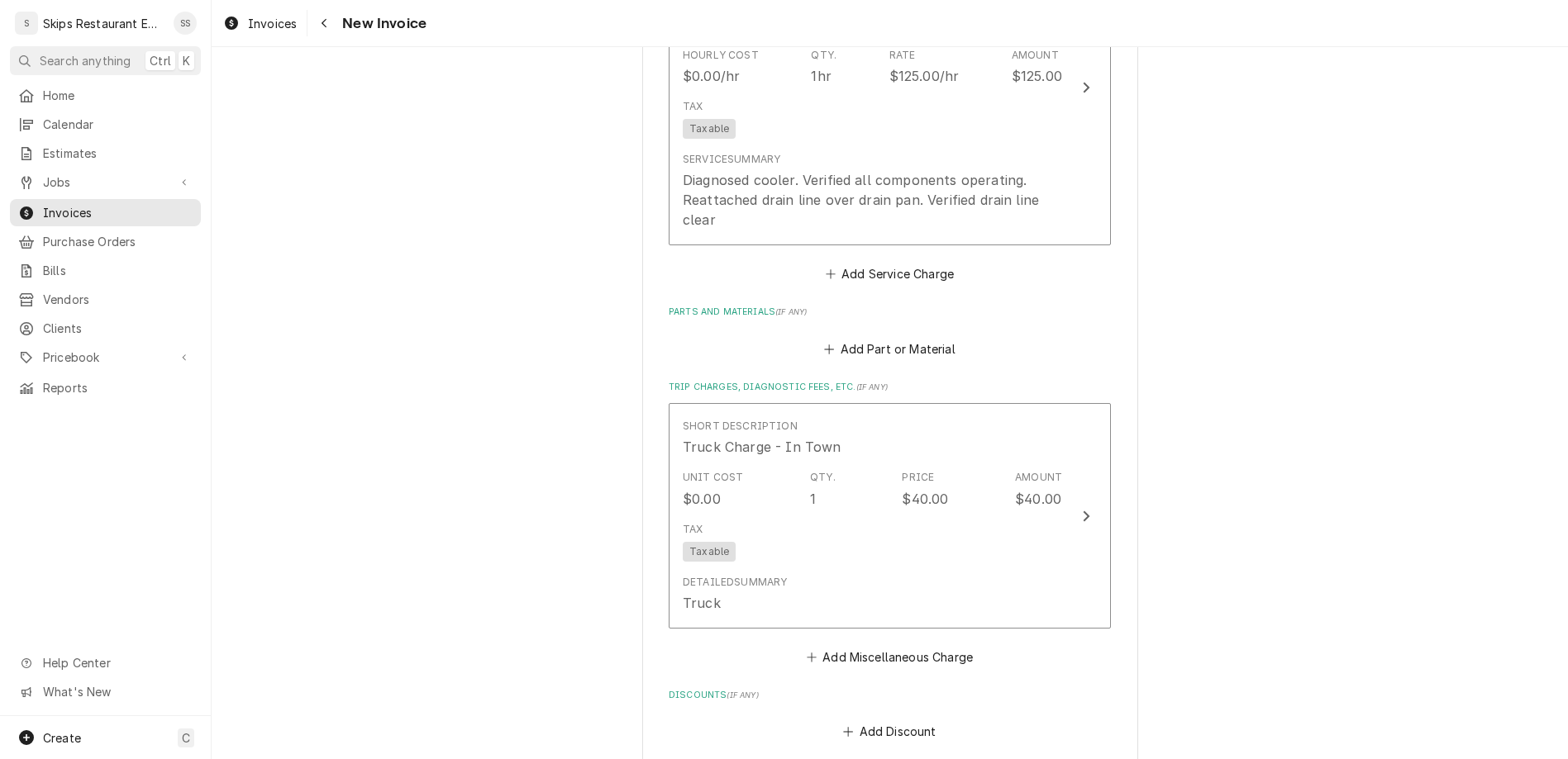
scroll to position [1117, 0]
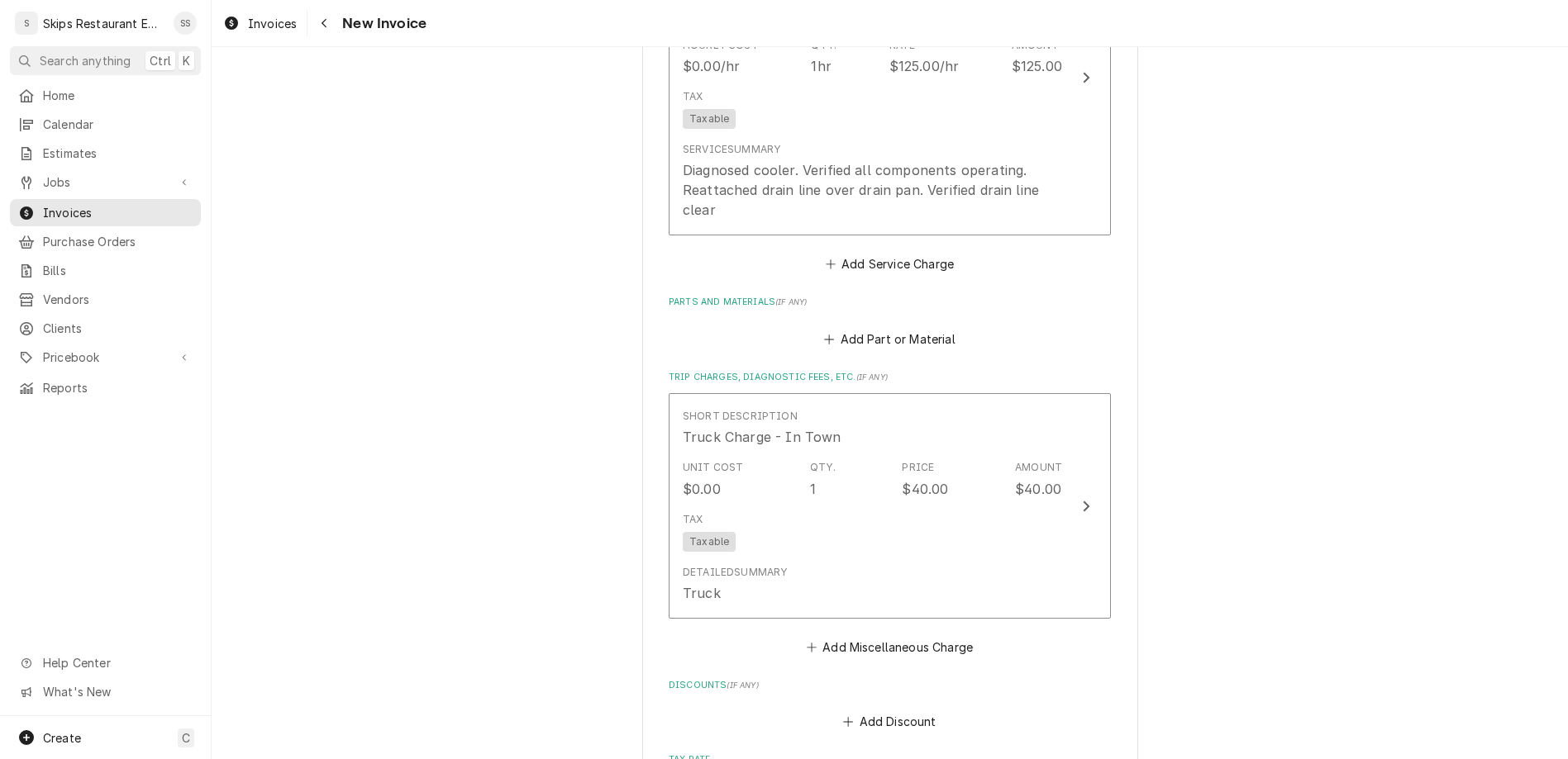
type textarea "x"
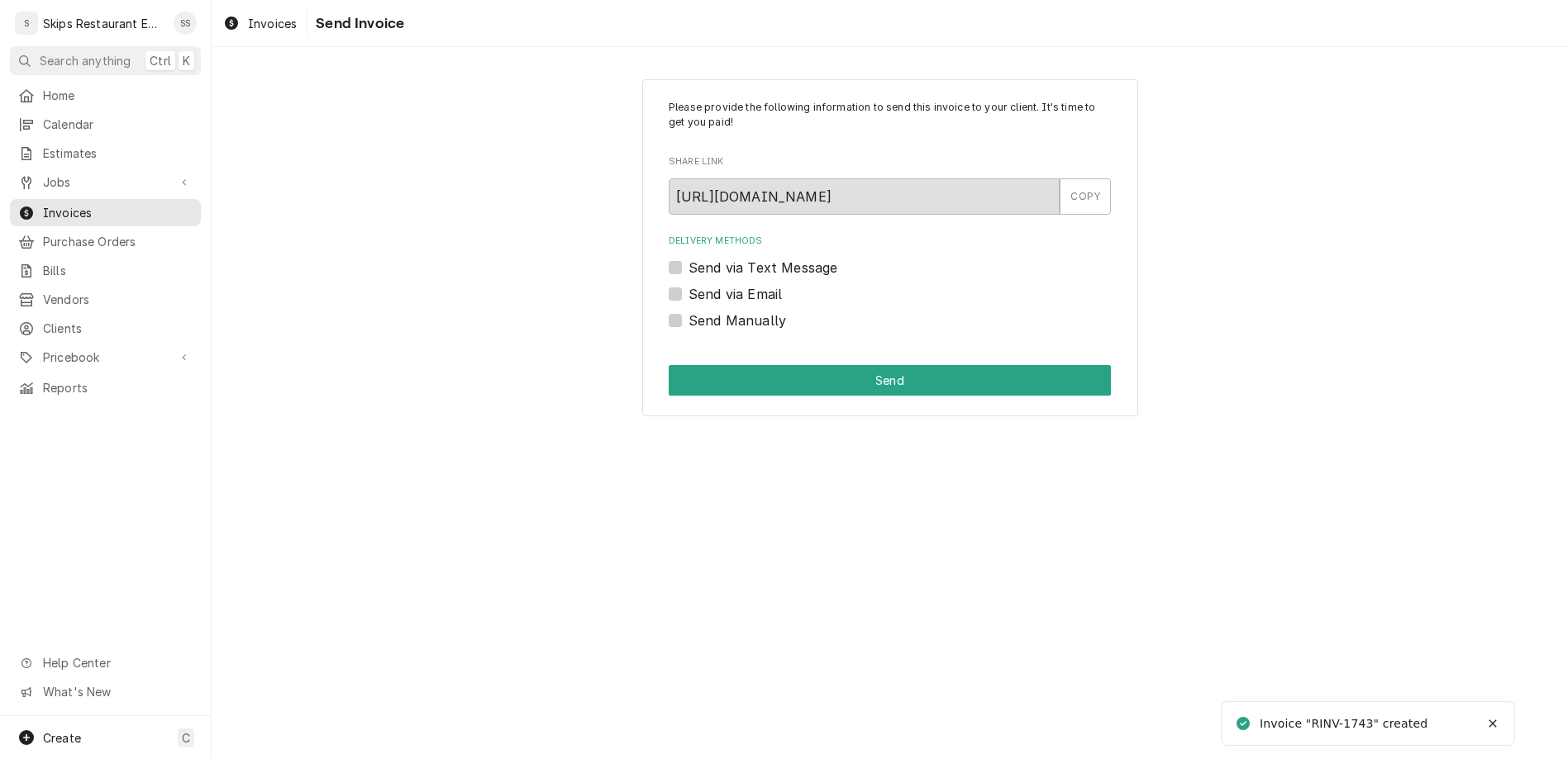
click at [704, 310] on label "Send Manually" at bounding box center [737, 320] width 97 height 20
click at [704, 310] on input "Send Manually" at bounding box center [909, 328] width 442 height 37
checkbox input "true"
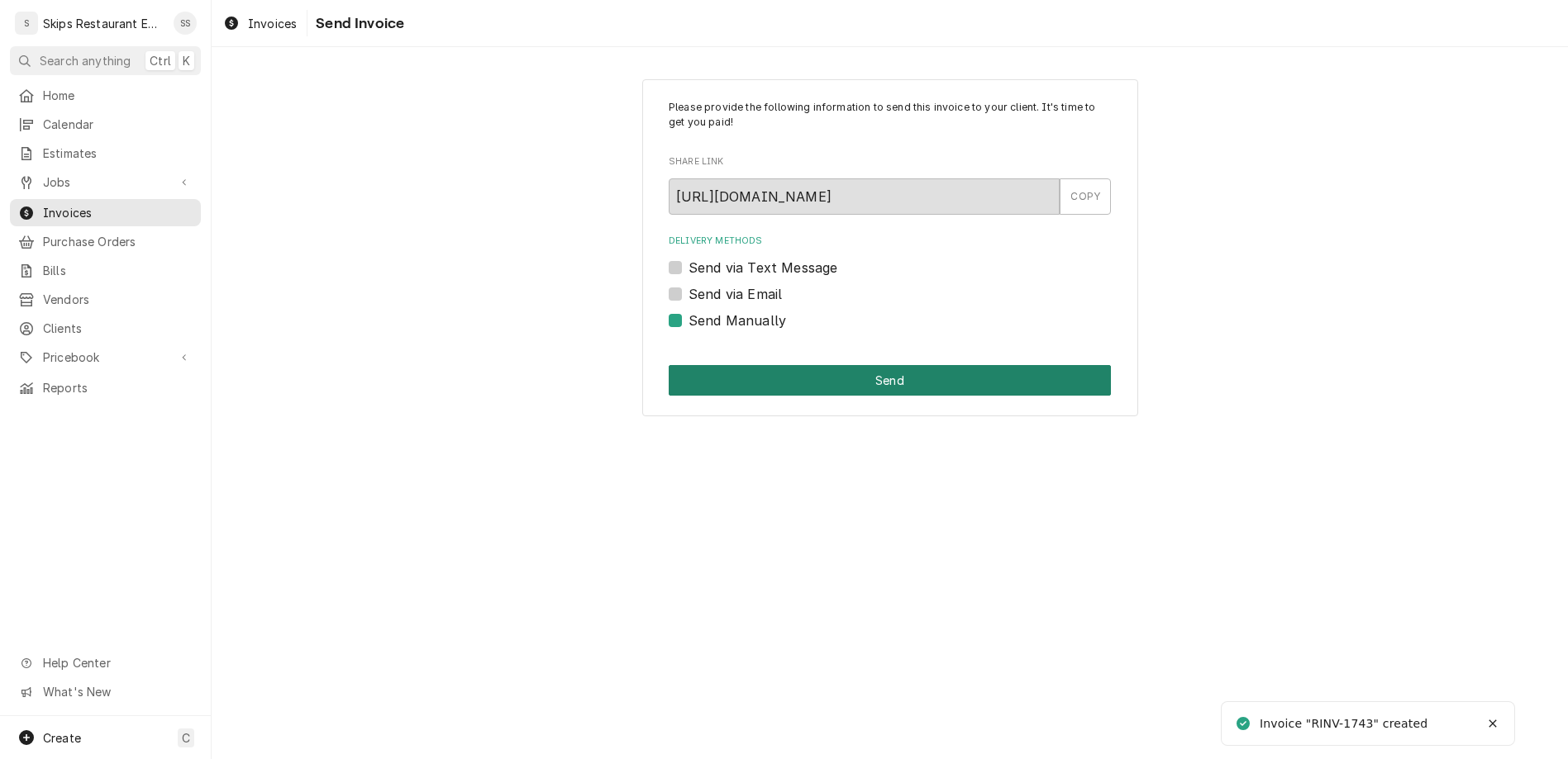
click at [814, 365] on button "Send" at bounding box center [889, 380] width 442 height 31
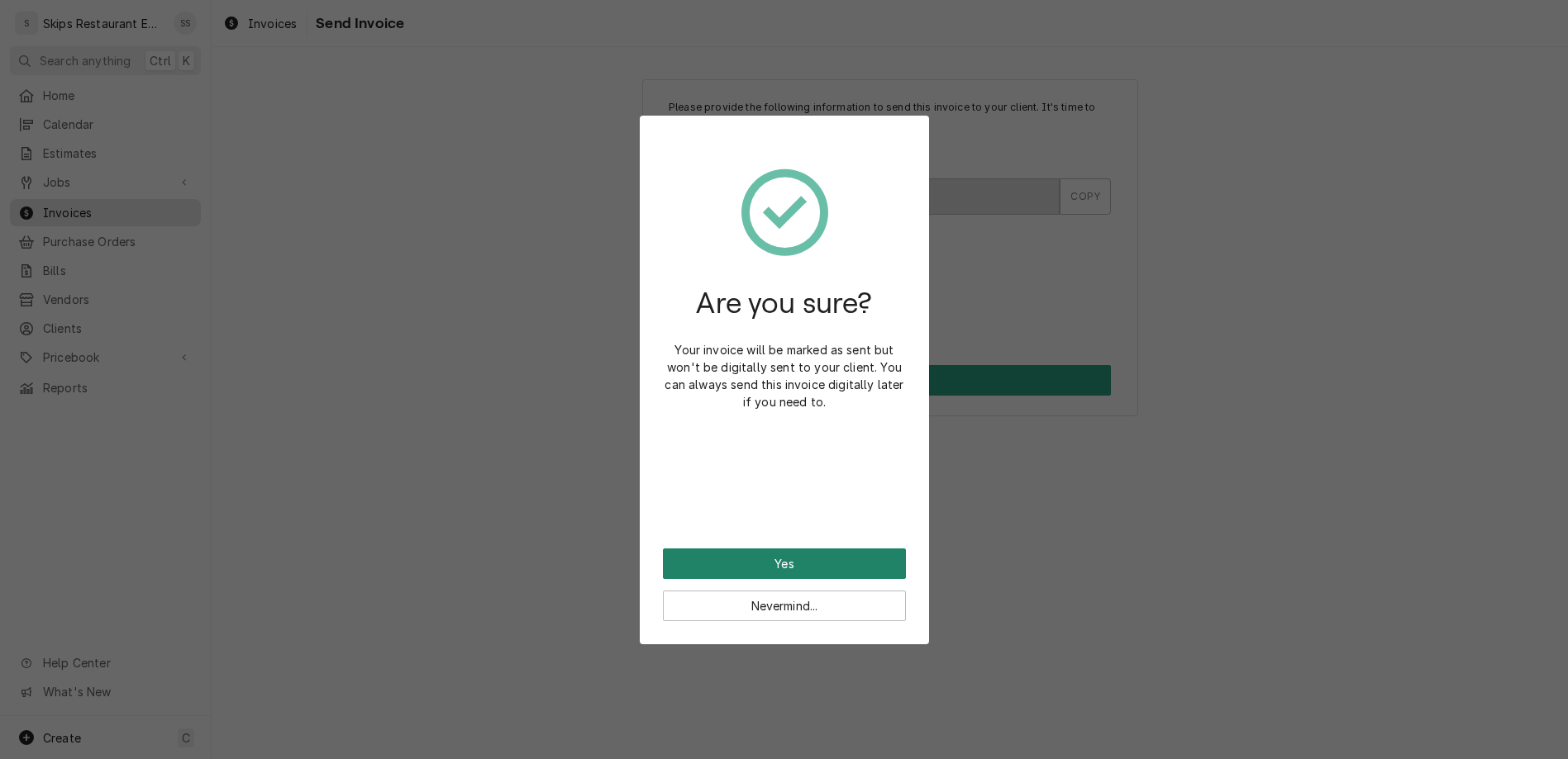
click at [798, 549] on button "Yes" at bounding box center [784, 564] width 243 height 31
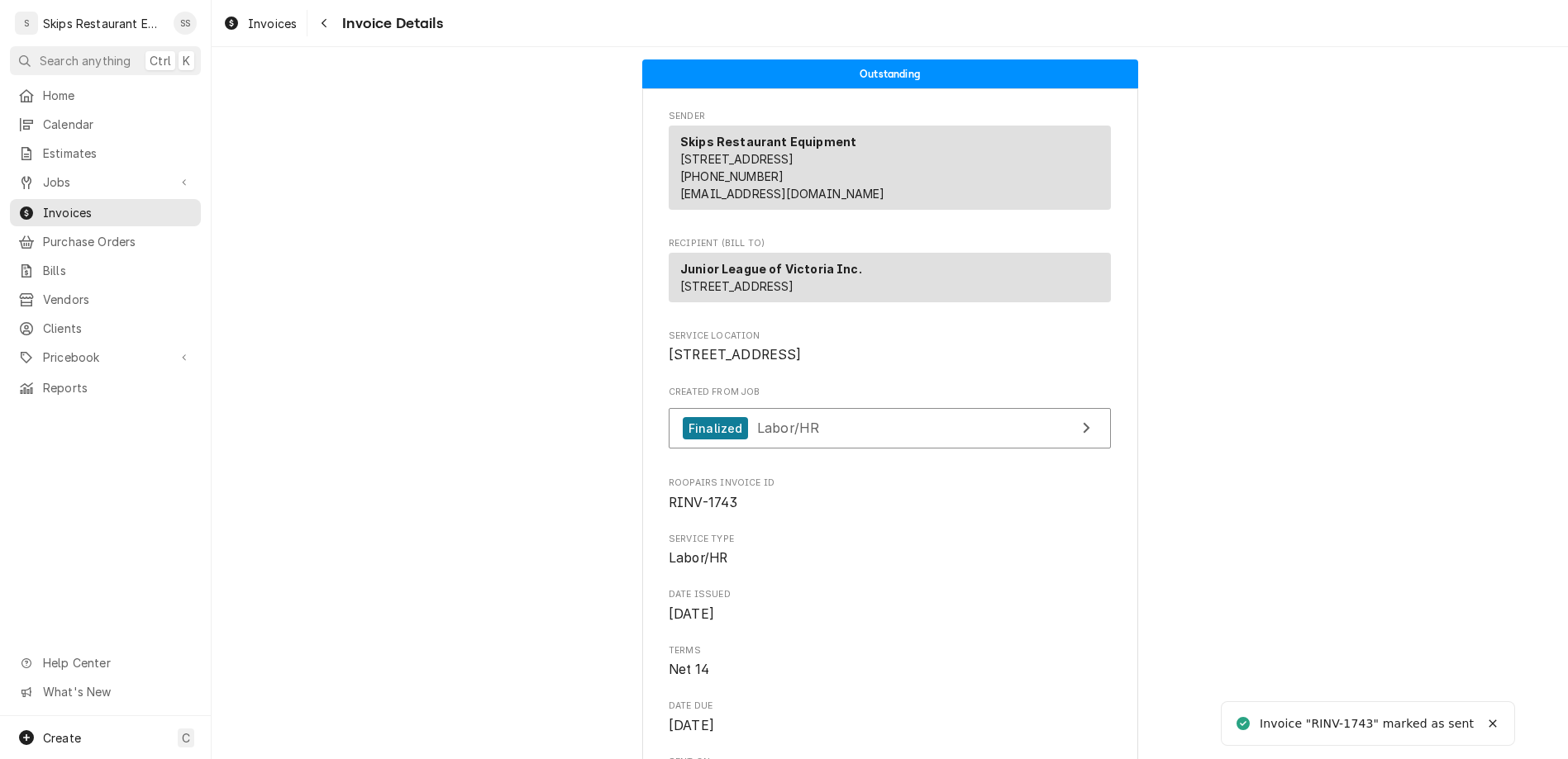
scroll to position [258, 0]
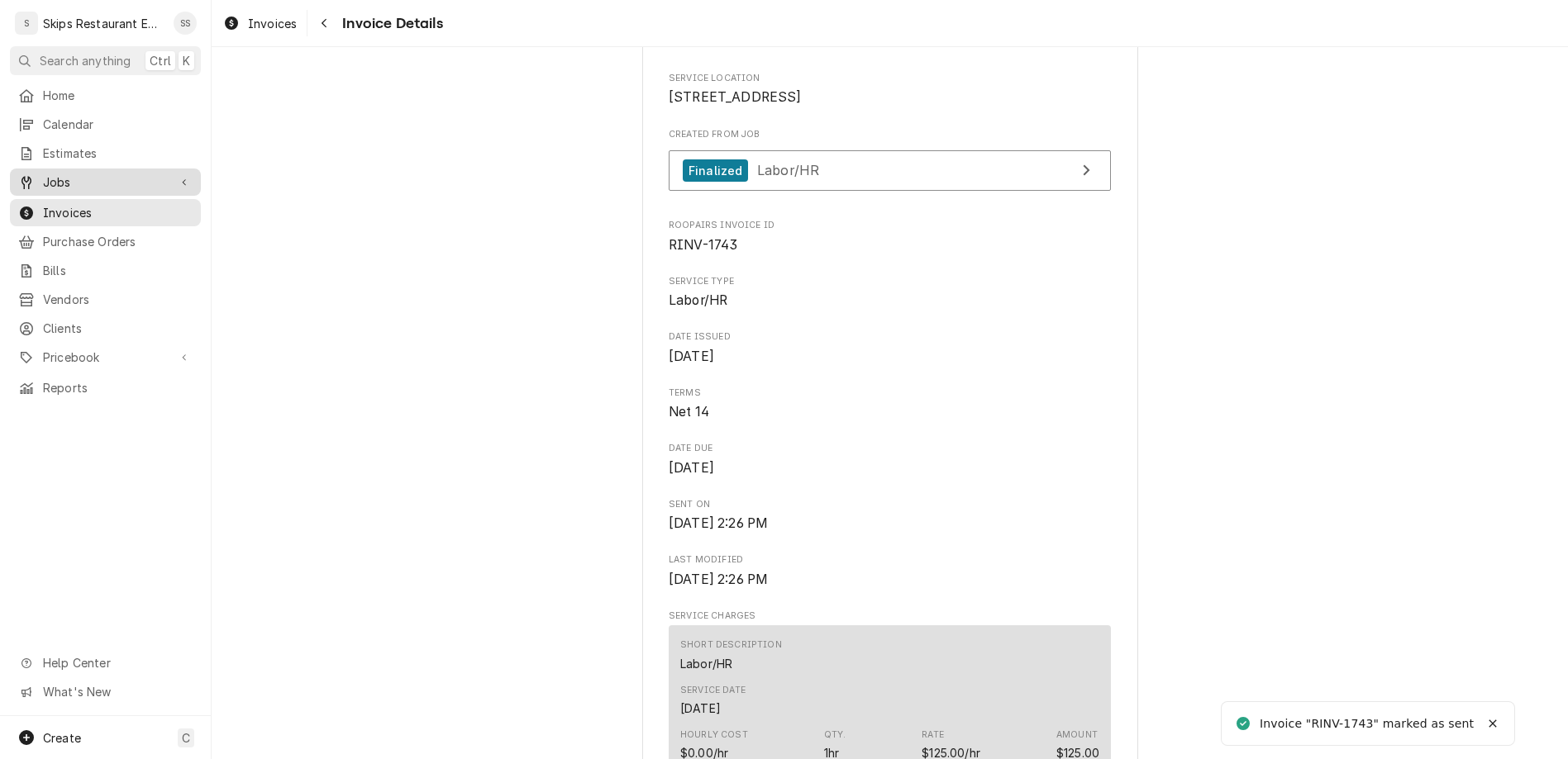
click at [43, 174] on span "Jobs" at bounding box center [105, 182] width 125 height 17
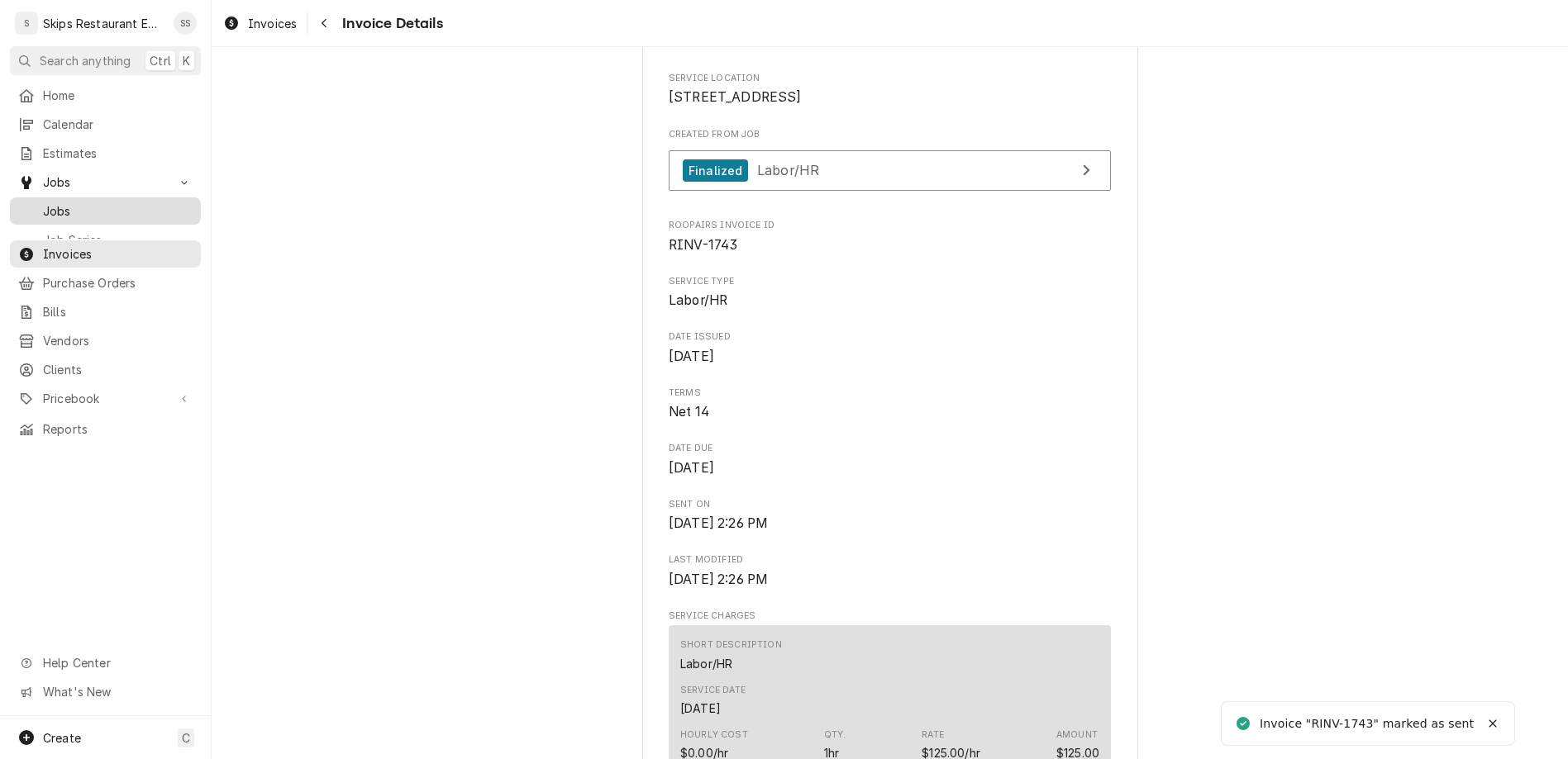
click at [43, 203] on span "Jobs" at bounding box center [117, 211] width 150 height 17
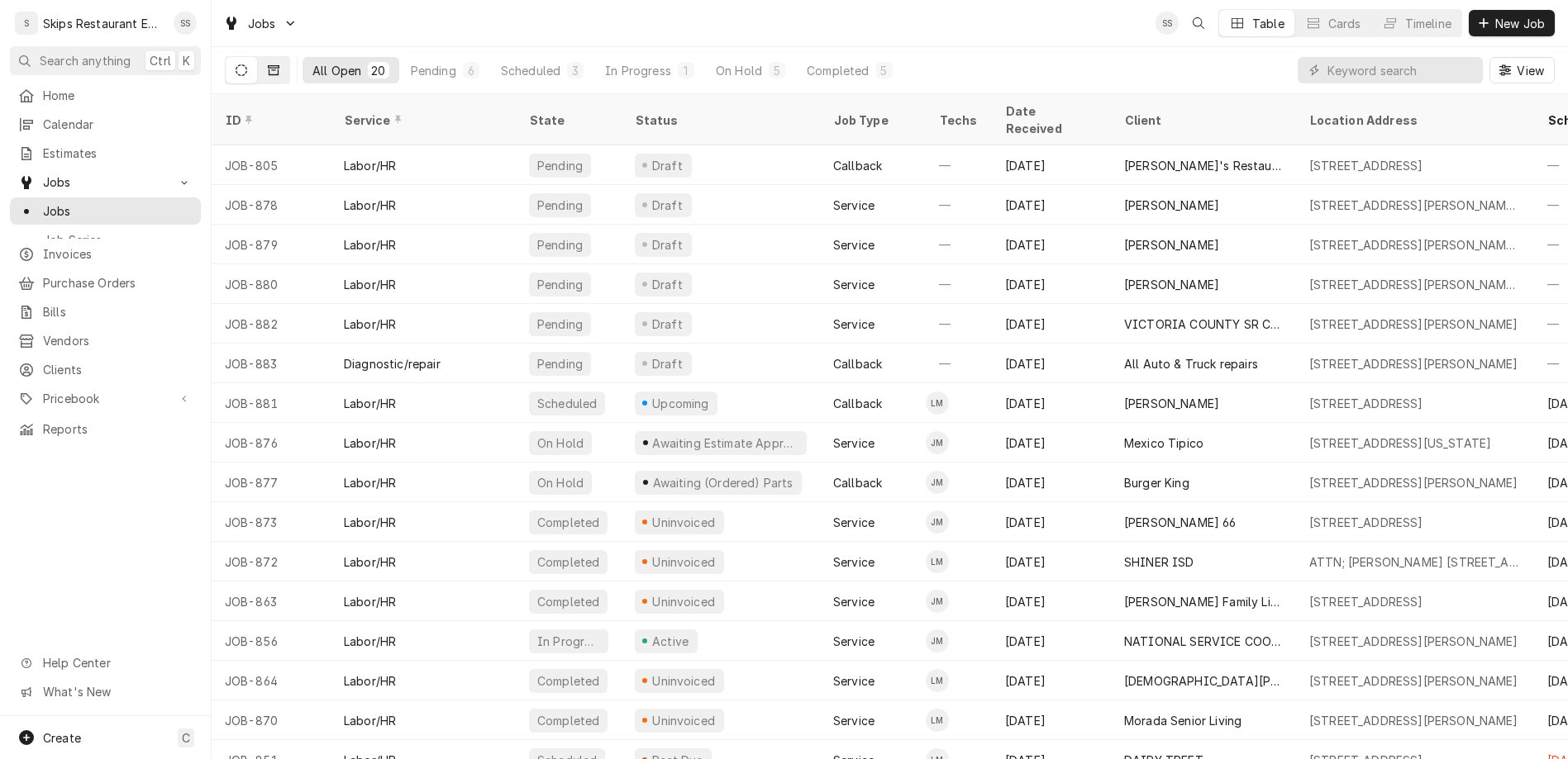
click at [268, 64] on icon "Dynamic Content Wrapper" at bounding box center [274, 70] width 12 height 12
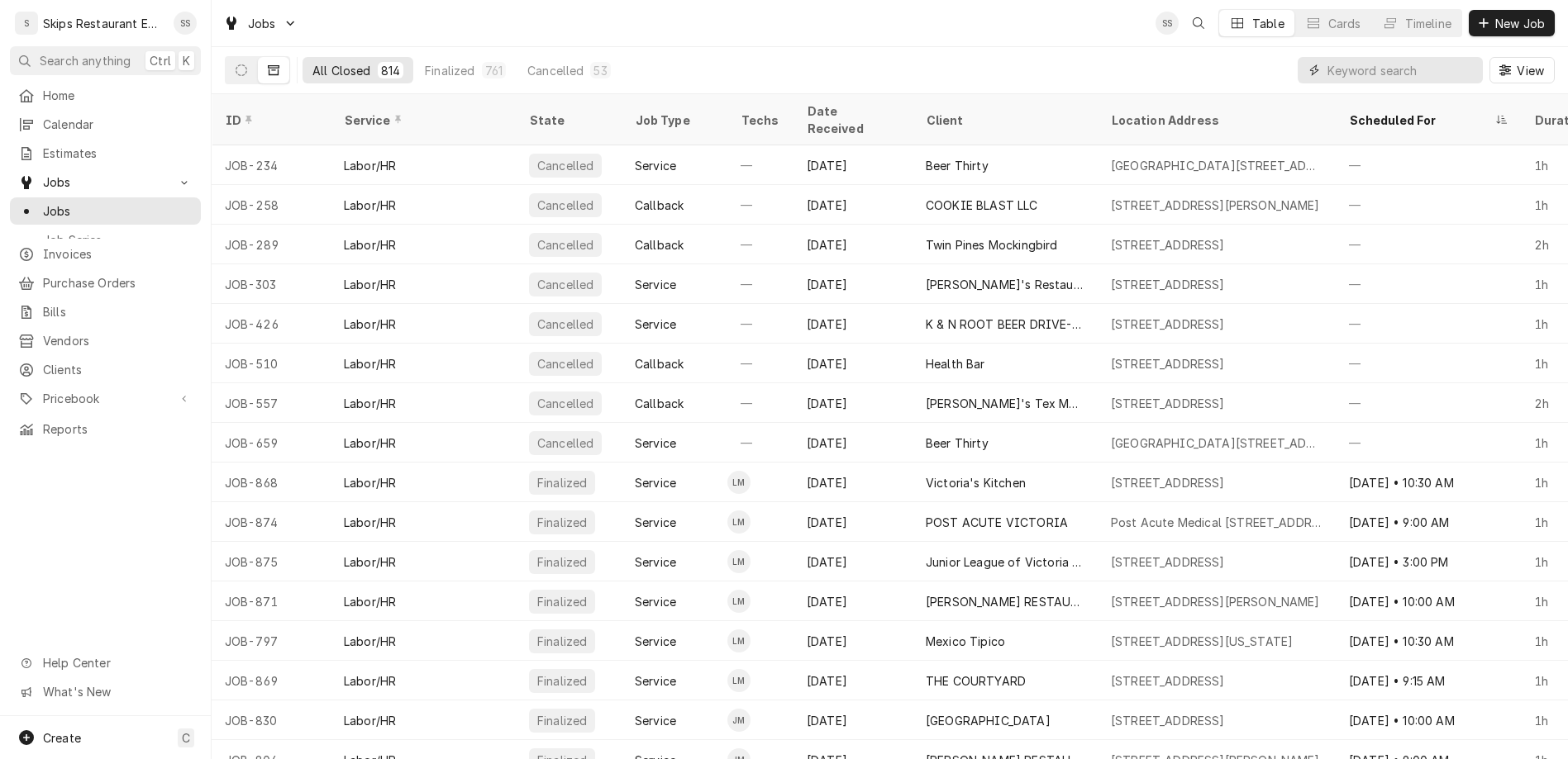
click at [1401, 57] on input "Dynamic Content Wrapper" at bounding box center [1400, 70] width 147 height 26
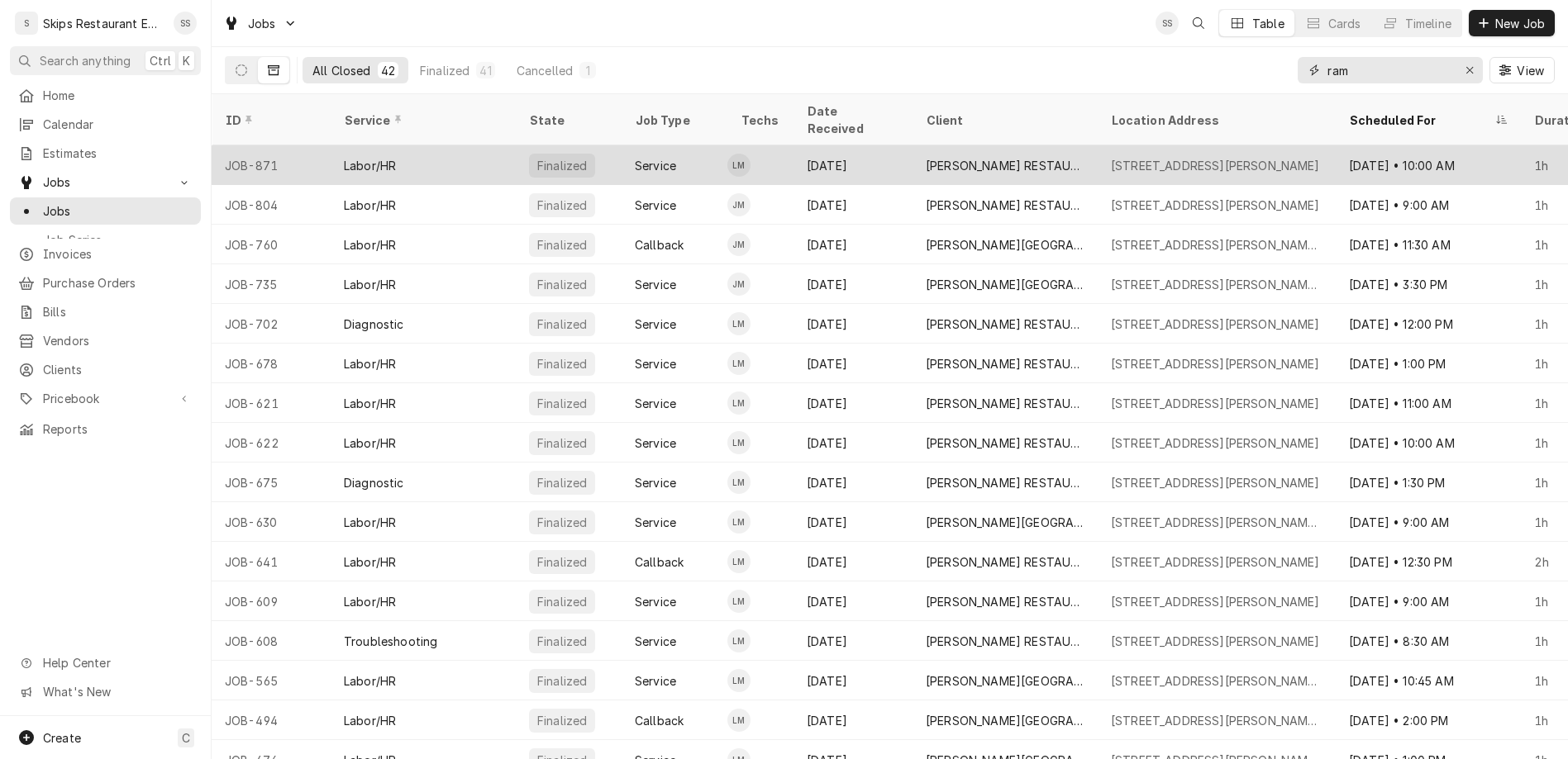
type input "ram"
click at [793, 145] on div "[DATE]" at bounding box center [852, 165] width 119 height 39
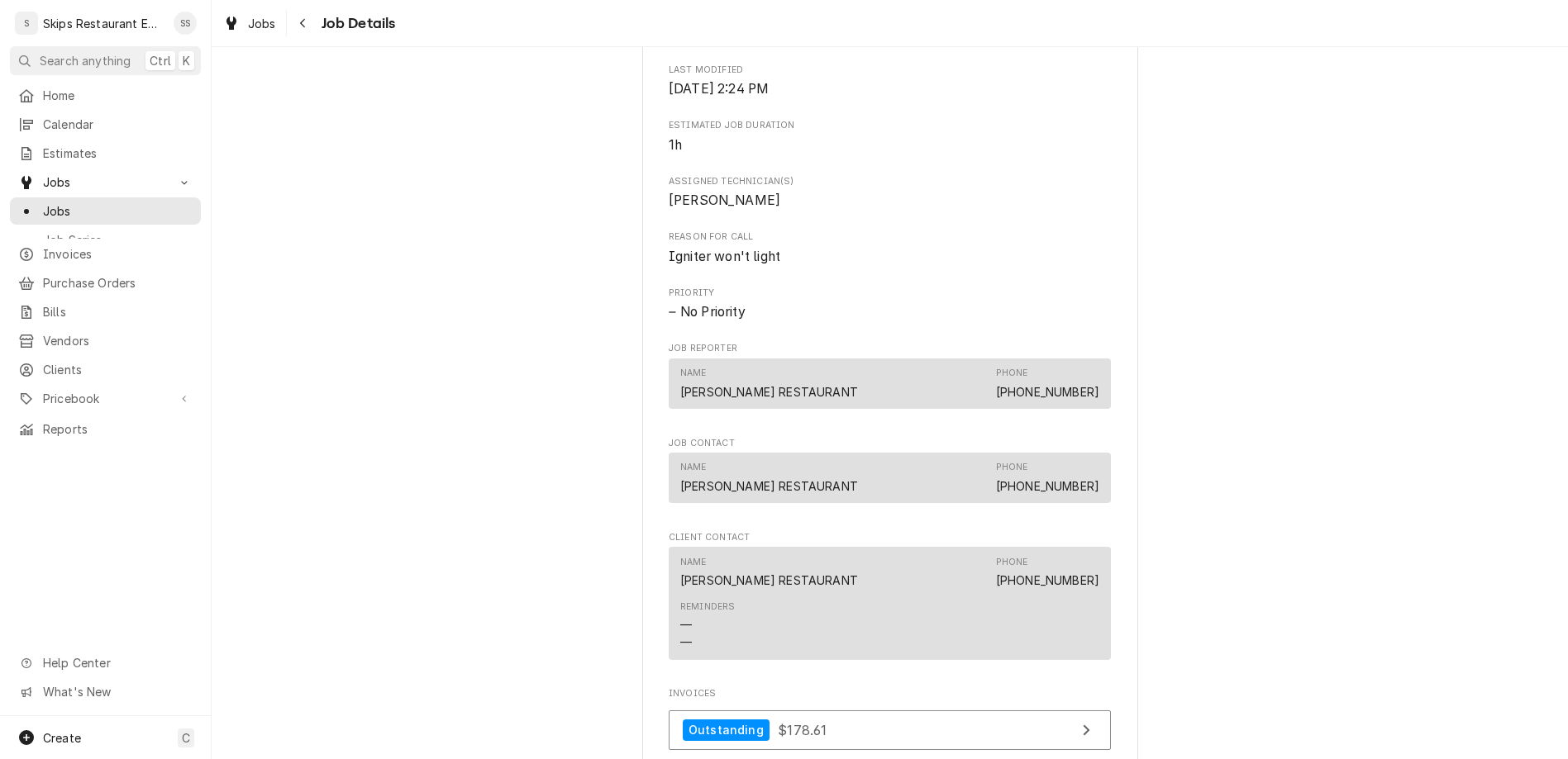
scroll to position [725, 0]
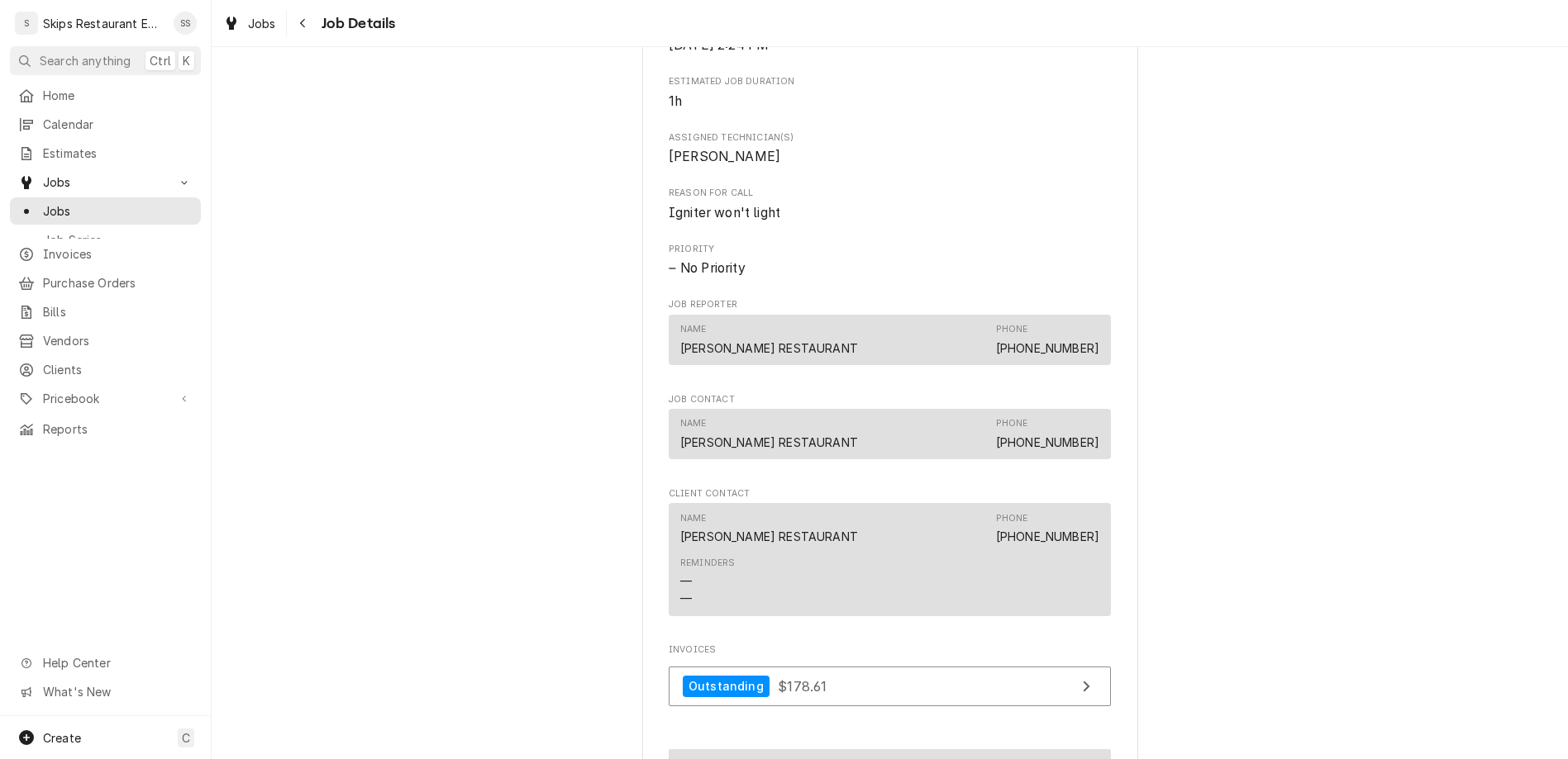
click at [860, 750] on button "Create Callback" at bounding box center [889, 765] width 442 height 31
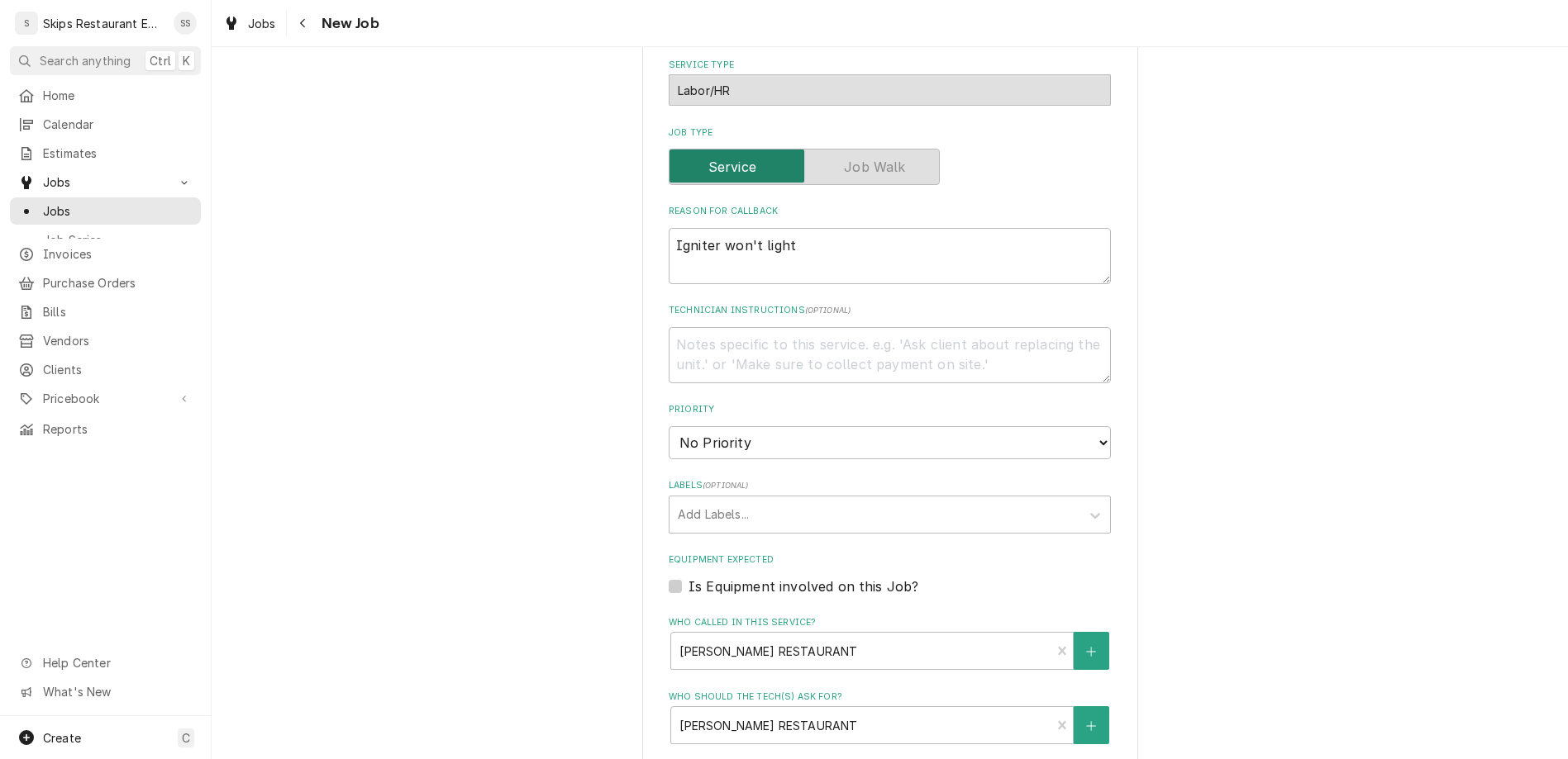
scroll to position [568, 0]
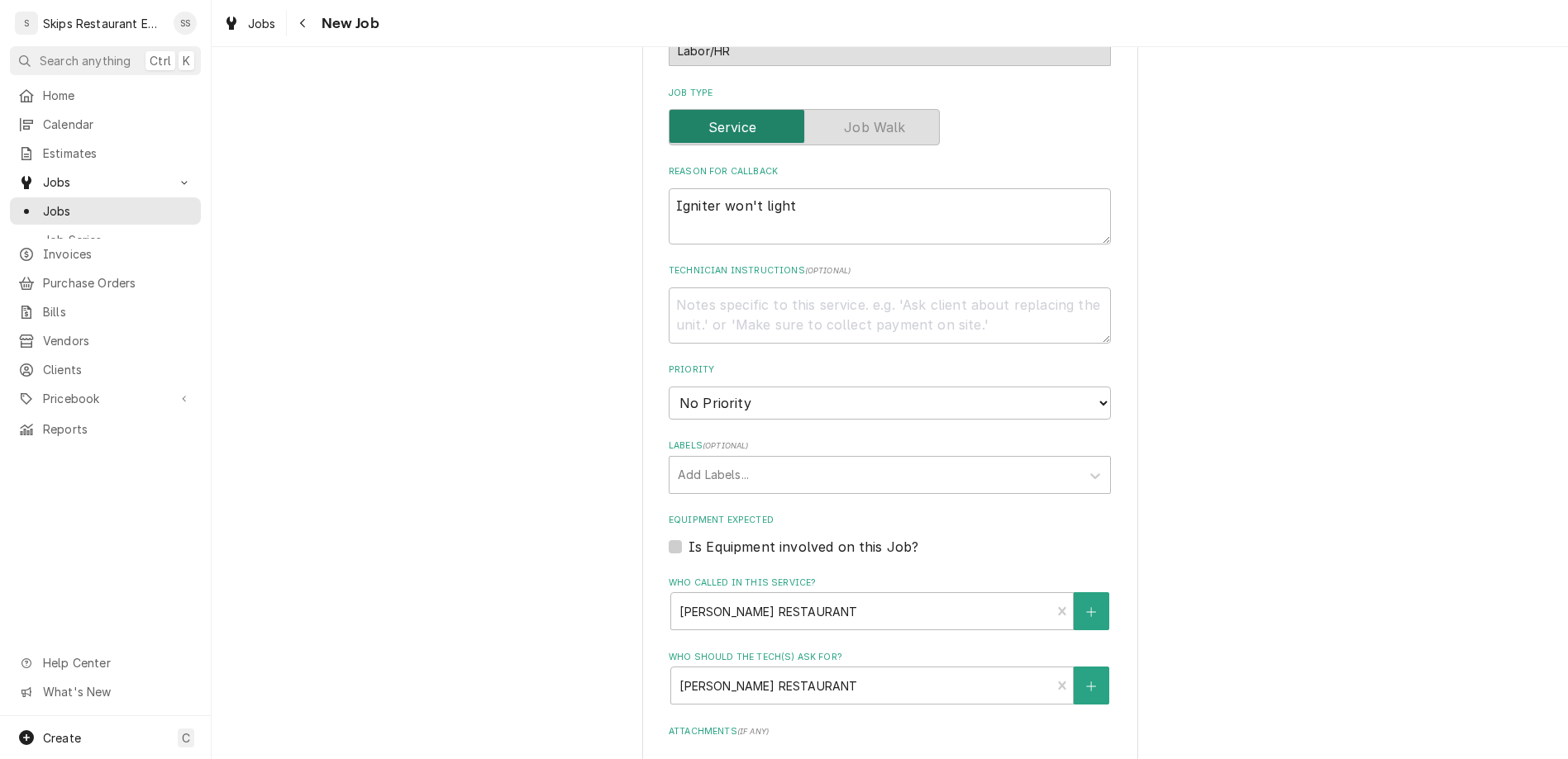
type textarea "x"
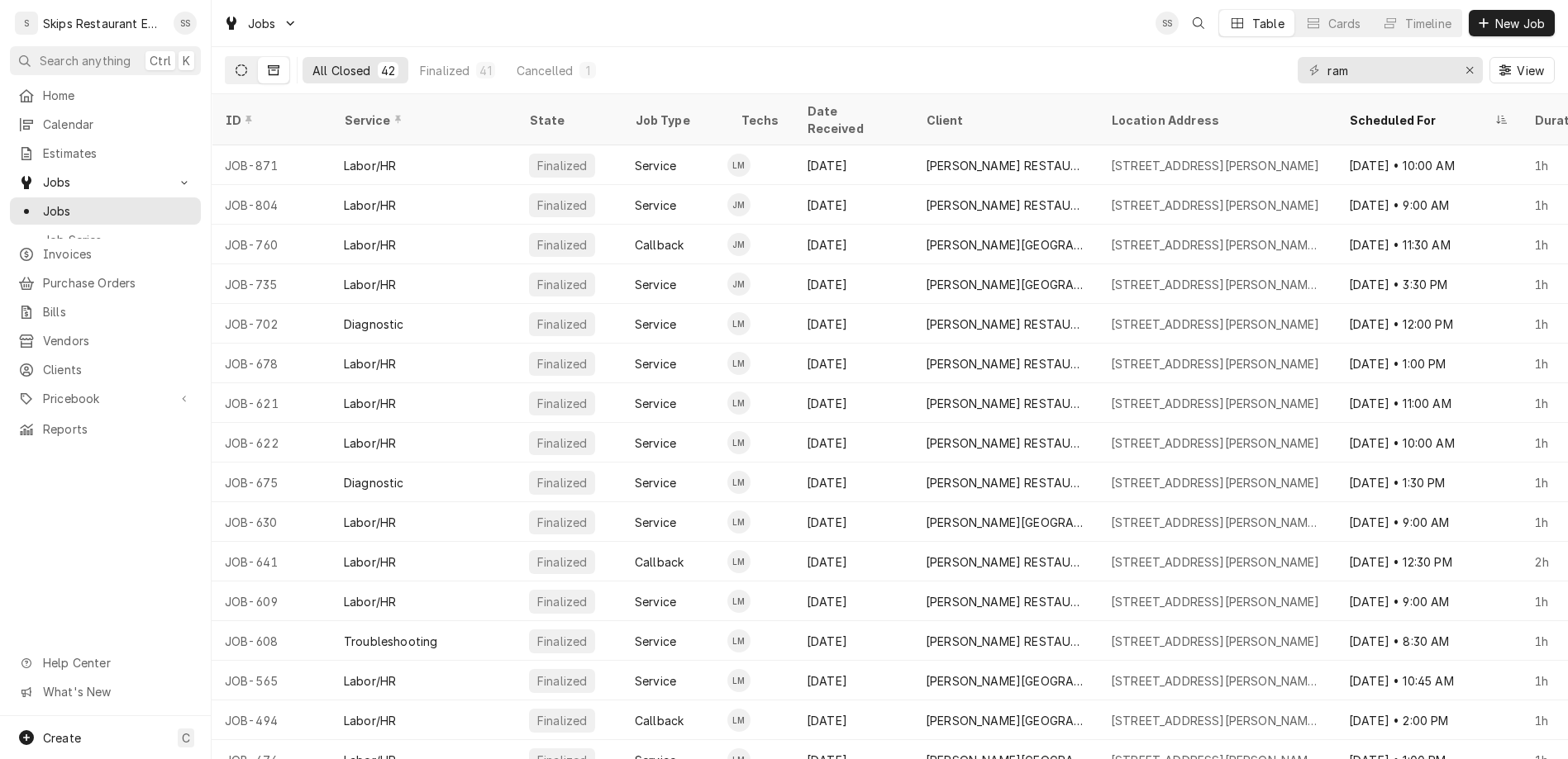
click at [226, 57] on button "Dynamic Content Wrapper" at bounding box center [241, 70] width 32 height 26
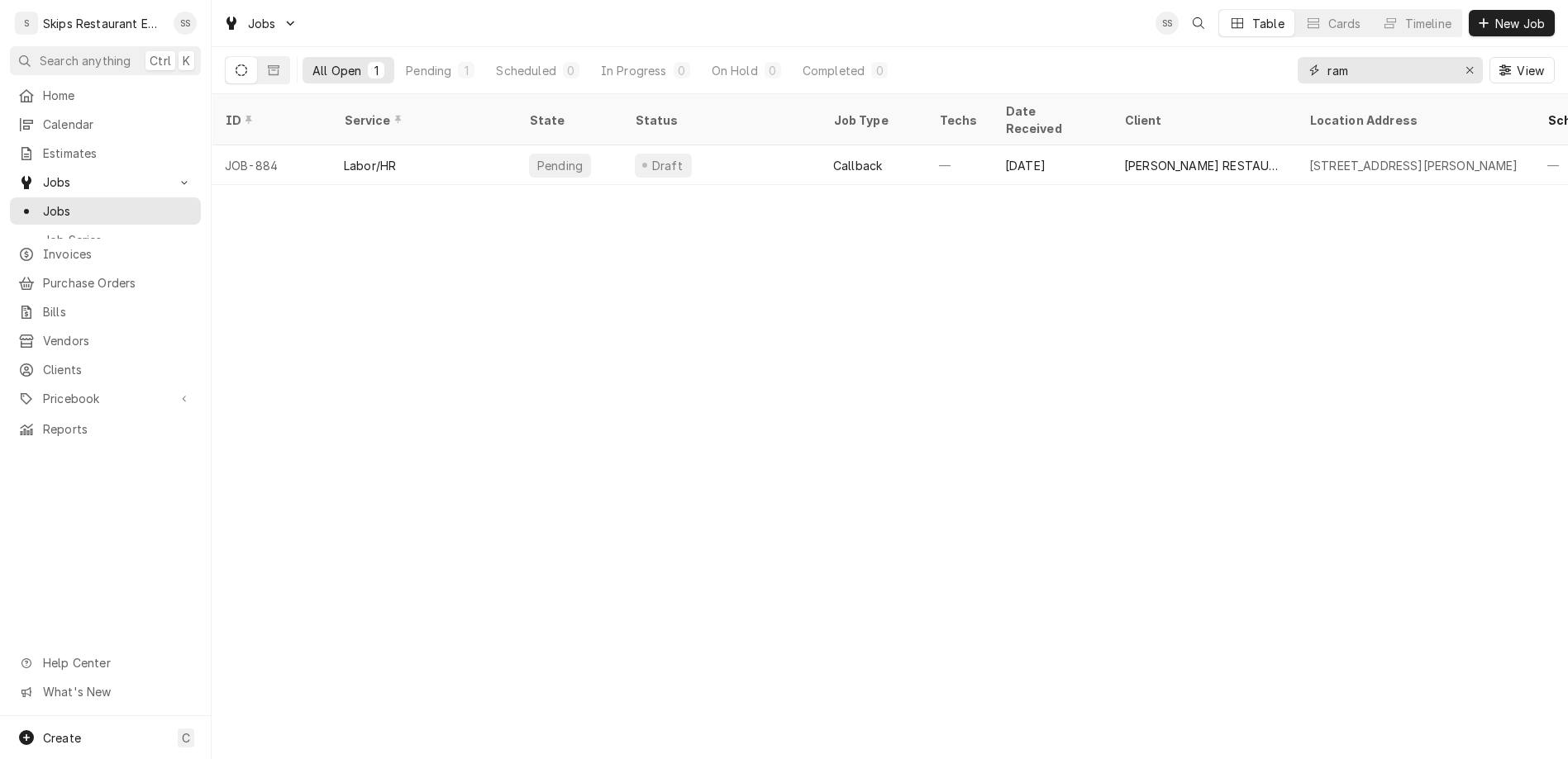
drag, startPoint x: 1417, startPoint y: 49, endPoint x: 1337, endPoint y: 53, distance: 80.1
click at [1337, 57] on input "ram" at bounding box center [1388, 70] width 124 height 26
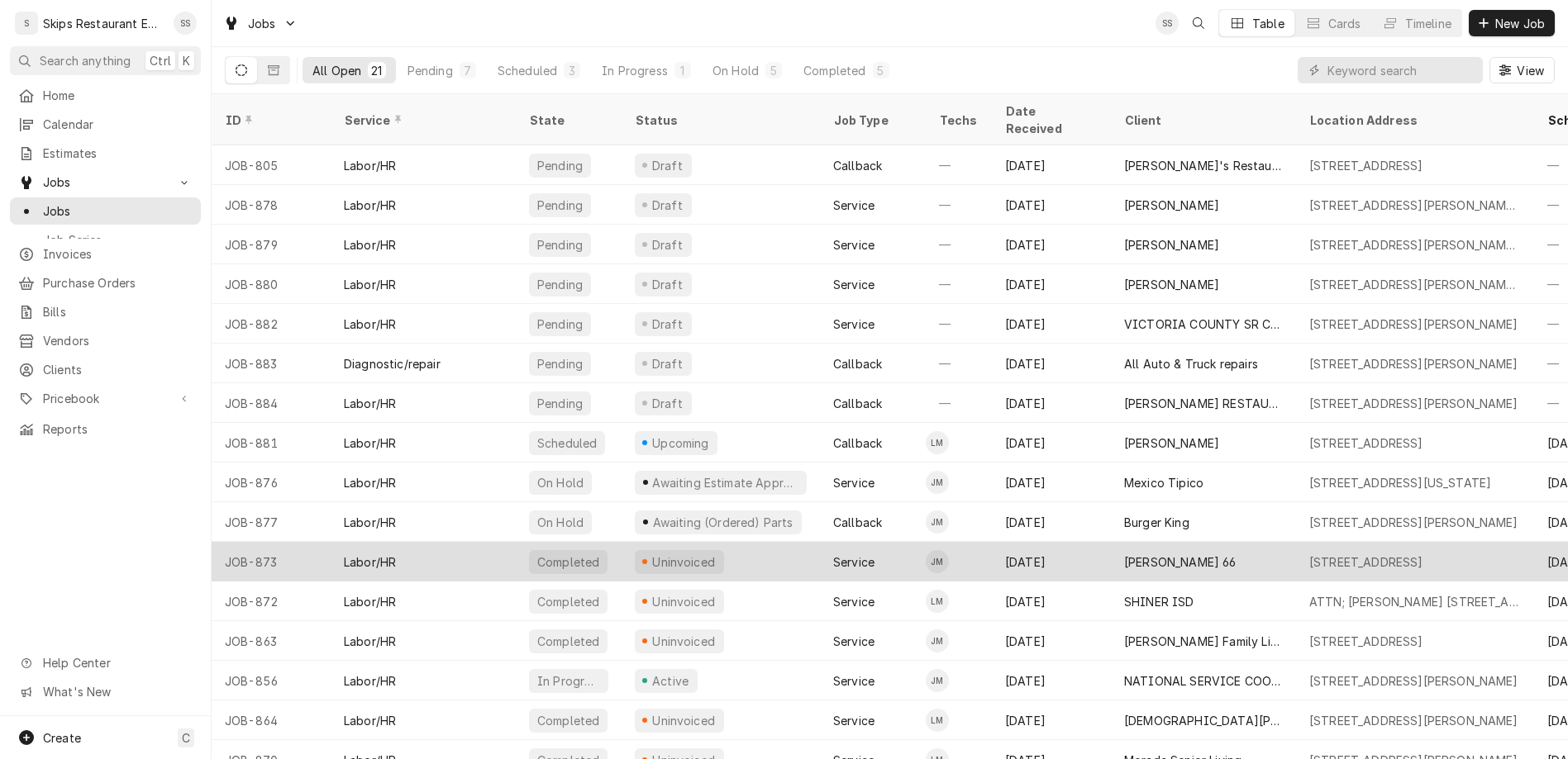
click at [651, 554] on div "Uninvoiced" at bounding box center [684, 562] width 67 height 17
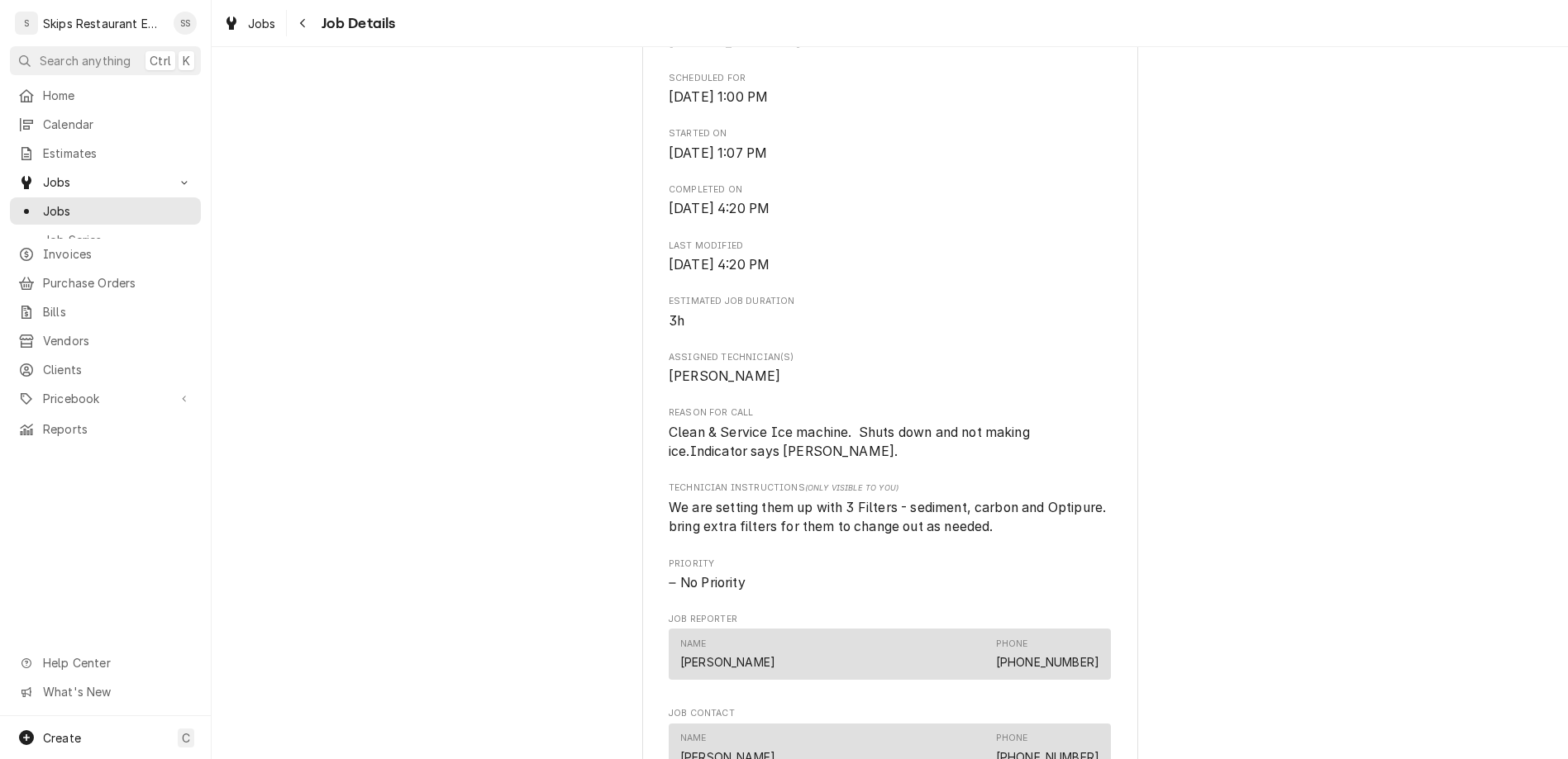
scroll to position [451, 0]
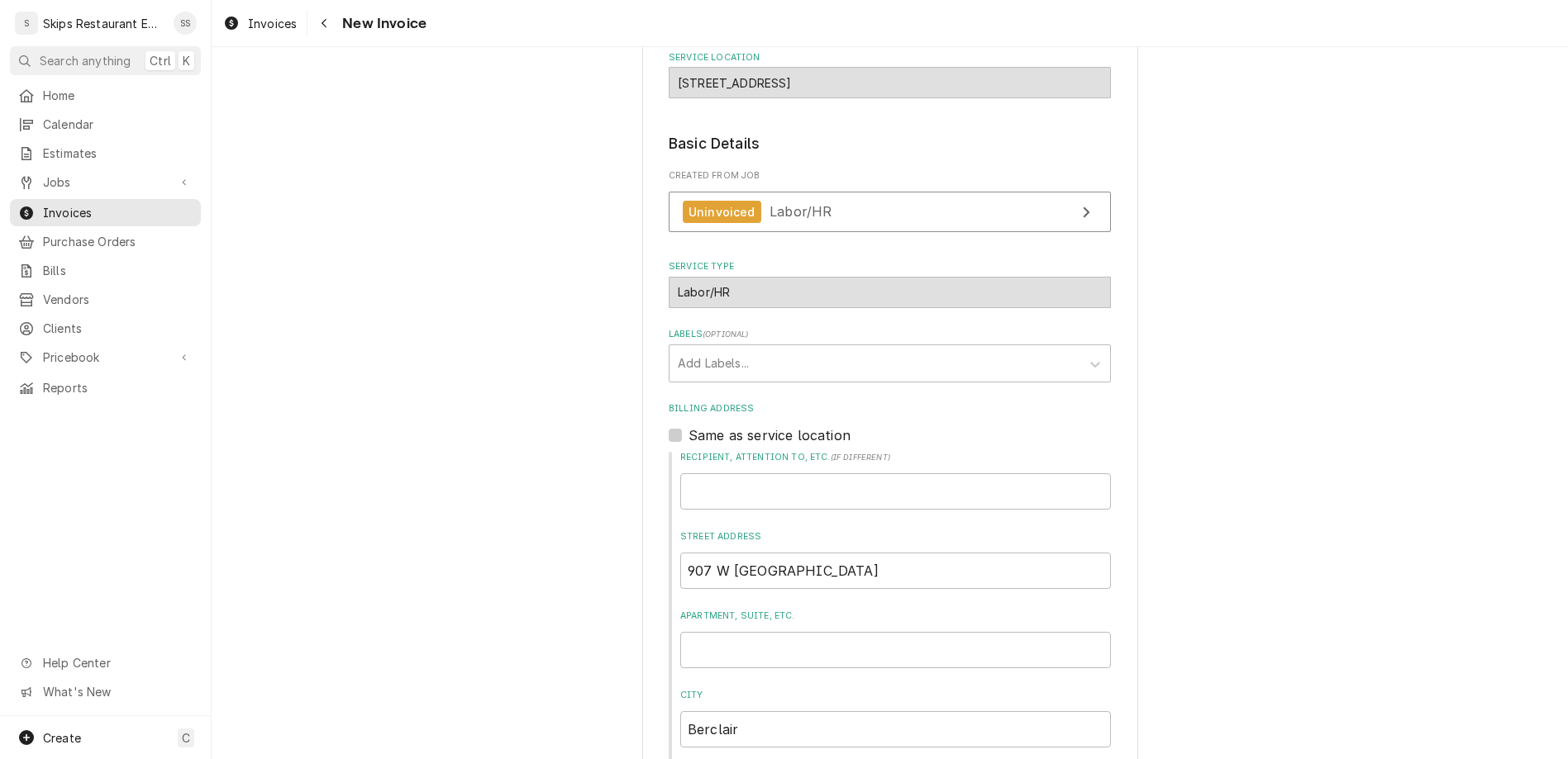
scroll to position [288, 0]
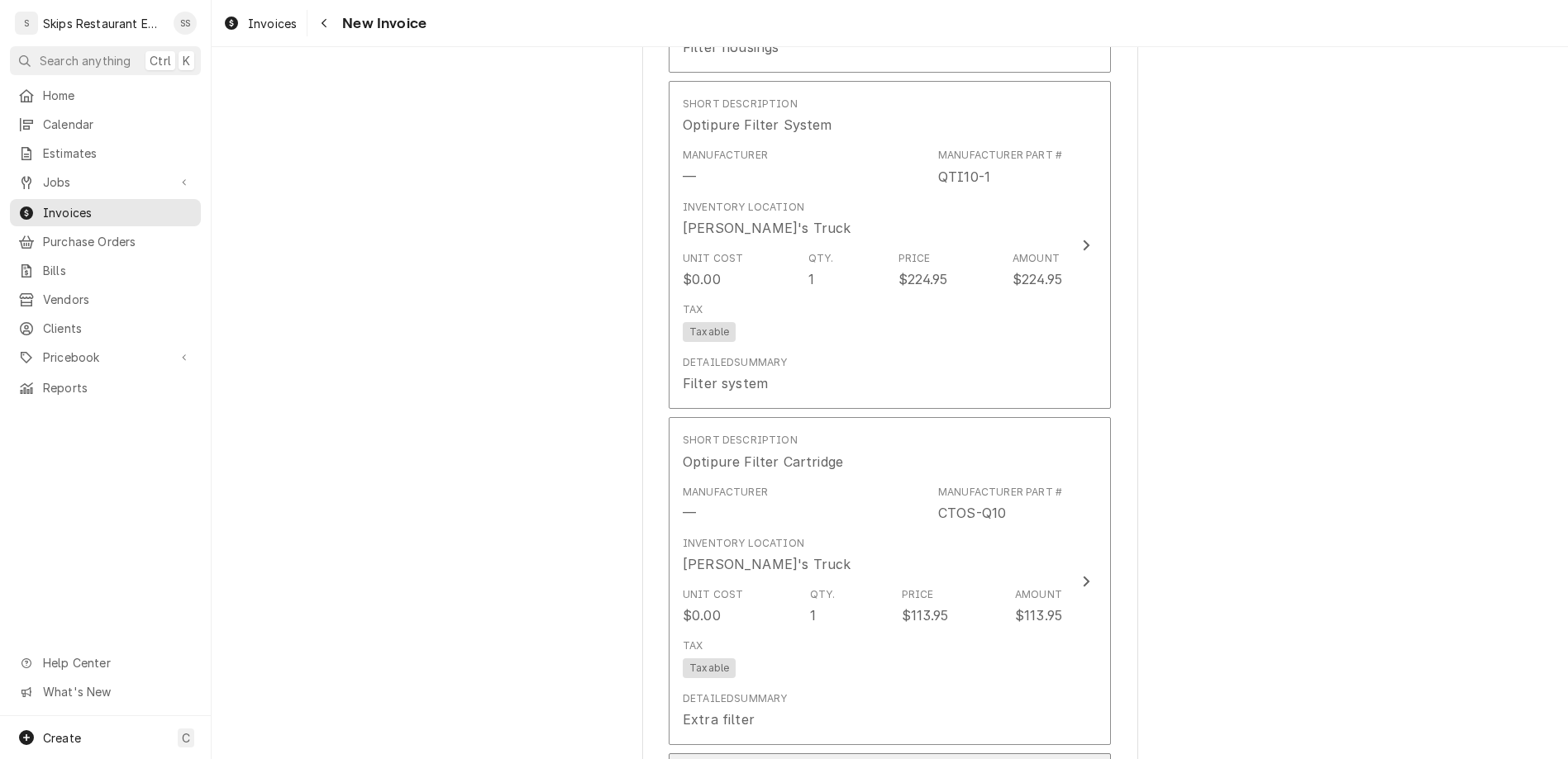
scroll to position [2480, 0]
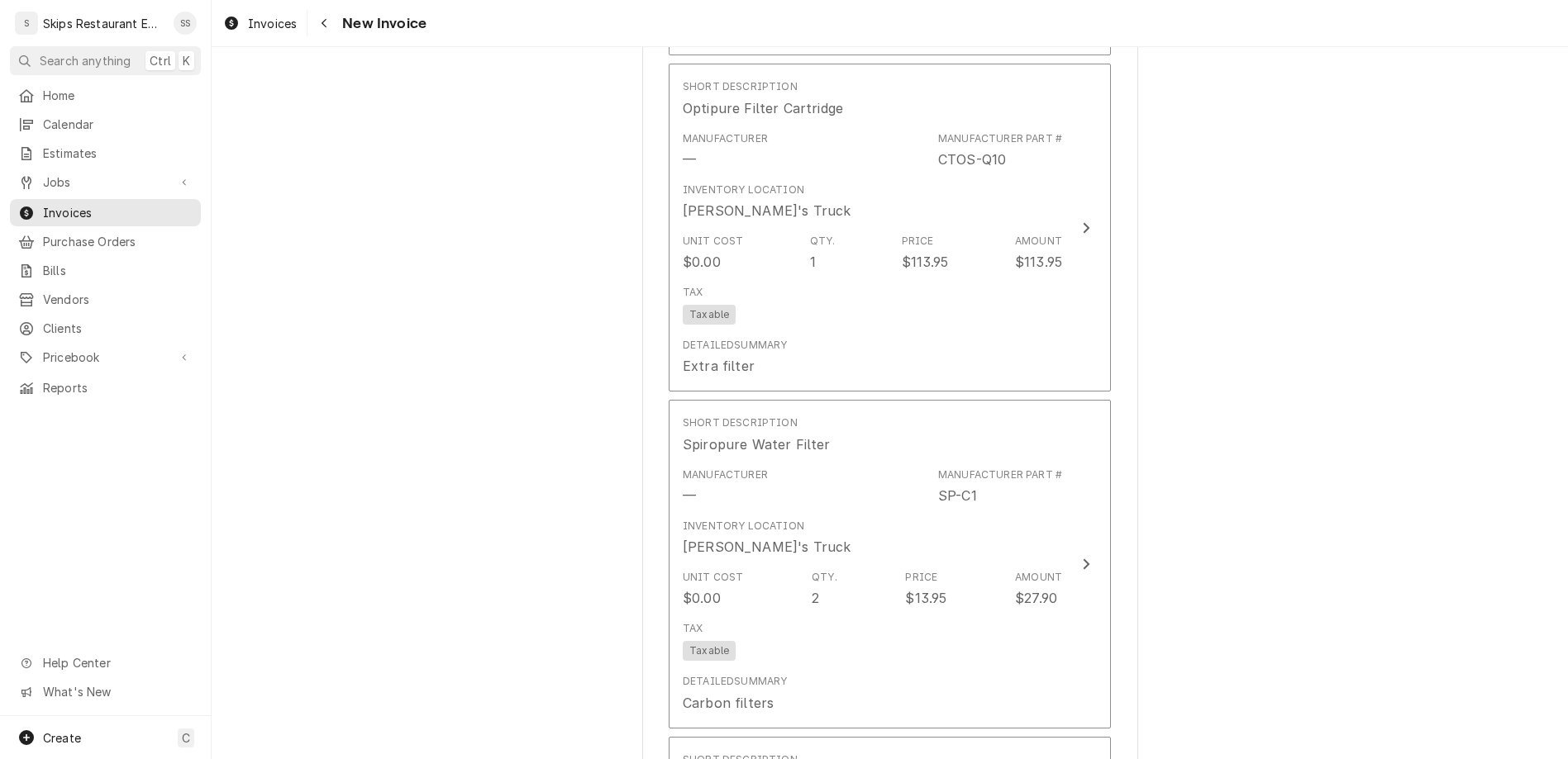
type textarea "x"
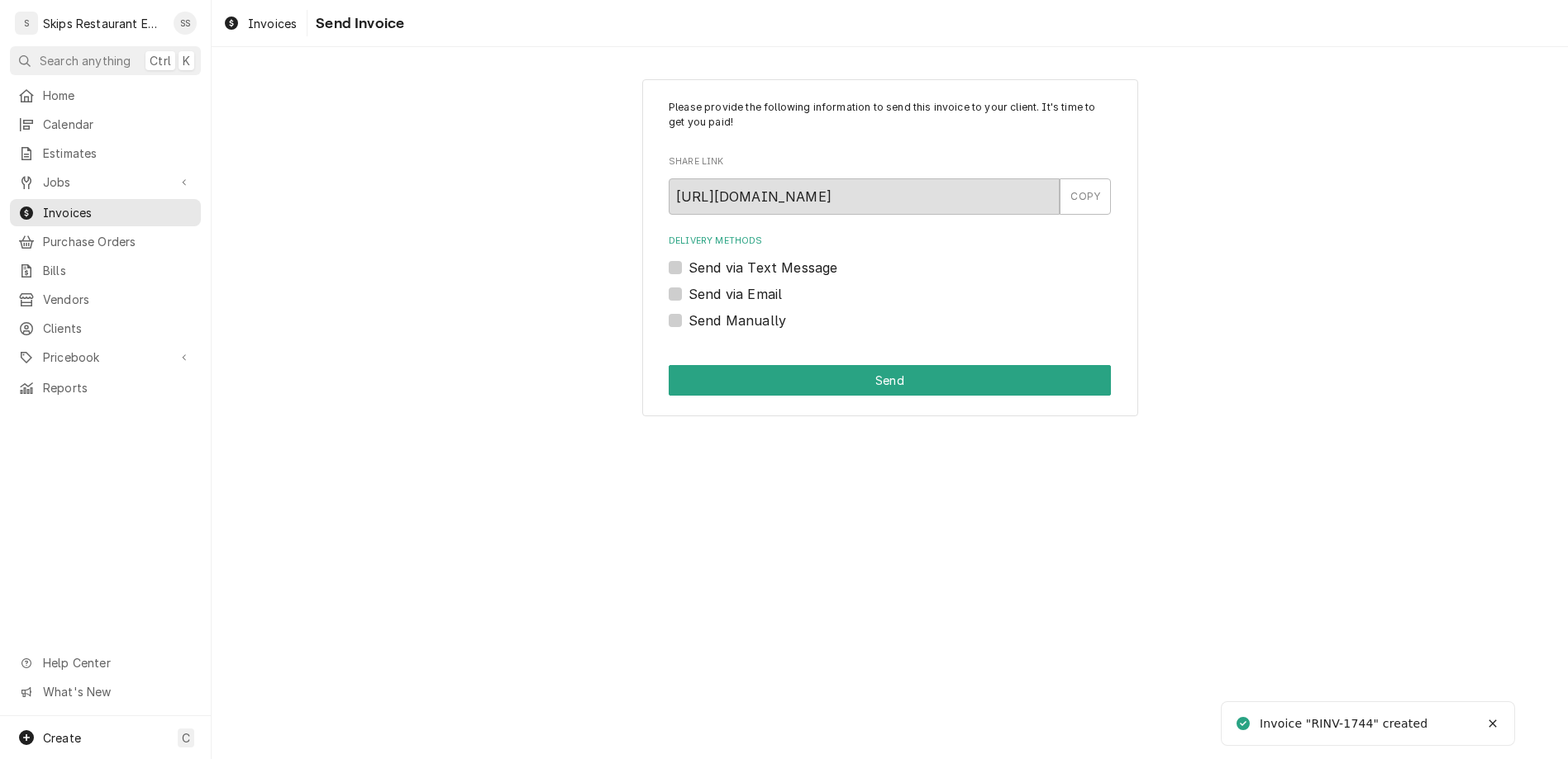
click at [701, 310] on label "Send Manually" at bounding box center [737, 320] width 97 height 20
click at [701, 310] on input "Send Manually" at bounding box center [909, 328] width 442 height 37
checkbox input "true"
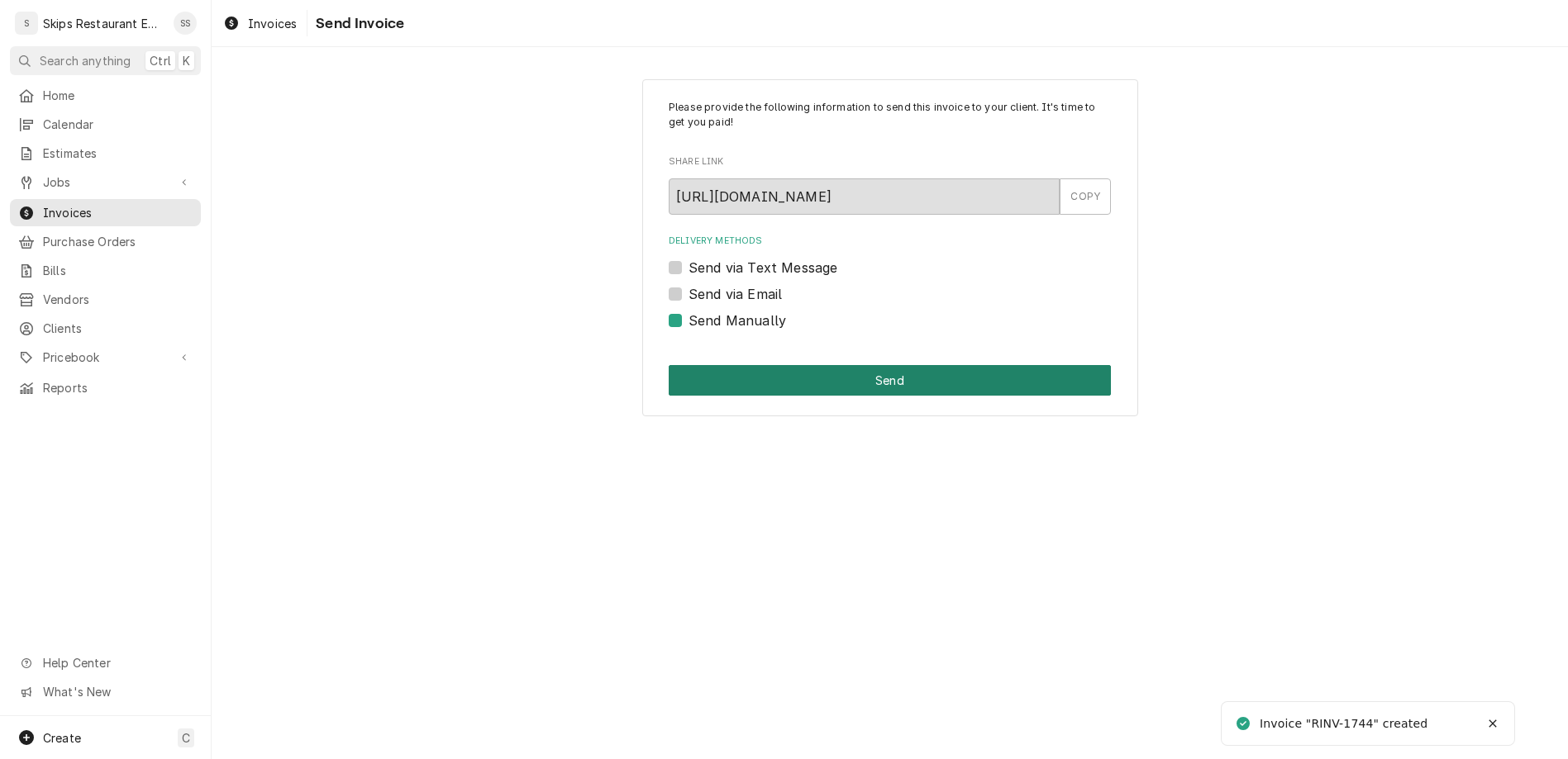
click at [835, 365] on button "Send" at bounding box center [889, 380] width 442 height 31
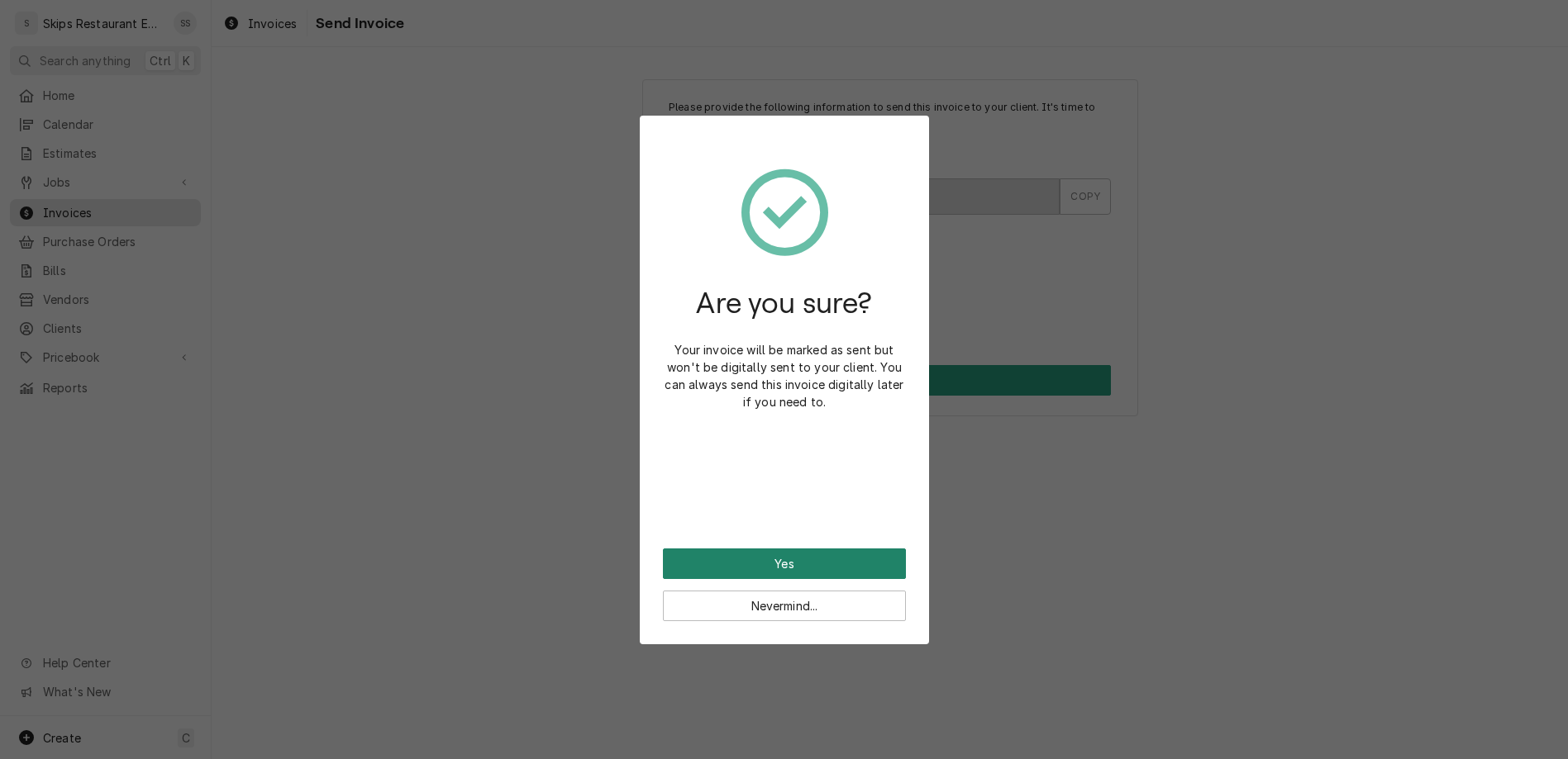
click at [772, 549] on button "Yes" at bounding box center [784, 564] width 243 height 31
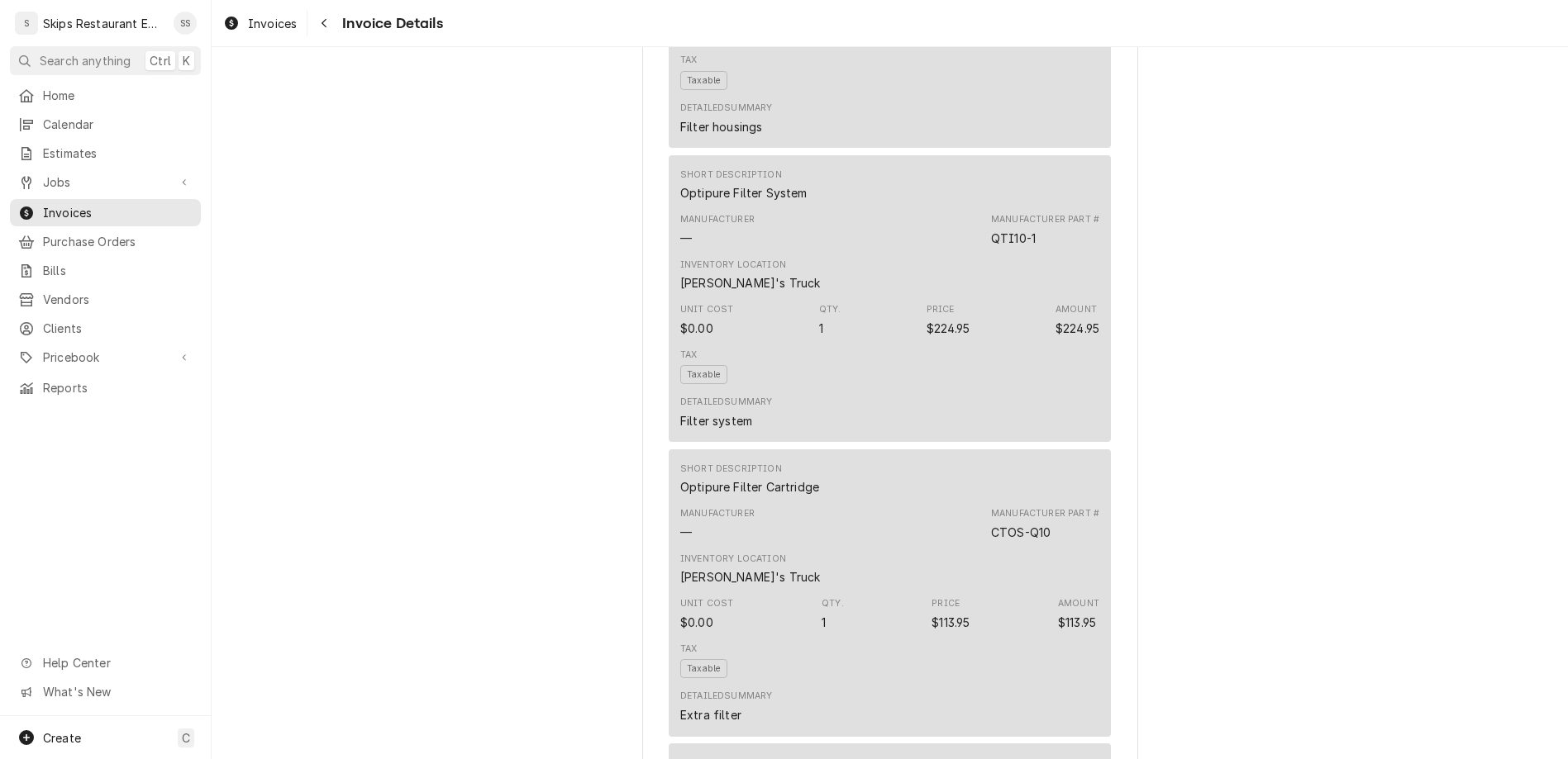
scroll to position [2127, 0]
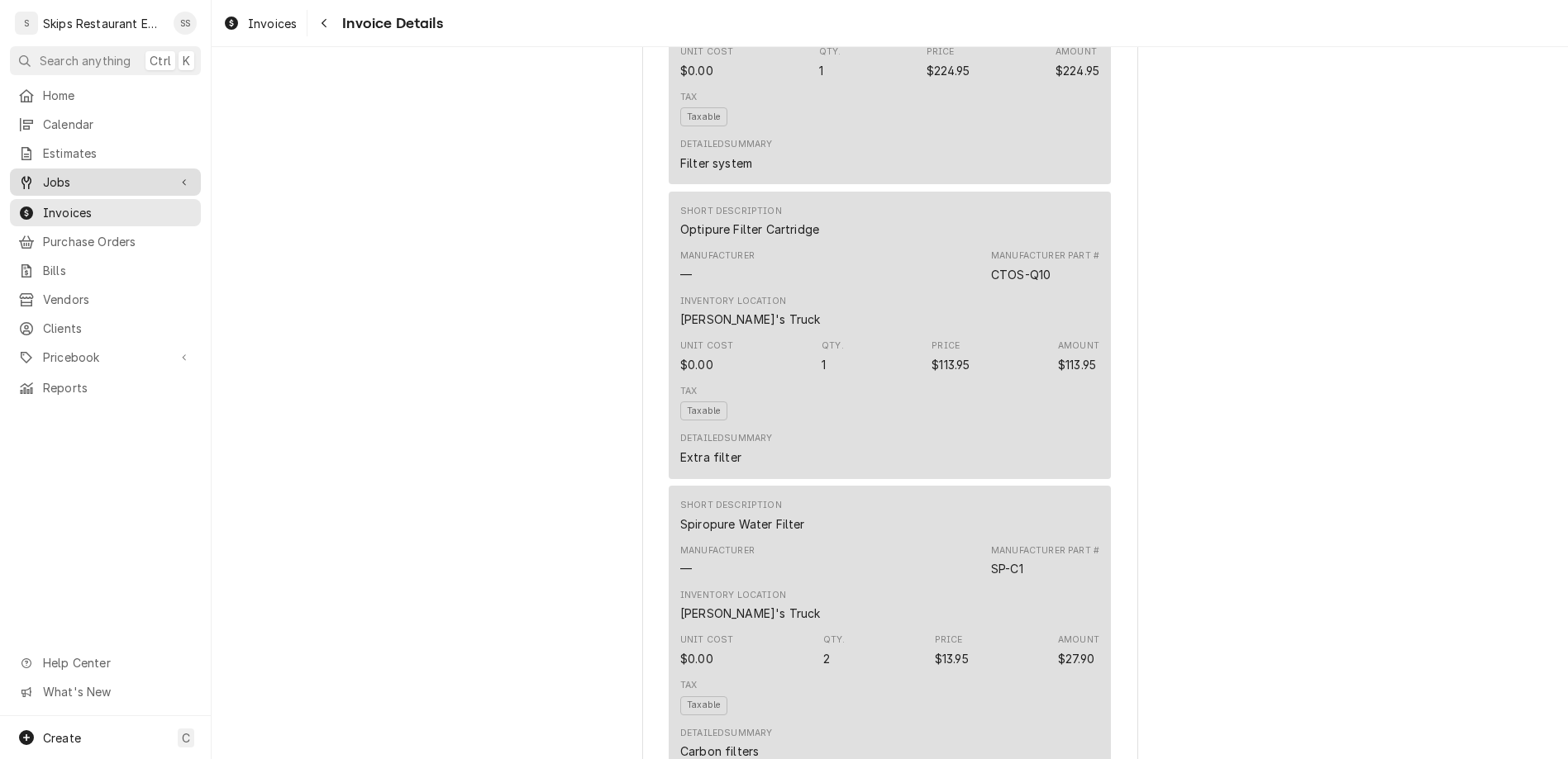
click at [43, 174] on span "Jobs" at bounding box center [105, 182] width 125 height 17
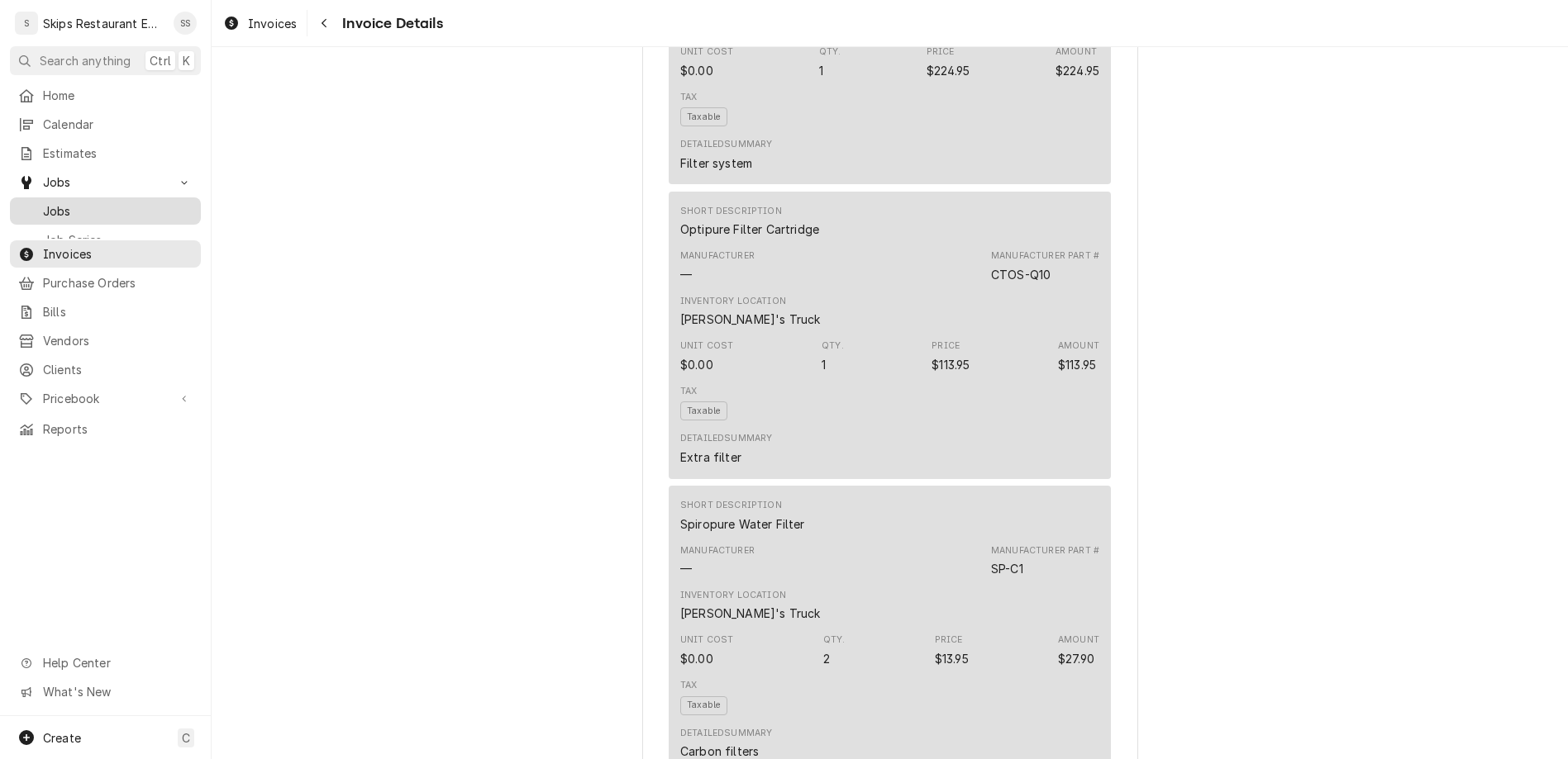
click at [43, 203] on span "Jobs" at bounding box center [117, 211] width 150 height 17
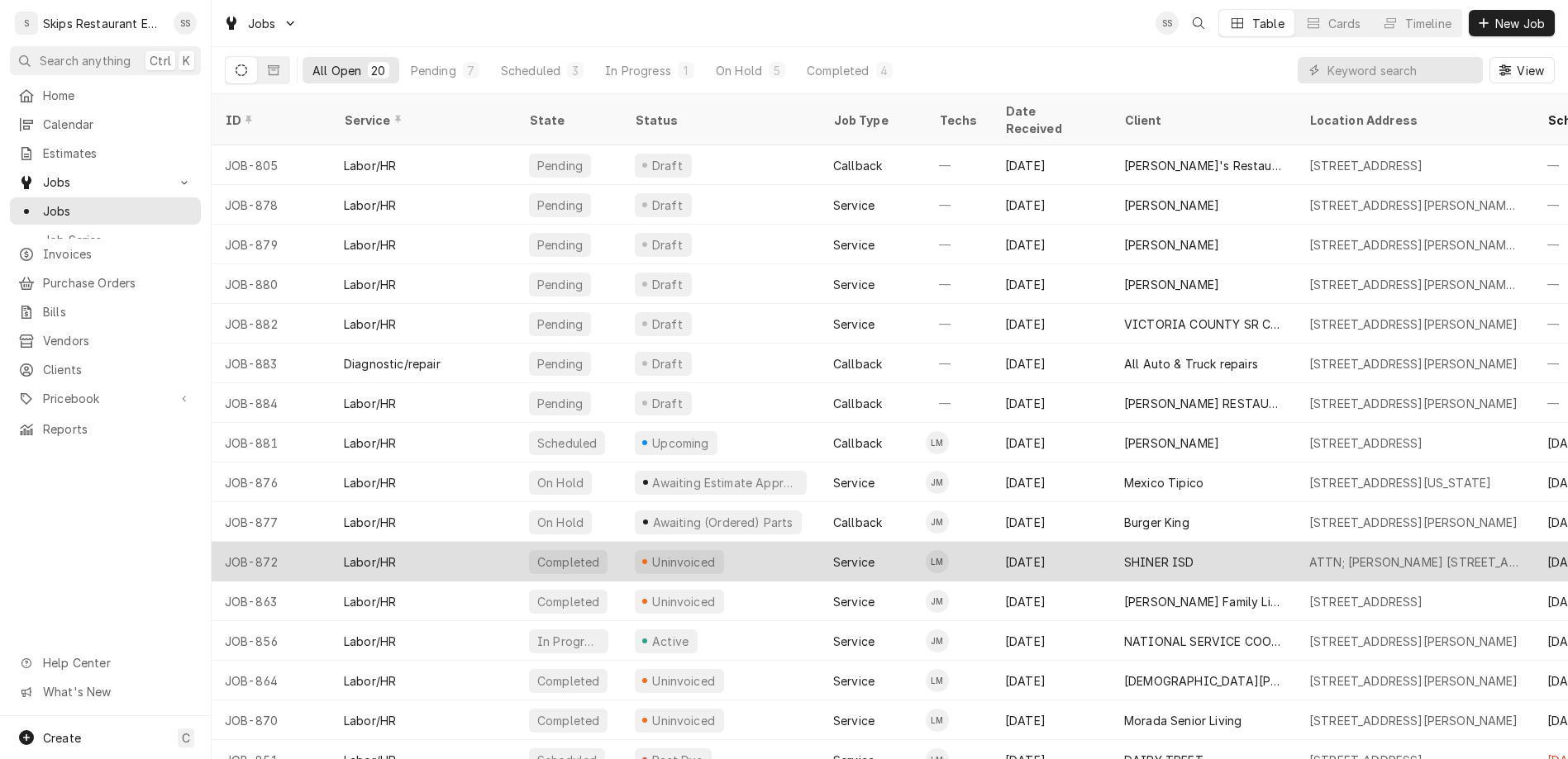
click at [634, 550] on div "Uninvoiced" at bounding box center [679, 562] width 89 height 24
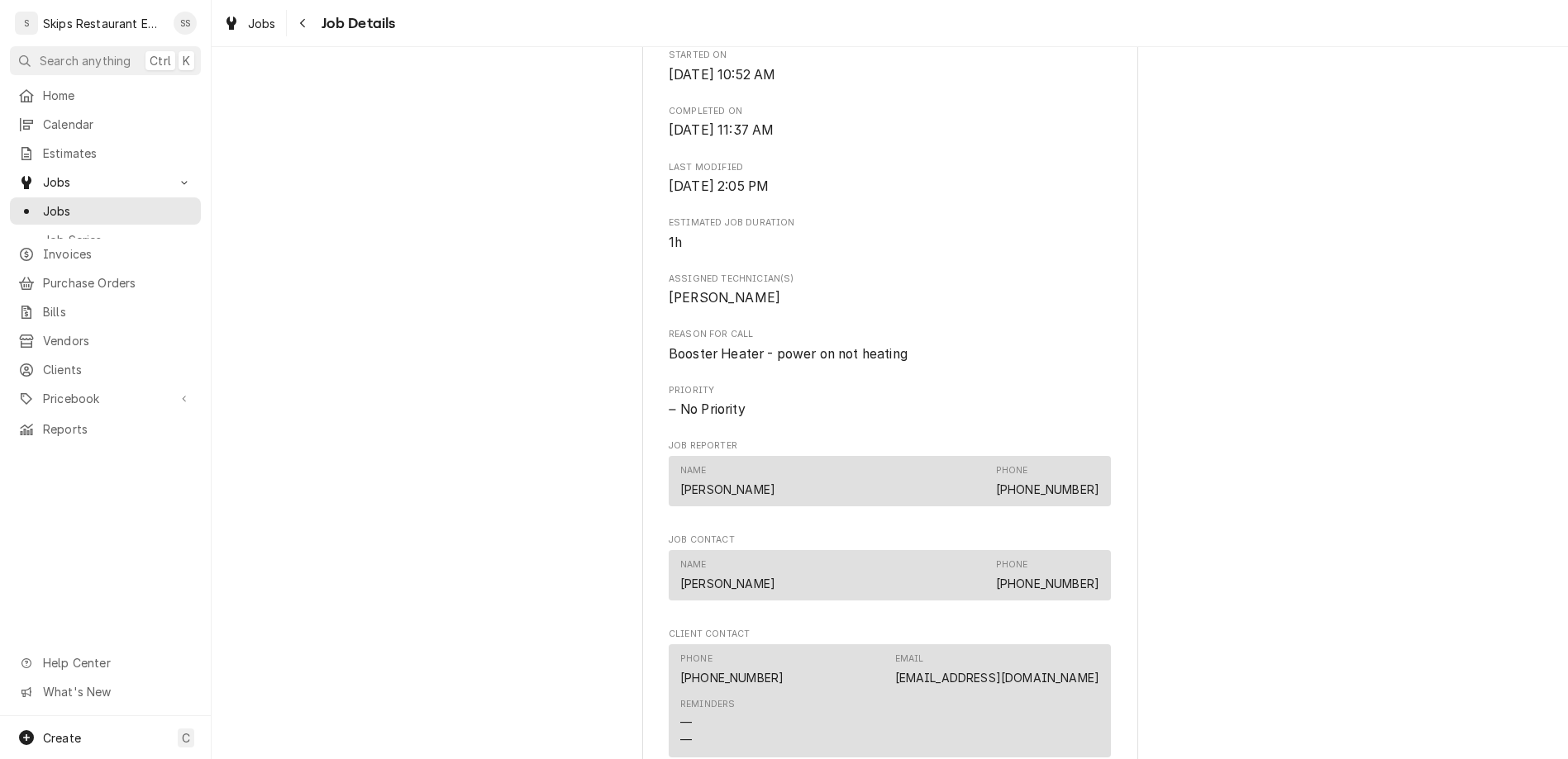
scroll to position [580, 0]
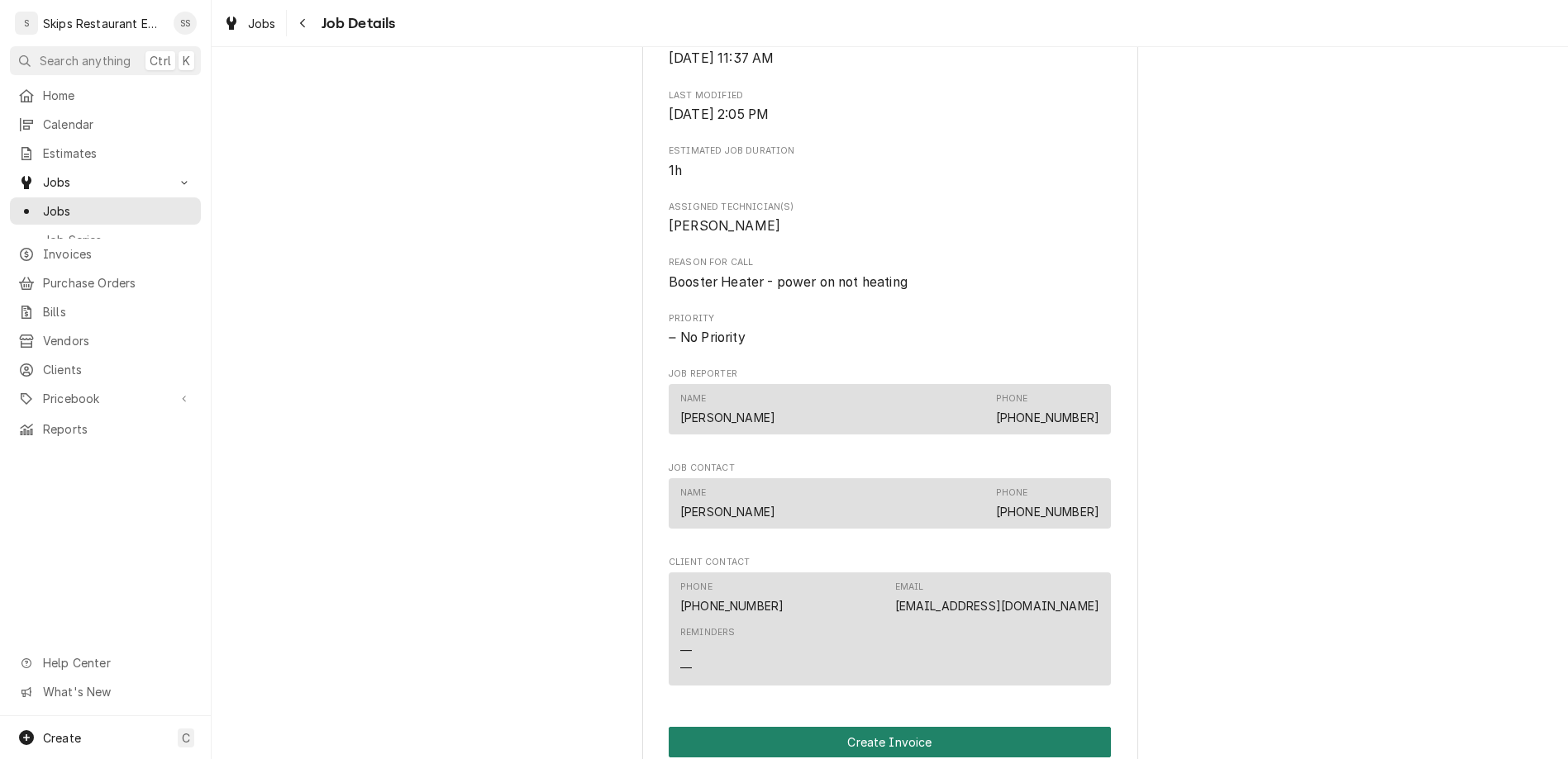
click at [848, 727] on button "Create Invoice" at bounding box center [889, 743] width 442 height 31
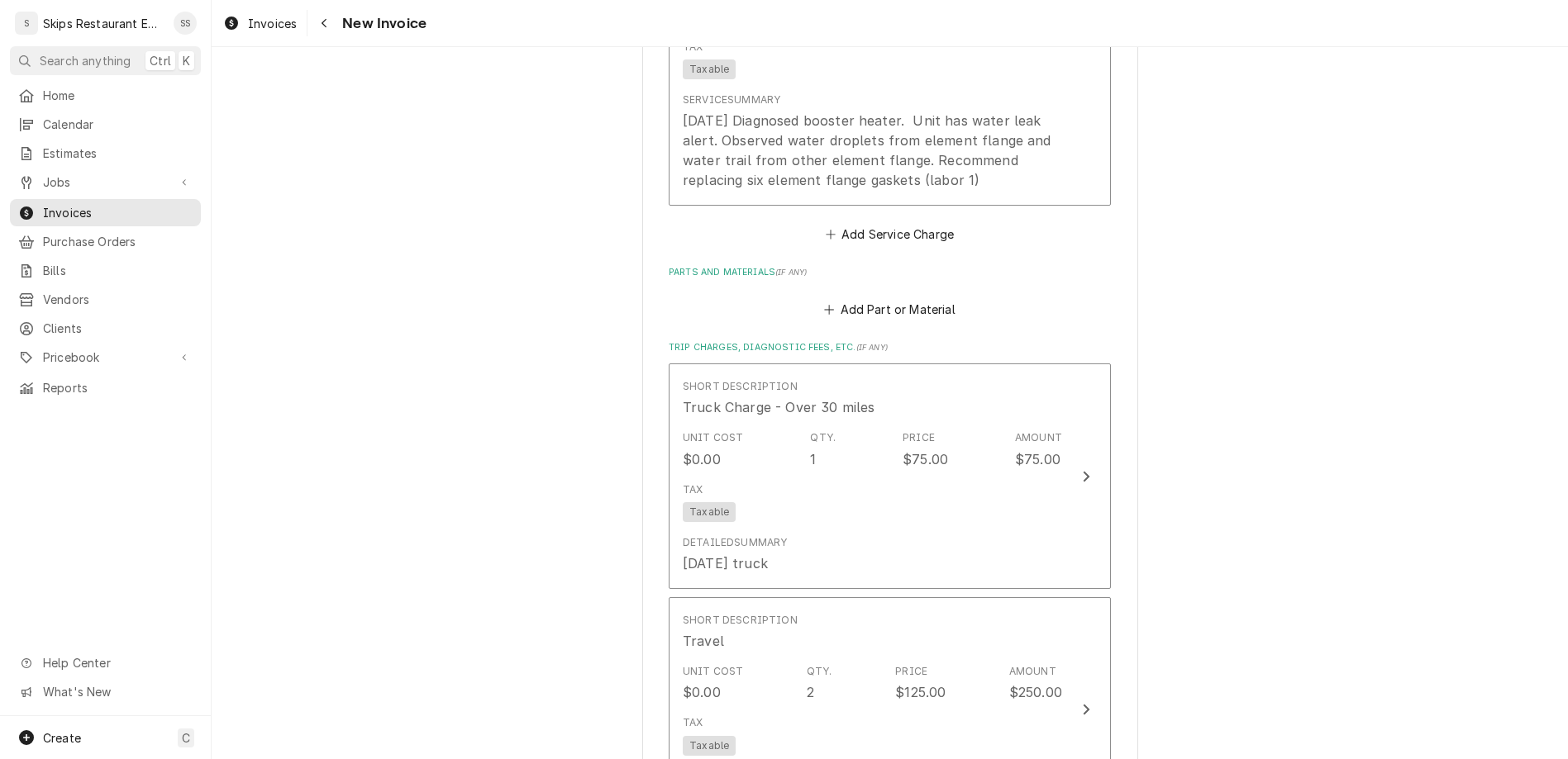
scroll to position [1225, 0]
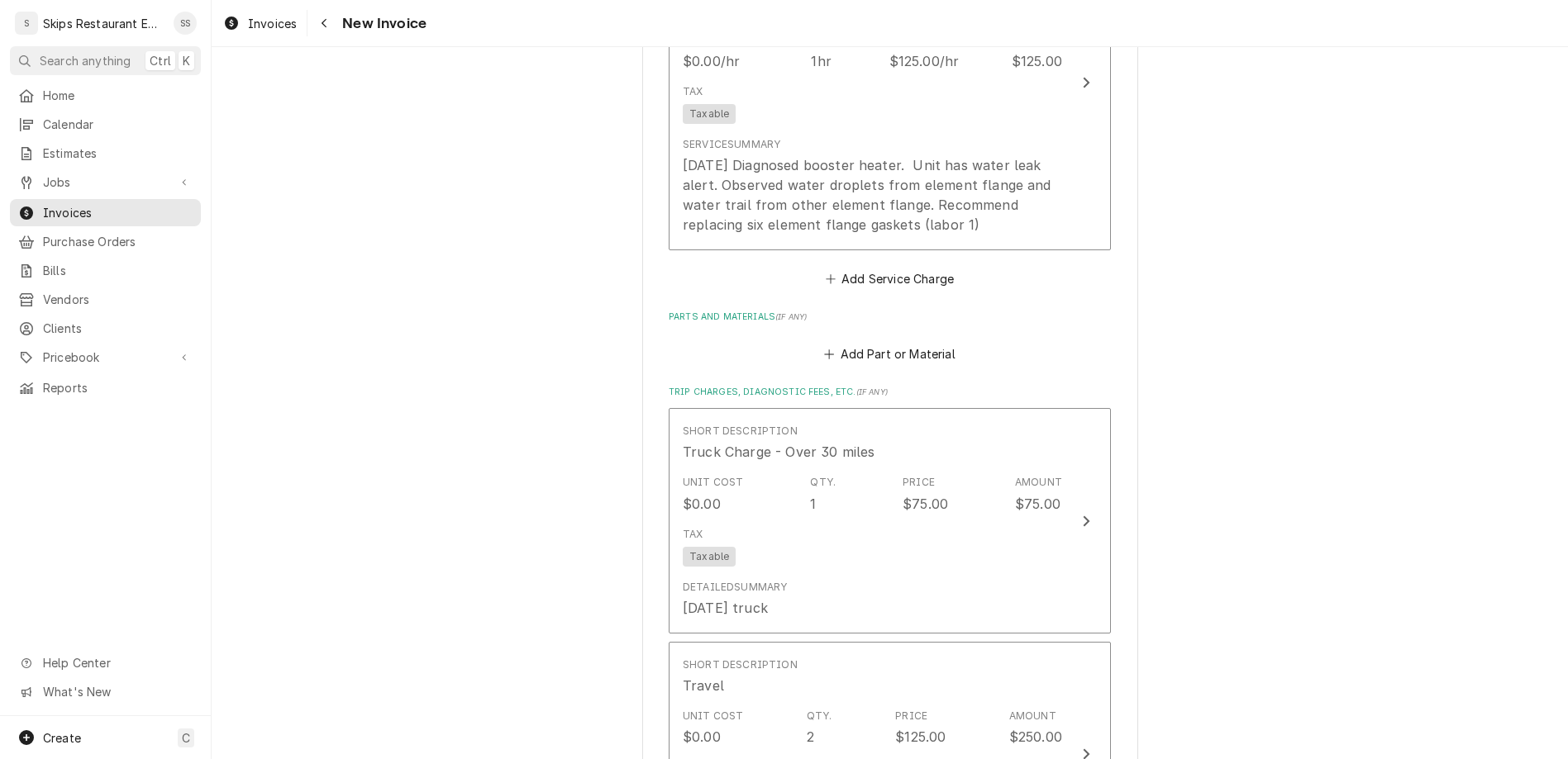
scroll to position [1308, 0]
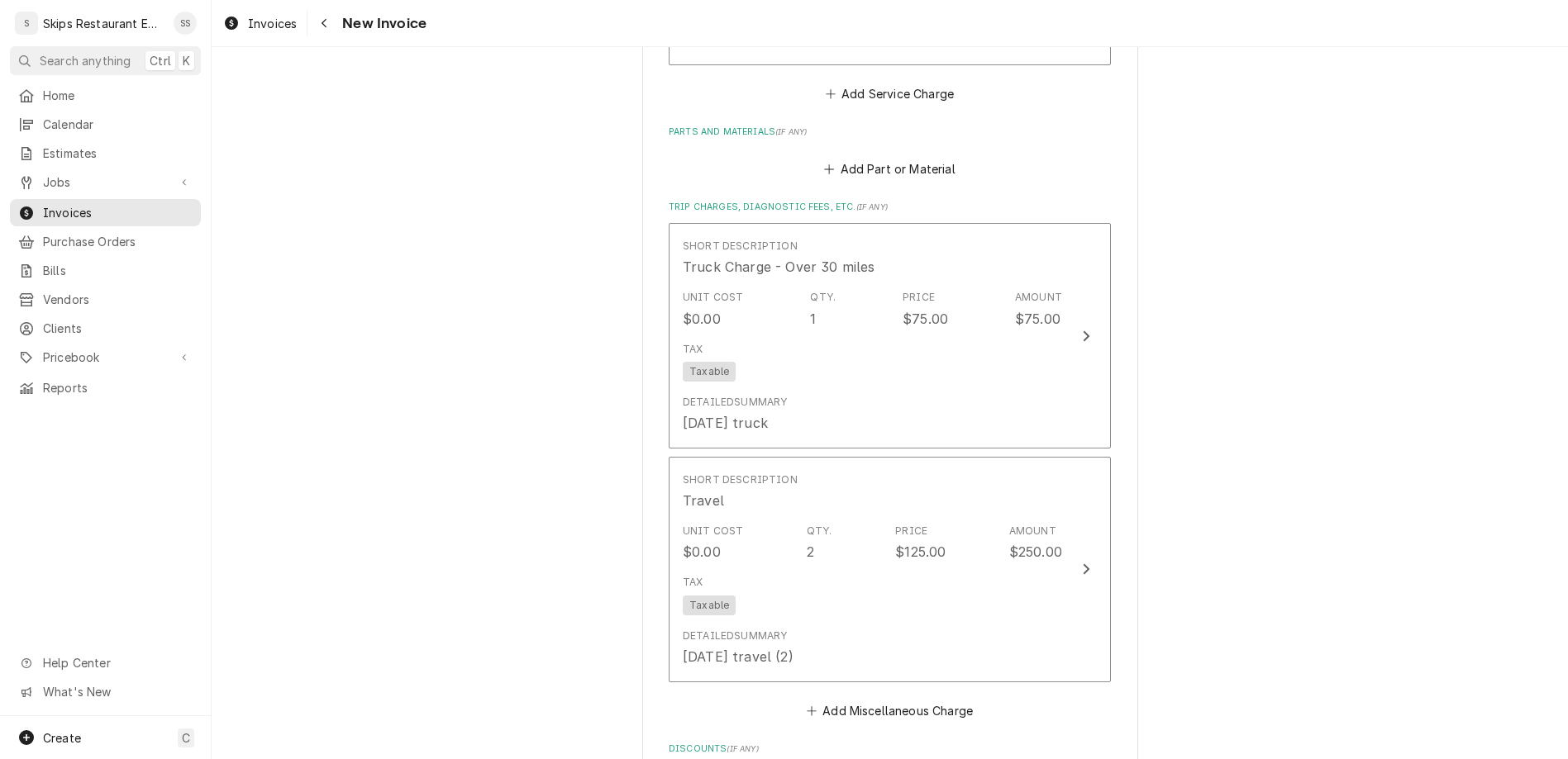
type textarea "x"
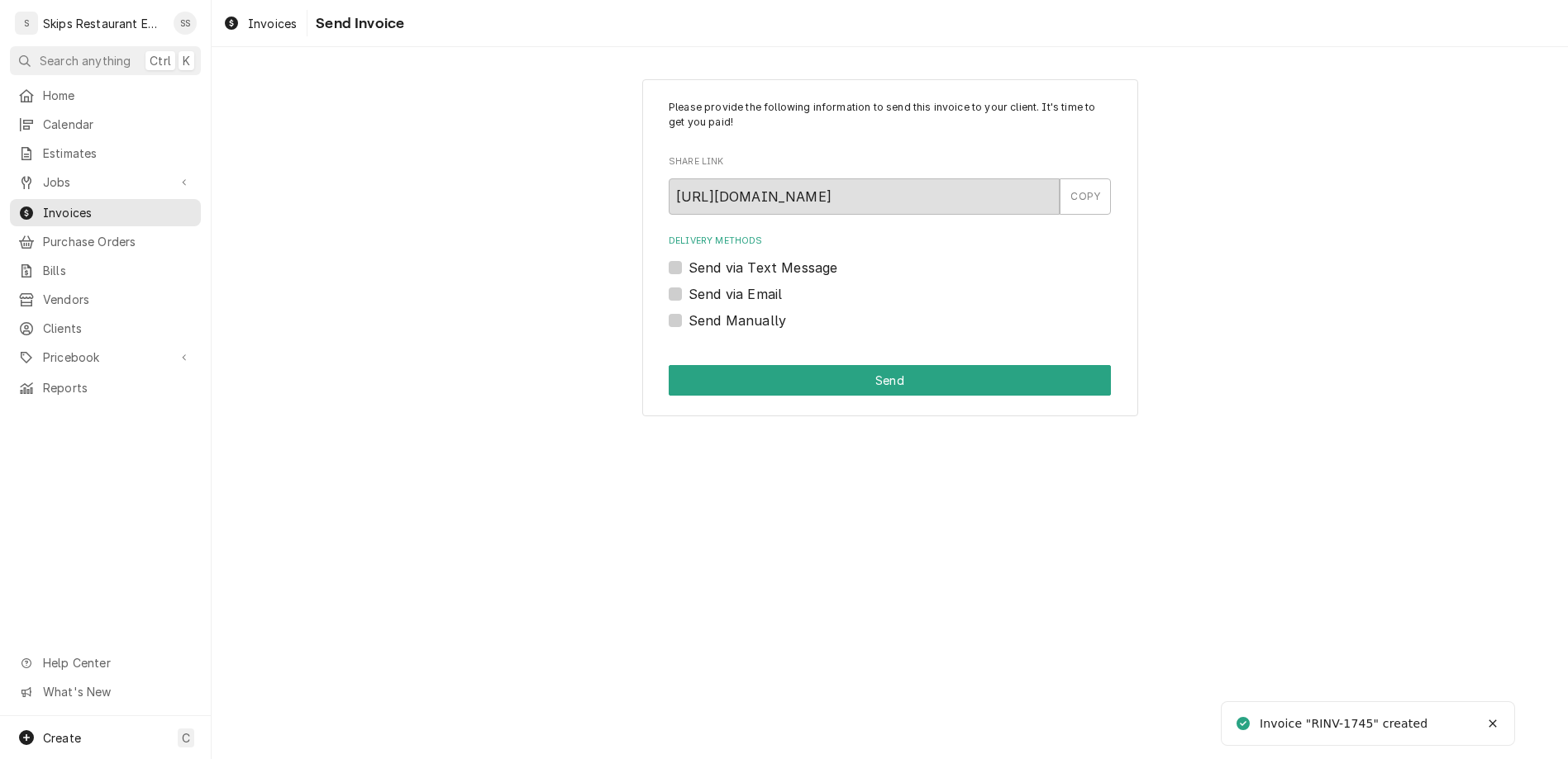
click at [699, 310] on label "Send Manually" at bounding box center [737, 320] width 97 height 20
click at [699, 310] on input "Send Manually" at bounding box center [909, 328] width 442 height 37
checkbox input "true"
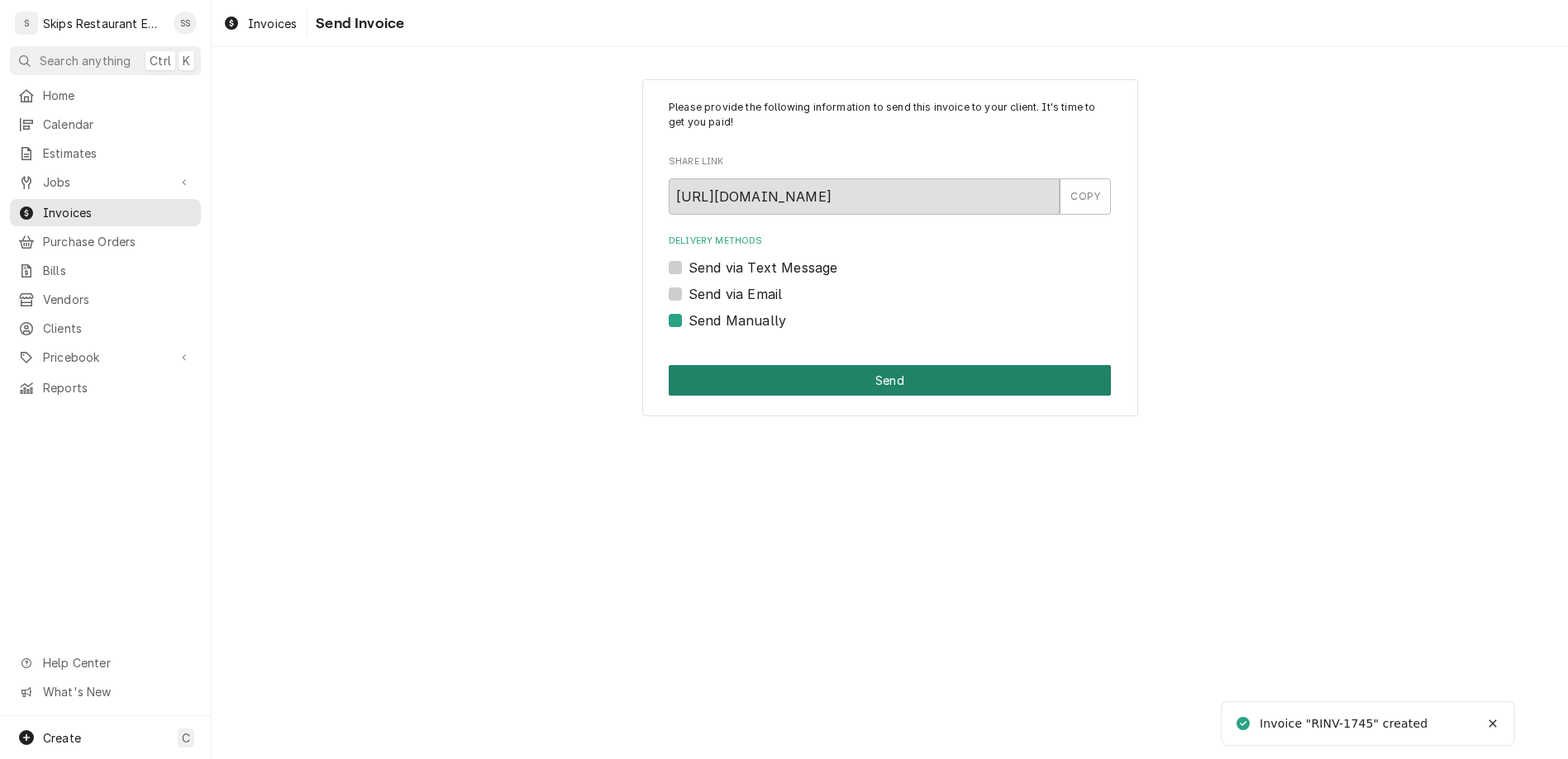
click at [742, 365] on button "Send" at bounding box center [889, 380] width 442 height 31
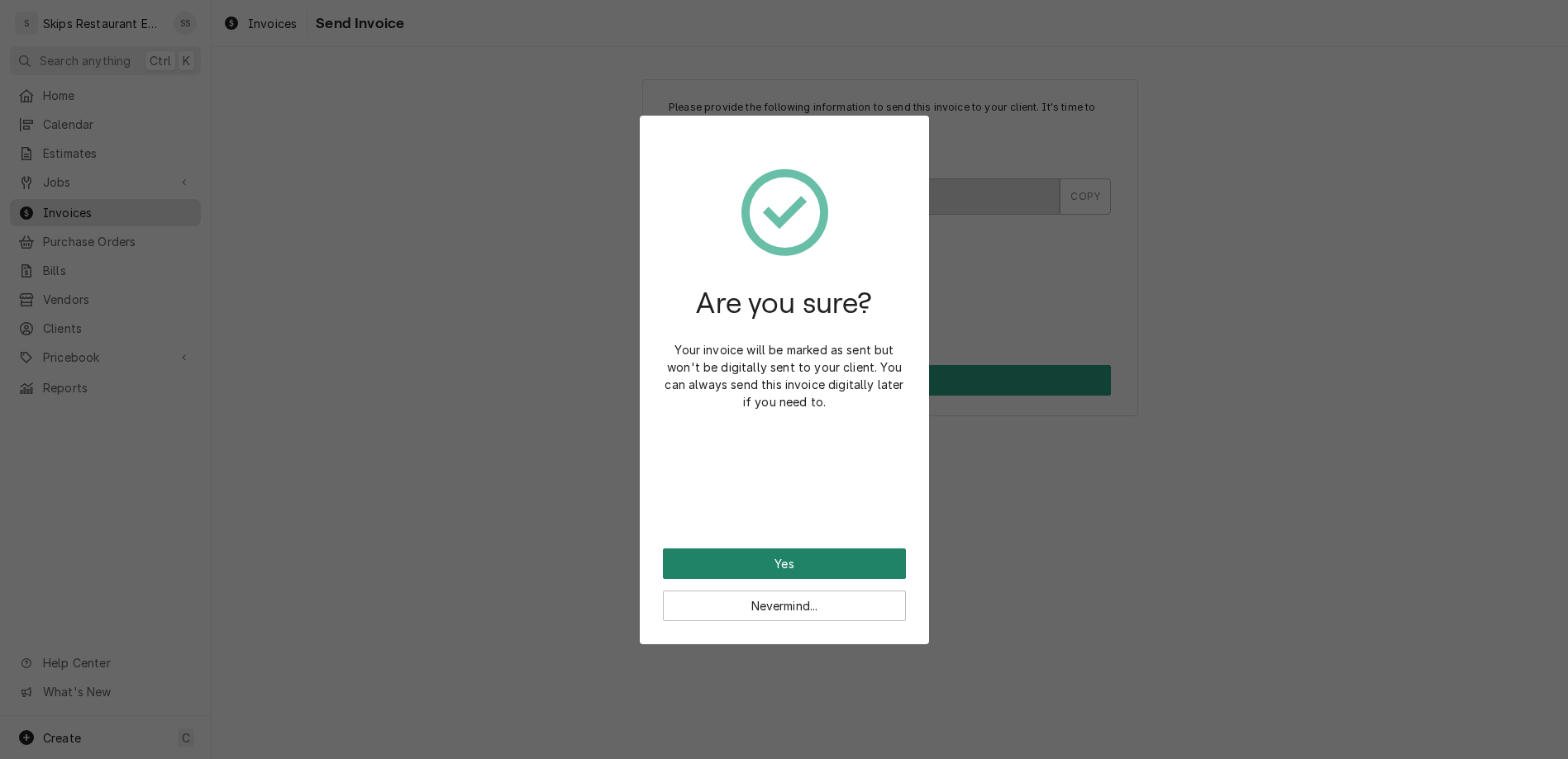
click at [774, 549] on button "Yes" at bounding box center [784, 564] width 243 height 31
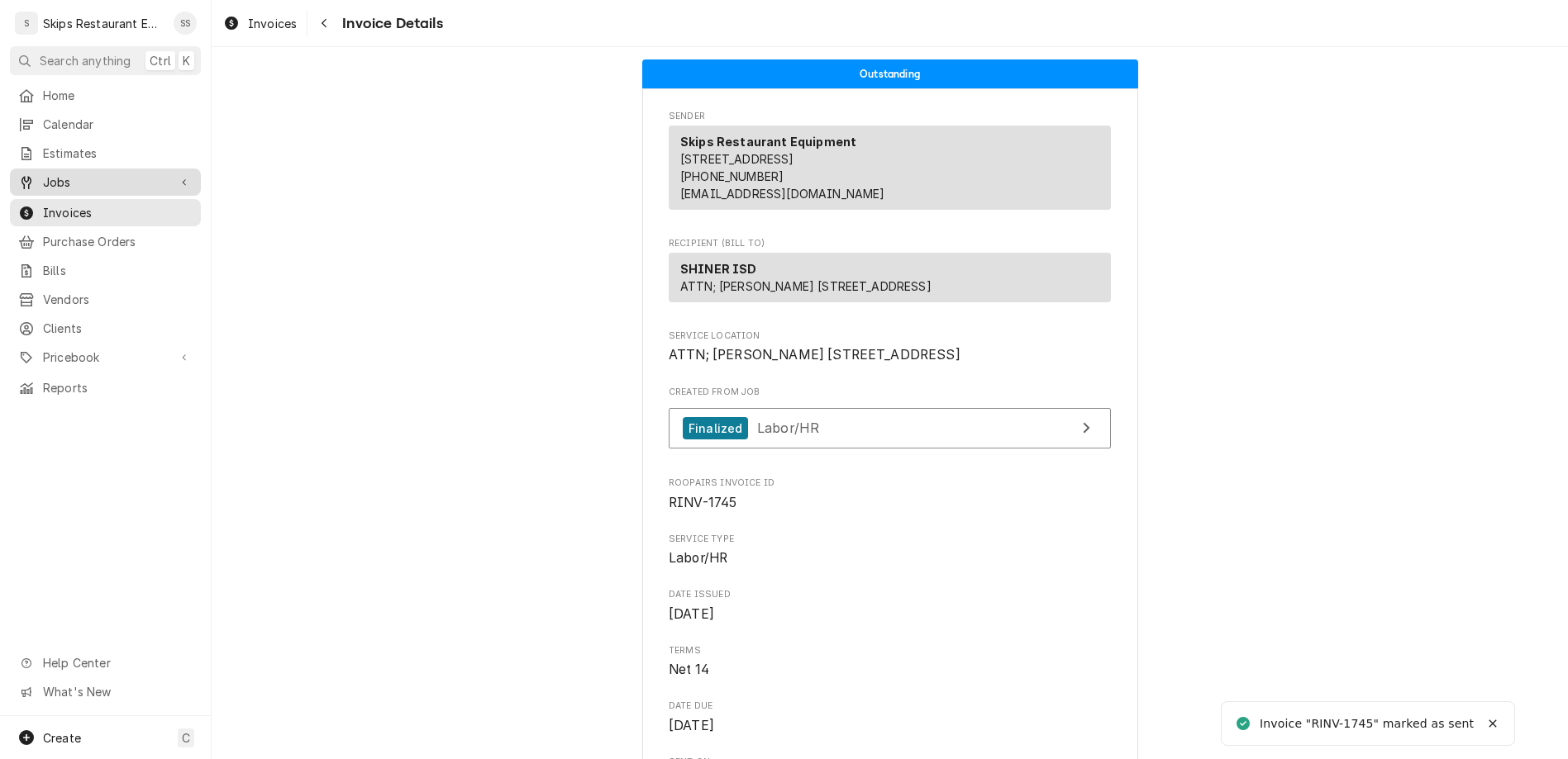
click at [43, 174] on span "Jobs" at bounding box center [105, 182] width 125 height 17
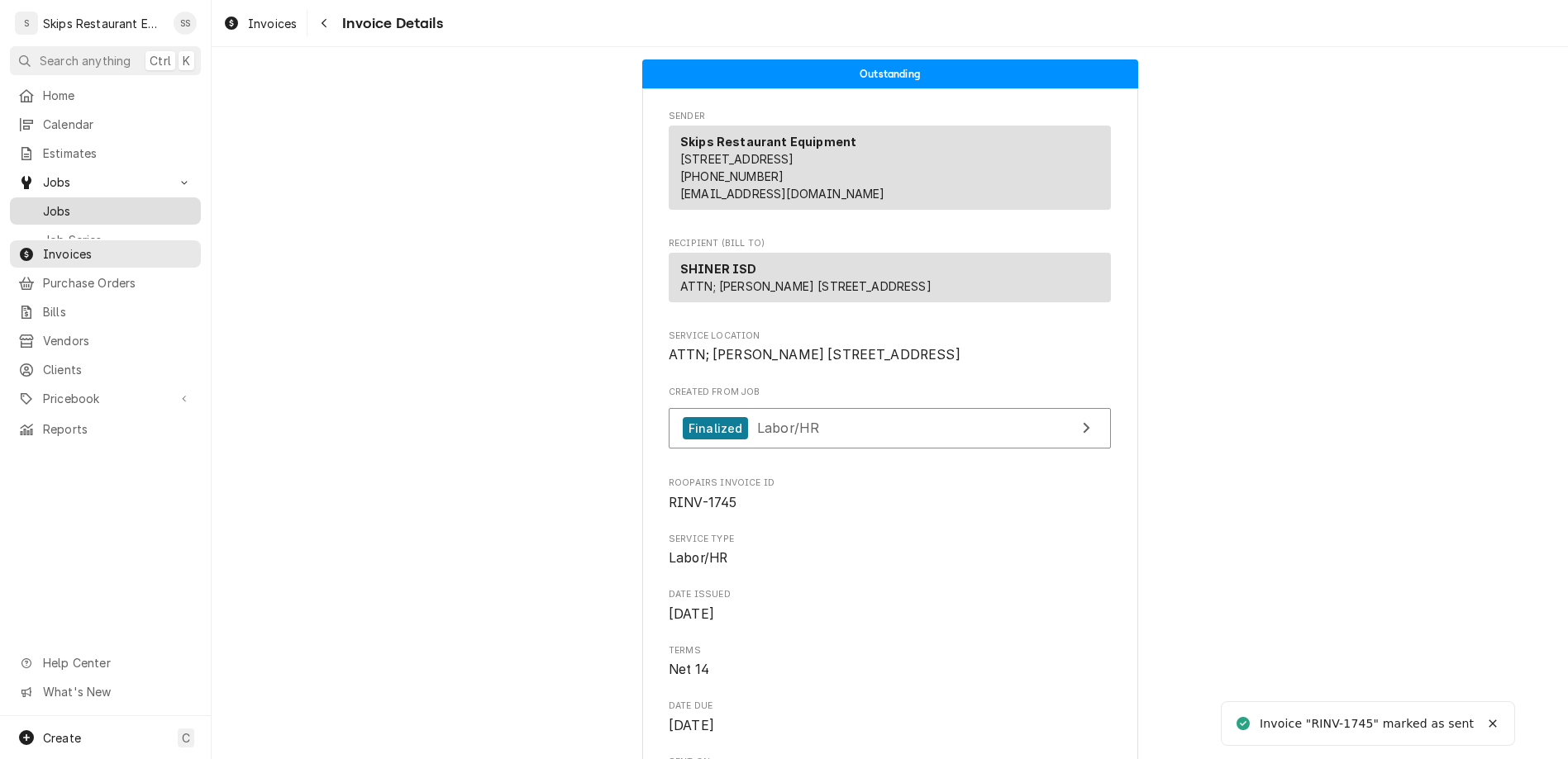
click at [48, 203] on span "Jobs" at bounding box center [117, 211] width 150 height 17
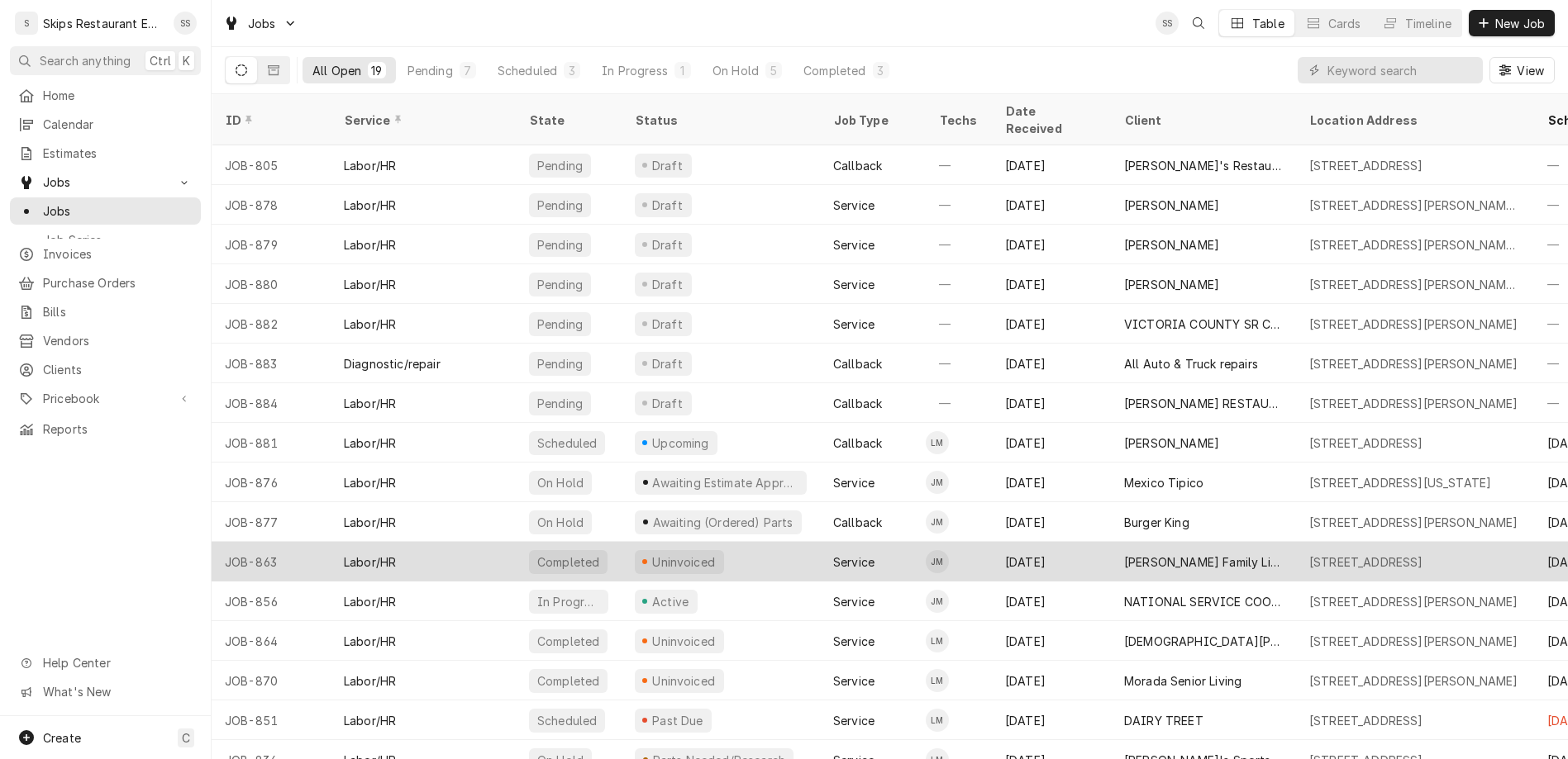
click at [634, 550] on div "Uninvoiced" at bounding box center [679, 562] width 89 height 24
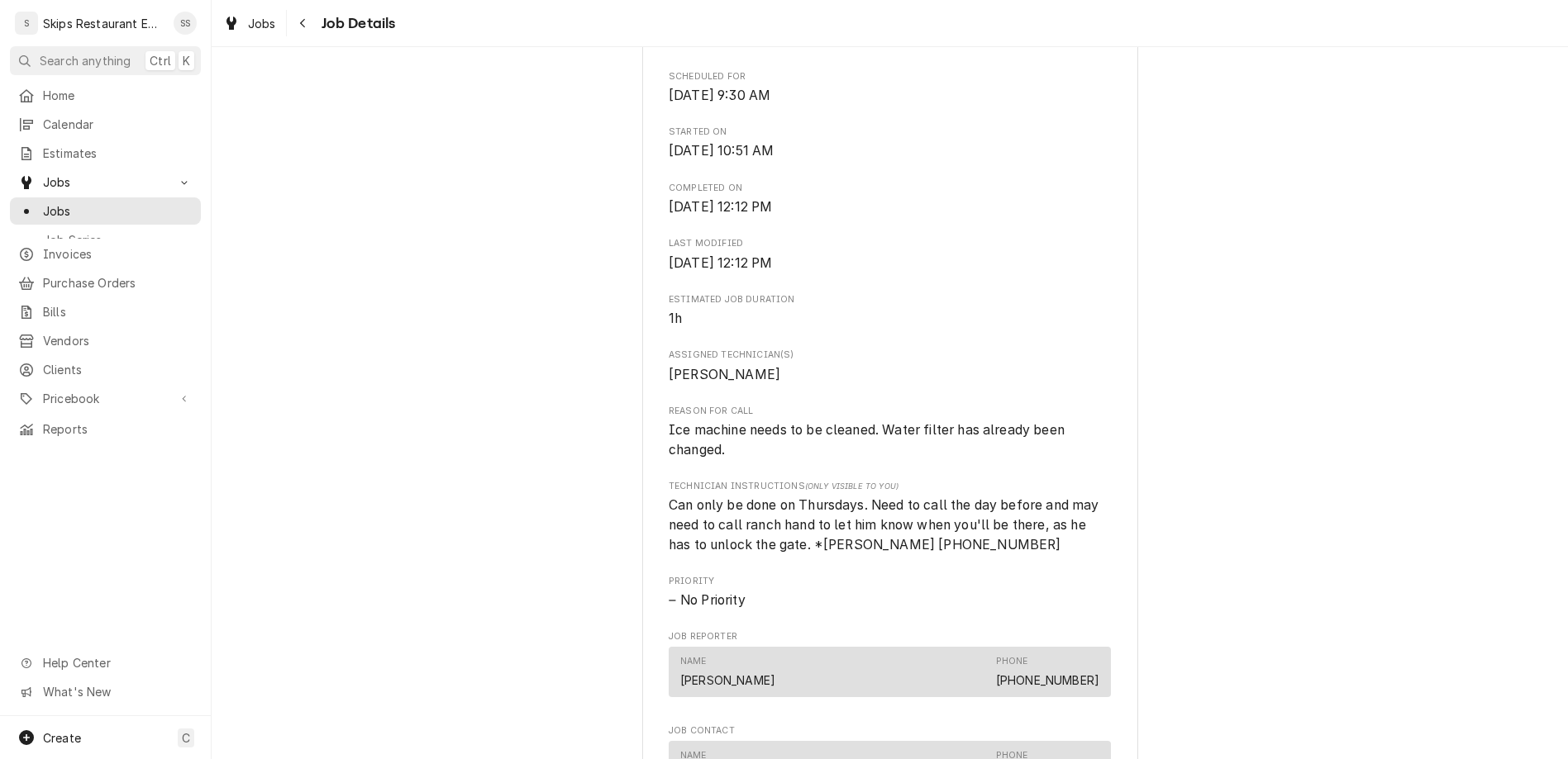
scroll to position [644, 0]
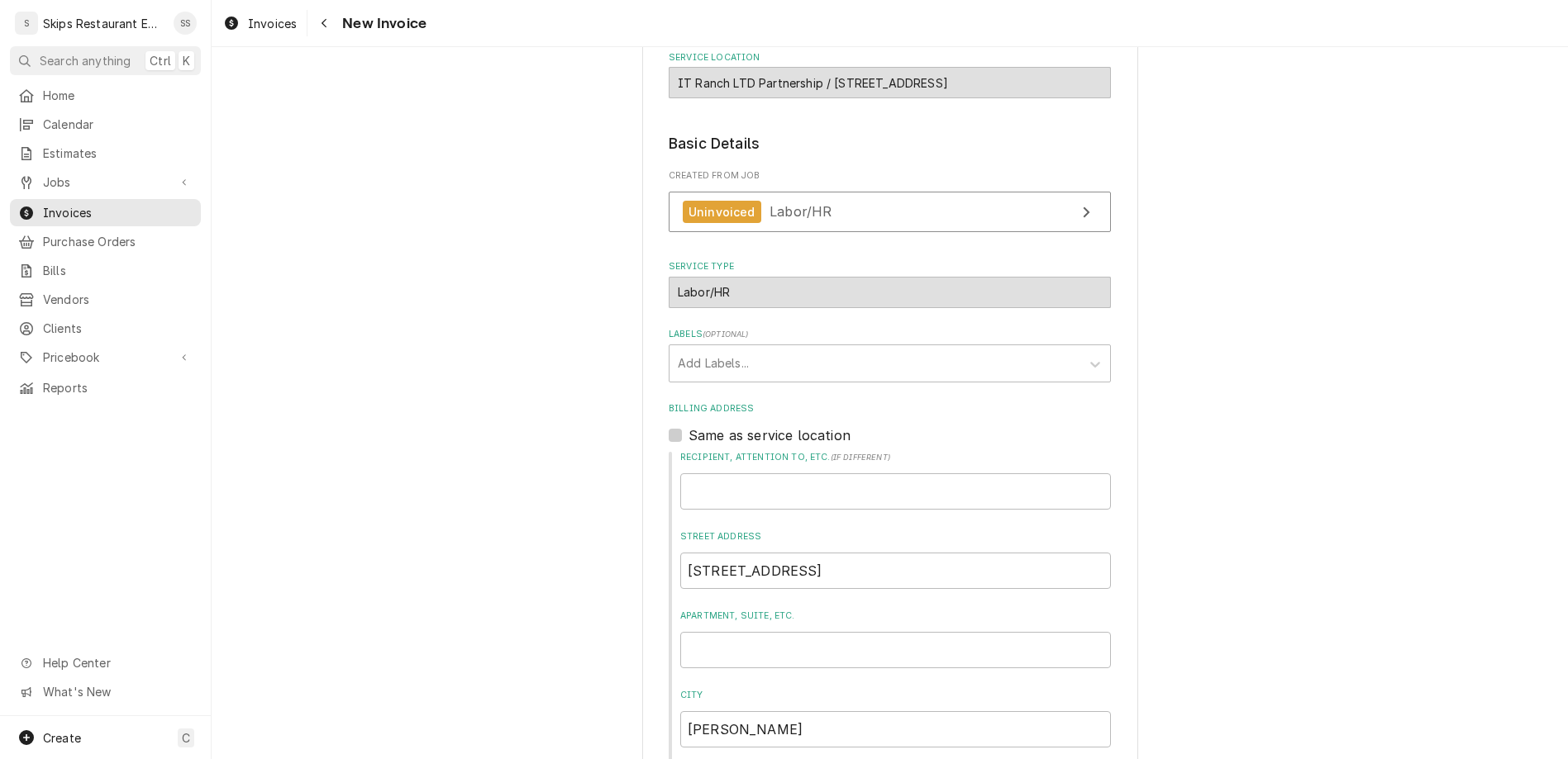
scroll to position [288, 0]
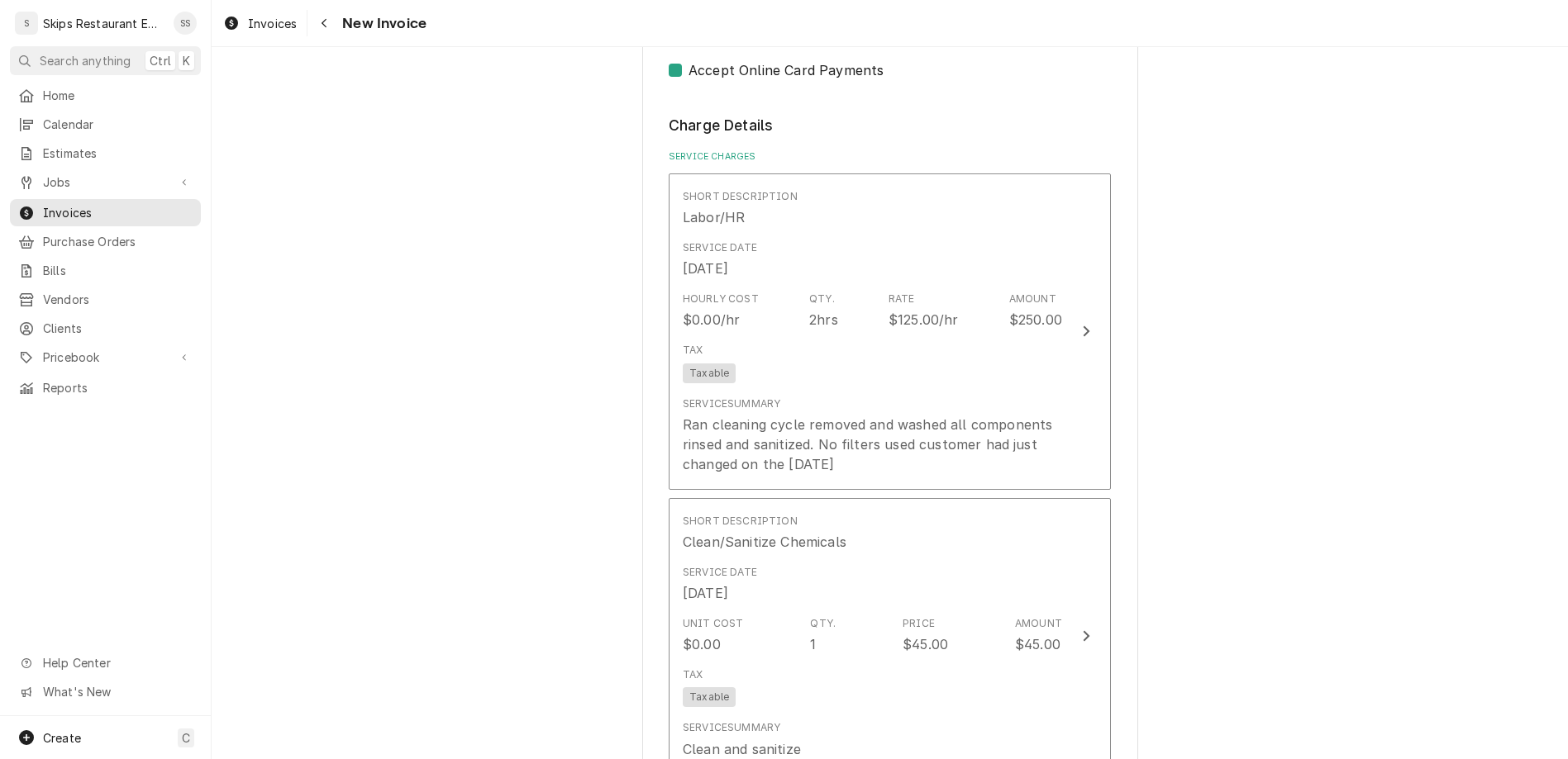
scroll to position [1320, 0]
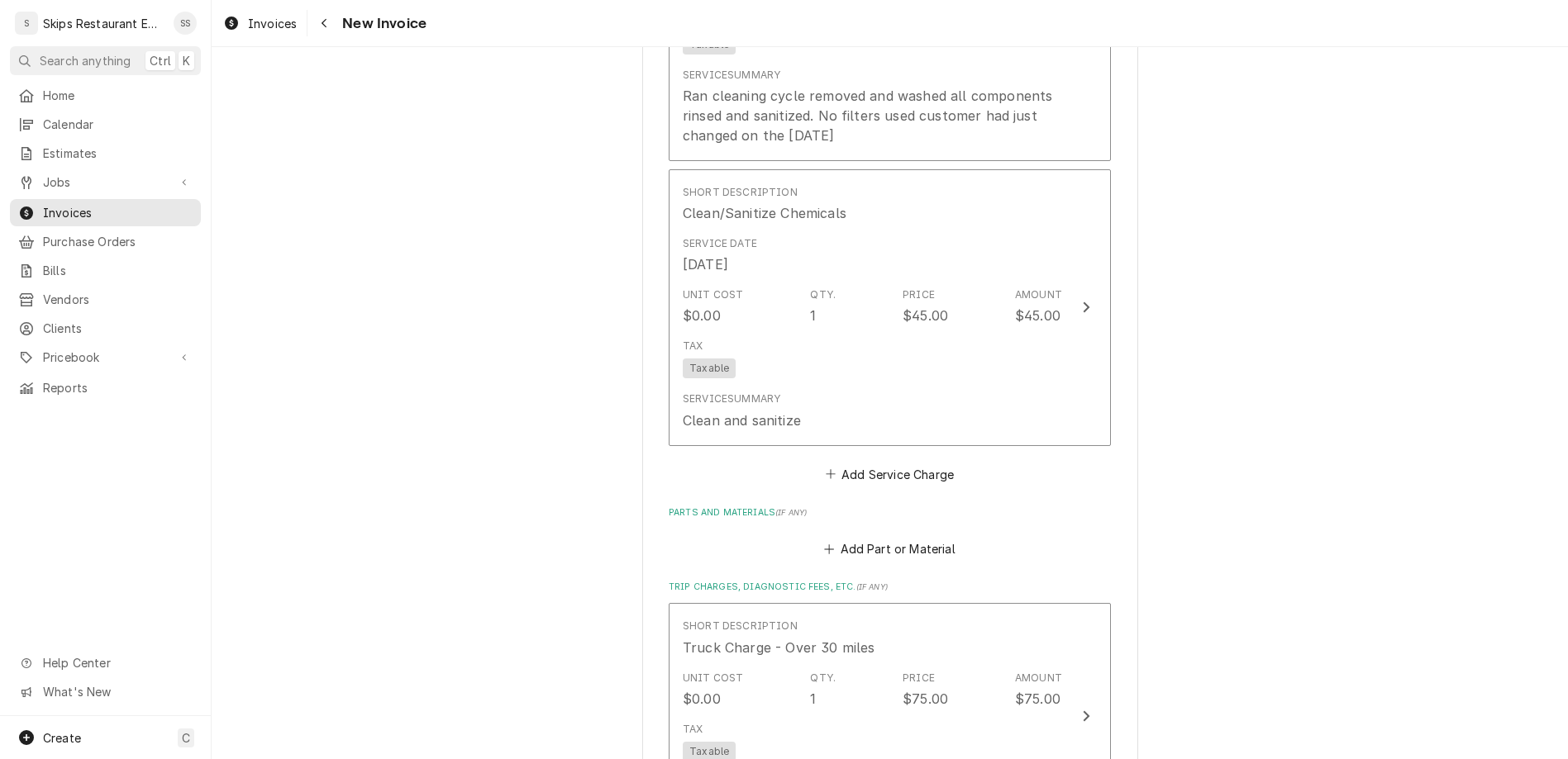
scroll to position [1618, 0]
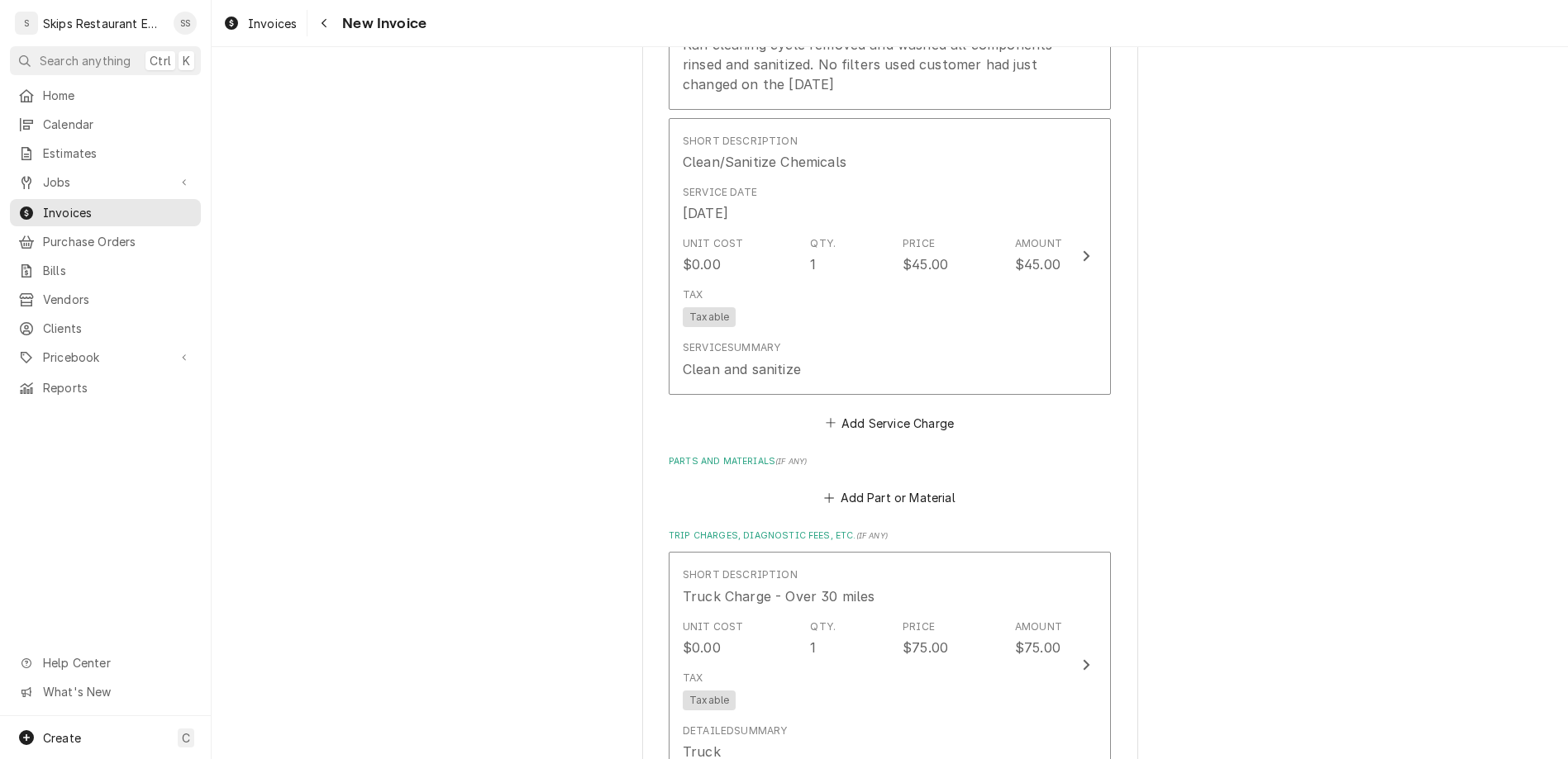
type textarea "x"
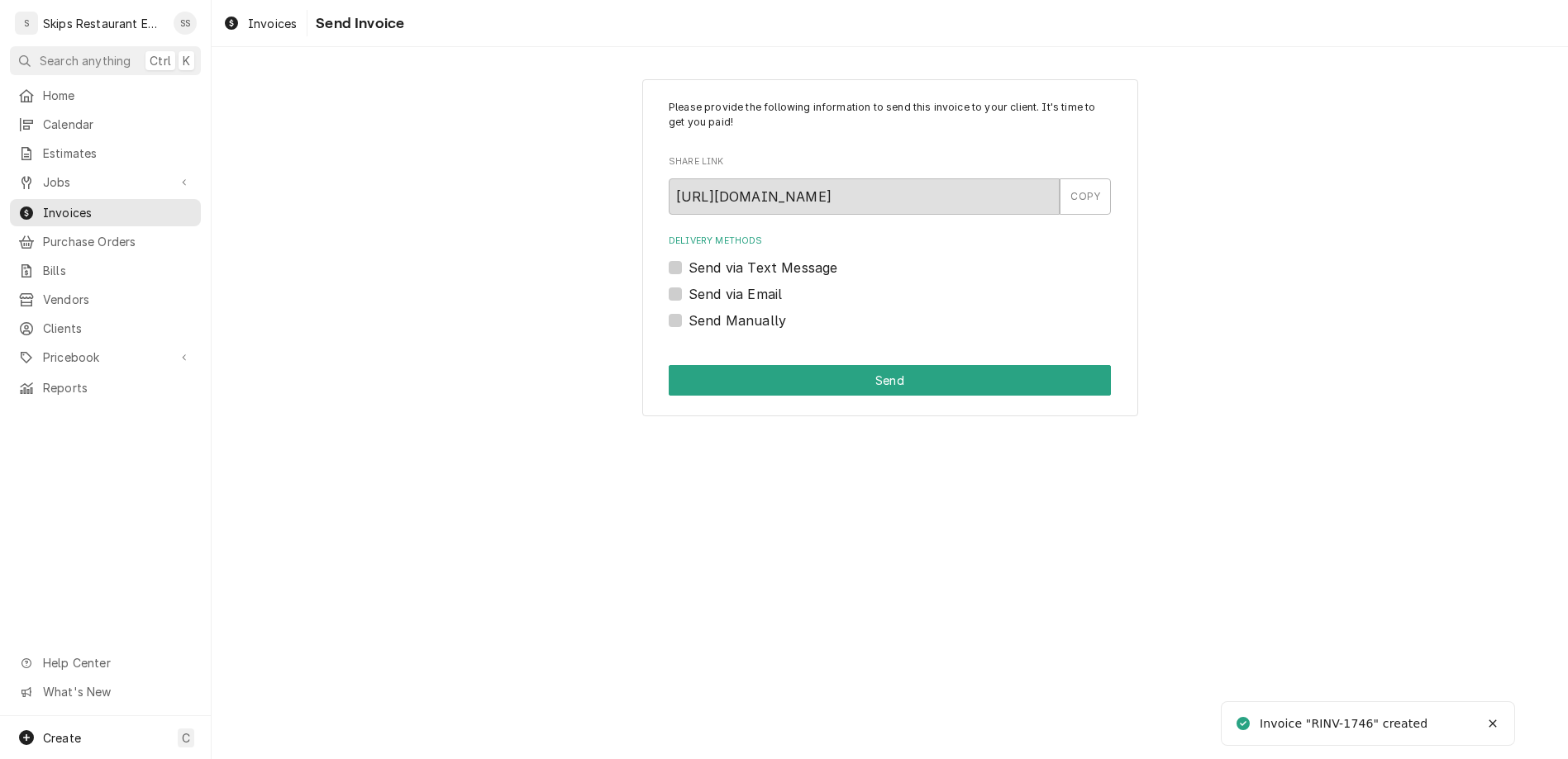
click at [704, 310] on label "Send Manually" at bounding box center [737, 320] width 97 height 20
click at [704, 310] on input "Send Manually" at bounding box center [909, 328] width 442 height 37
checkbox input "true"
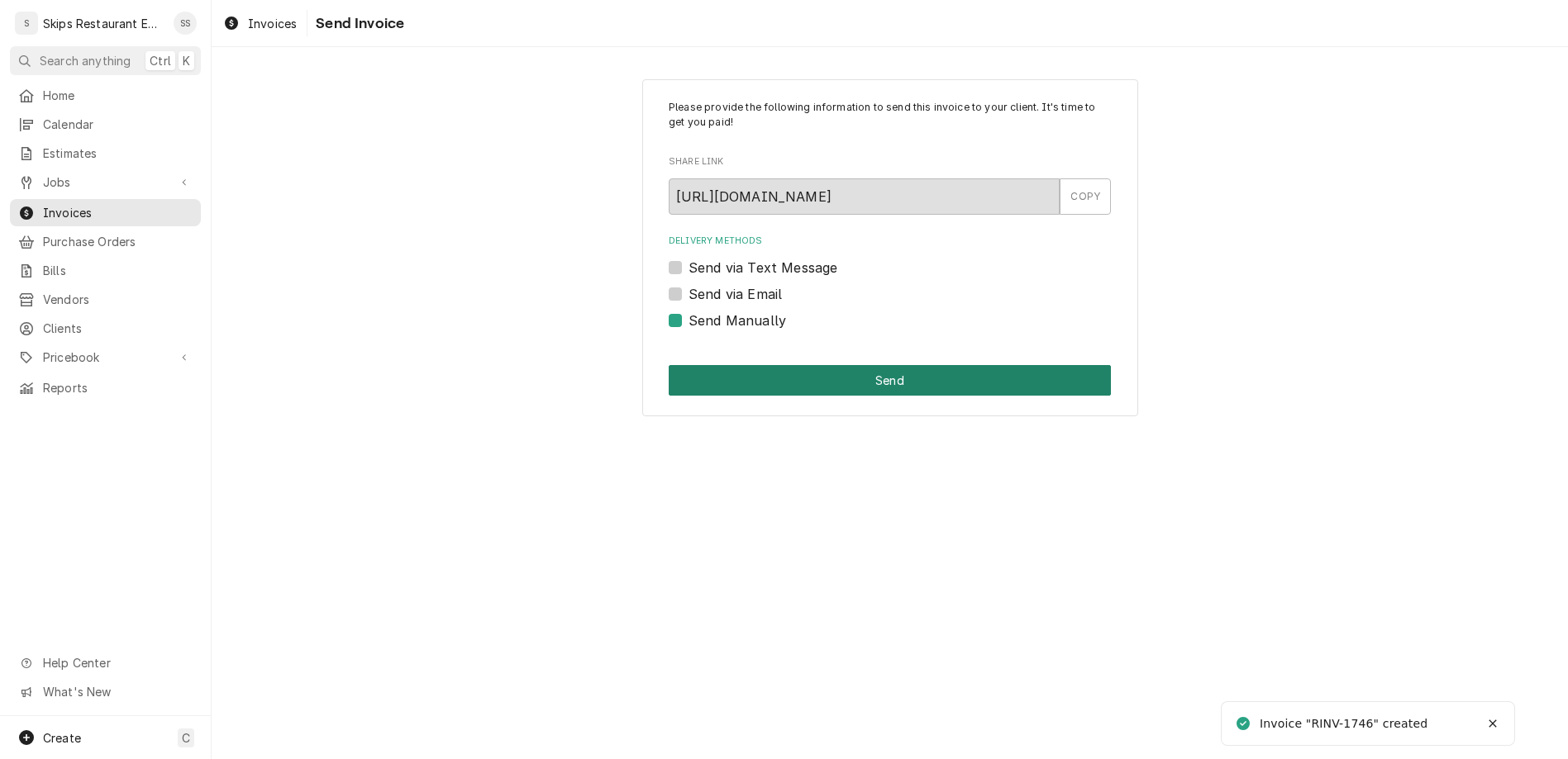
click at [831, 365] on button "Send" at bounding box center [889, 380] width 442 height 31
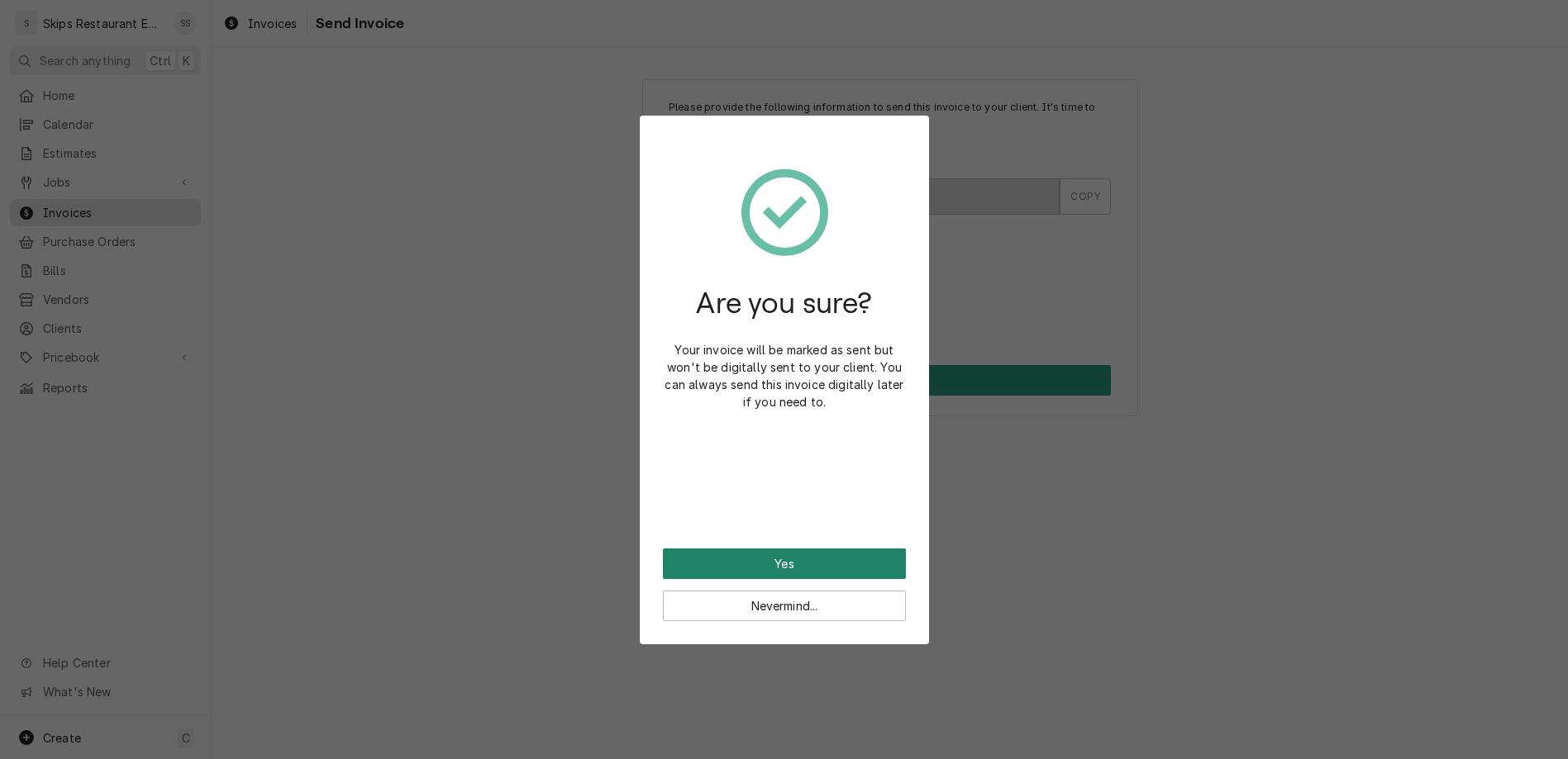
click at [780, 549] on button "Yes" at bounding box center [784, 564] width 243 height 31
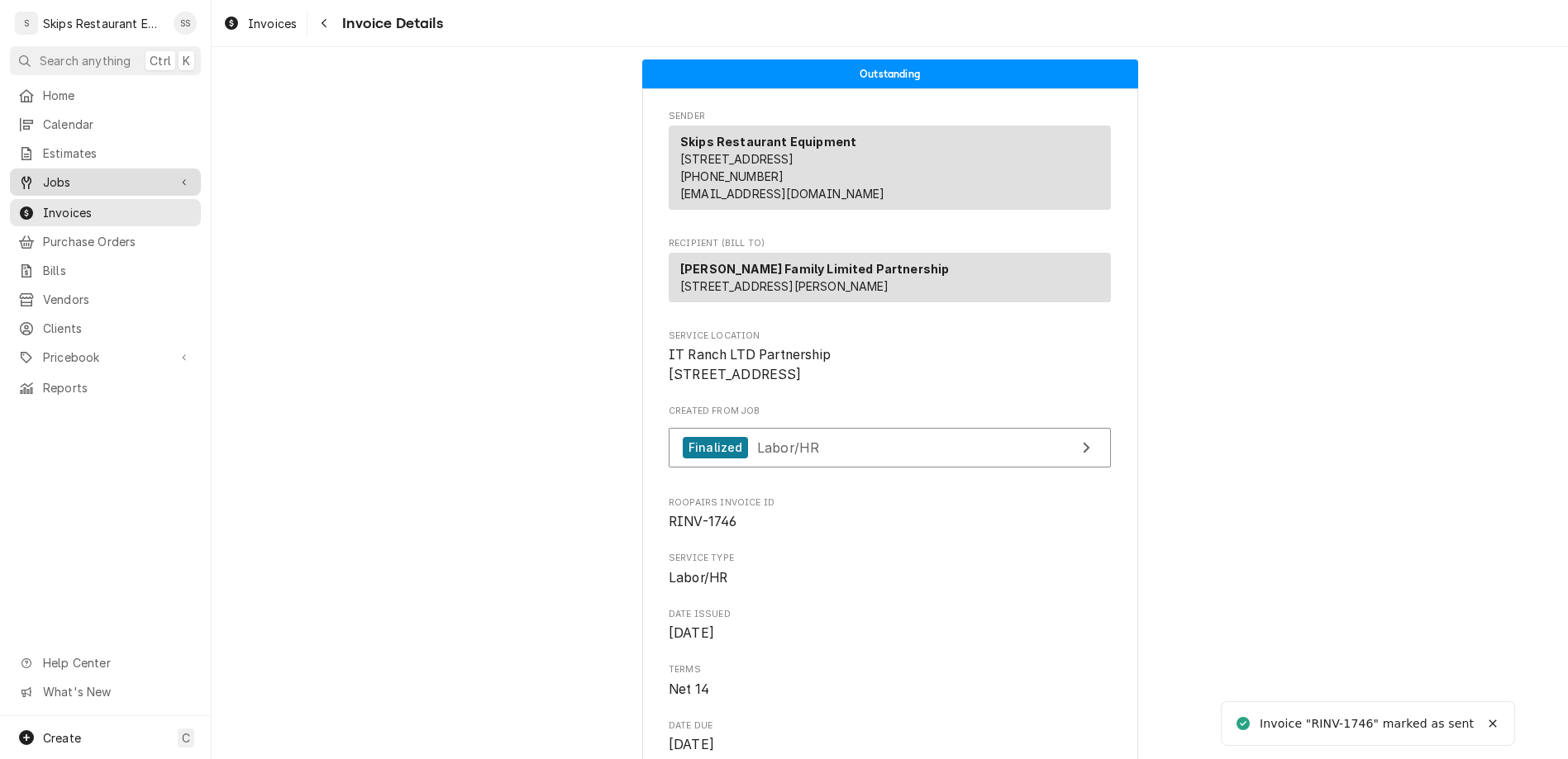
click at [50, 172] on div "Jobs" at bounding box center [105, 182] width 185 height 21
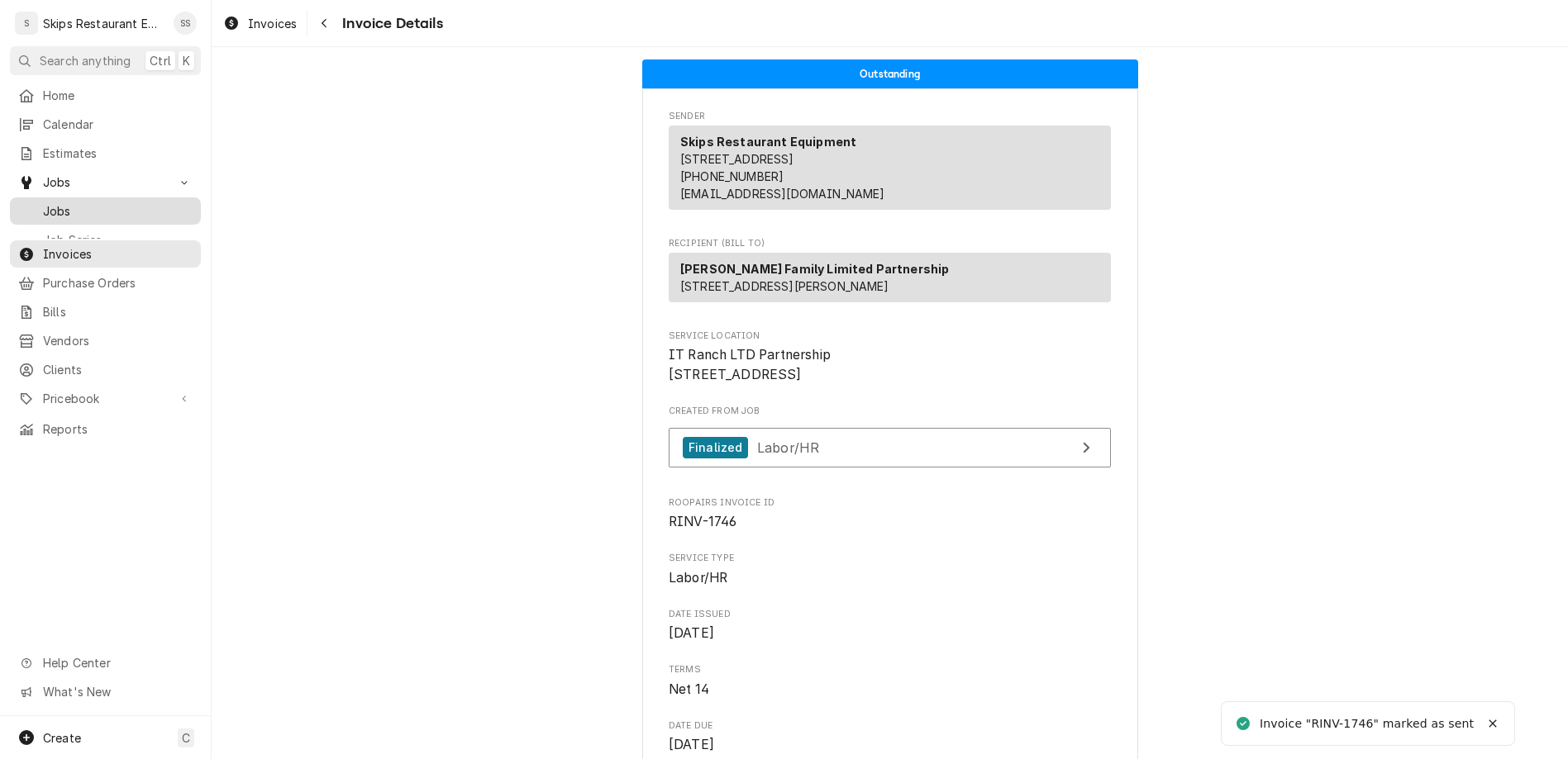
click at [49, 203] on span "Jobs" at bounding box center [117, 211] width 150 height 17
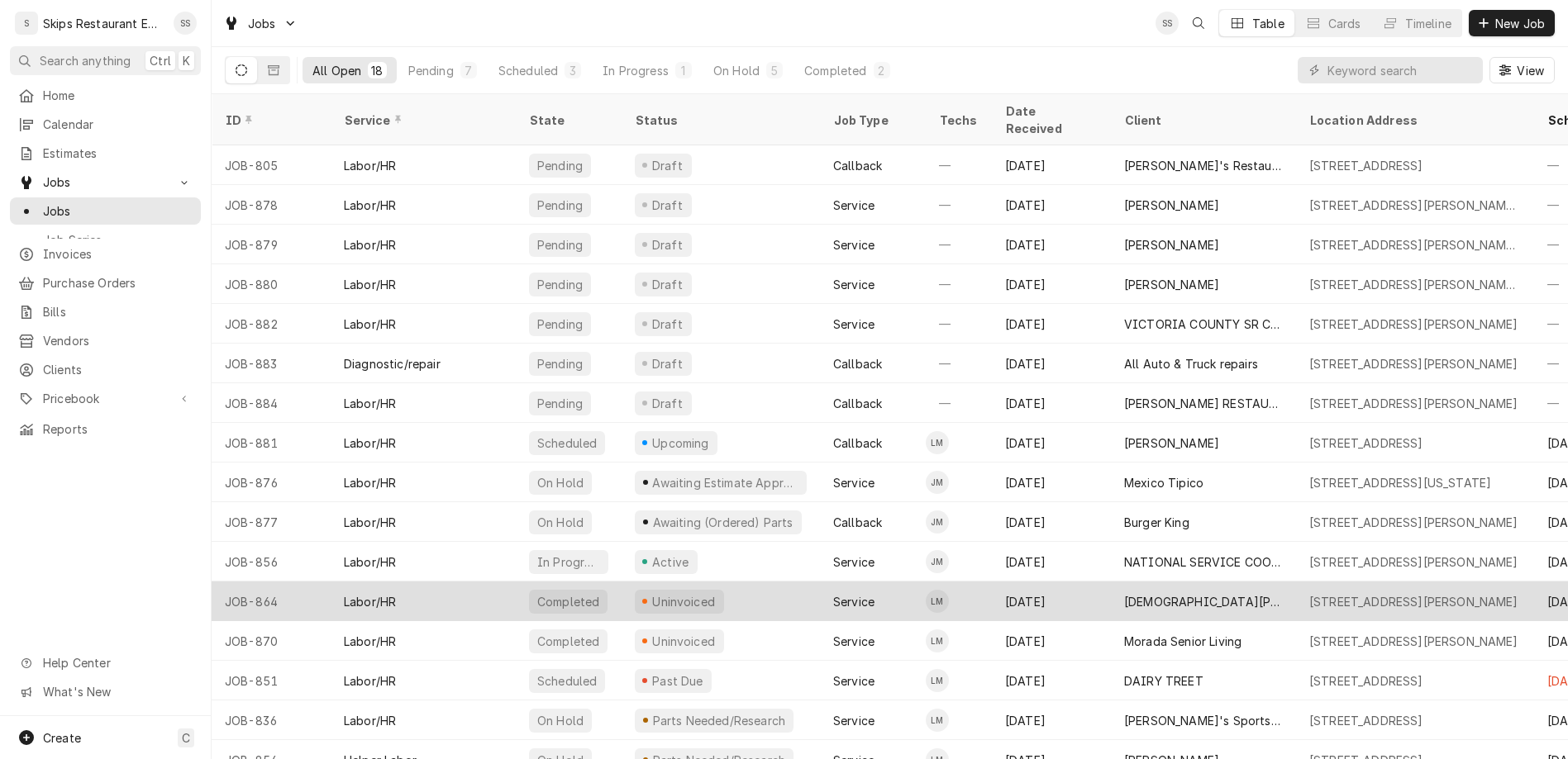
click at [634, 590] on div "Uninvoiced" at bounding box center [679, 602] width 89 height 24
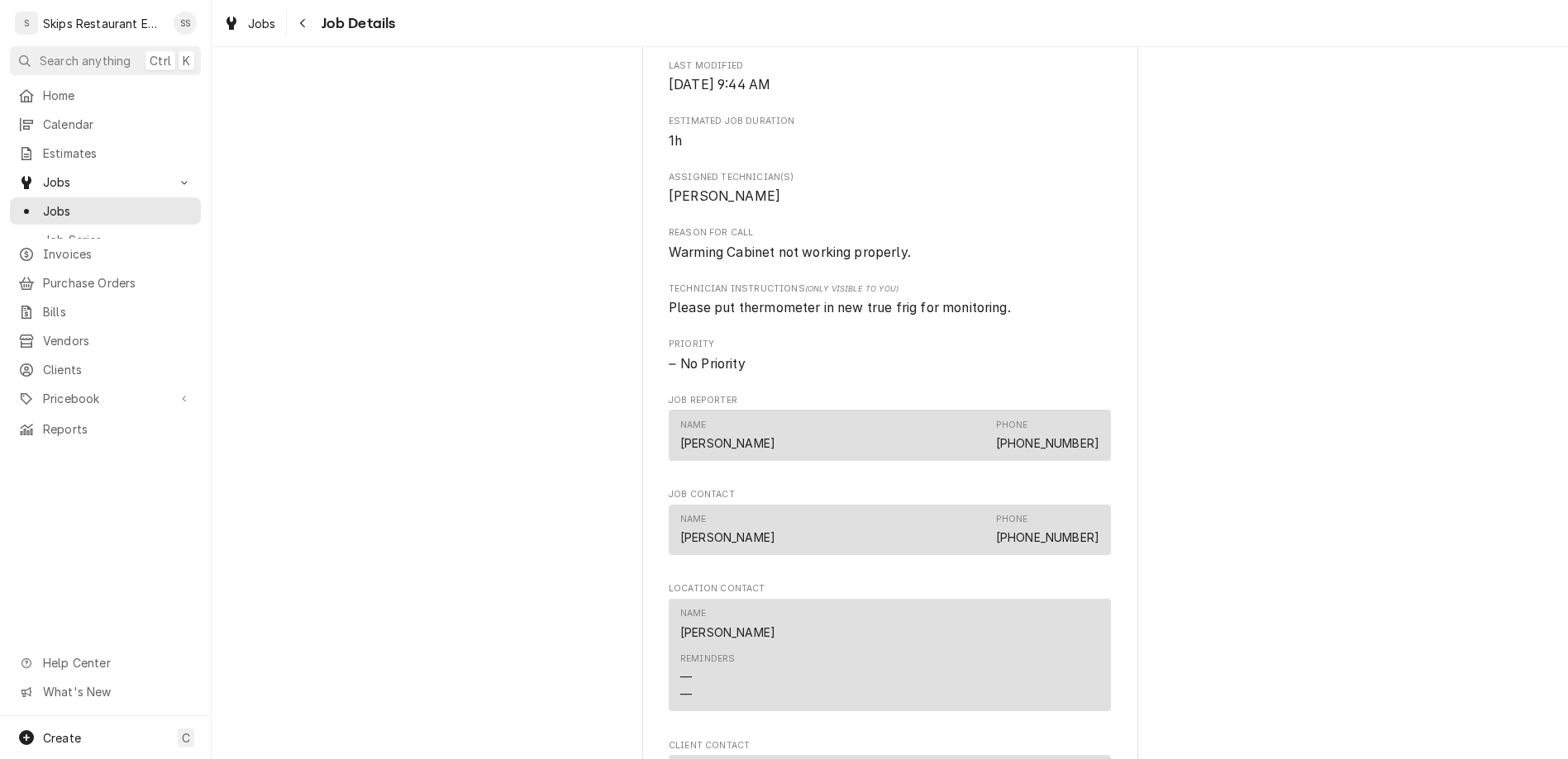
scroll to position [709, 0]
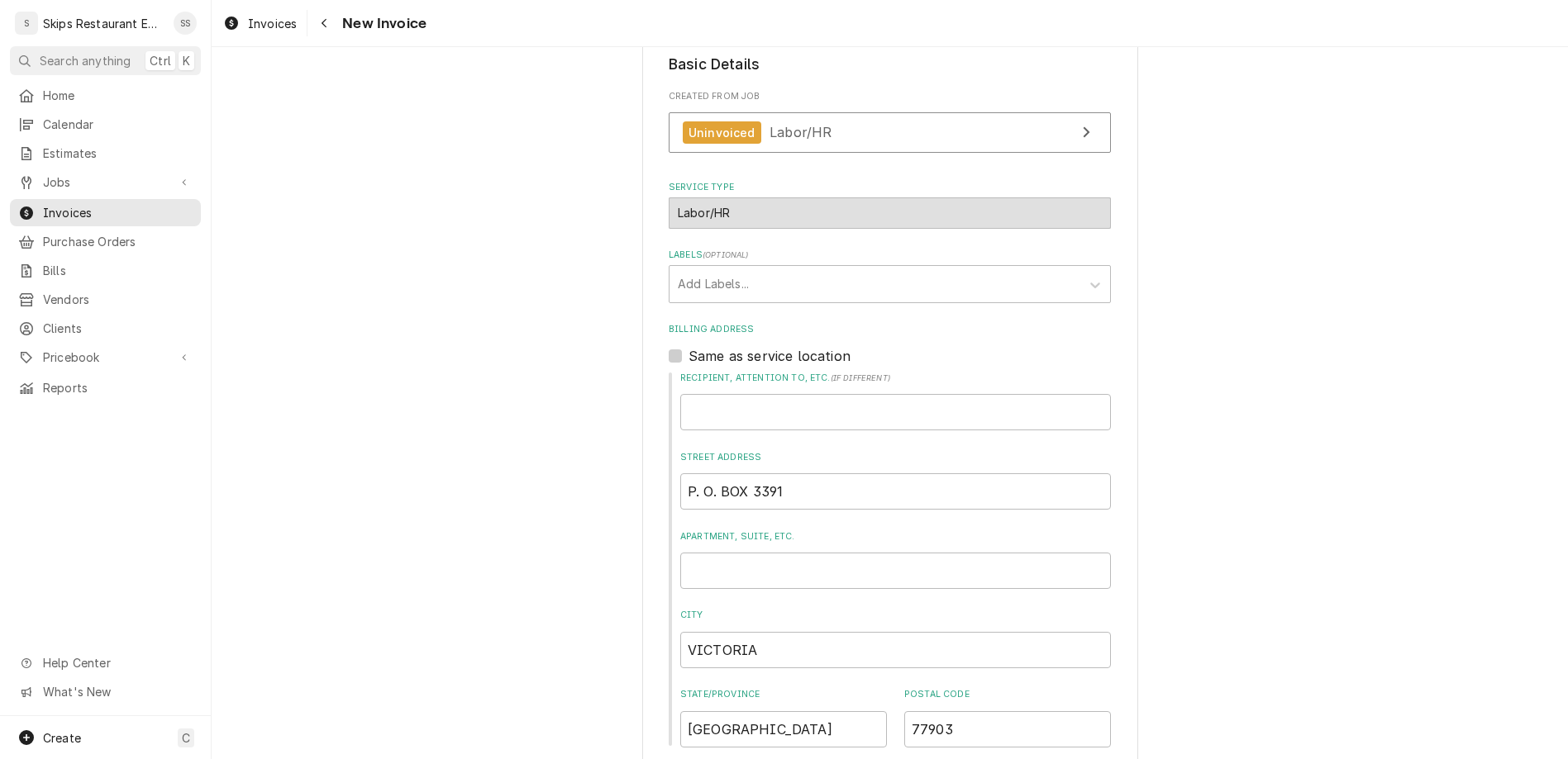
scroll to position [360, 0]
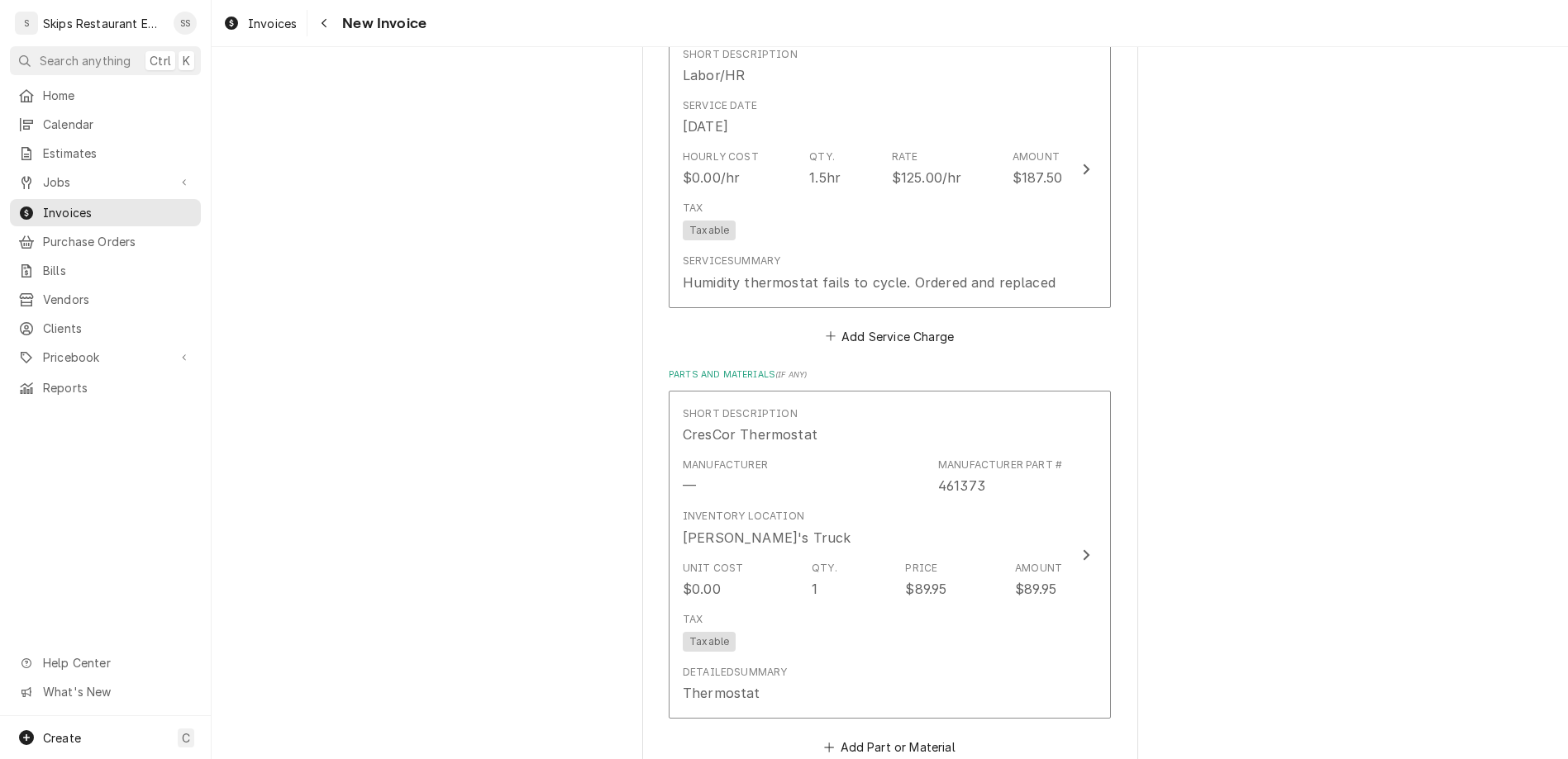
scroll to position [1649, 0]
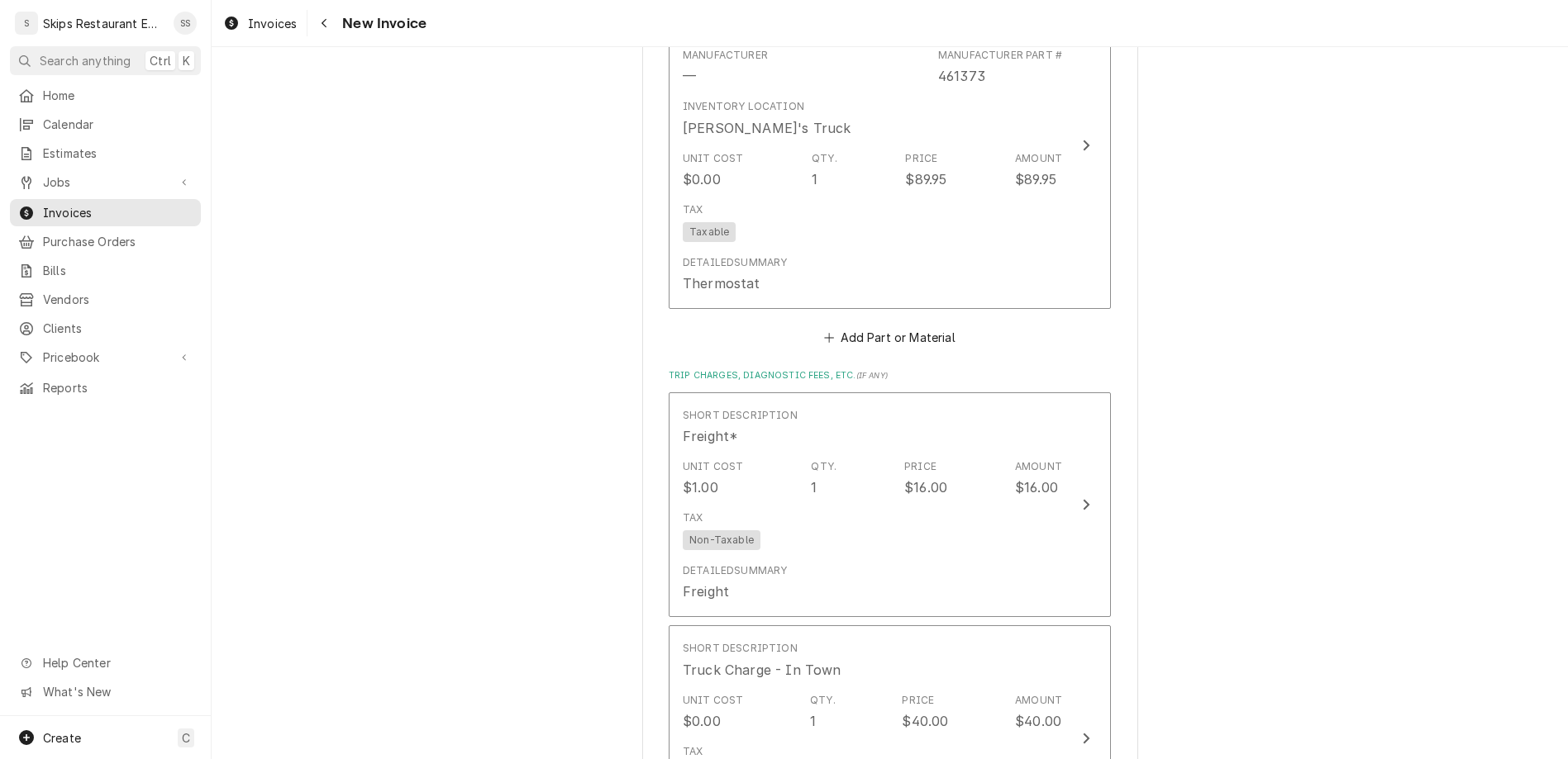
type textarea "x"
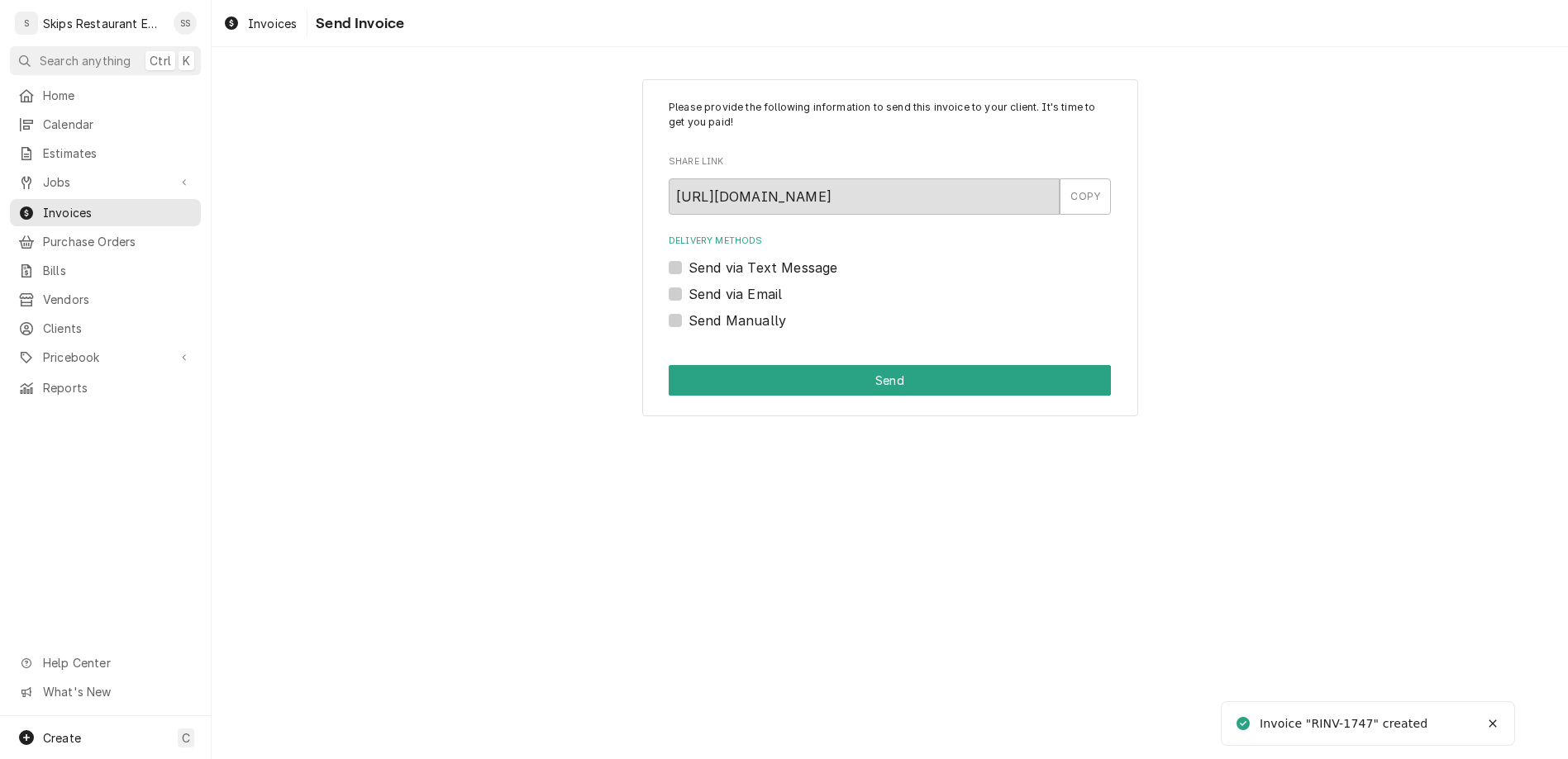
click at [704, 310] on label "Send Manually" at bounding box center [737, 320] width 97 height 20
click at [704, 310] on input "Send Manually" at bounding box center [909, 328] width 442 height 37
checkbox input "true"
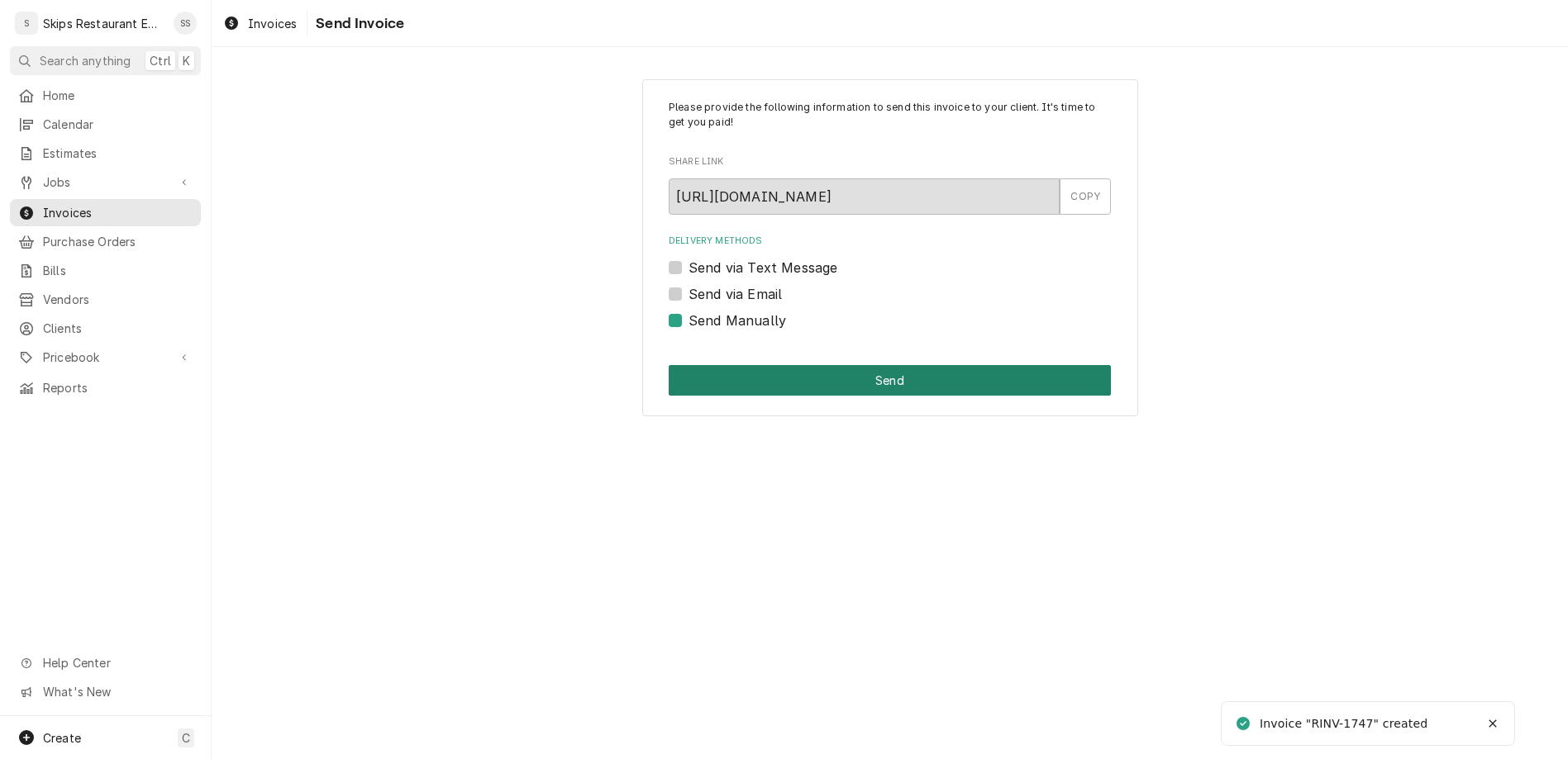
click at [853, 365] on button "Send" at bounding box center [889, 380] width 442 height 31
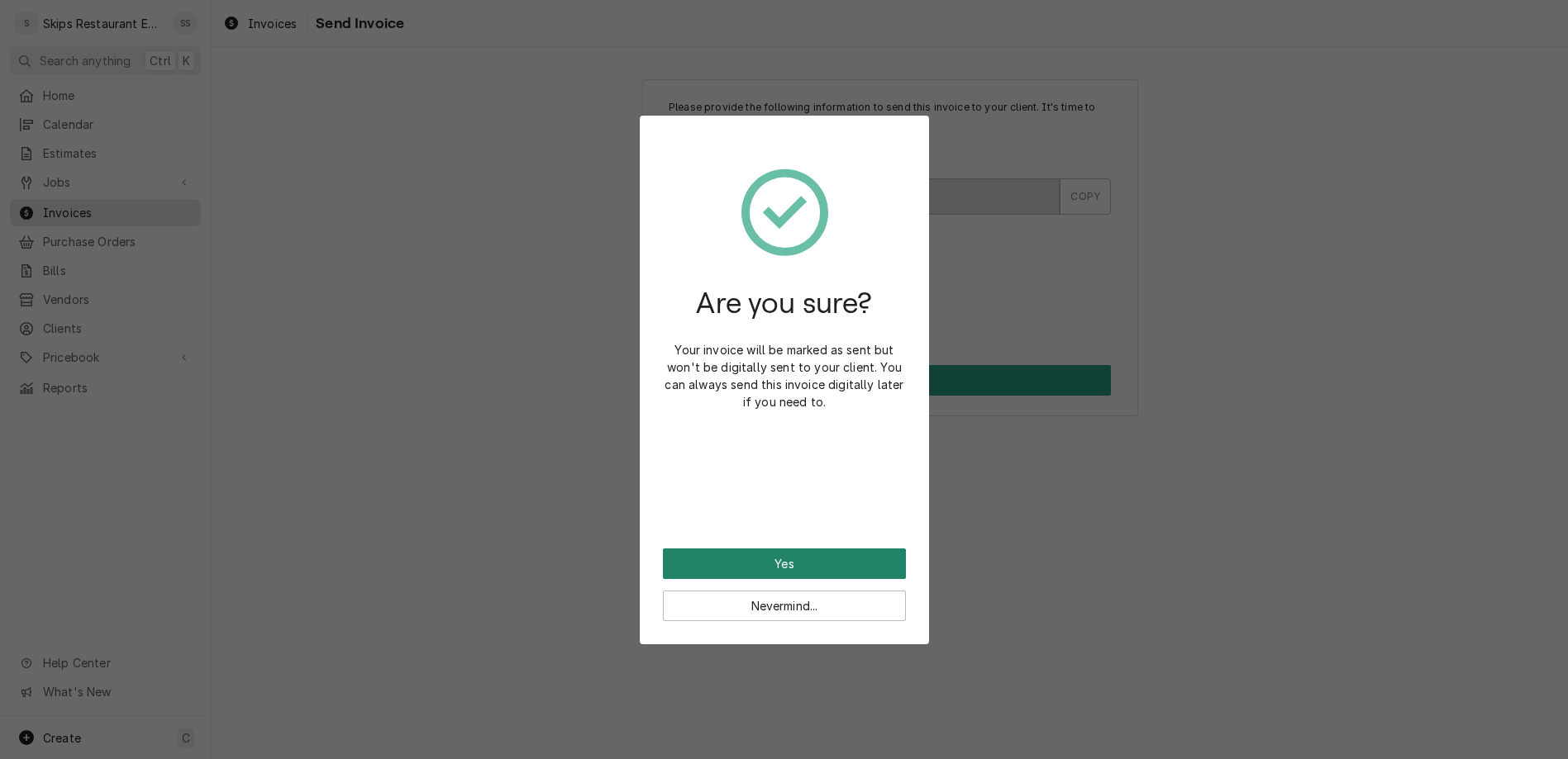
click at [783, 549] on button "Yes" at bounding box center [784, 564] width 243 height 31
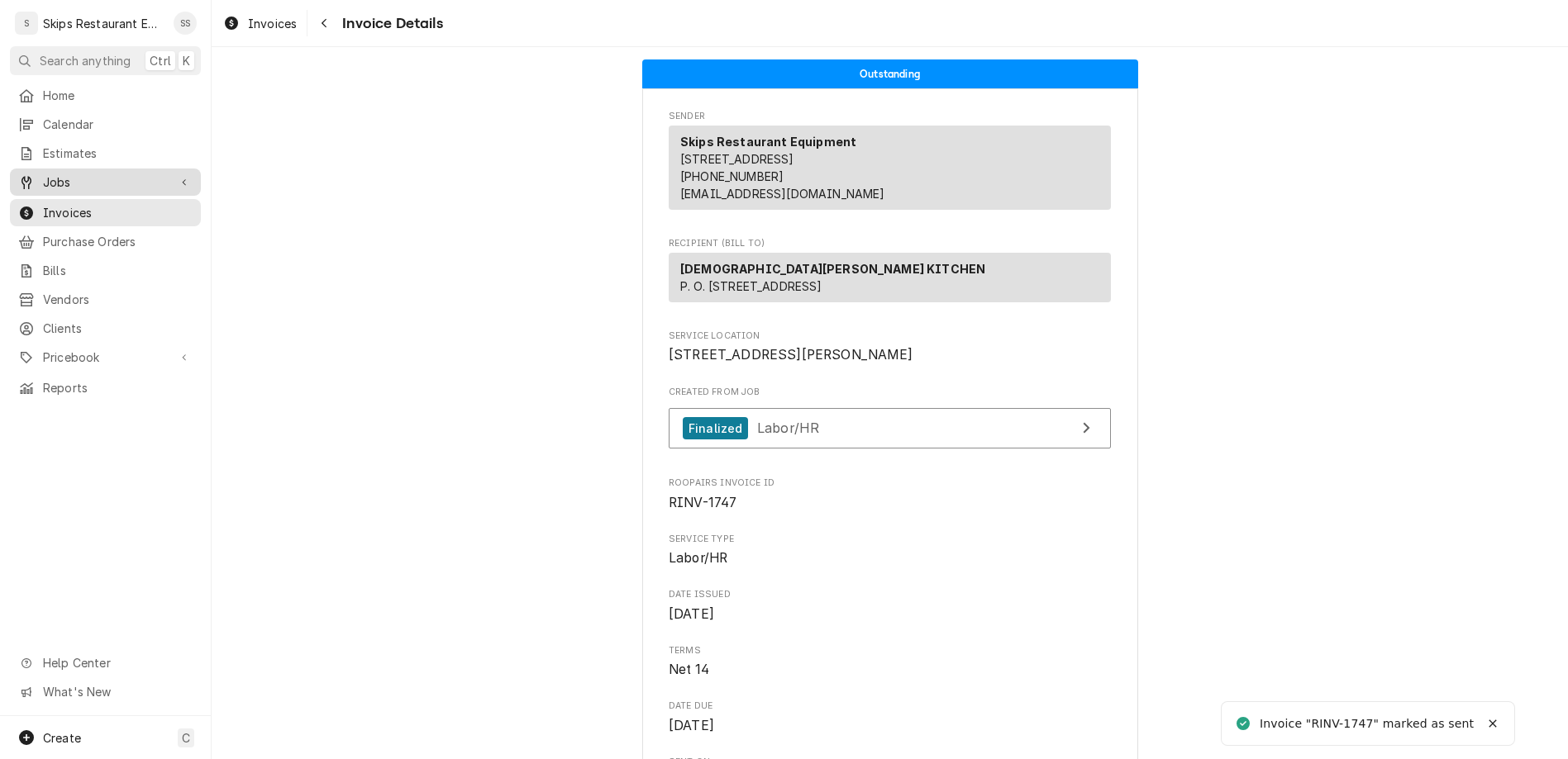
click at [43, 174] on span "Jobs" at bounding box center [105, 182] width 125 height 17
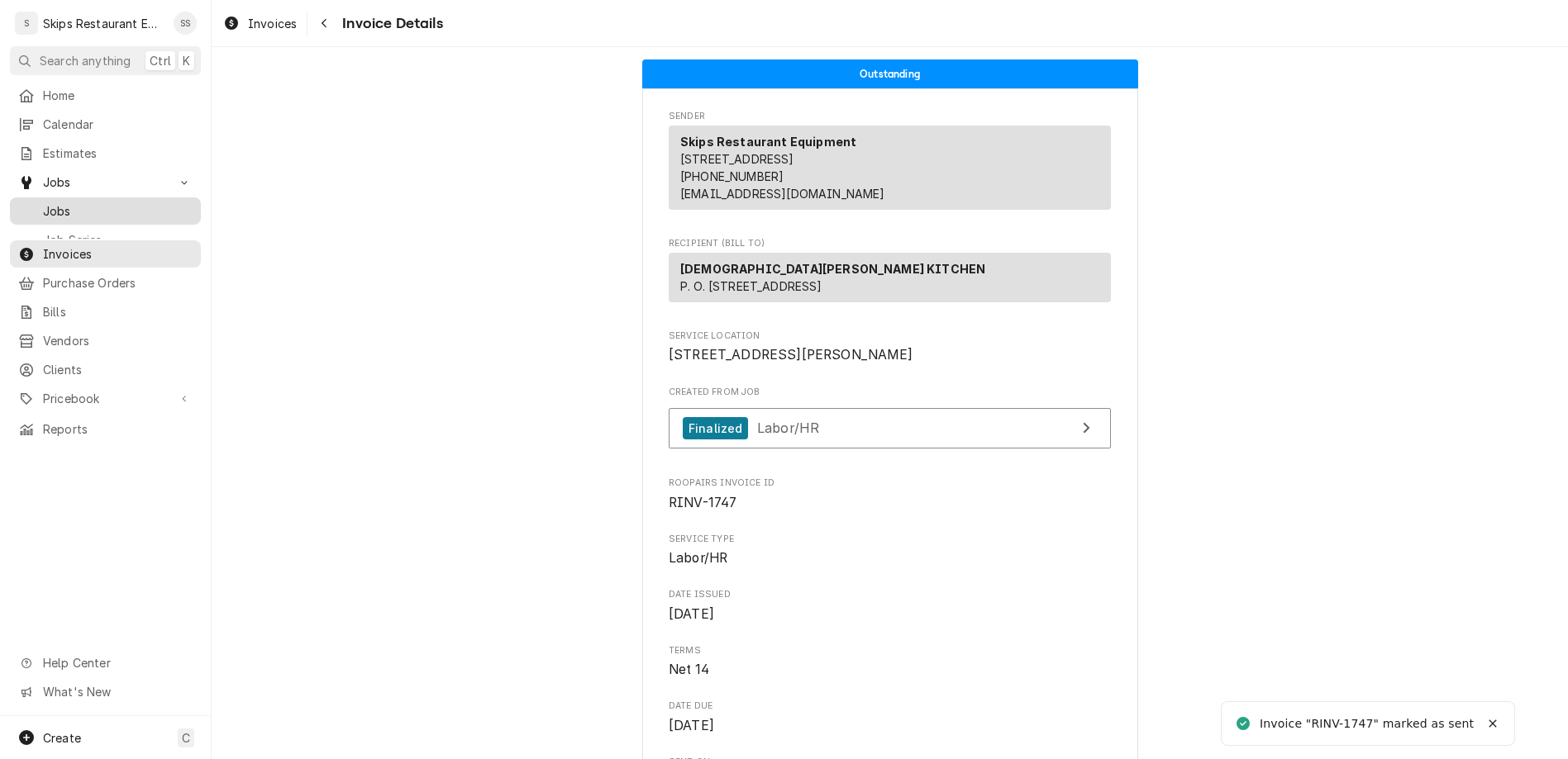
click at [43, 203] on span "Jobs" at bounding box center [117, 211] width 150 height 17
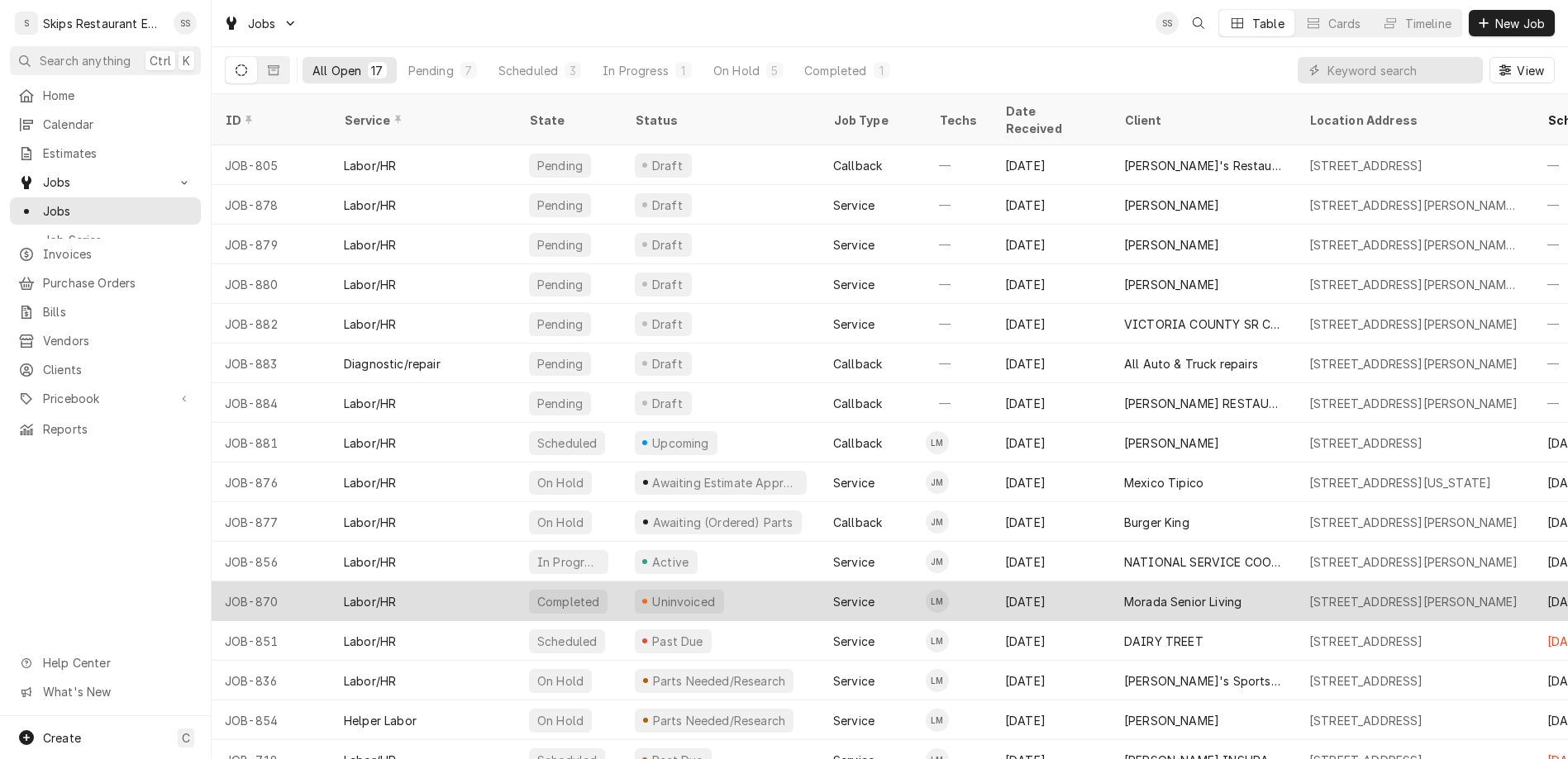
click at [651, 593] on div "Uninvoiced" at bounding box center [684, 602] width 67 height 17
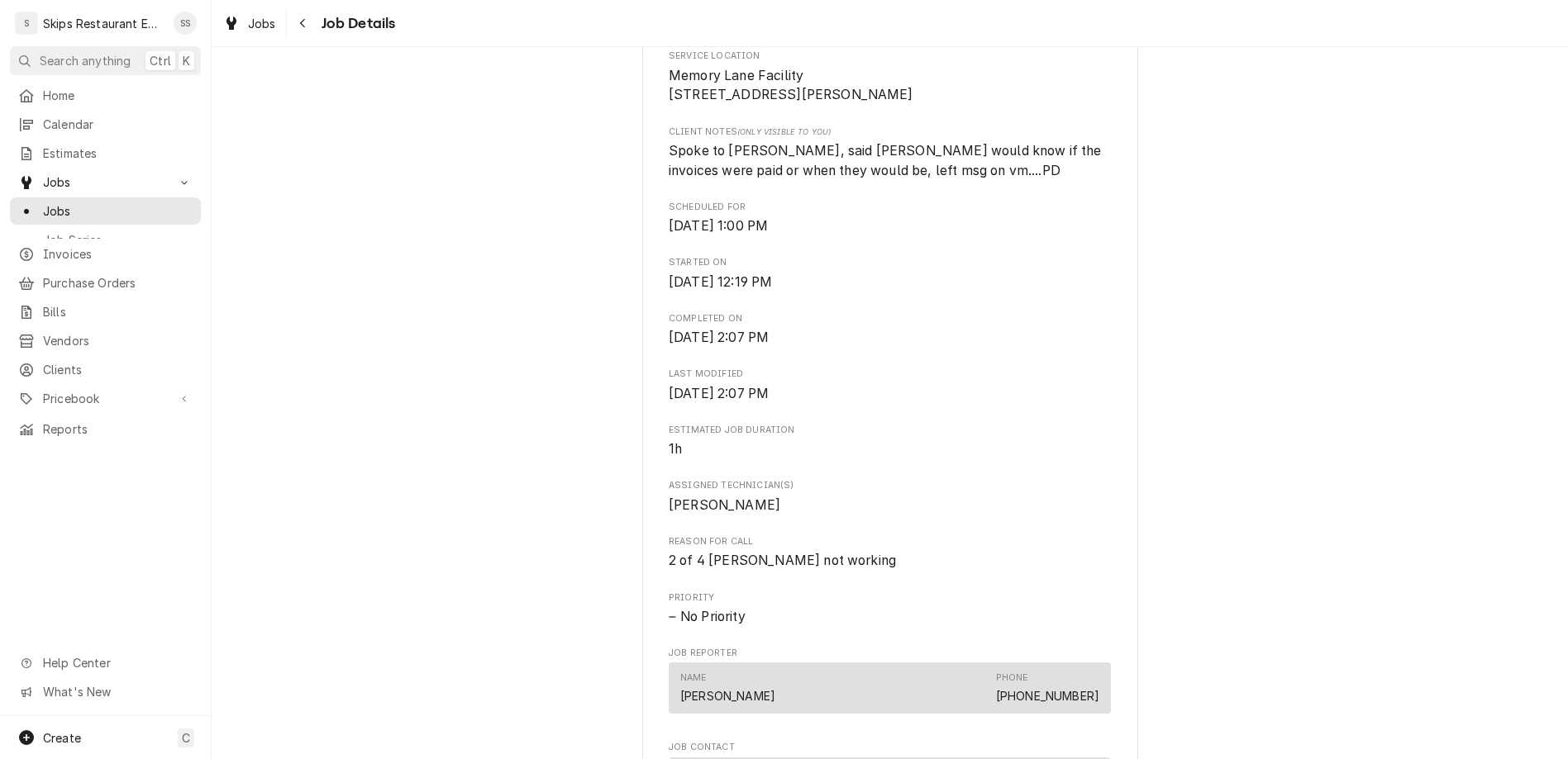
scroll to position [451, 0]
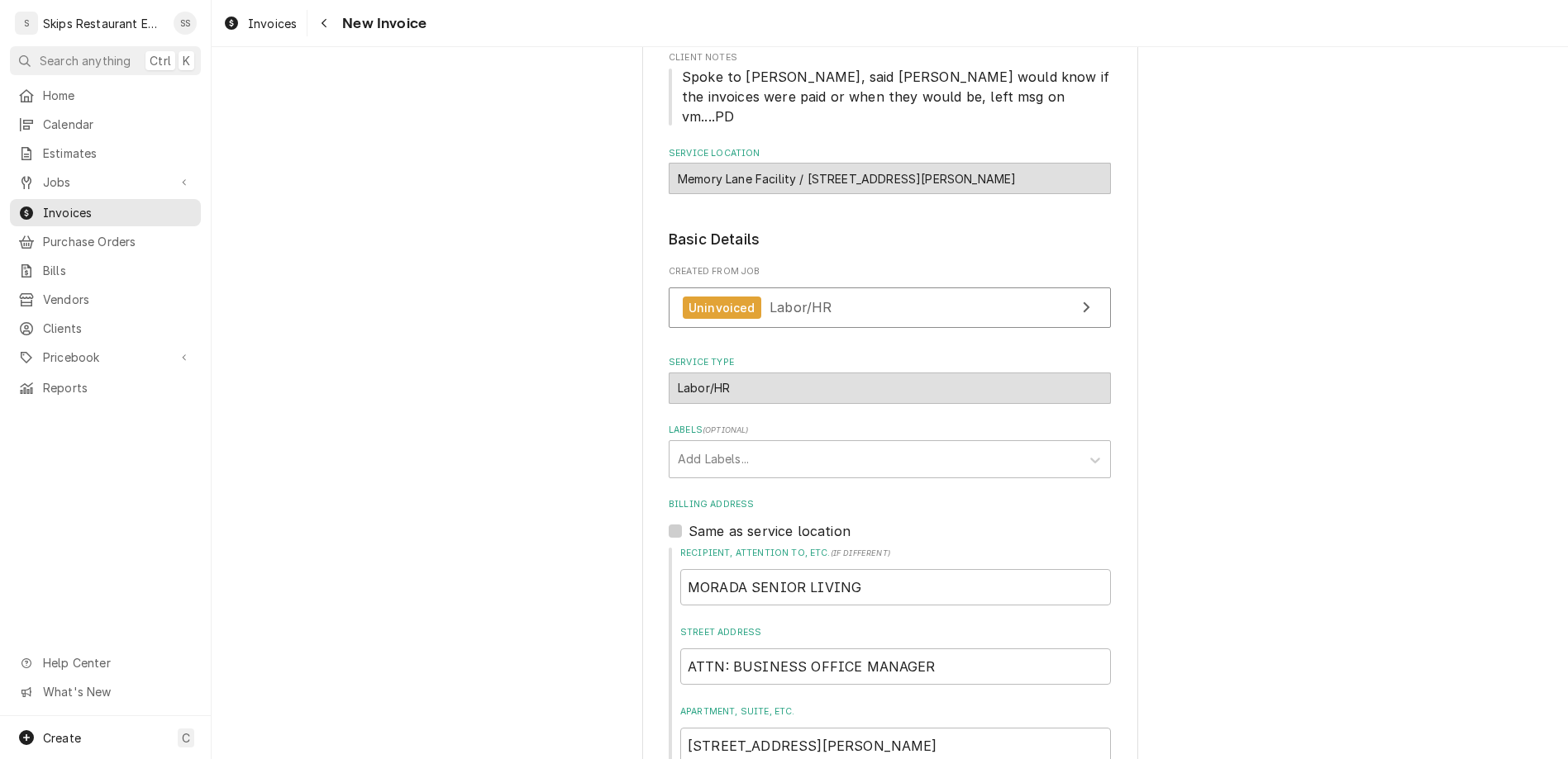
scroll to position [345, 0]
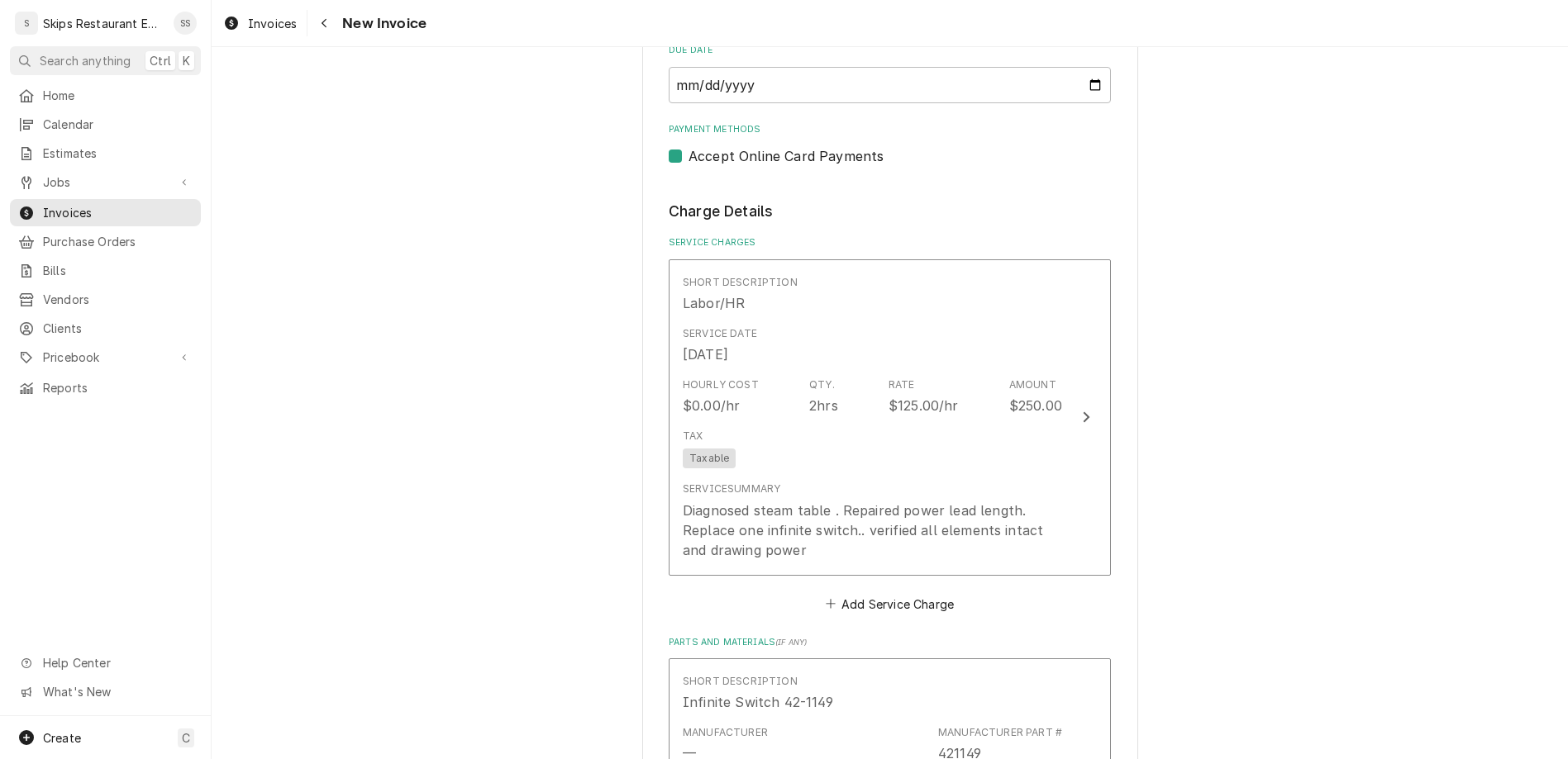
scroll to position [1505, 0]
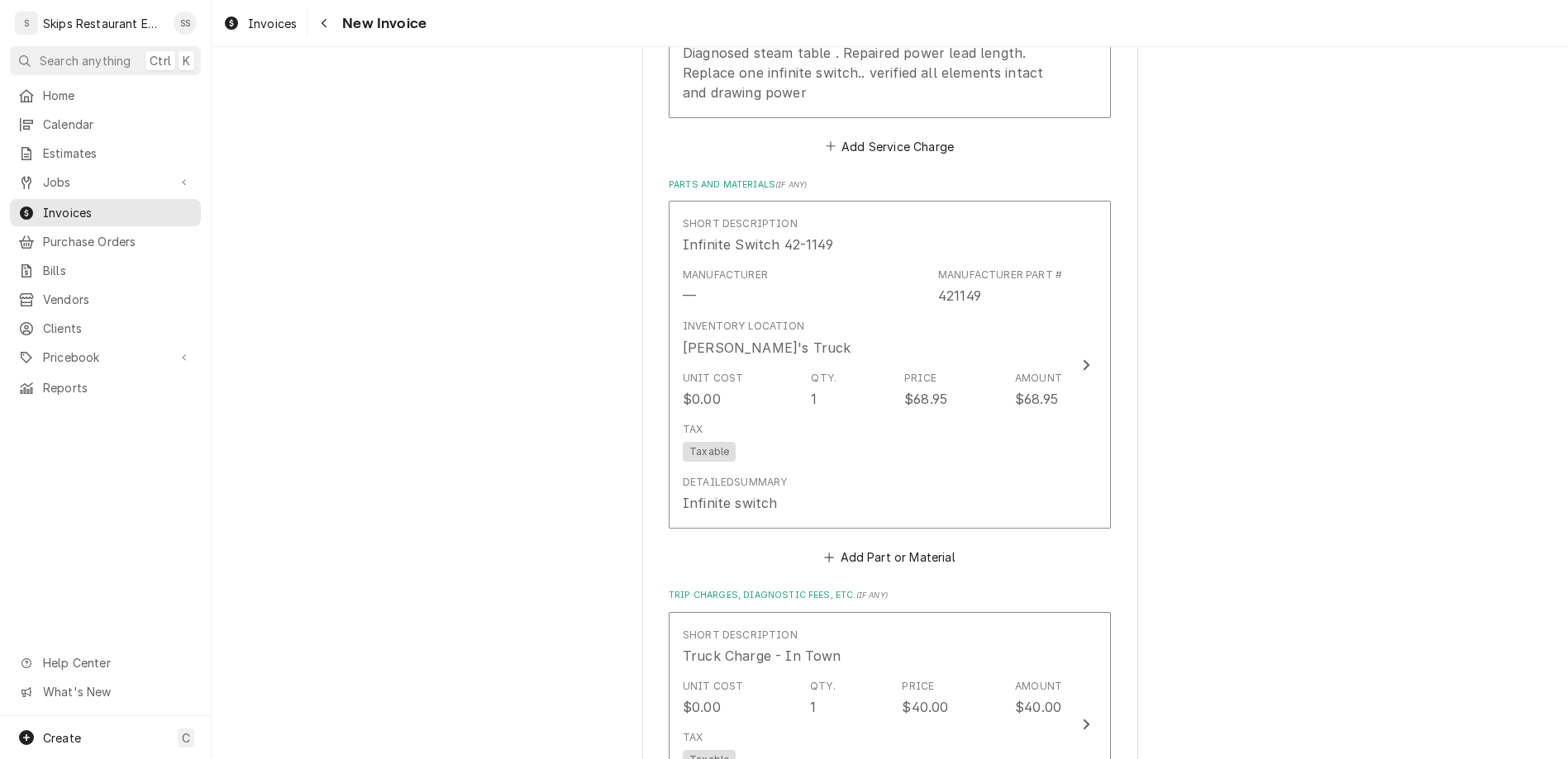
type textarea "x"
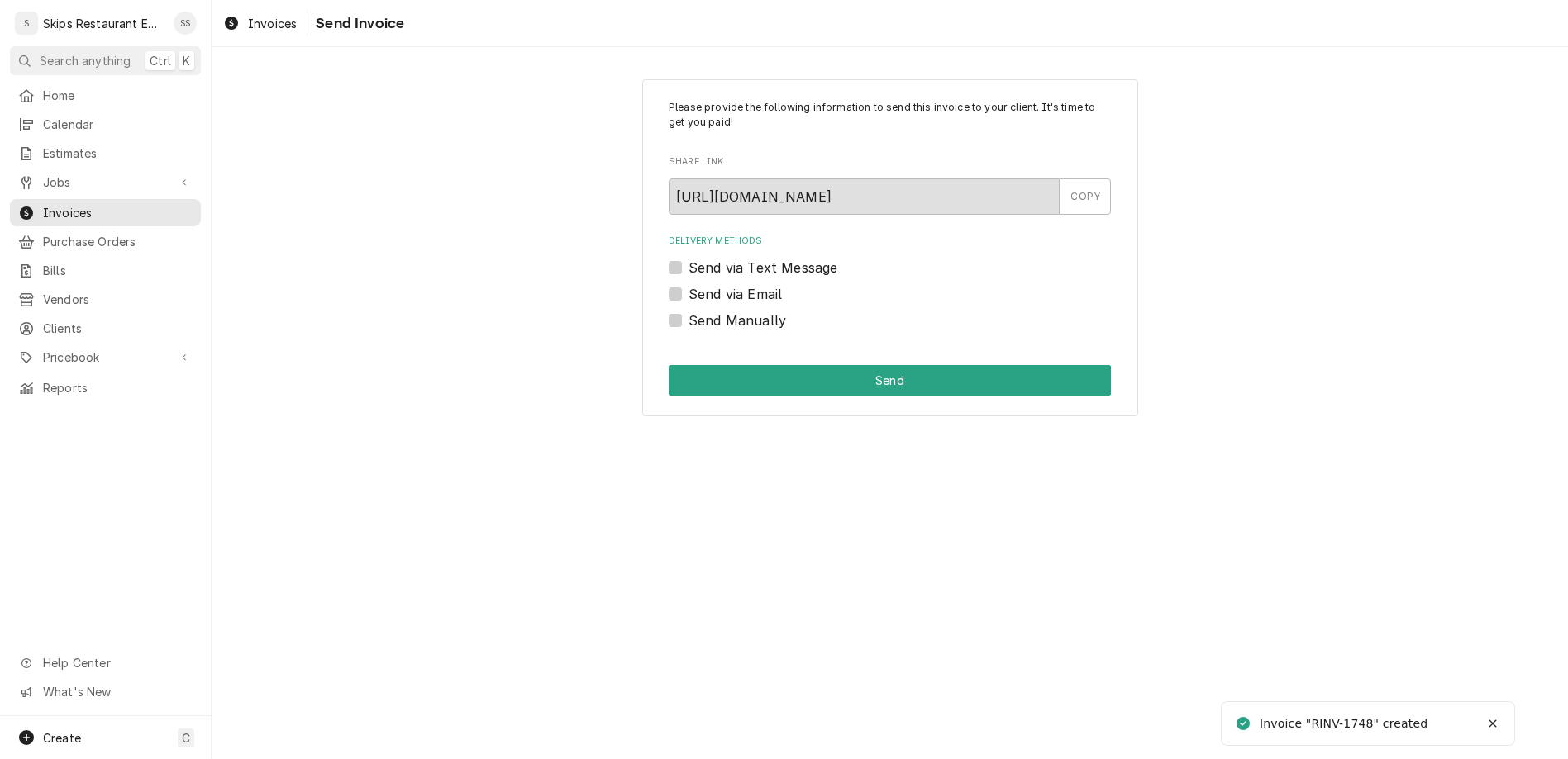
click at [699, 310] on label "Send Manually" at bounding box center [737, 320] width 97 height 20
click at [699, 310] on input "Send Manually" at bounding box center [909, 328] width 442 height 37
checkbox input "true"
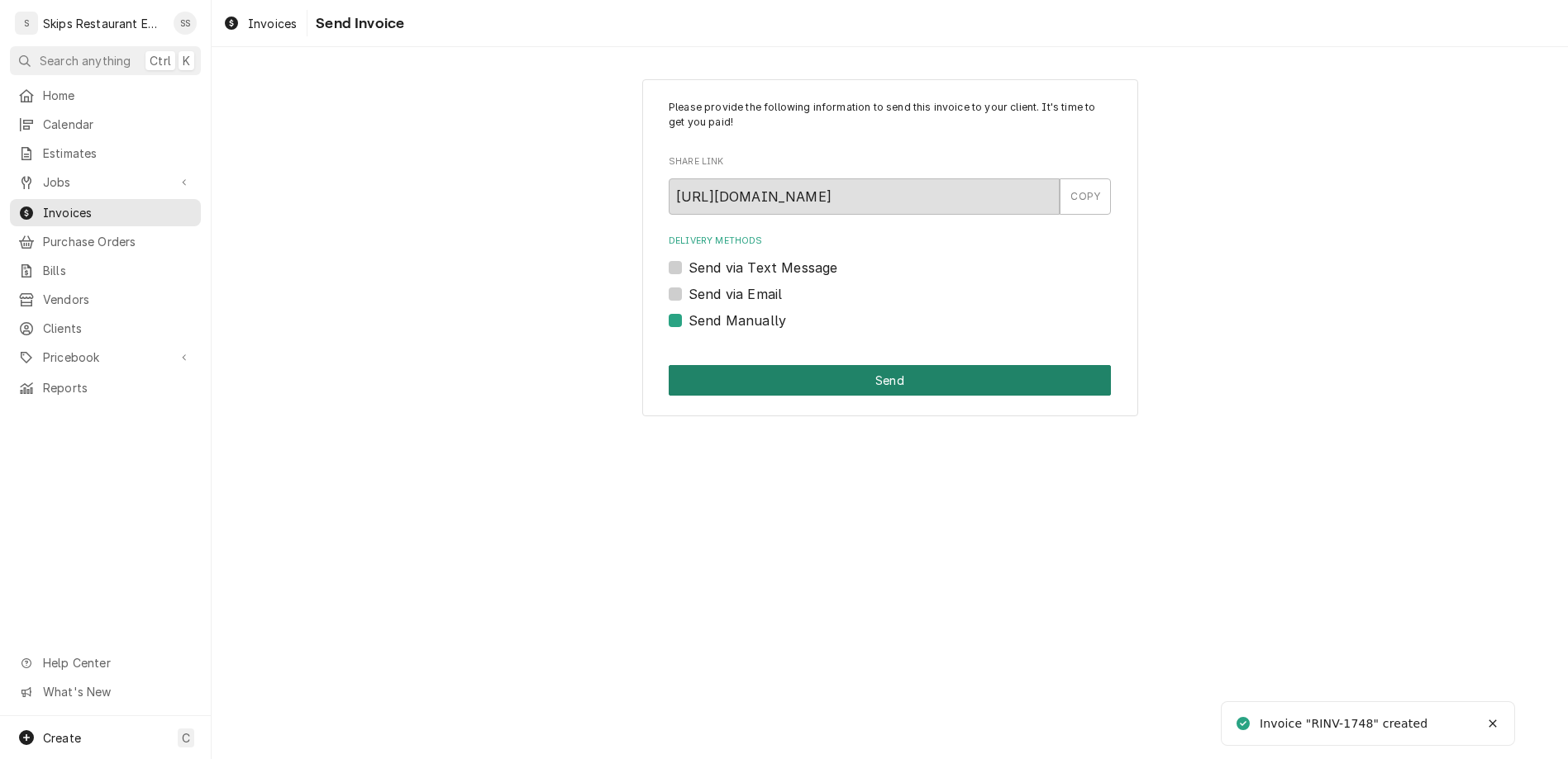
click at [767, 365] on button "Send" at bounding box center [889, 380] width 442 height 31
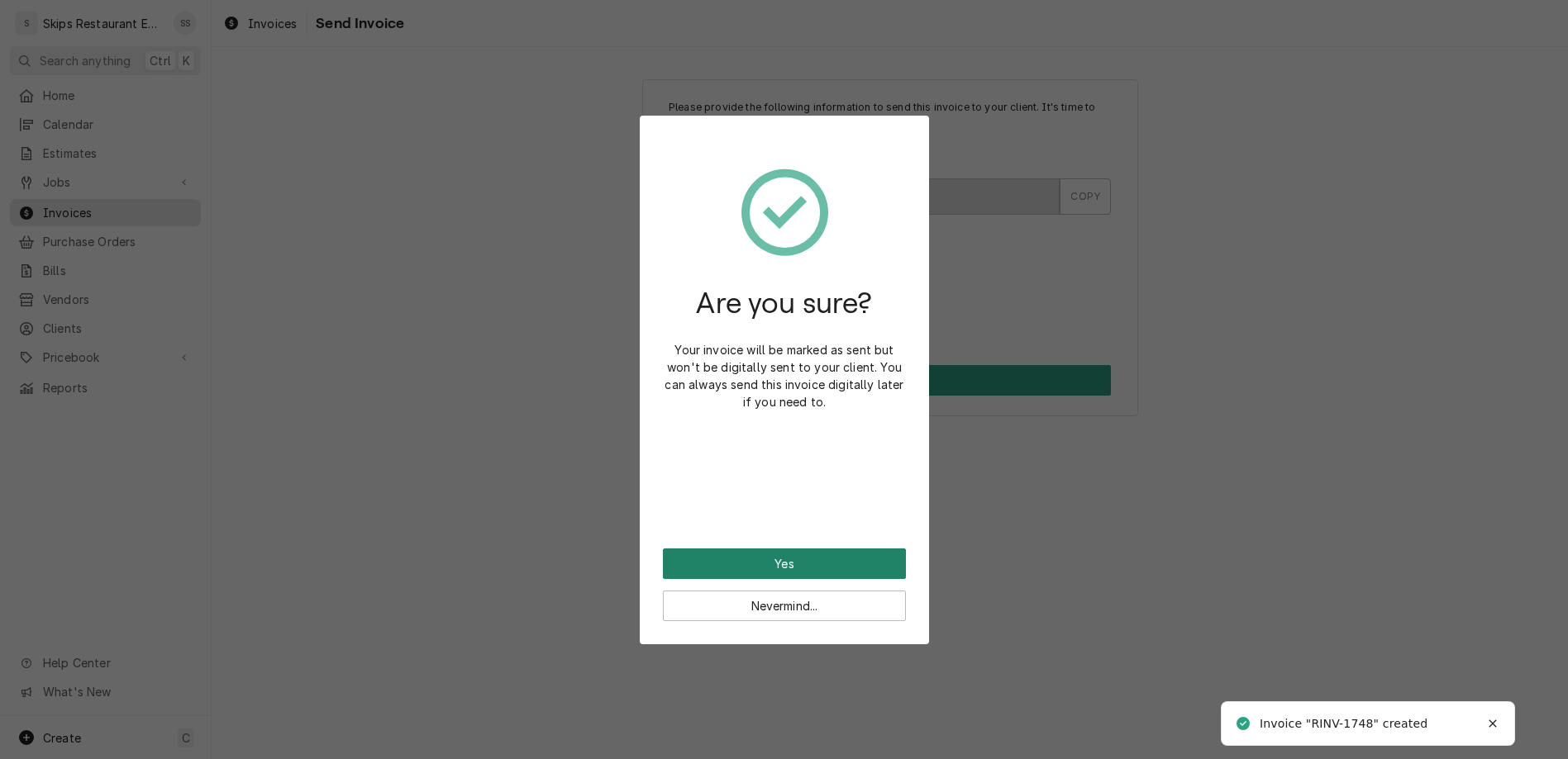
click at [784, 549] on button "Yes" at bounding box center [784, 564] width 243 height 31
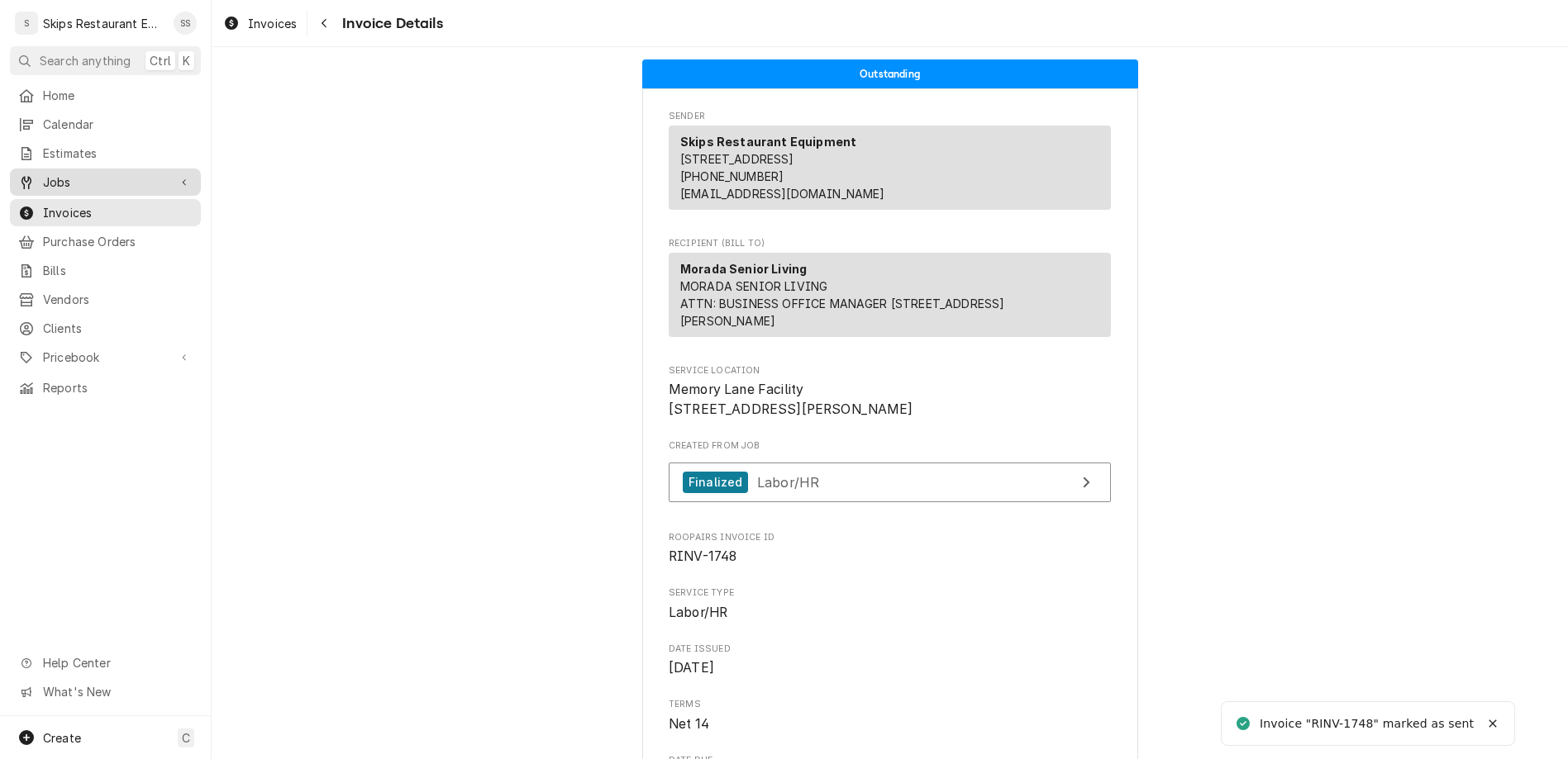
click at [43, 174] on span "Jobs" at bounding box center [105, 182] width 125 height 17
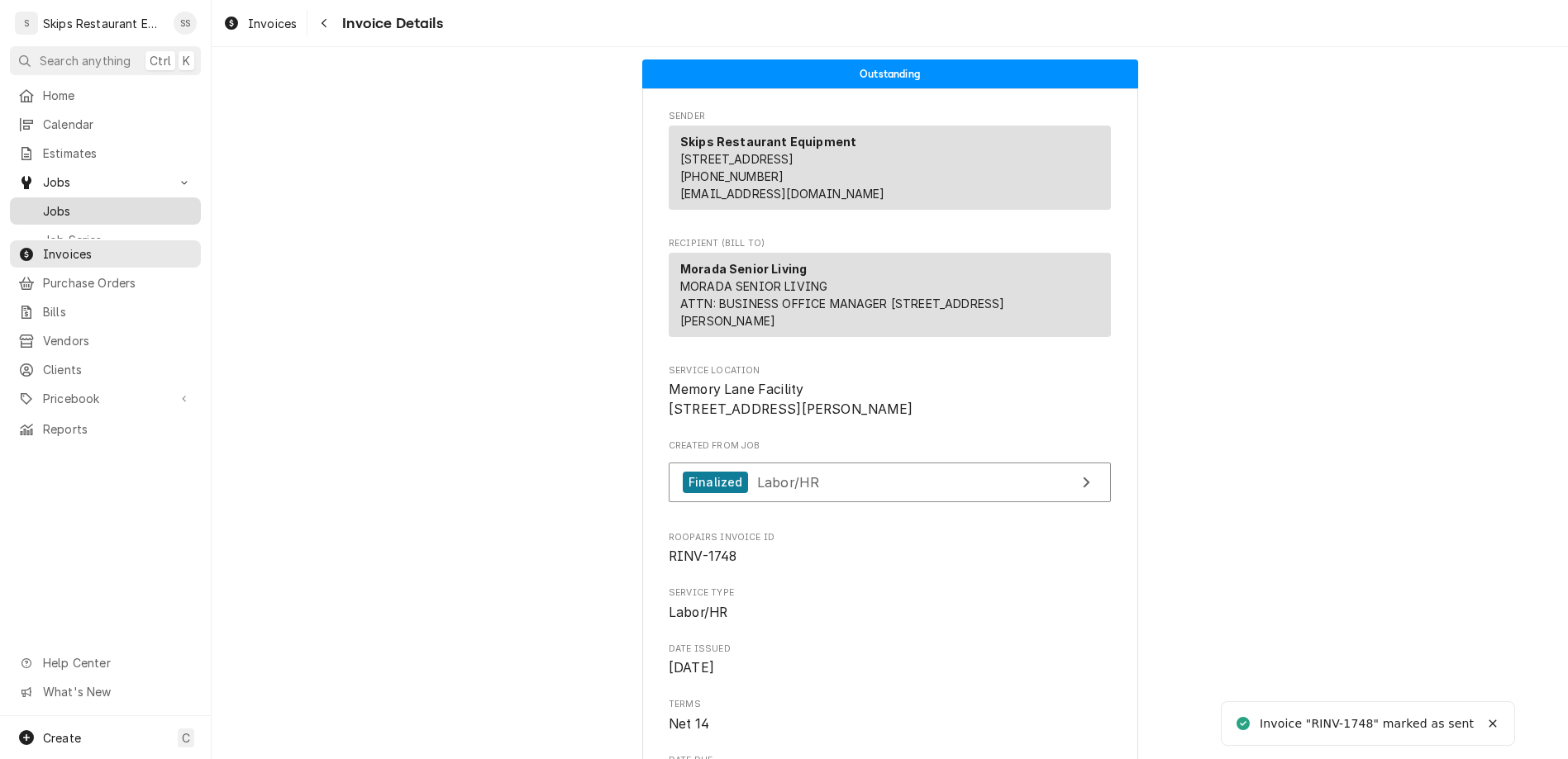
click at [43, 203] on span "Jobs" at bounding box center [117, 211] width 150 height 17
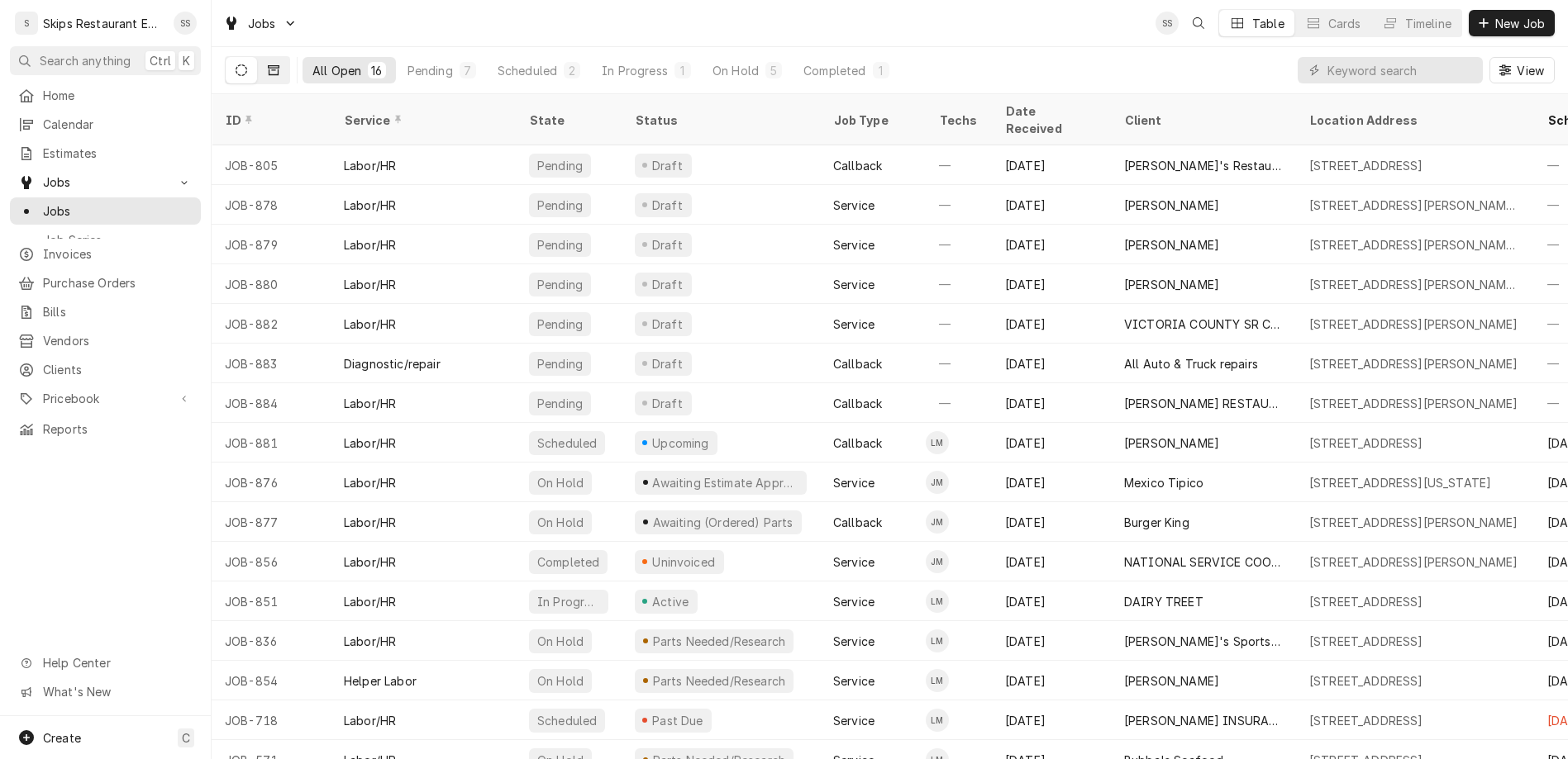
click at [268, 64] on icon "Dynamic Content Wrapper" at bounding box center [274, 70] width 12 height 12
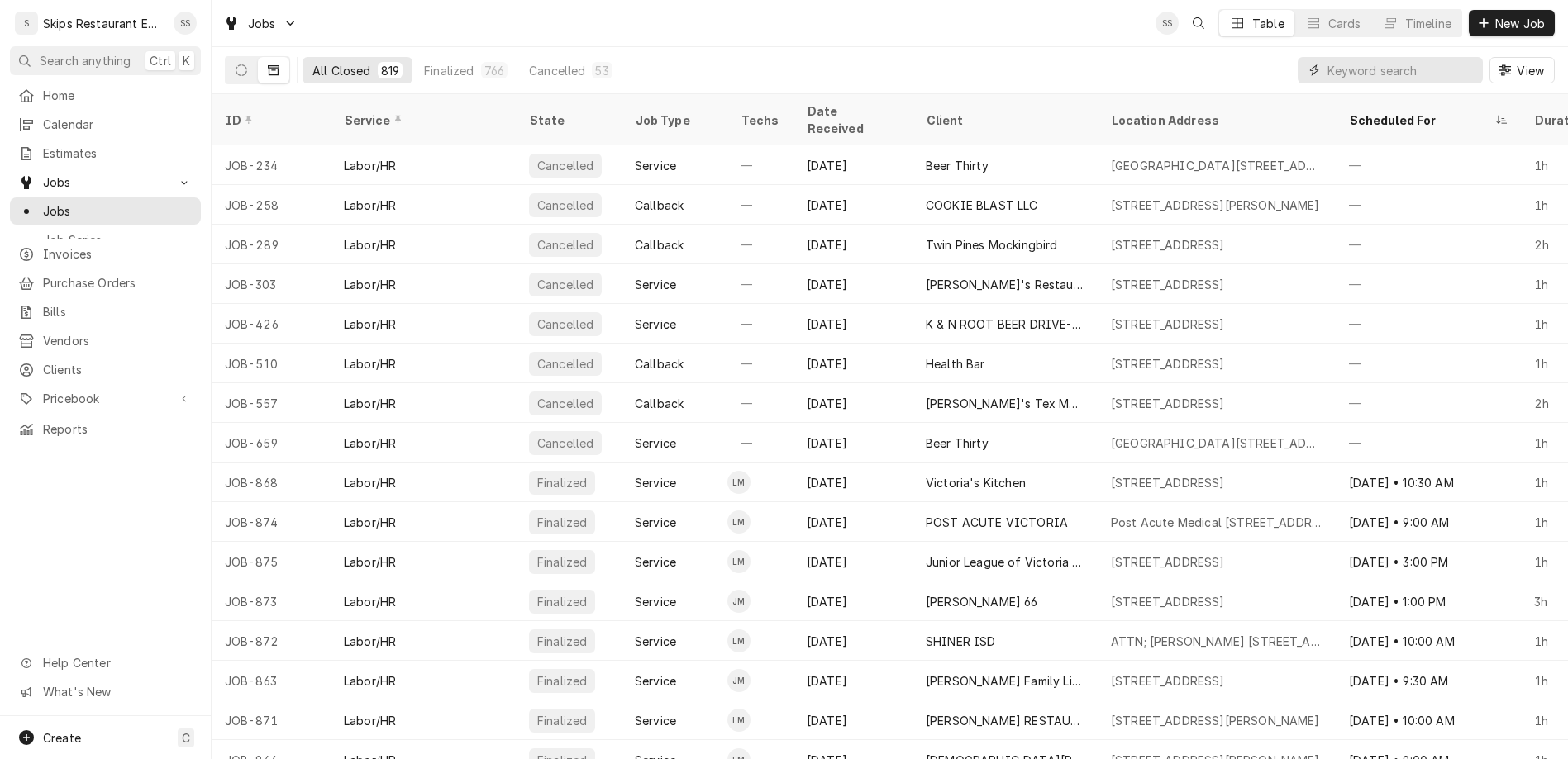
click at [1397, 57] on input "Dynamic Content Wrapper" at bounding box center [1400, 70] width 147 height 26
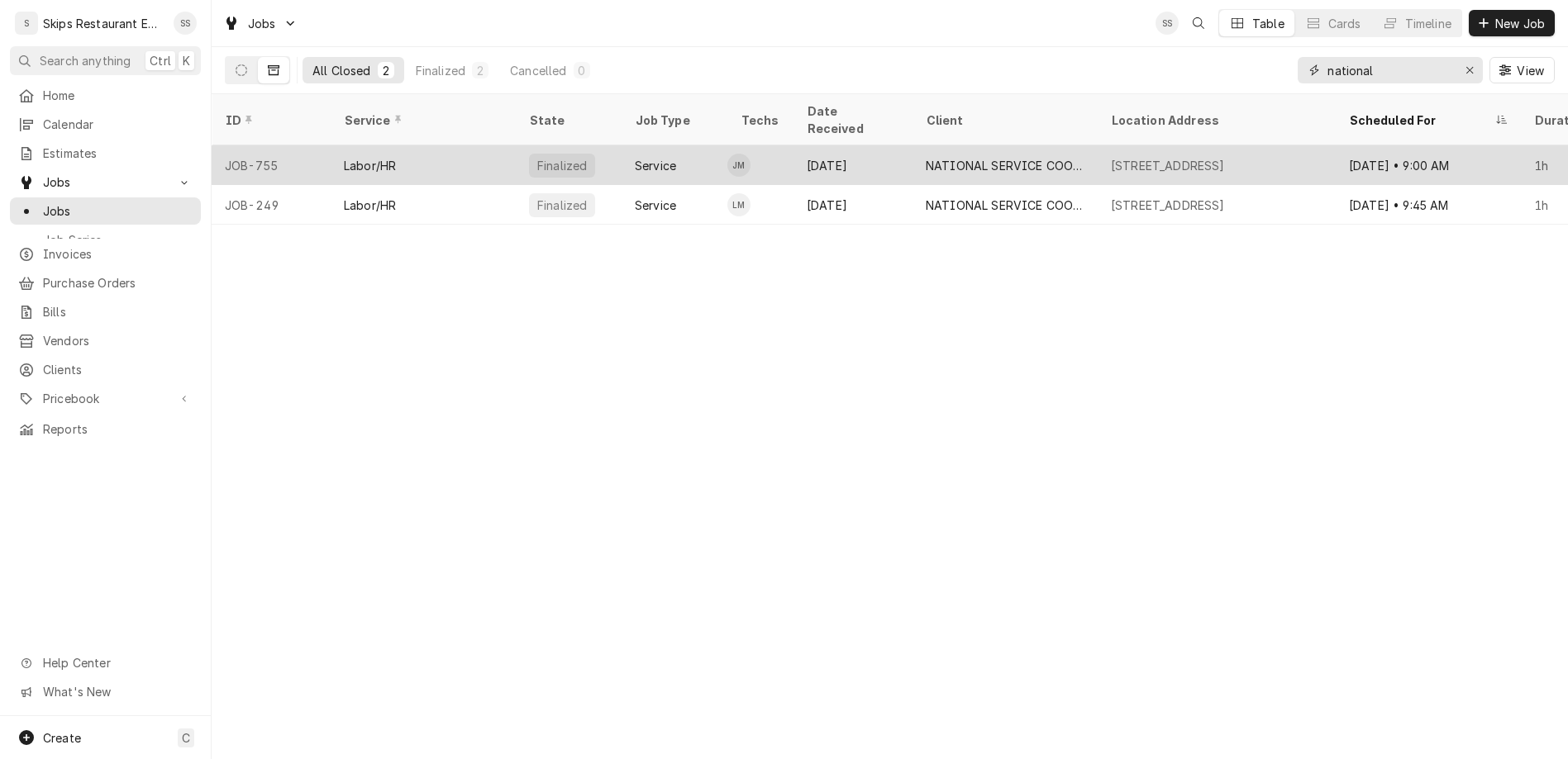
type input "national"
click at [793, 145] on div "[DATE]" at bounding box center [852, 165] width 119 height 39
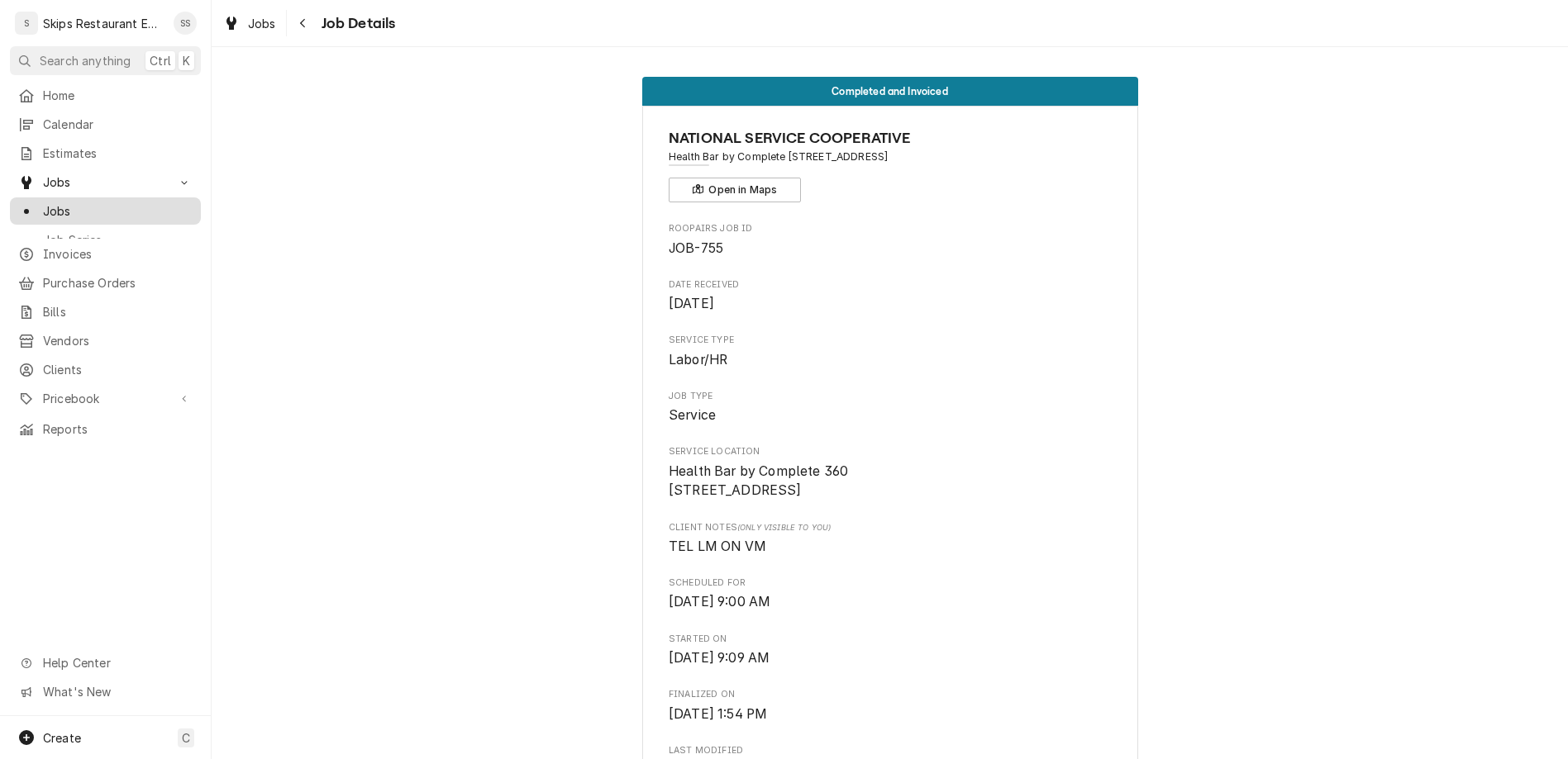
click at [43, 203] on span "Jobs" at bounding box center [117, 211] width 150 height 17
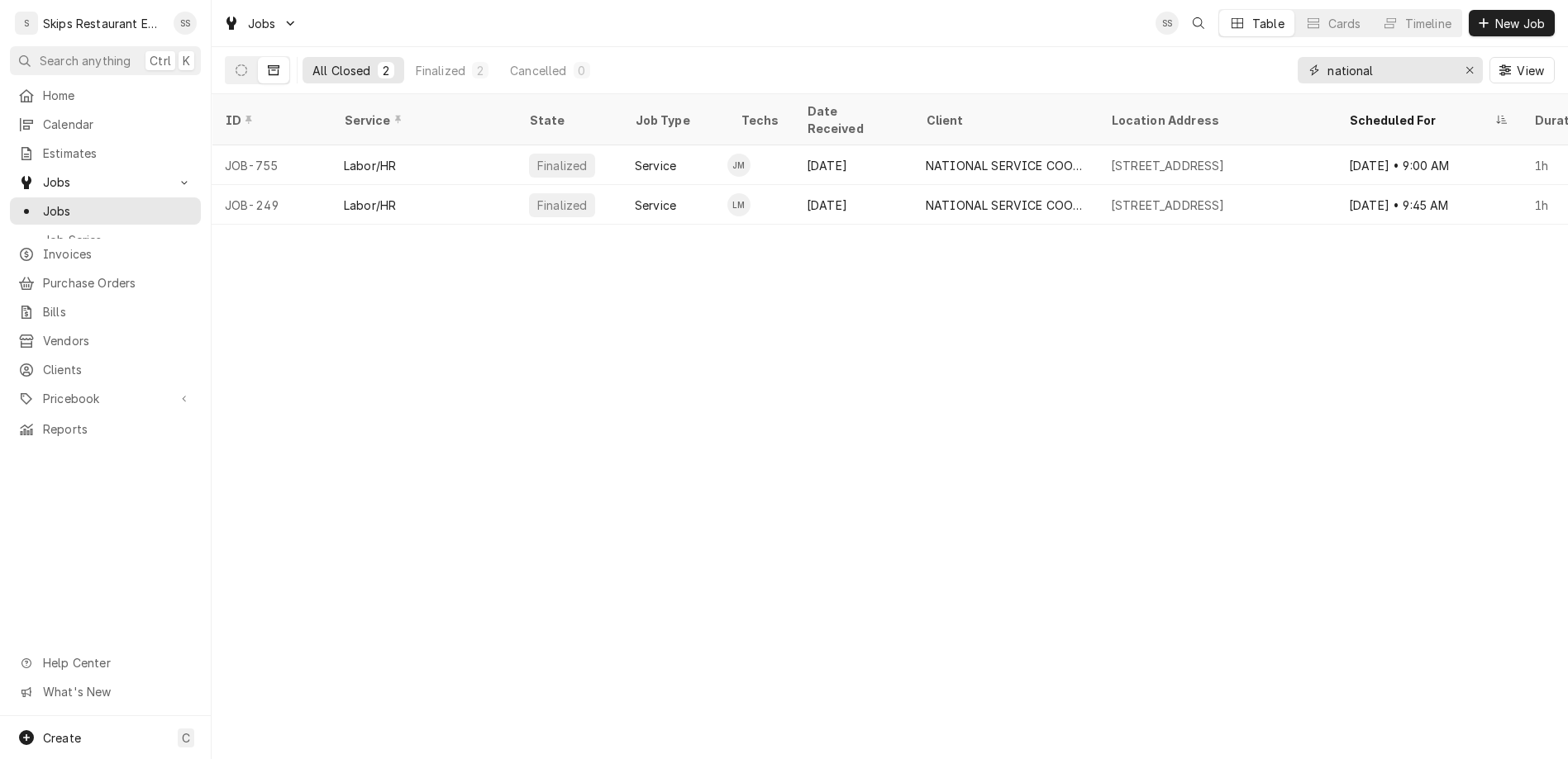
drag, startPoint x: 1432, startPoint y: 50, endPoint x: 1343, endPoint y: 62, distance: 89.8
click at [1343, 62] on input "national" at bounding box center [1388, 70] width 124 height 26
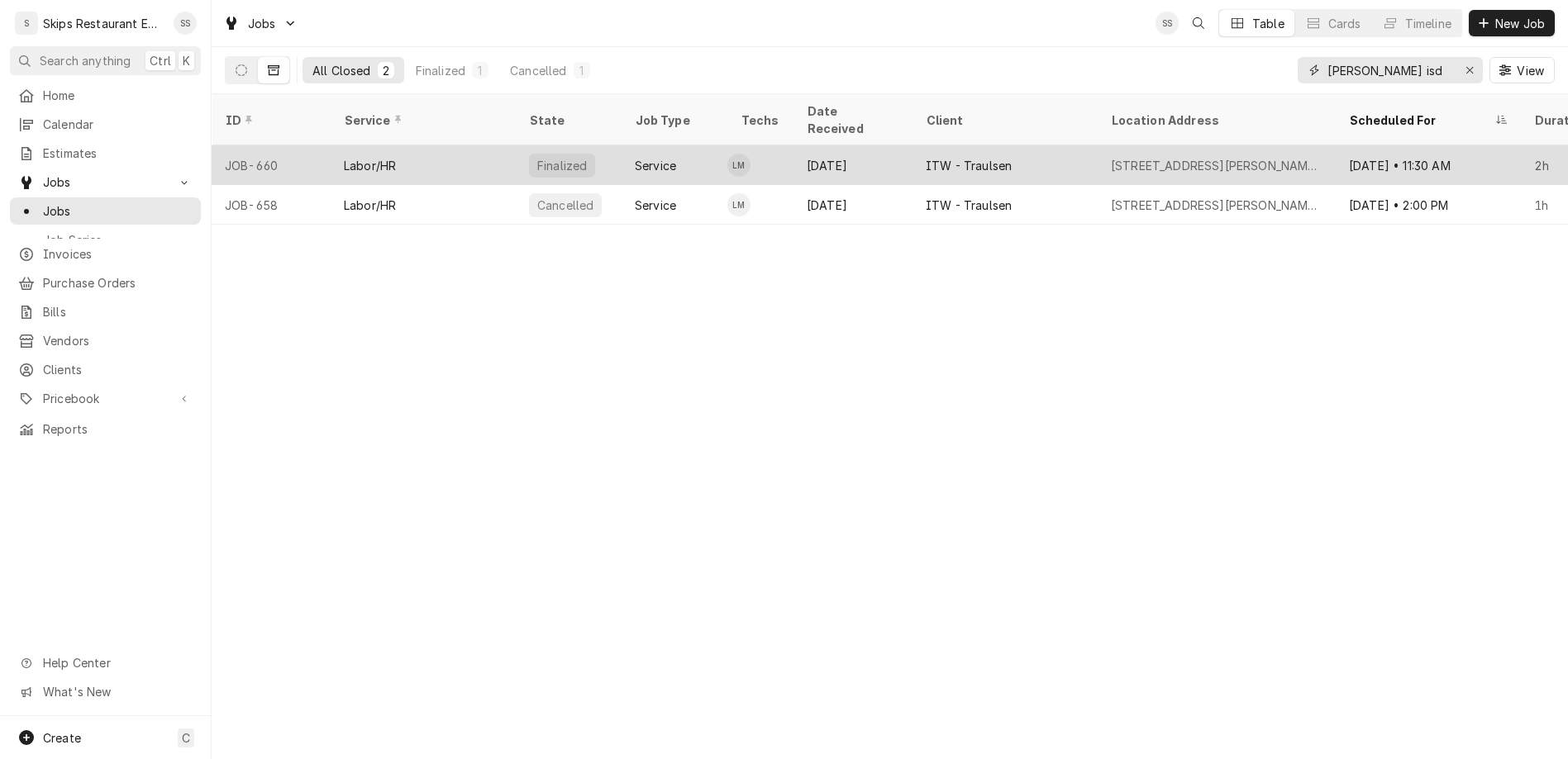
type input "[PERSON_NAME] isd"
click at [634, 157] on div "Service" at bounding box center [655, 166] width 41 height 17
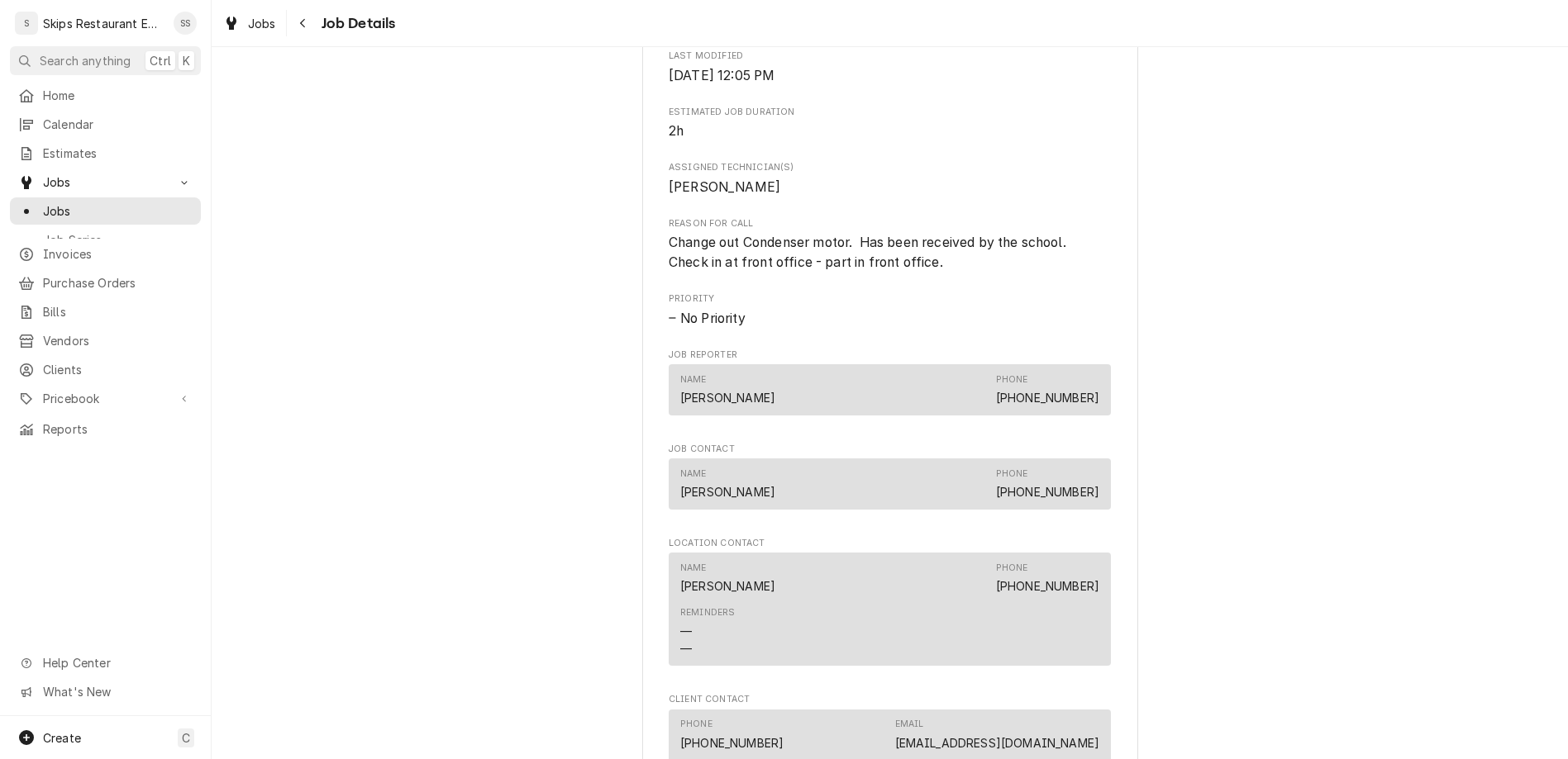
scroll to position [768, 0]
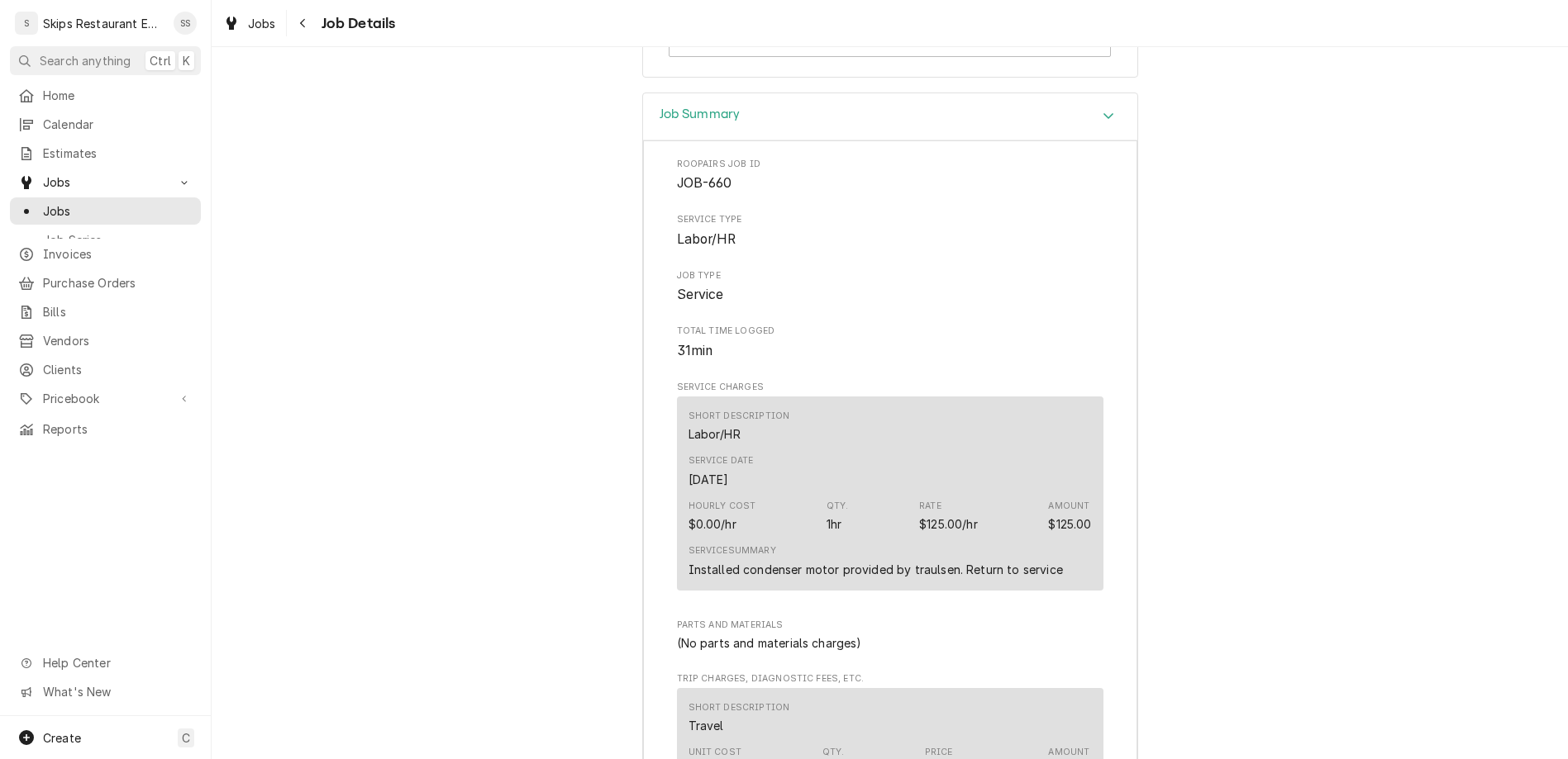
scroll to position [1732, 0]
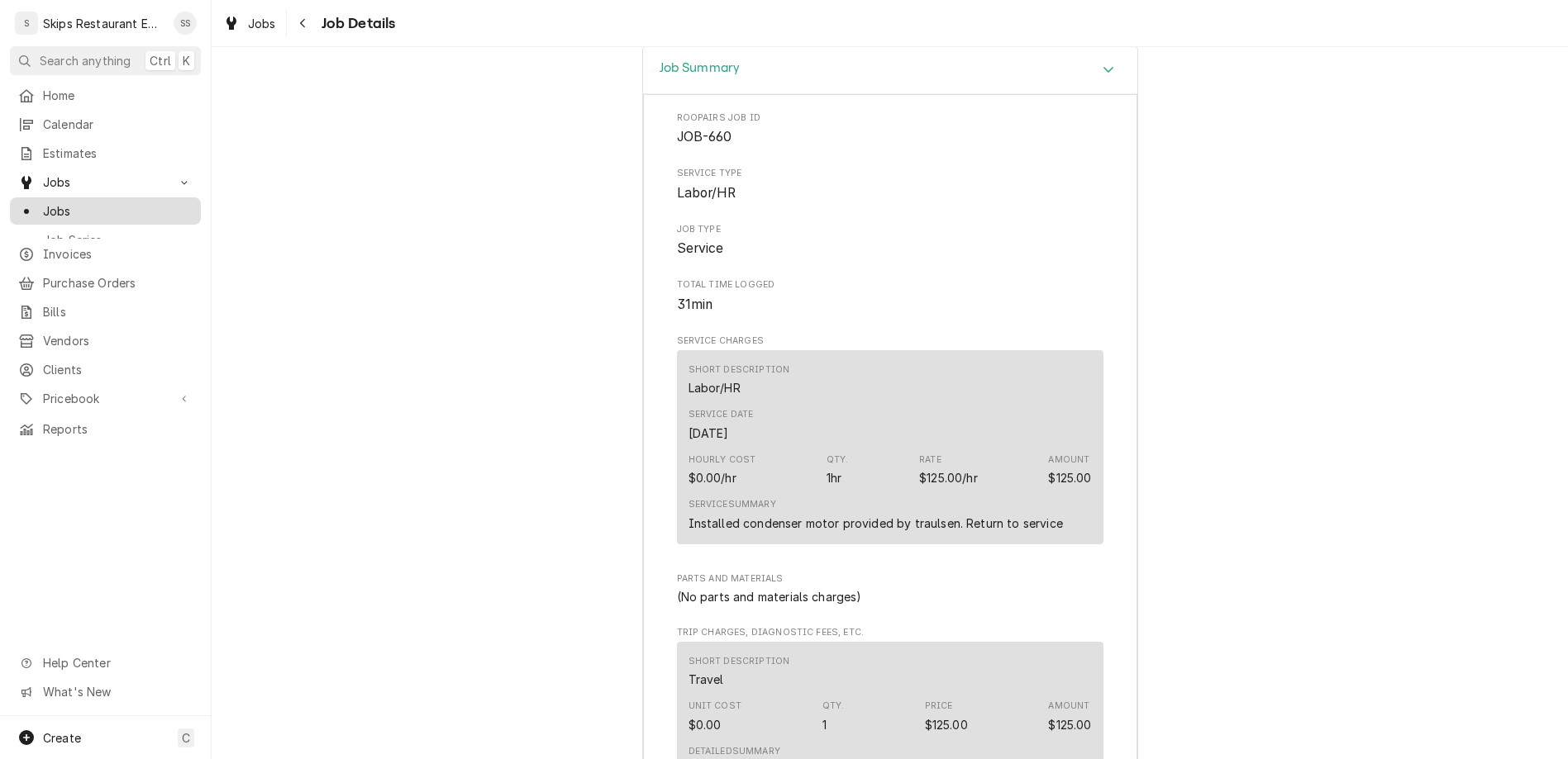
click at [43, 203] on span "Jobs" at bounding box center [117, 211] width 150 height 17
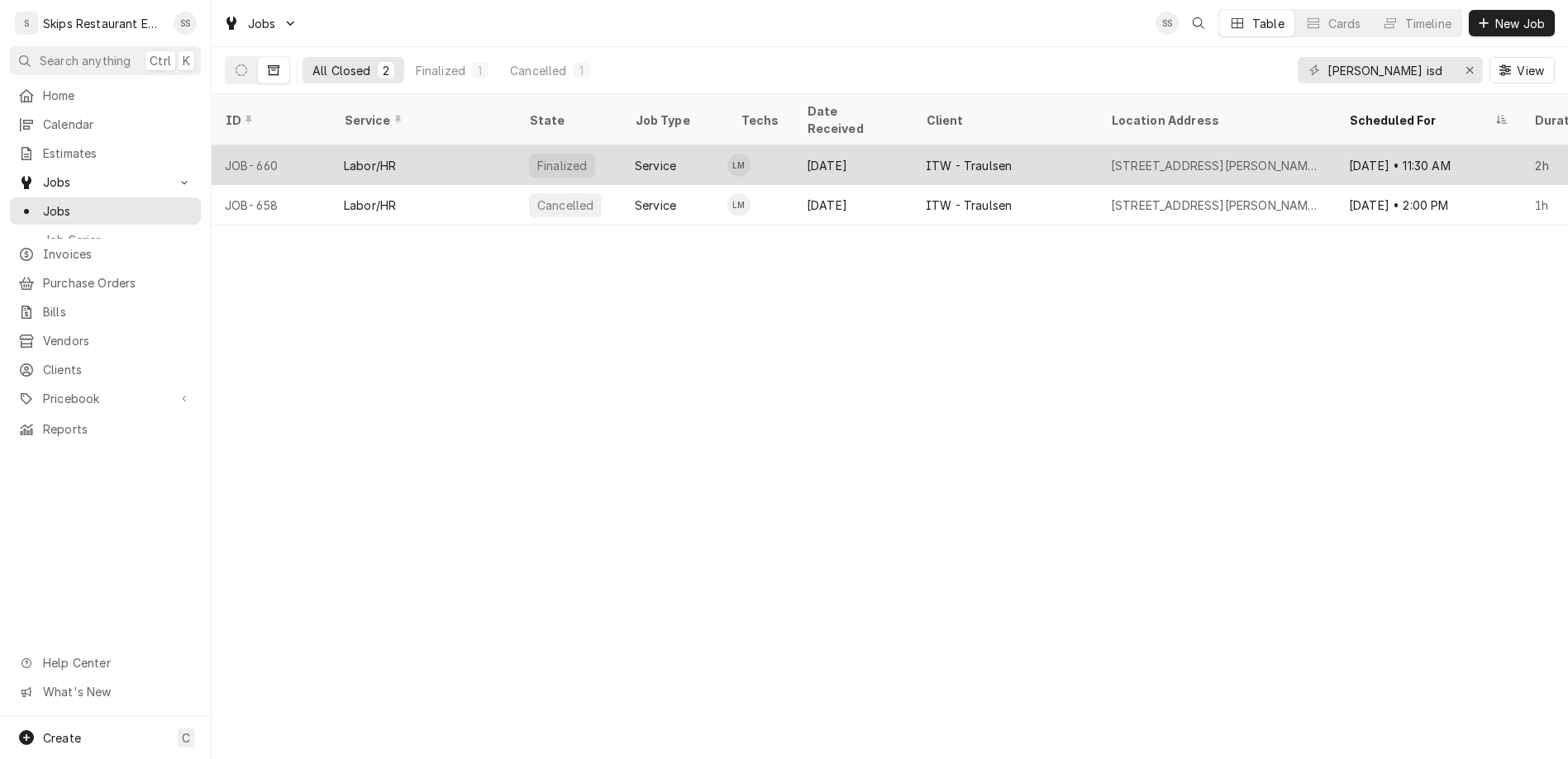
click at [926, 157] on div "ITW - Traulsen" at bounding box center [969, 166] width 86 height 17
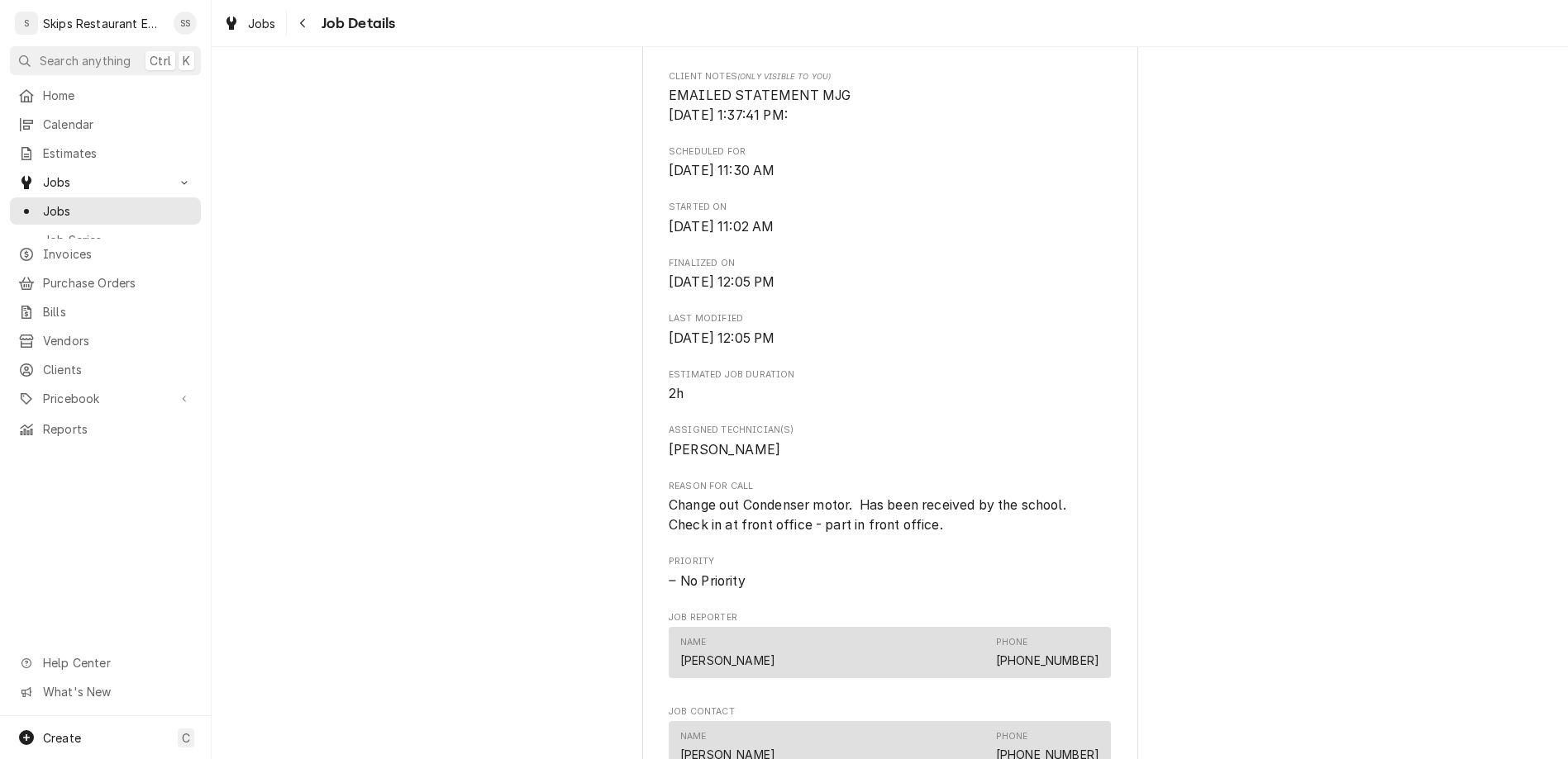
scroll to position [709, 0]
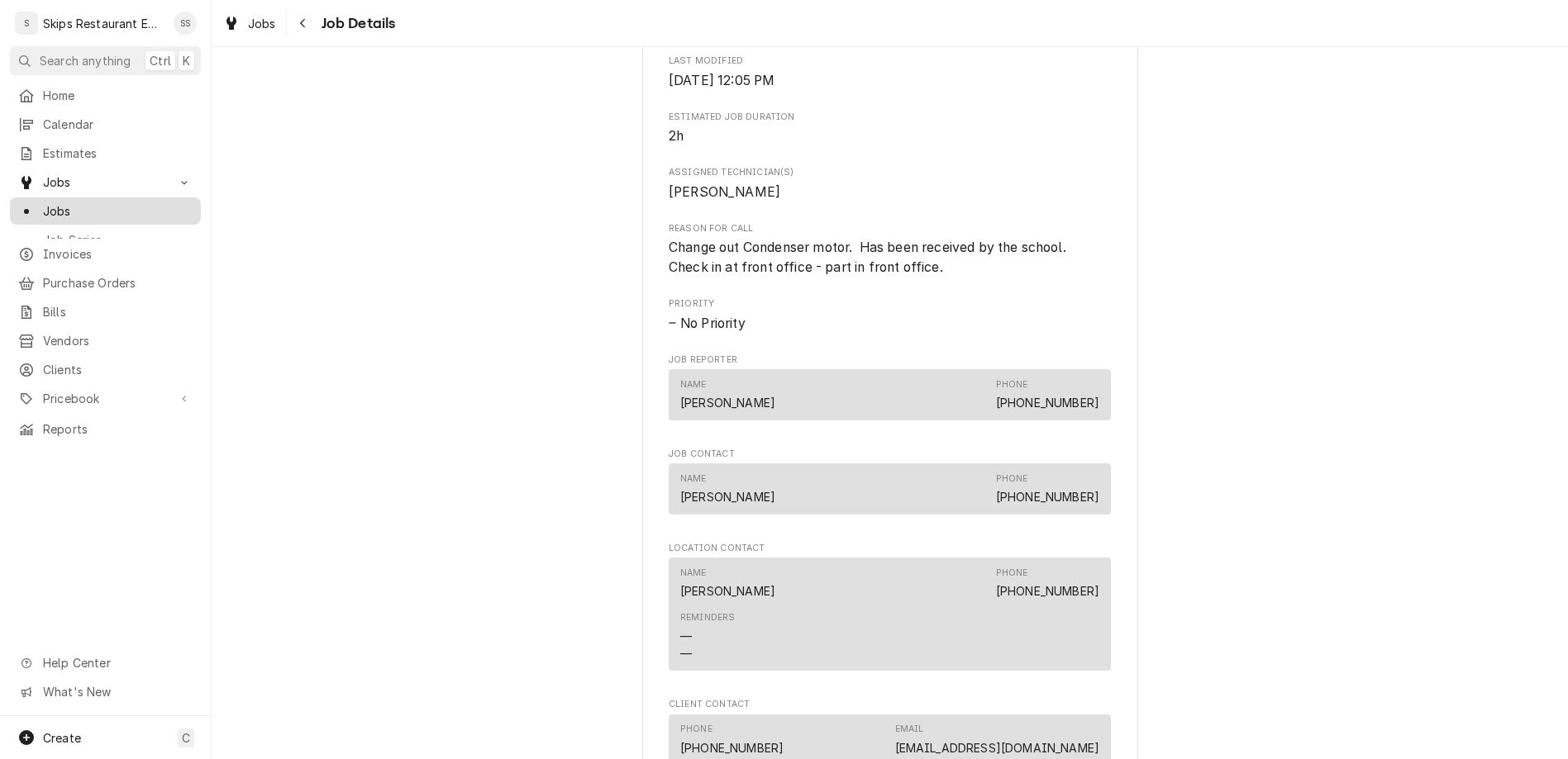
click at [43, 203] on span "Jobs" at bounding box center [117, 211] width 150 height 17
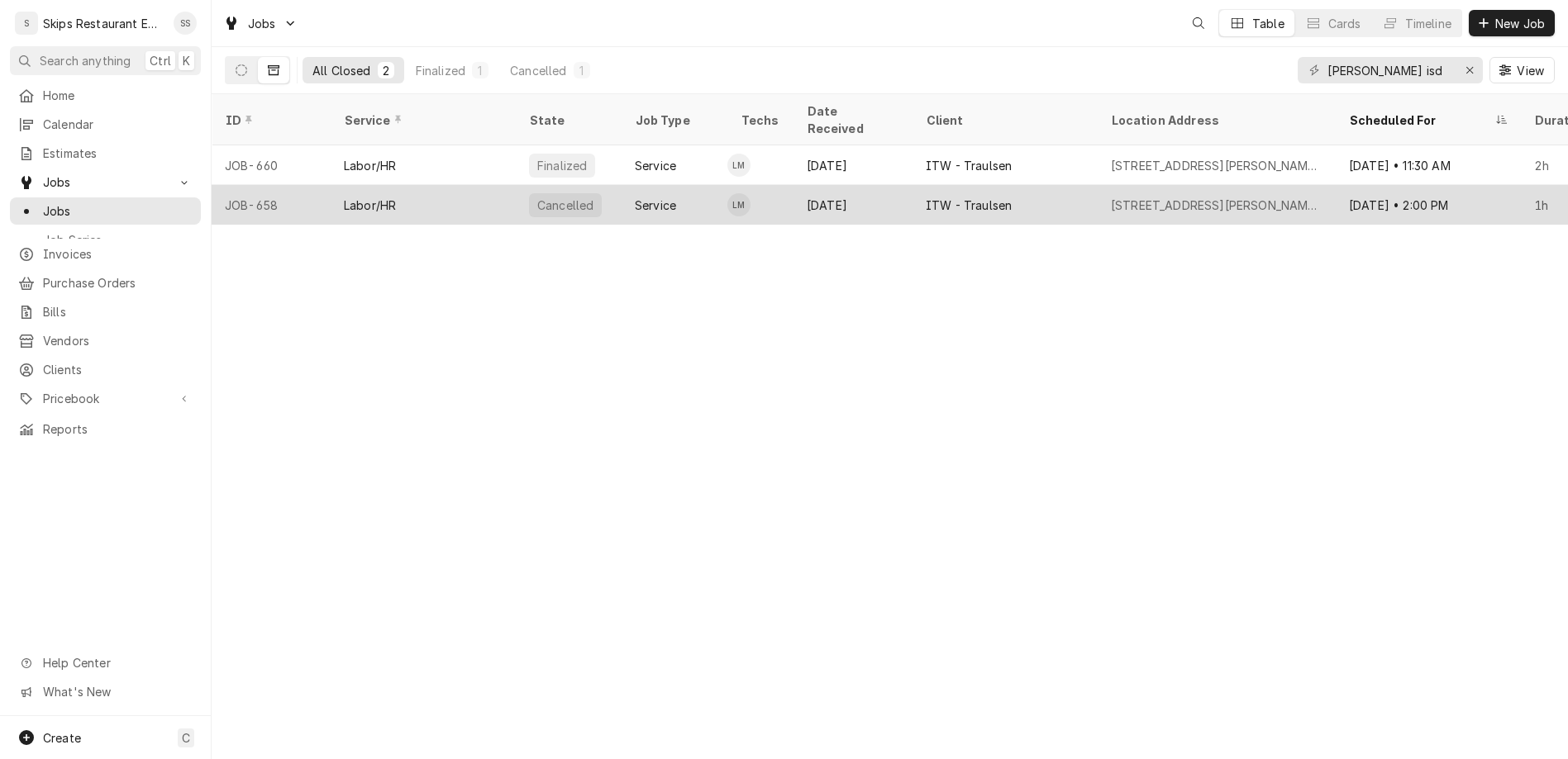
click at [793, 185] on div "[DATE]" at bounding box center [852, 205] width 119 height 39
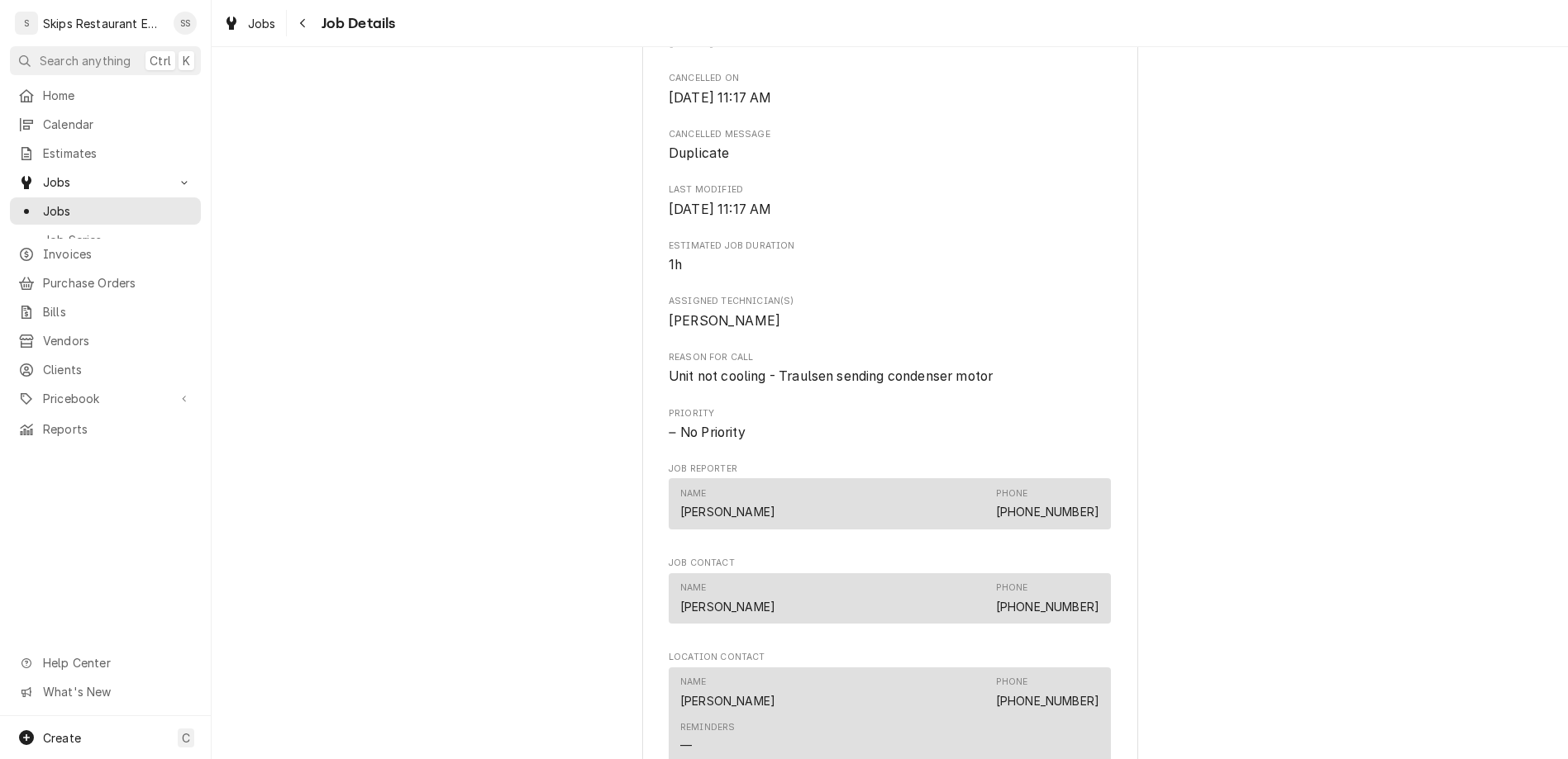
scroll to position [653, 0]
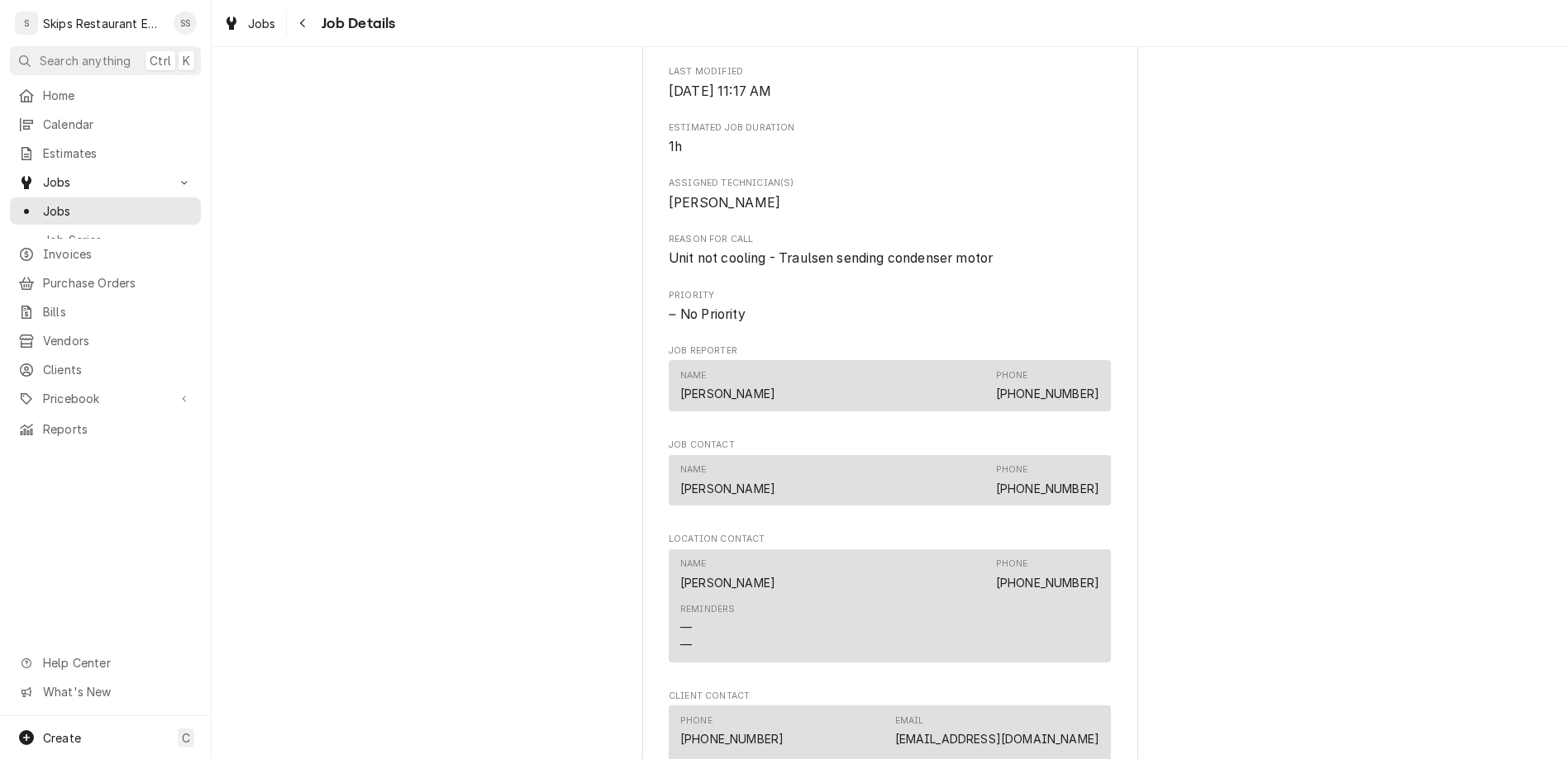
scroll to position [846, 0]
